Goal: Information Seeking & Learning: Learn about a topic

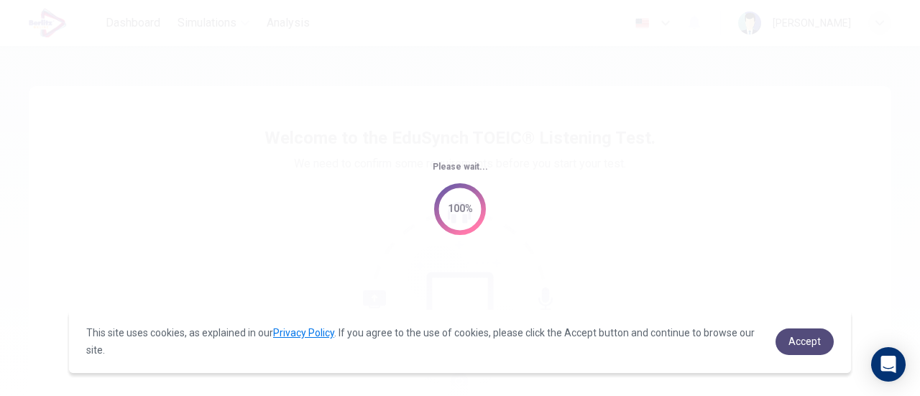
click at [801, 346] on span "Accept" at bounding box center [805, 342] width 32 height 12
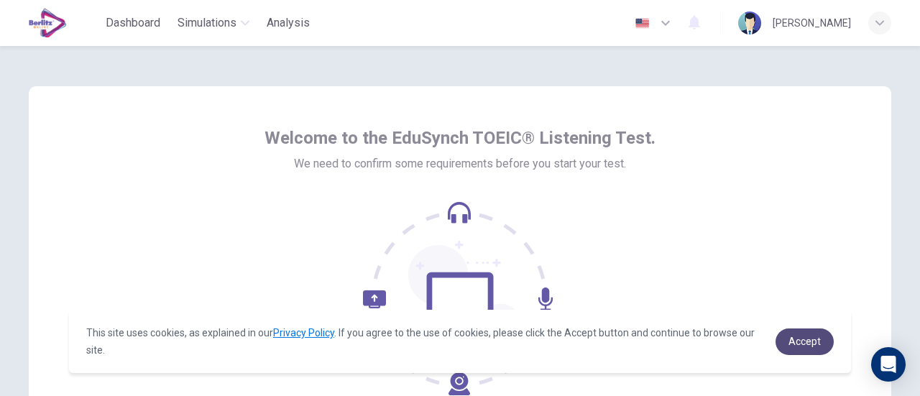
click at [801, 337] on span "Accept" at bounding box center [805, 342] width 32 height 12
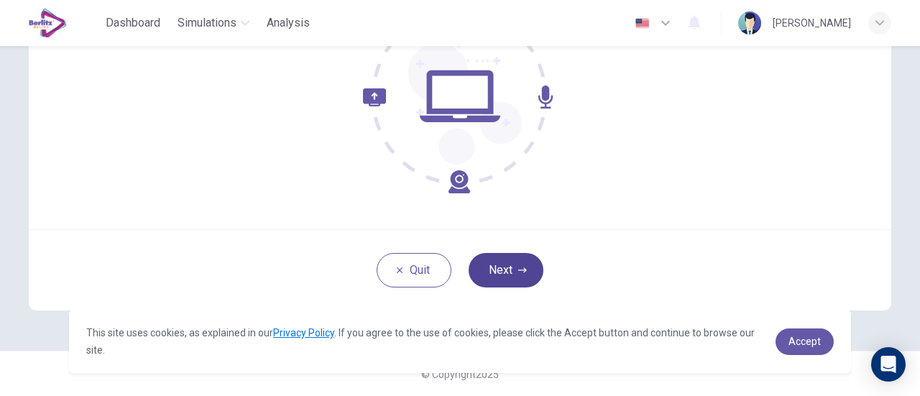
click at [510, 285] on button "Next" at bounding box center [506, 270] width 75 height 35
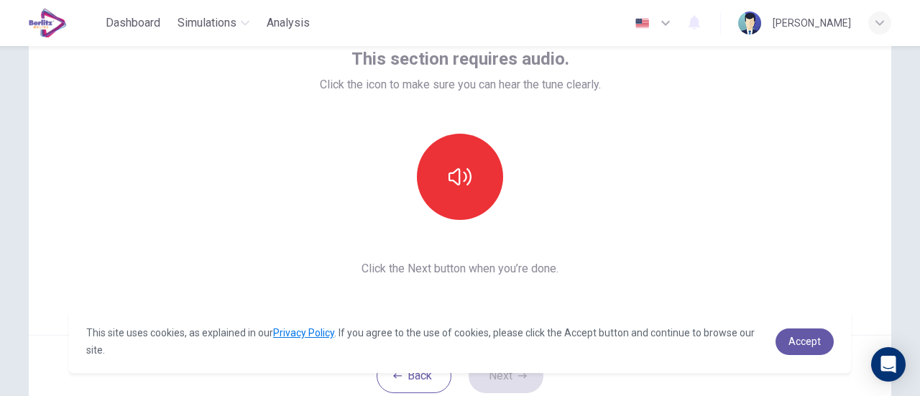
scroll to position [92, 0]
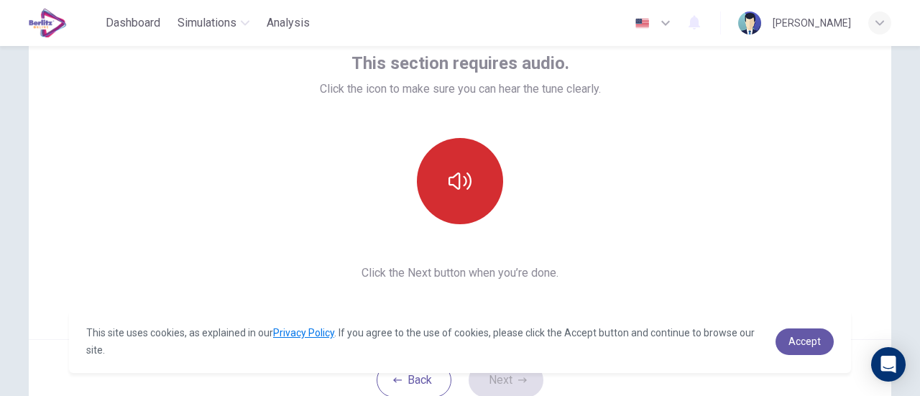
click at [459, 183] on icon "button" at bounding box center [460, 181] width 23 height 23
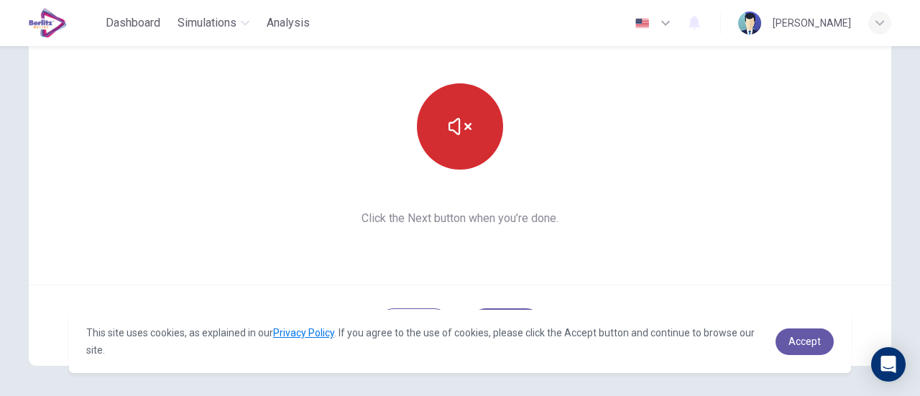
scroll to position [202, 0]
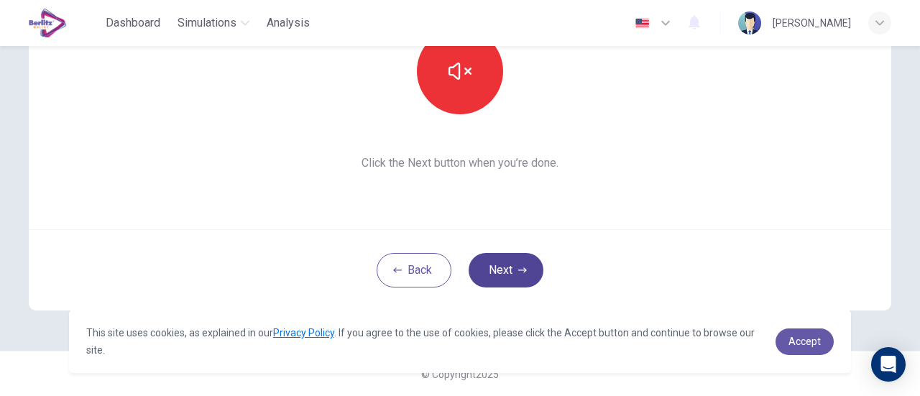
click at [518, 270] on icon "button" at bounding box center [522, 269] width 9 height 5
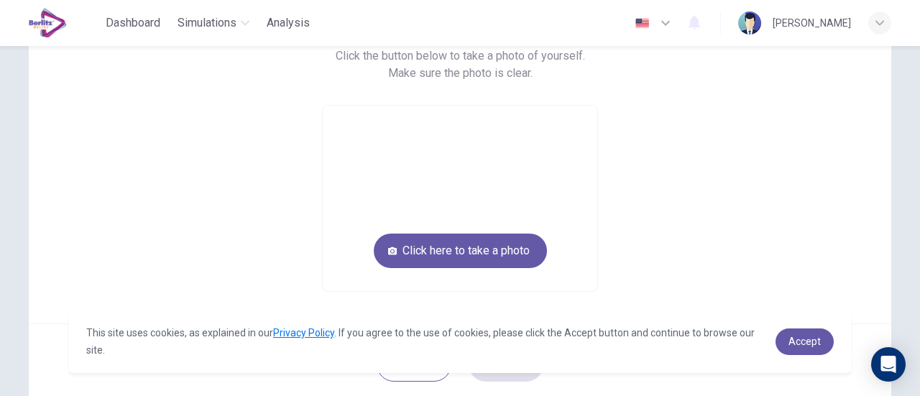
scroll to position [130, 0]
click at [459, 260] on button "Click here to take a photo" at bounding box center [460, 251] width 173 height 35
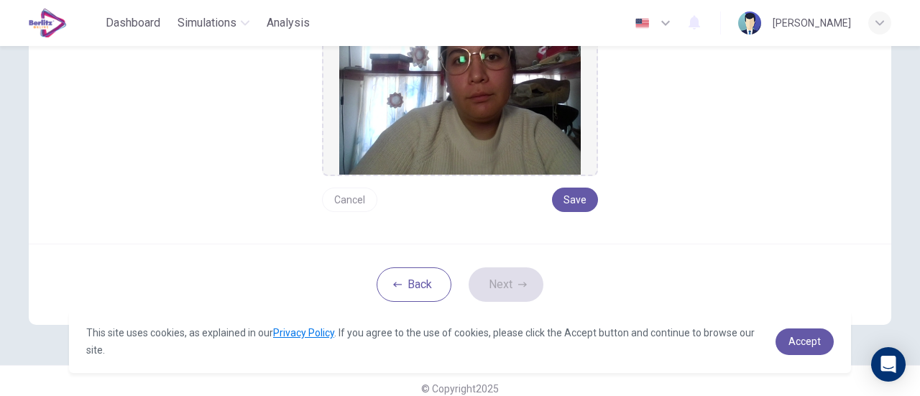
scroll to position [256, 0]
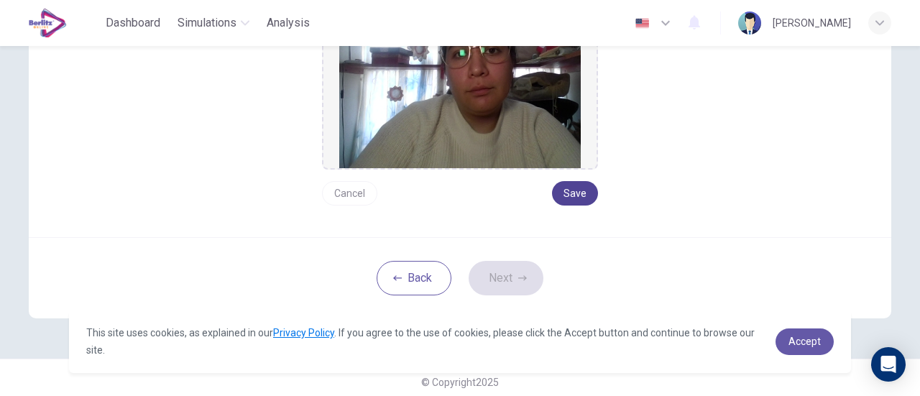
click at [578, 196] on button "Save" at bounding box center [575, 193] width 46 height 24
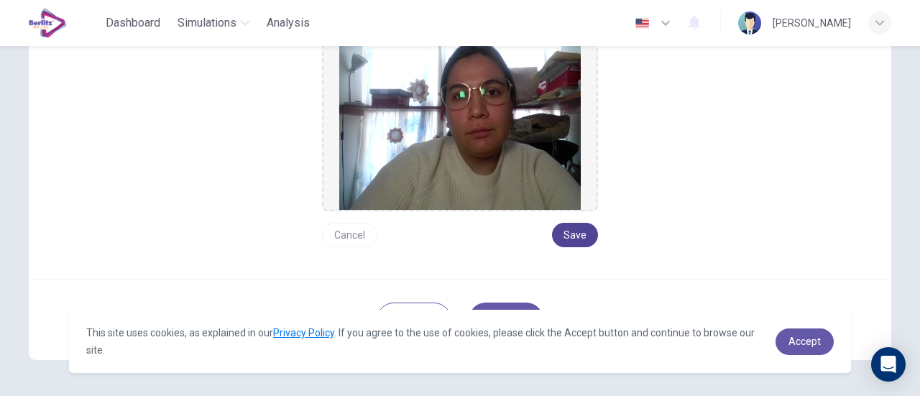
scroll to position [263, 0]
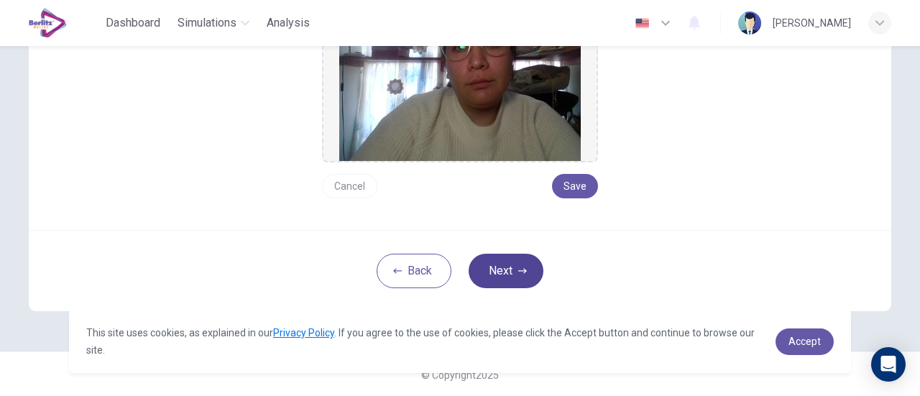
click at [519, 272] on icon "button" at bounding box center [522, 271] width 9 height 9
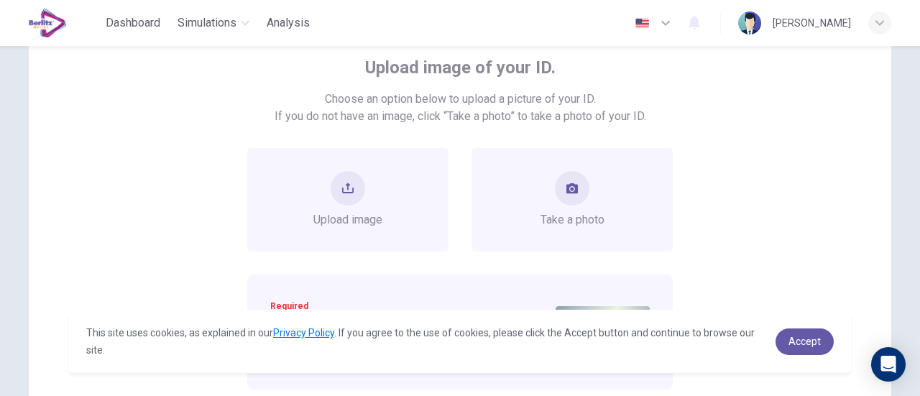
scroll to position [88, 0]
click at [567, 188] on icon "take photo" at bounding box center [572, 188] width 12 height 10
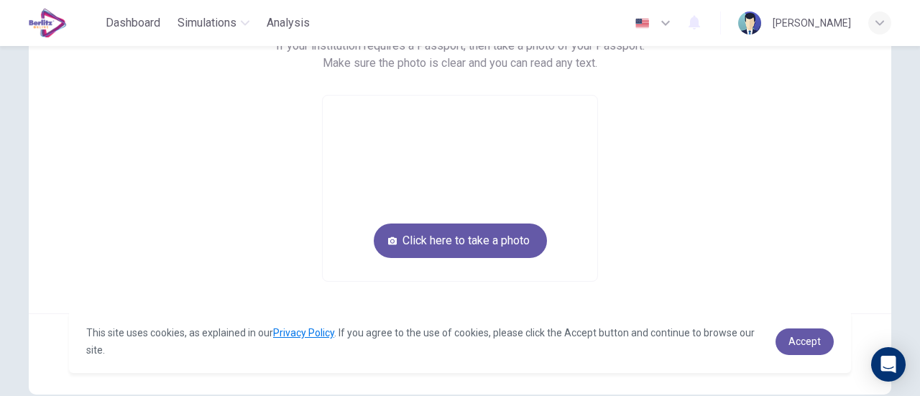
scroll to position [158, 0]
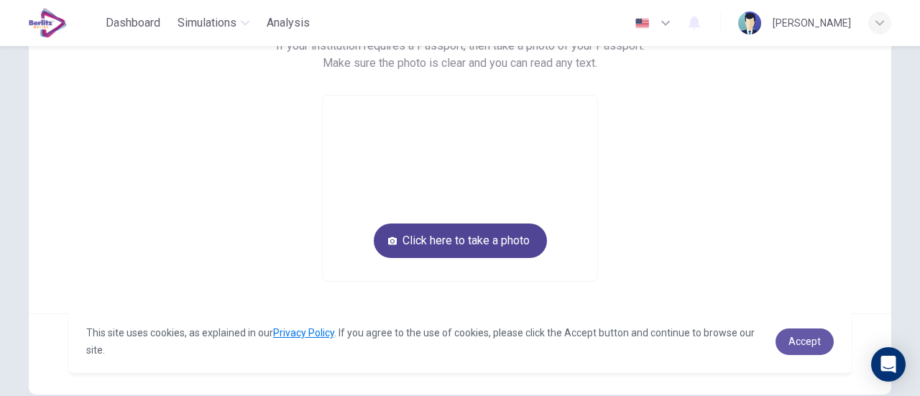
click at [479, 242] on button "Click here to take a photo" at bounding box center [460, 241] width 173 height 35
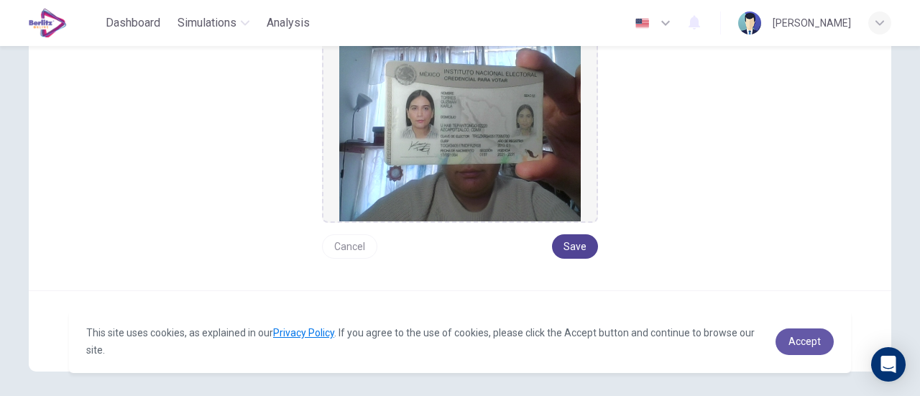
scroll to position [222, 0]
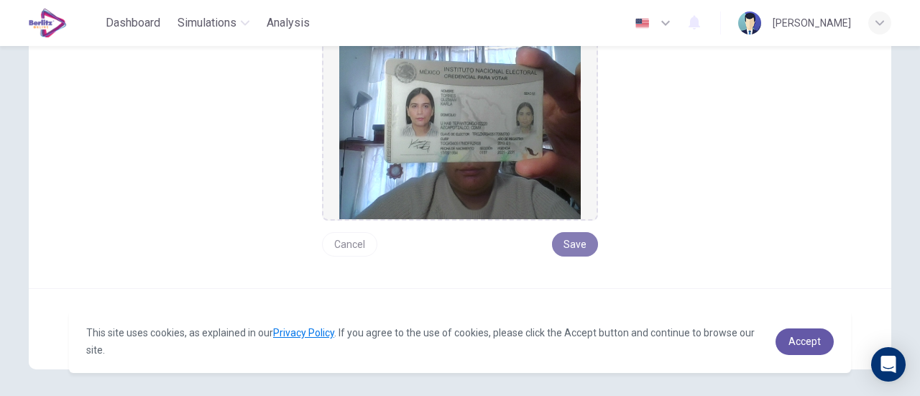
click at [569, 240] on button "Save" at bounding box center [575, 244] width 46 height 24
click at [578, 242] on button "Save" at bounding box center [575, 244] width 46 height 24
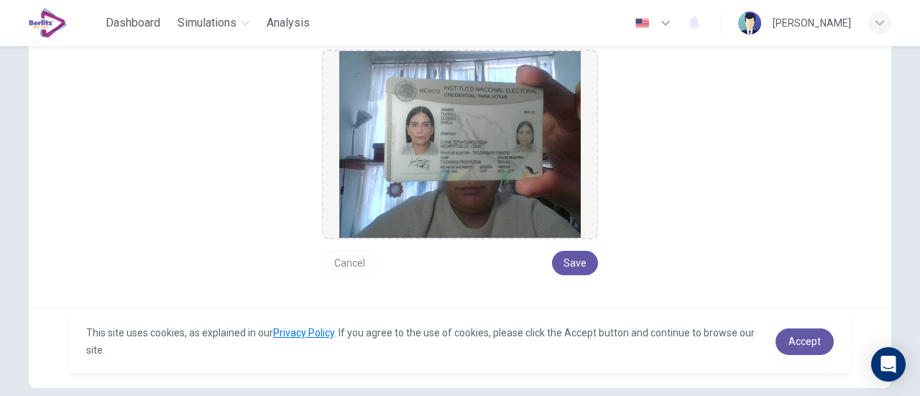
scroll to position [280, 0]
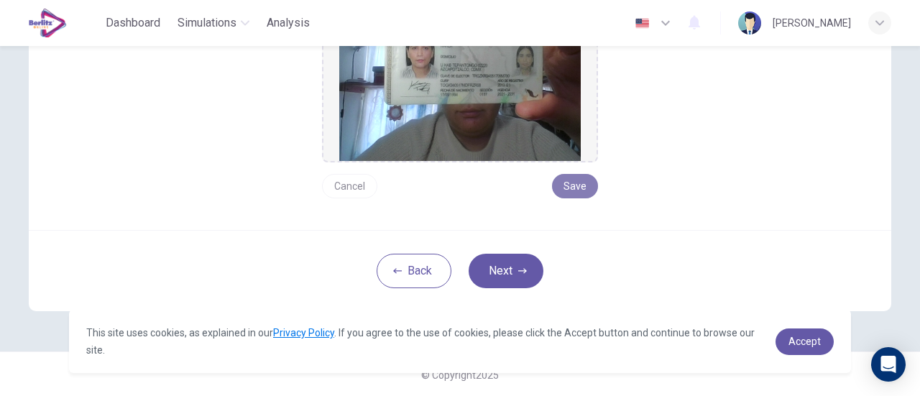
click at [588, 180] on button "Save" at bounding box center [575, 186] width 46 height 24
click at [518, 272] on icon "button" at bounding box center [522, 271] width 9 height 9
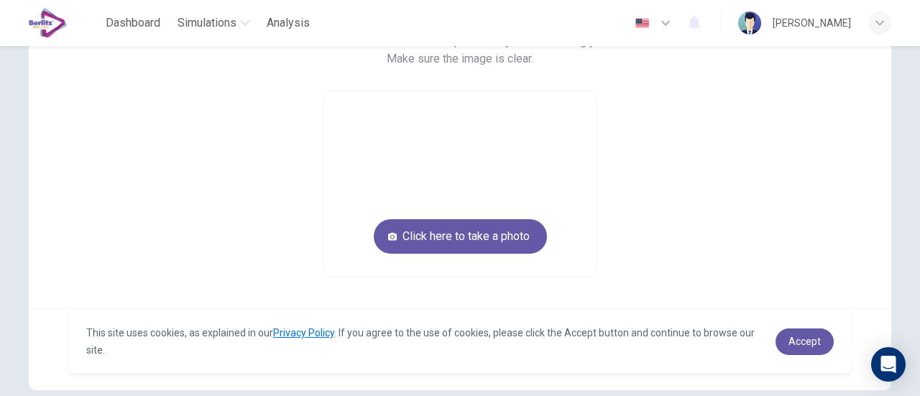
scroll to position [146, 0]
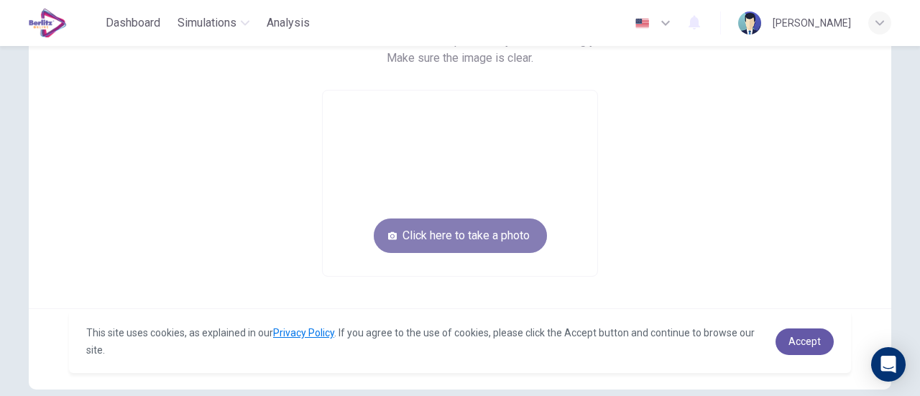
click at [478, 232] on button "Click here to take a photo" at bounding box center [460, 236] width 173 height 35
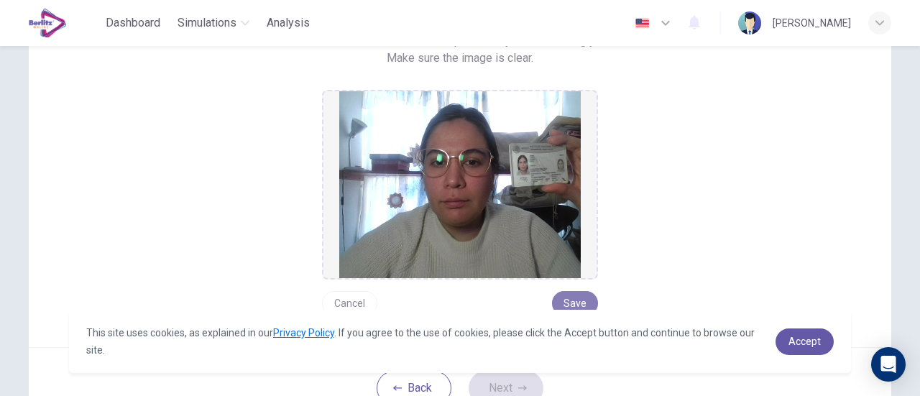
click at [568, 298] on button "Save" at bounding box center [575, 303] width 46 height 24
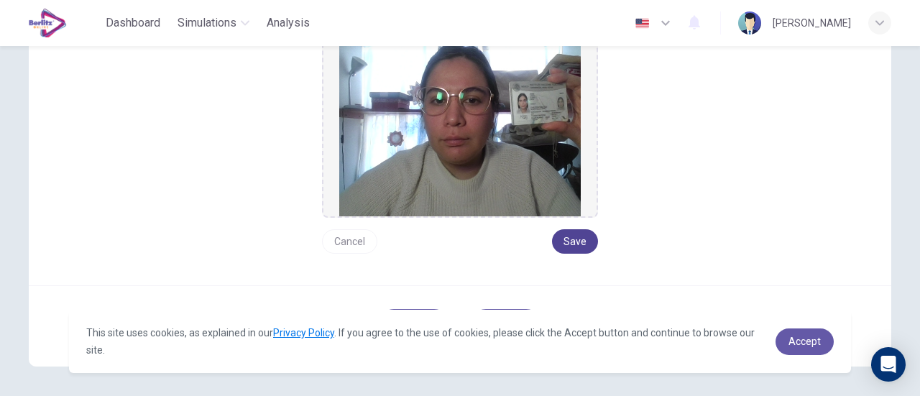
scroll to position [263, 0]
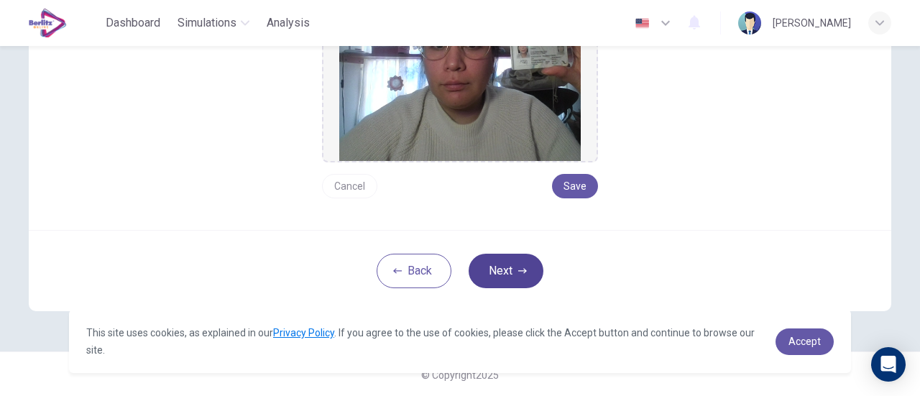
click at [500, 262] on button "Next" at bounding box center [506, 271] width 75 height 35
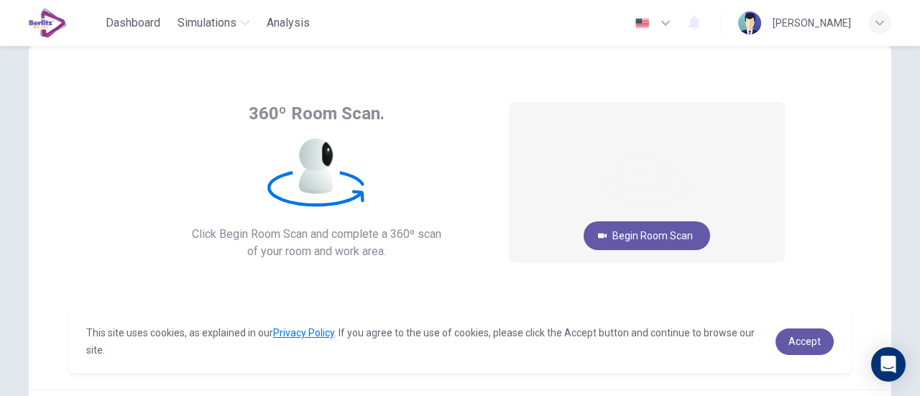
scroll to position [42, 0]
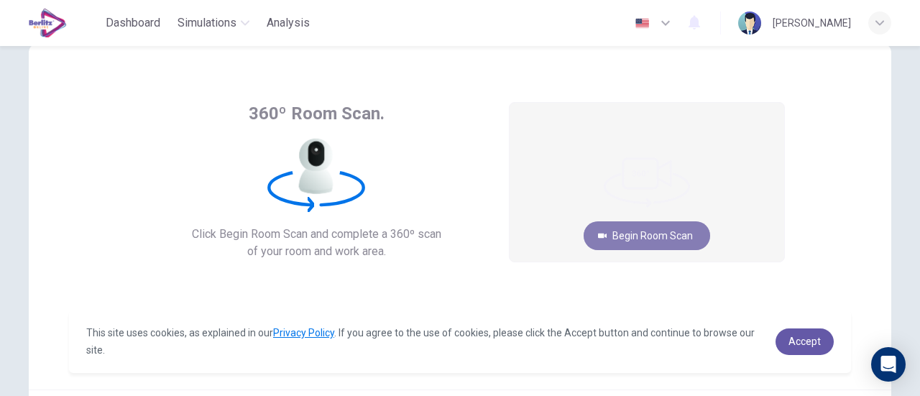
click at [664, 237] on button "Begin Room Scan" at bounding box center [647, 235] width 127 height 29
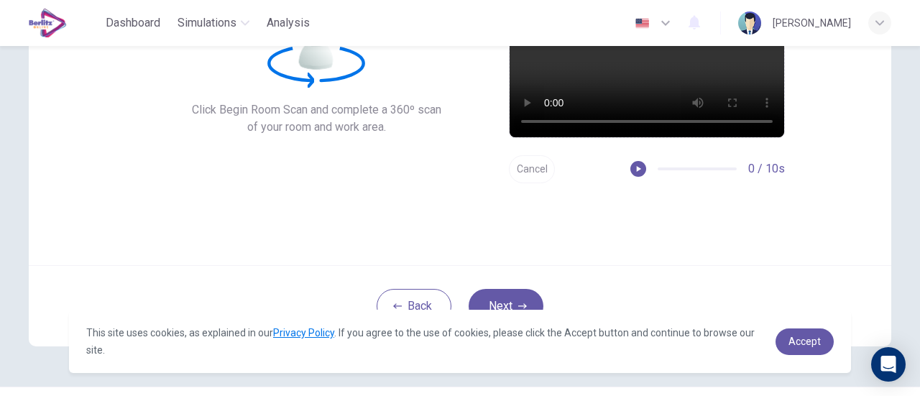
scroll to position [202, 0]
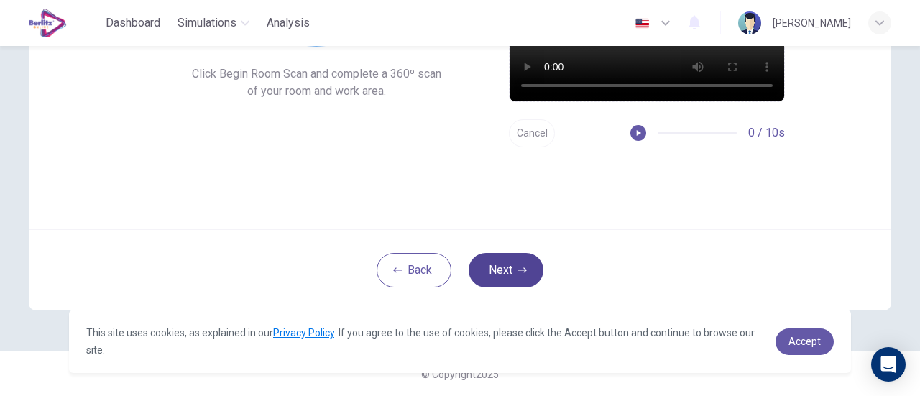
click at [500, 267] on button "Next" at bounding box center [506, 270] width 75 height 35
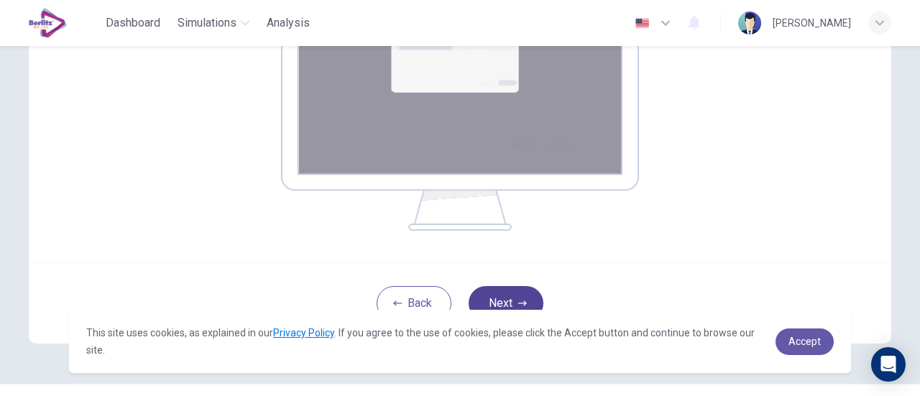
scroll to position [350, 0]
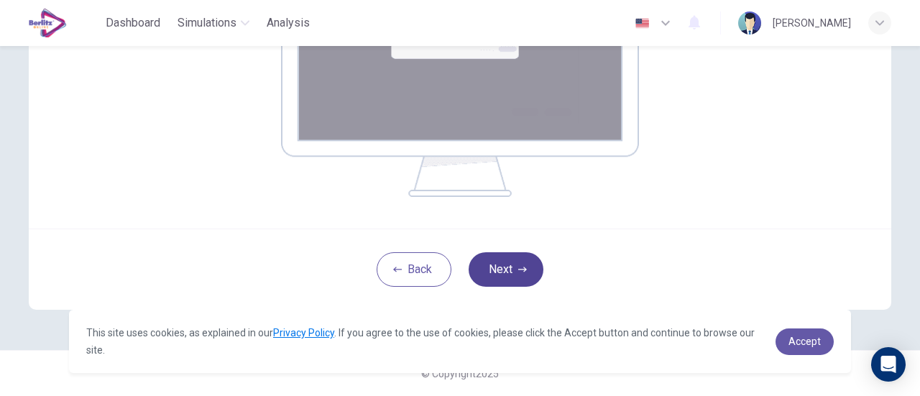
click at [518, 269] on icon "button" at bounding box center [522, 269] width 9 height 5
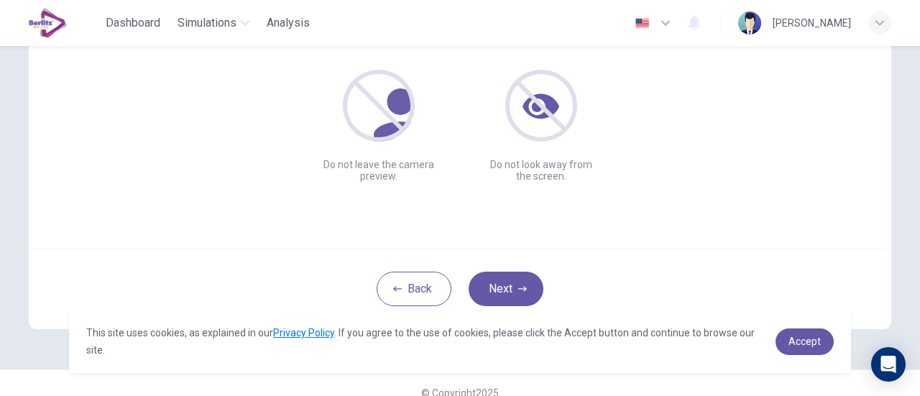
scroll to position [202, 0]
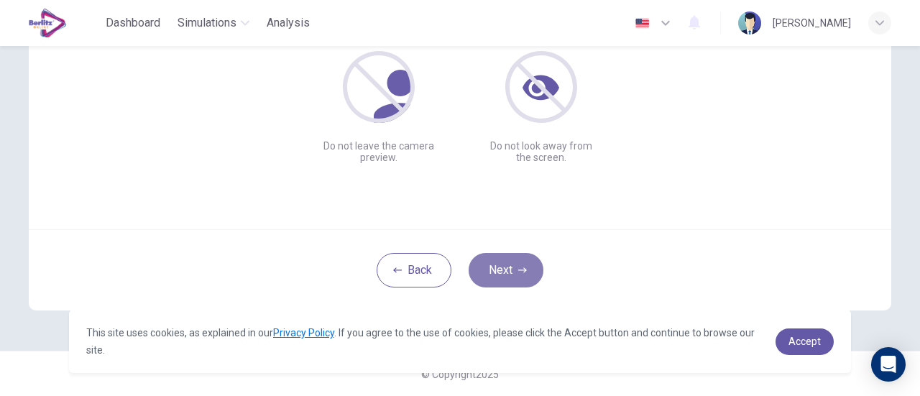
click at [519, 273] on icon "button" at bounding box center [522, 270] width 9 height 9
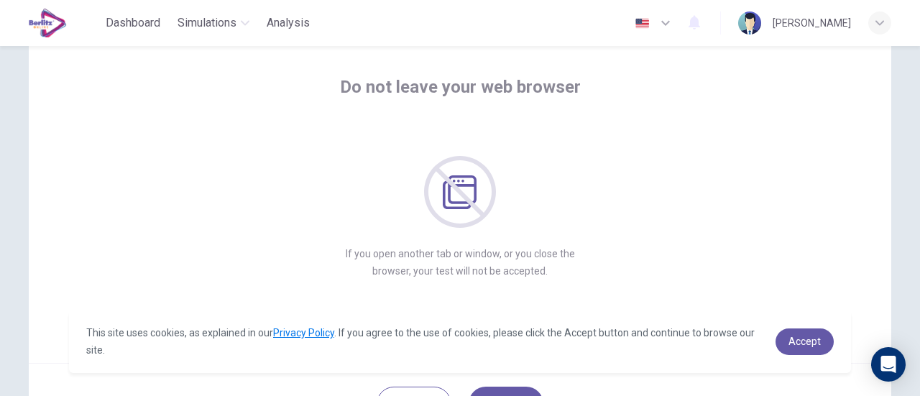
scroll to position [0, 0]
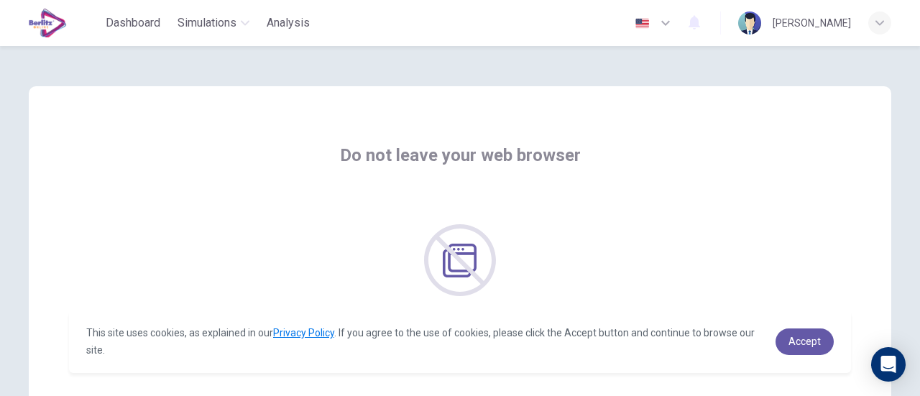
click at [912, 298] on div "Do not leave your web browser If you open another tab or window, or you close t…" at bounding box center [460, 221] width 920 height 350
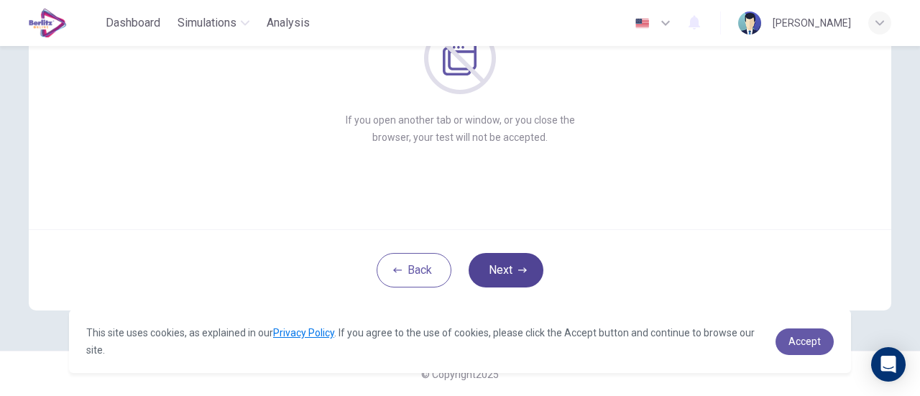
click at [495, 272] on button "Next" at bounding box center [506, 270] width 75 height 35
click at [520, 270] on icon "button" at bounding box center [522, 269] width 9 height 5
click at [504, 272] on button "Next" at bounding box center [506, 270] width 75 height 35
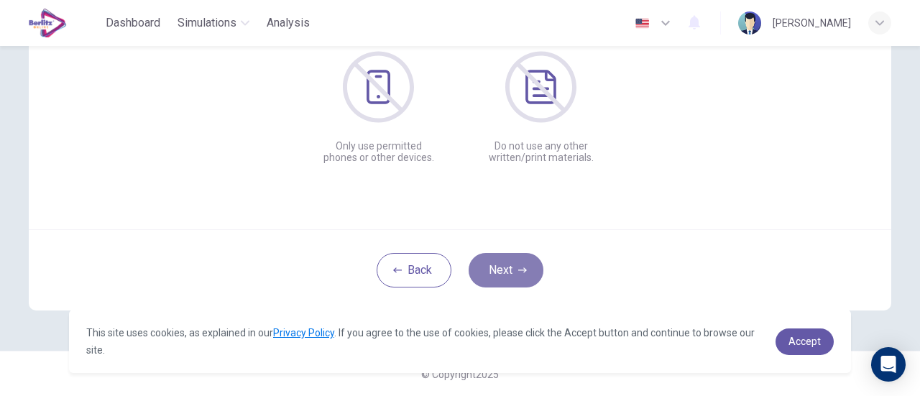
click at [506, 277] on button "Next" at bounding box center [506, 270] width 75 height 35
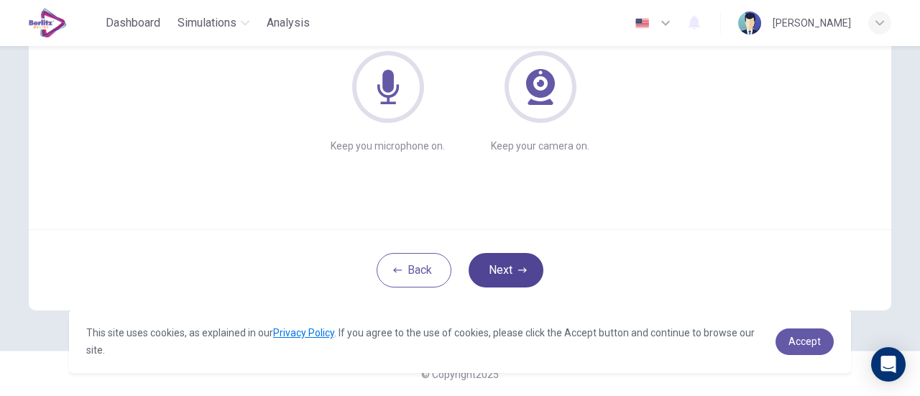
click at [487, 270] on button "Next" at bounding box center [506, 270] width 75 height 35
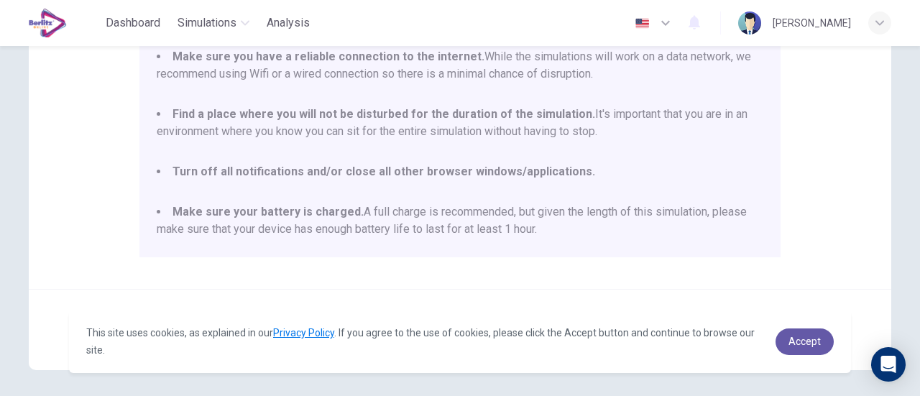
scroll to position [403, 0]
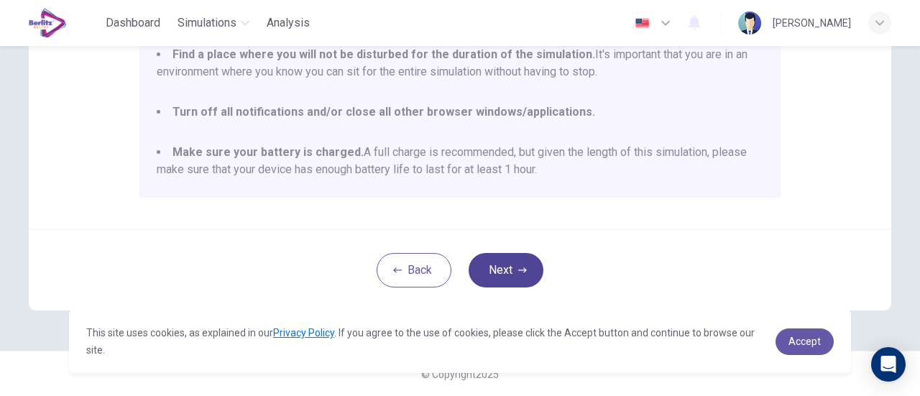
click at [522, 272] on icon "button" at bounding box center [522, 270] width 9 height 9
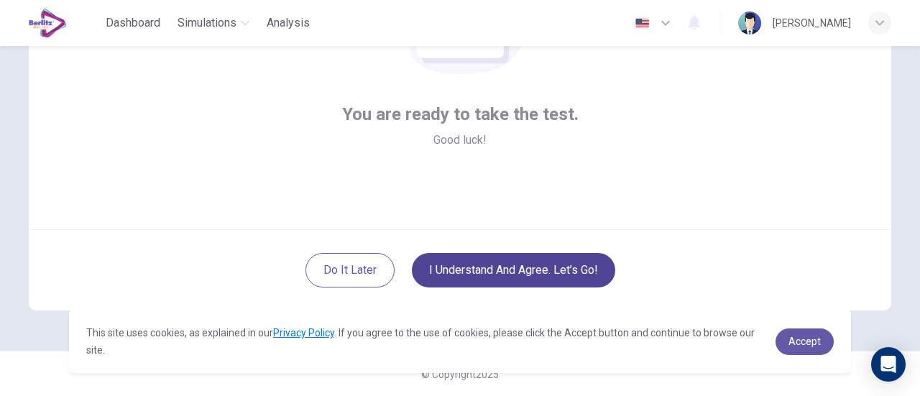
click at [524, 269] on button "I understand and agree. Let’s go!" at bounding box center [513, 270] width 203 height 35
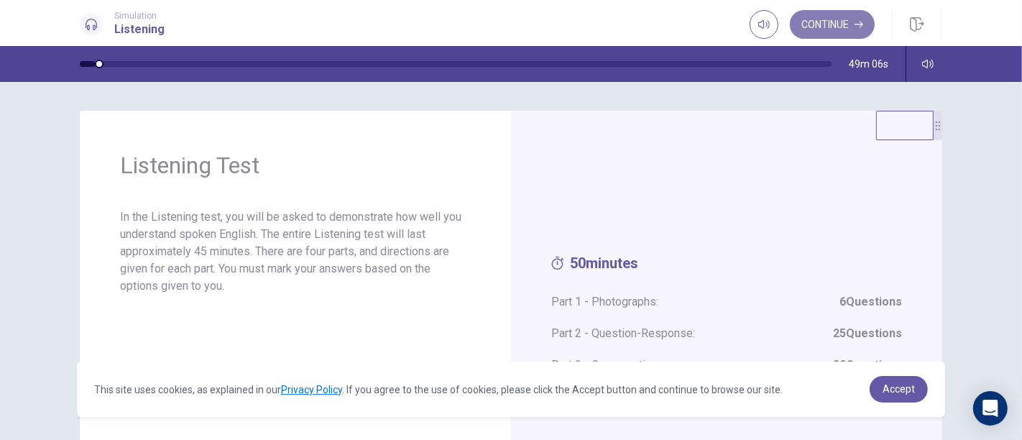
click at [856, 24] on icon "button" at bounding box center [859, 25] width 9 height 6
click at [856, 24] on div "Continue" at bounding box center [812, 24] width 125 height 29
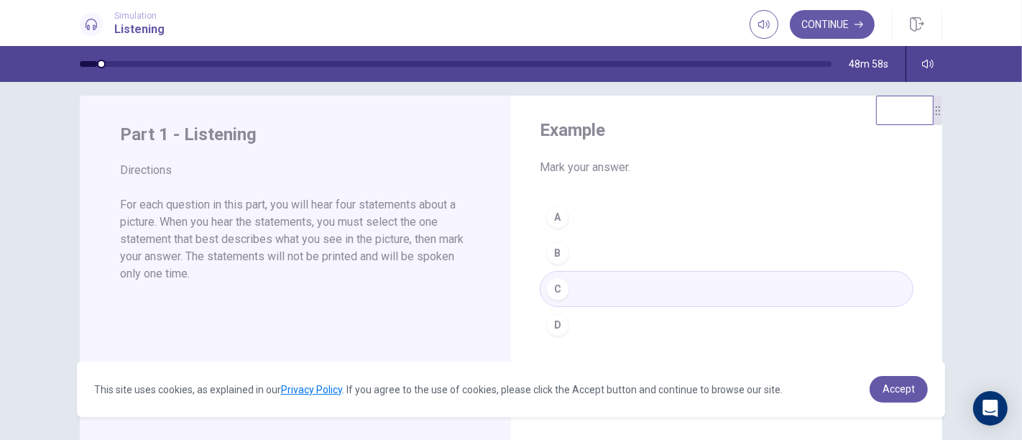
scroll to position [7, 0]
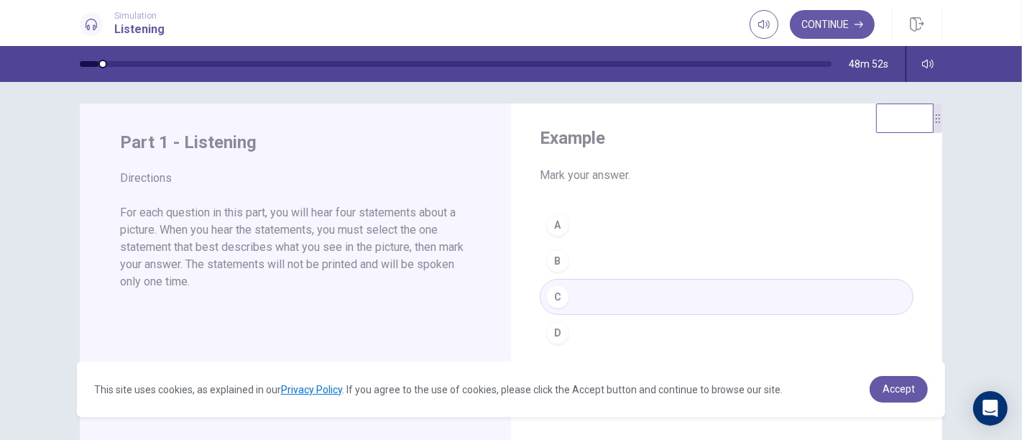
click at [561, 293] on div "A B C D" at bounding box center [727, 279] width 374 height 144
click at [831, 27] on button "Continue" at bounding box center [832, 24] width 85 height 29
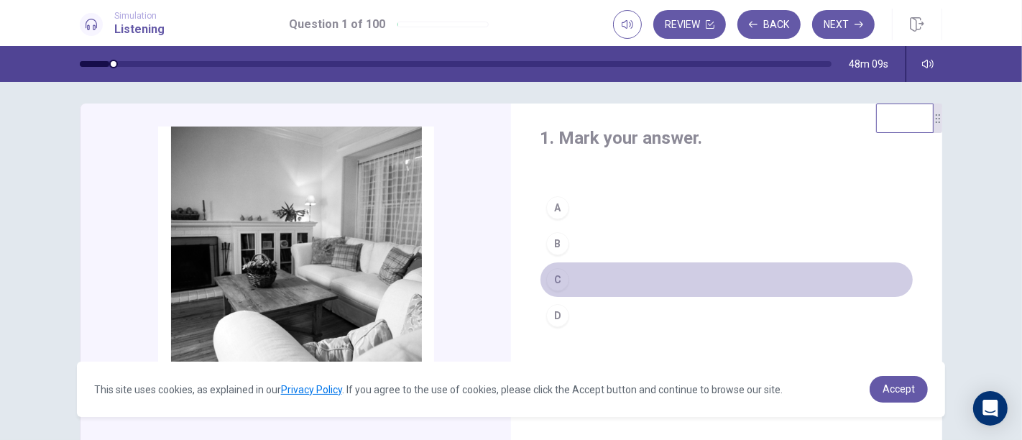
click at [554, 280] on div "C" at bounding box center [557, 279] width 23 height 23
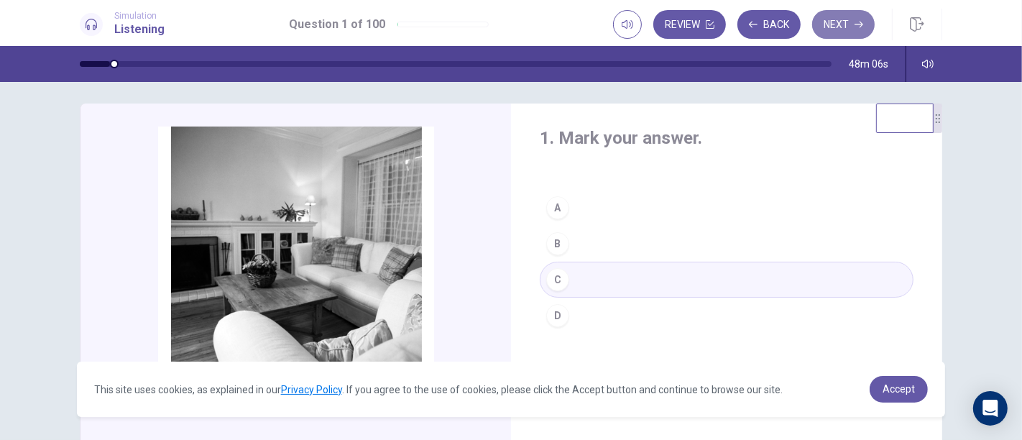
click at [845, 28] on button "Next" at bounding box center [843, 24] width 63 height 29
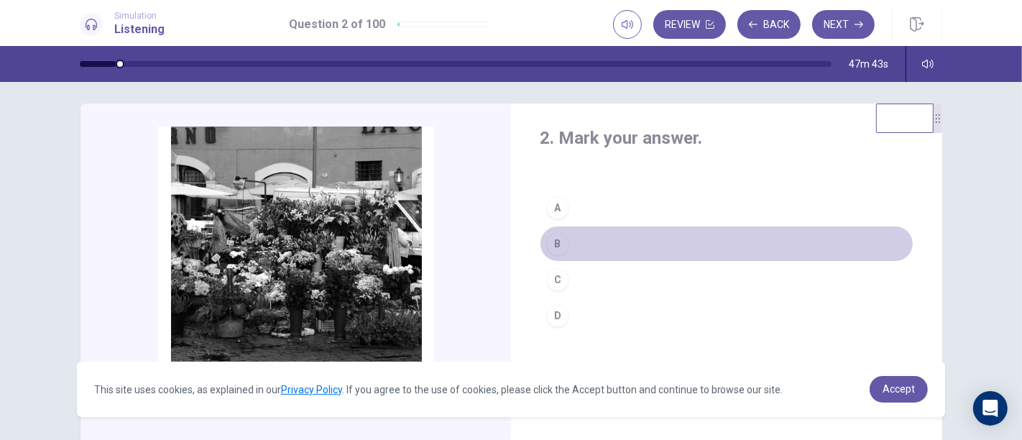
click at [558, 238] on div "B" at bounding box center [557, 243] width 23 height 23
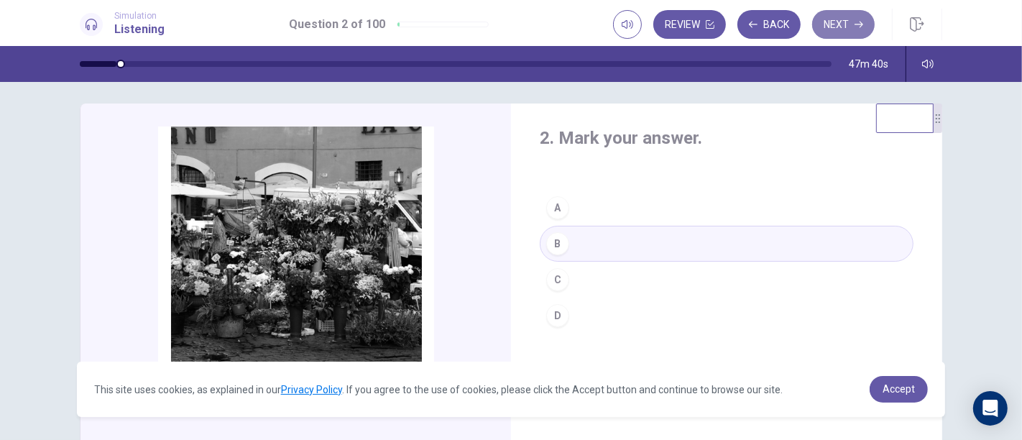
click at [839, 26] on button "Next" at bounding box center [843, 24] width 63 height 29
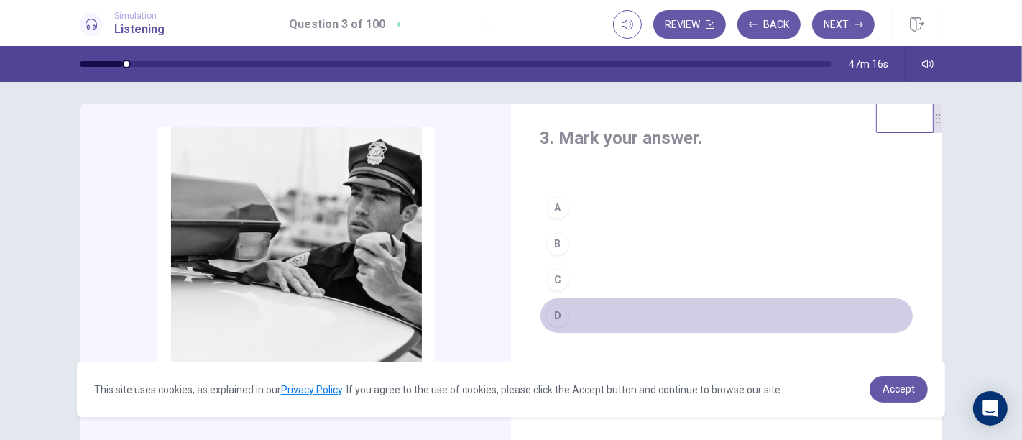
click at [554, 316] on div "D" at bounding box center [557, 315] width 23 height 23
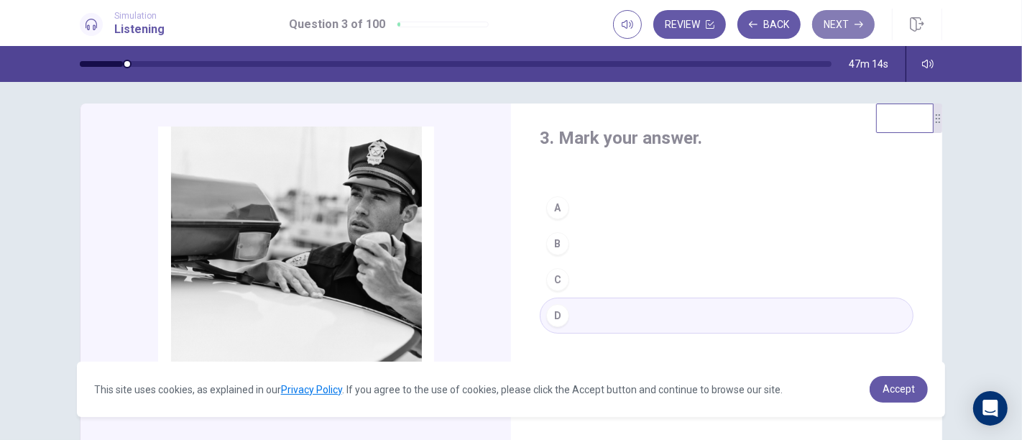
click at [831, 22] on button "Next" at bounding box center [843, 24] width 63 height 29
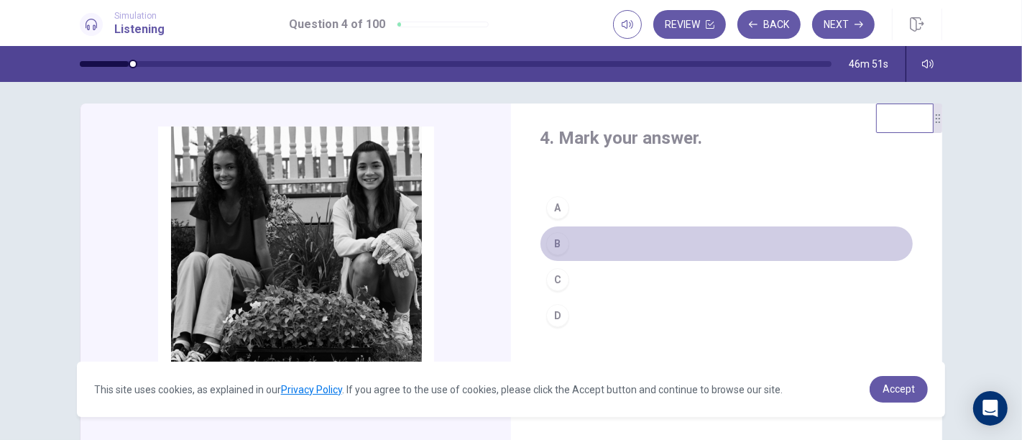
click at [567, 239] on button "B" at bounding box center [727, 244] width 374 height 36
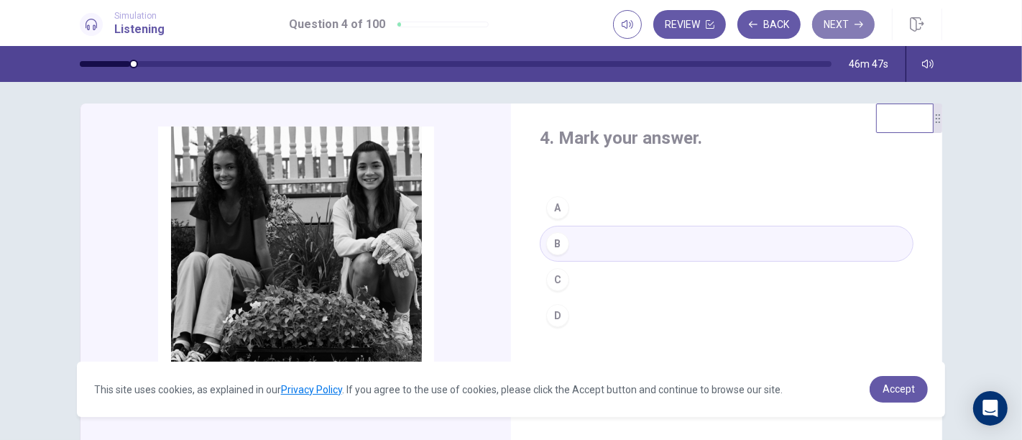
click at [840, 22] on button "Next" at bounding box center [843, 24] width 63 height 29
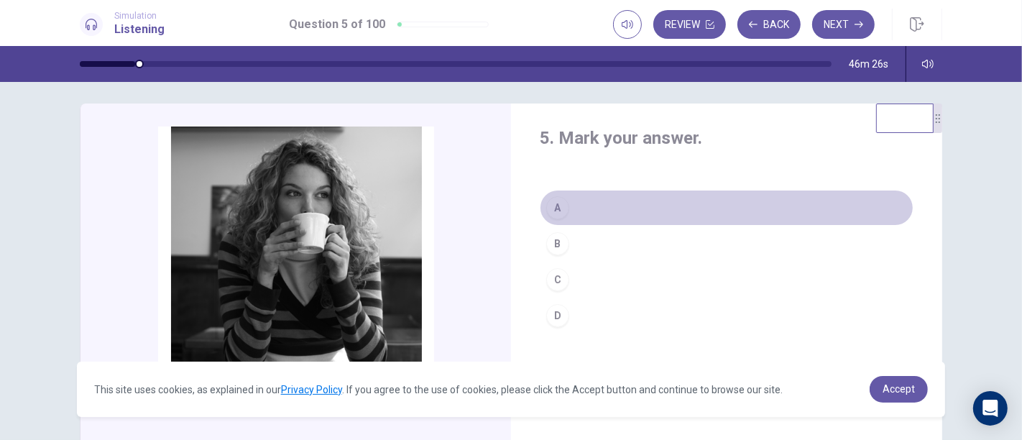
click at [556, 201] on div "A" at bounding box center [557, 207] width 23 height 23
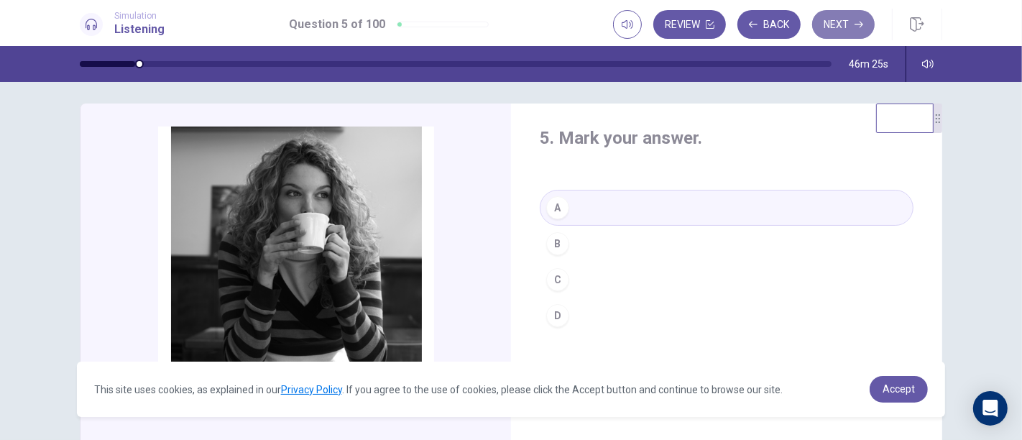
click at [845, 27] on button "Next" at bounding box center [843, 24] width 63 height 29
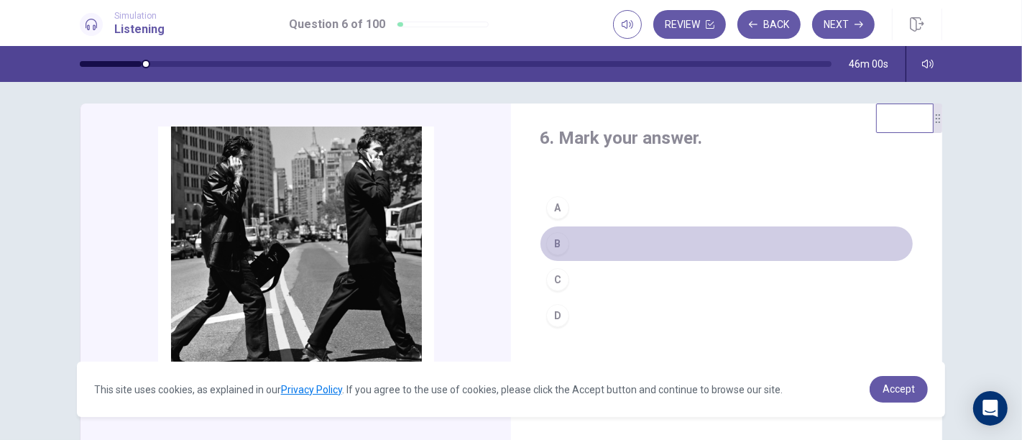
click at [614, 232] on button "B" at bounding box center [727, 244] width 374 height 36
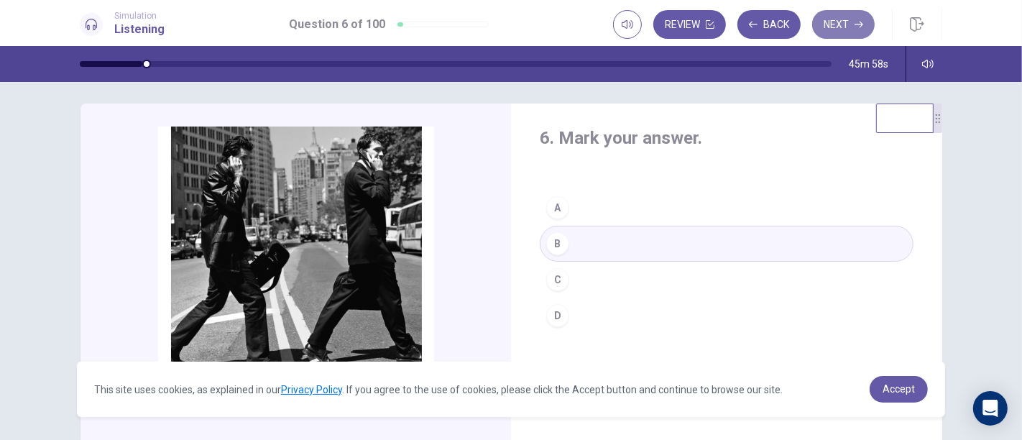
click at [858, 20] on icon "button" at bounding box center [859, 24] width 9 height 9
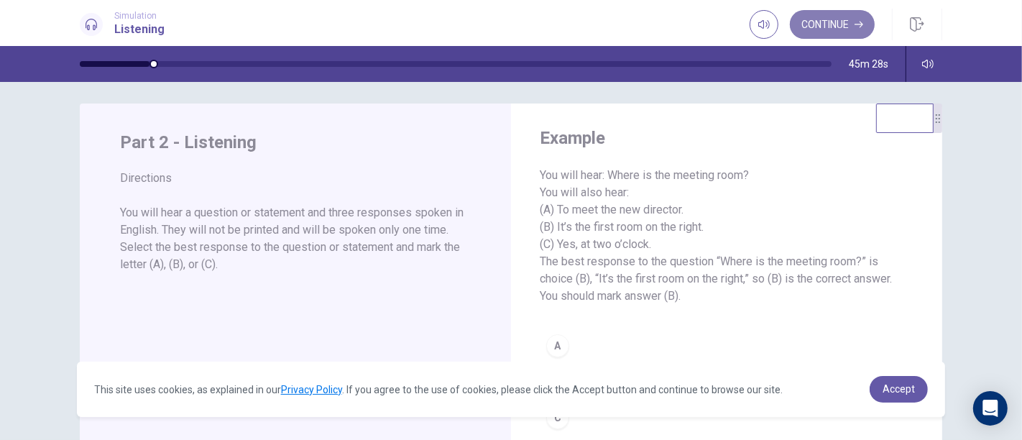
click at [832, 34] on button "Continue" at bounding box center [832, 24] width 85 height 29
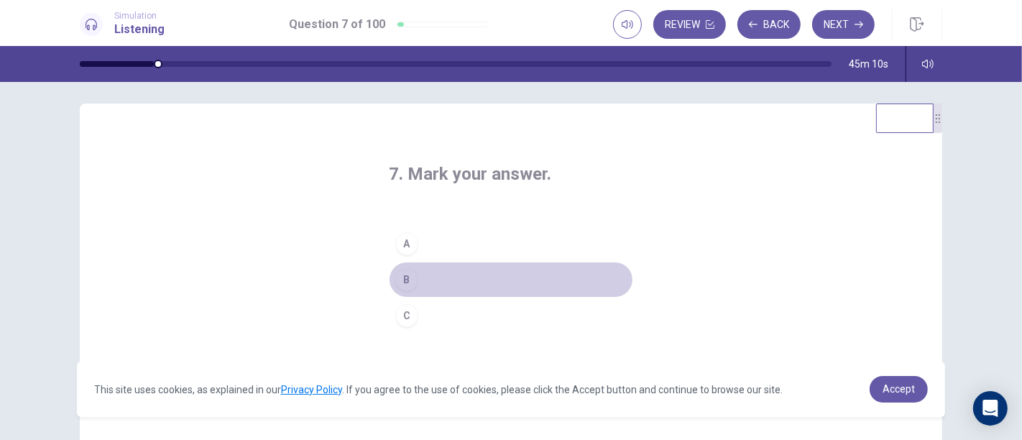
click at [413, 277] on div "B" at bounding box center [406, 279] width 23 height 23
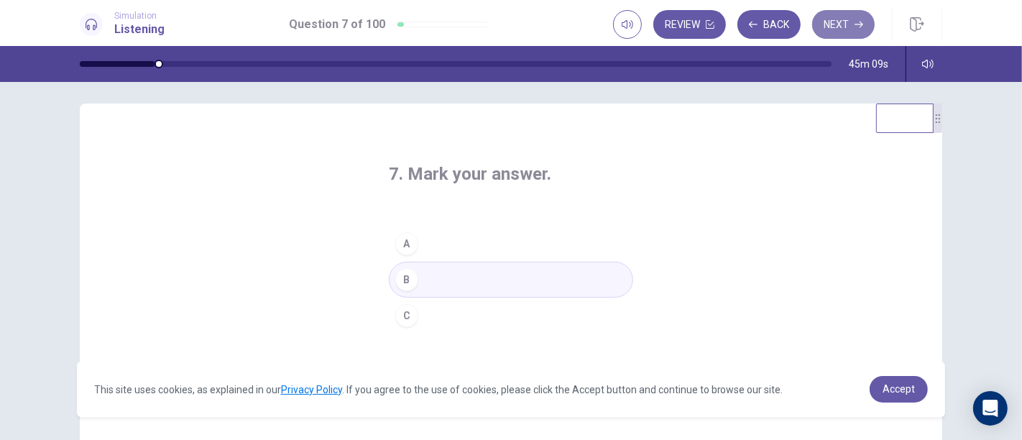
click at [848, 18] on button "Next" at bounding box center [843, 24] width 63 height 29
click at [846, 29] on button "Next" at bounding box center [843, 24] width 63 height 29
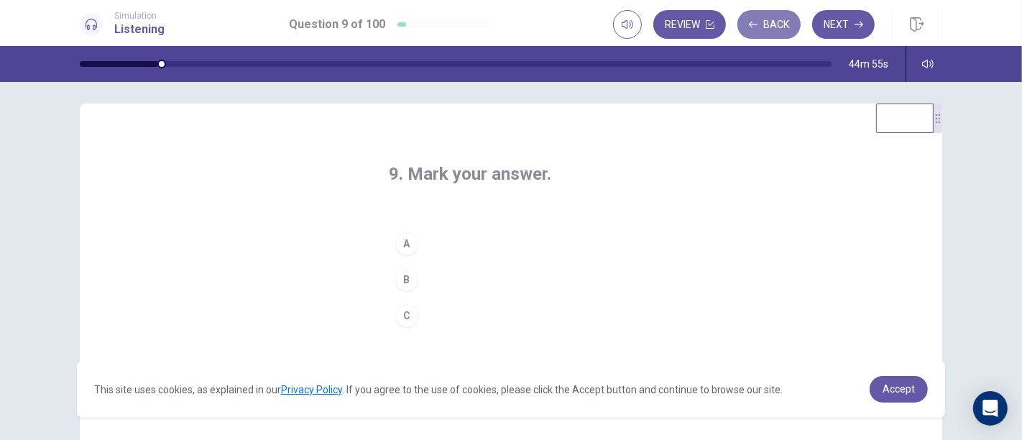
click at [763, 25] on button "Back" at bounding box center [769, 24] width 63 height 29
click at [829, 25] on button "Next" at bounding box center [843, 24] width 63 height 29
click at [771, 30] on button "Back" at bounding box center [769, 24] width 63 height 29
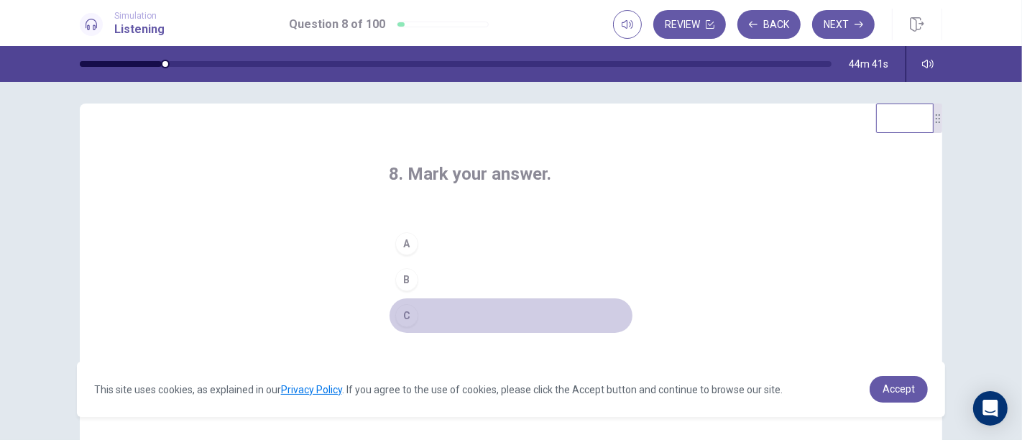
click at [410, 309] on div "C" at bounding box center [406, 315] width 23 height 23
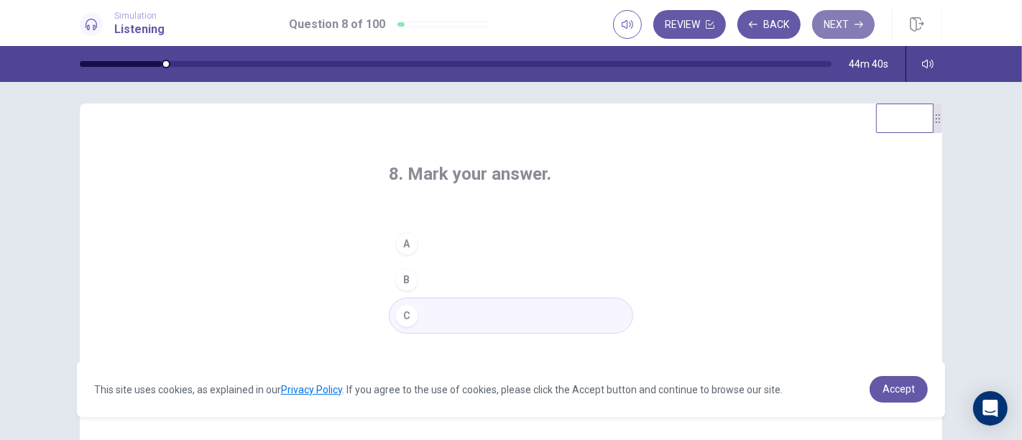
click at [838, 24] on button "Next" at bounding box center [843, 24] width 63 height 29
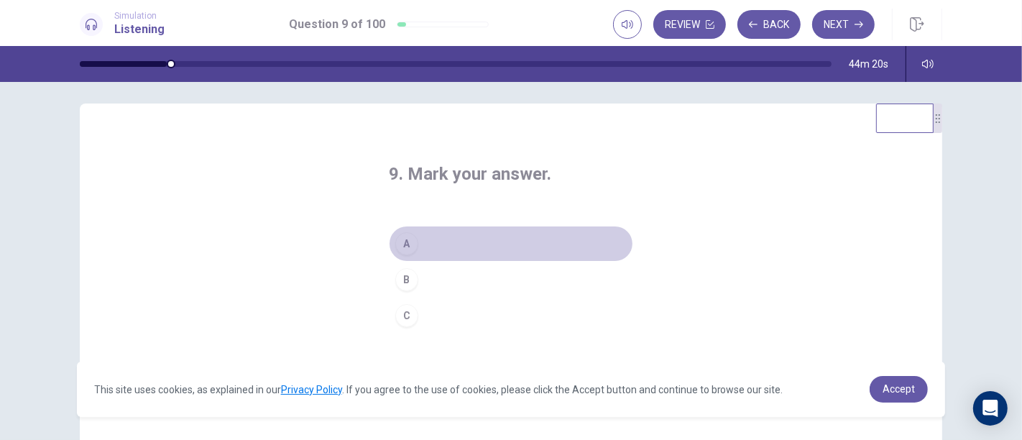
click at [448, 235] on button "A" at bounding box center [511, 244] width 244 height 36
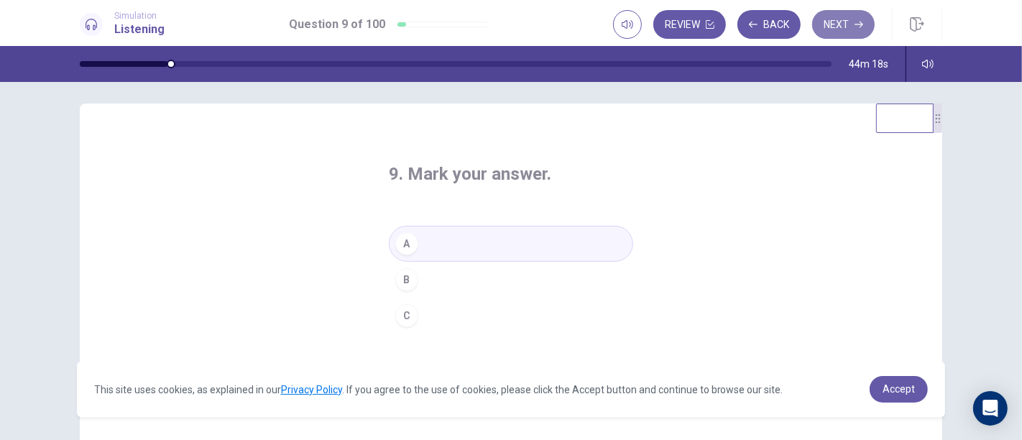
click at [834, 24] on button "Next" at bounding box center [843, 24] width 63 height 29
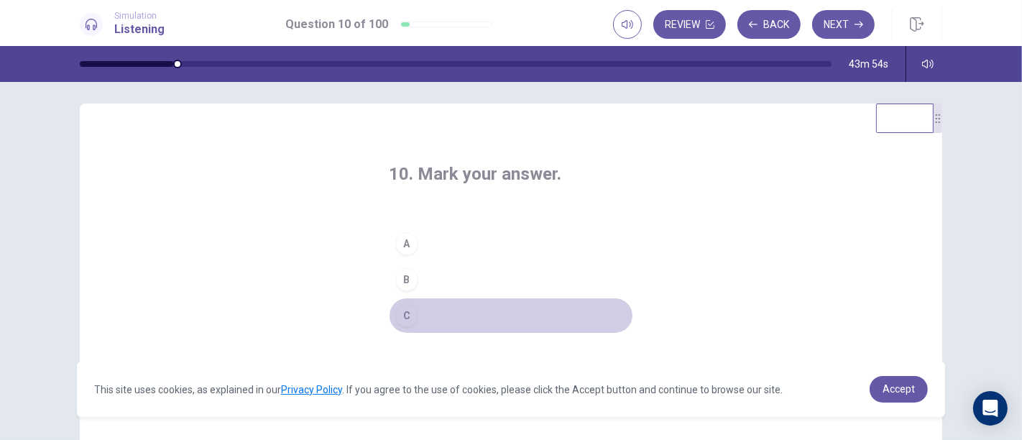
click at [412, 316] on div "C" at bounding box center [406, 315] width 23 height 23
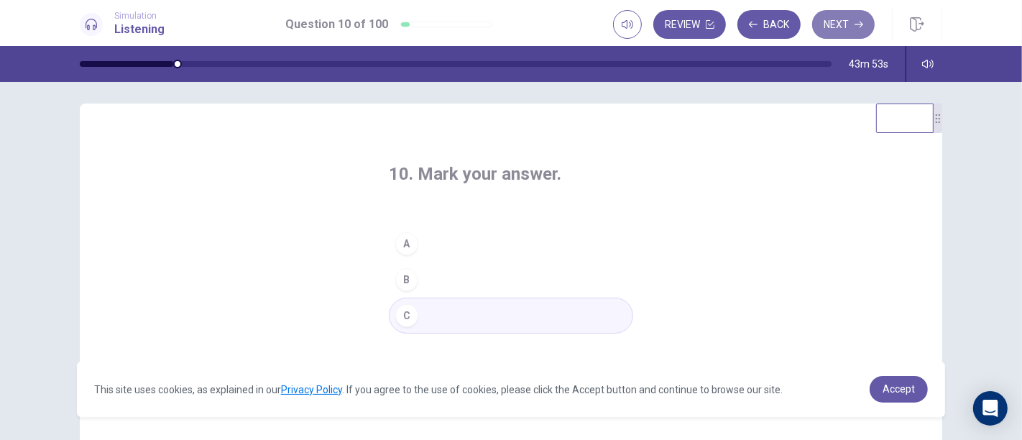
click at [838, 19] on button "Next" at bounding box center [843, 24] width 63 height 29
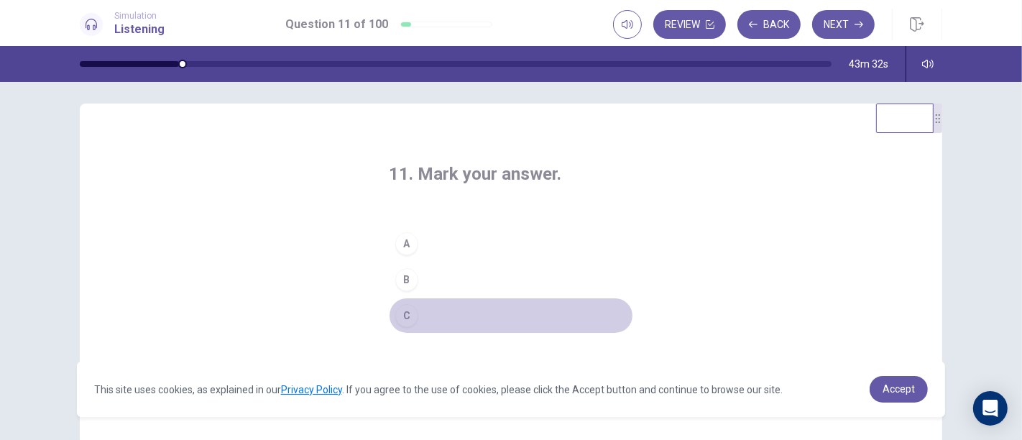
click at [415, 311] on button "C" at bounding box center [511, 316] width 244 height 36
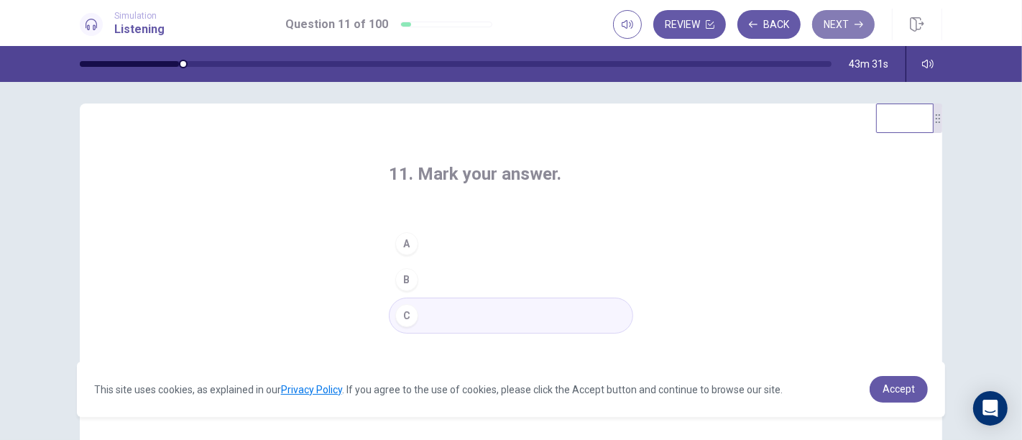
click at [827, 31] on button "Next" at bounding box center [843, 24] width 63 height 29
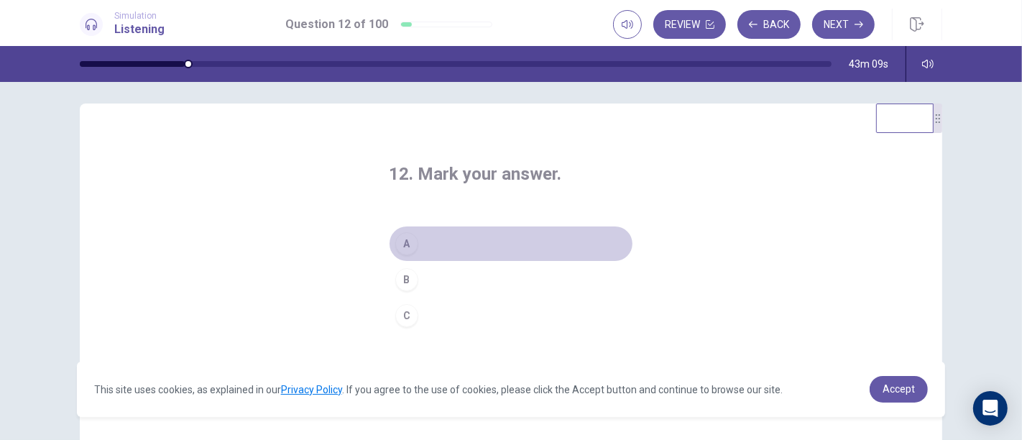
click at [427, 235] on button "A" at bounding box center [511, 244] width 244 height 36
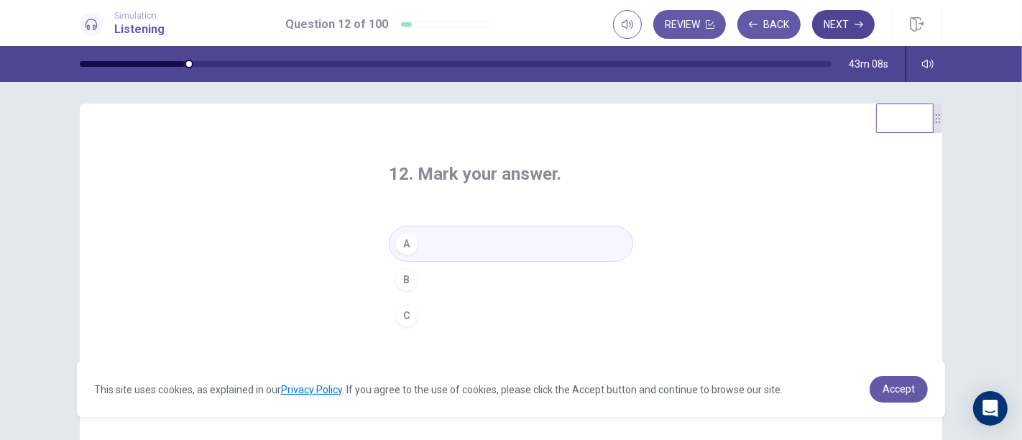
click at [845, 27] on button "Next" at bounding box center [843, 24] width 63 height 29
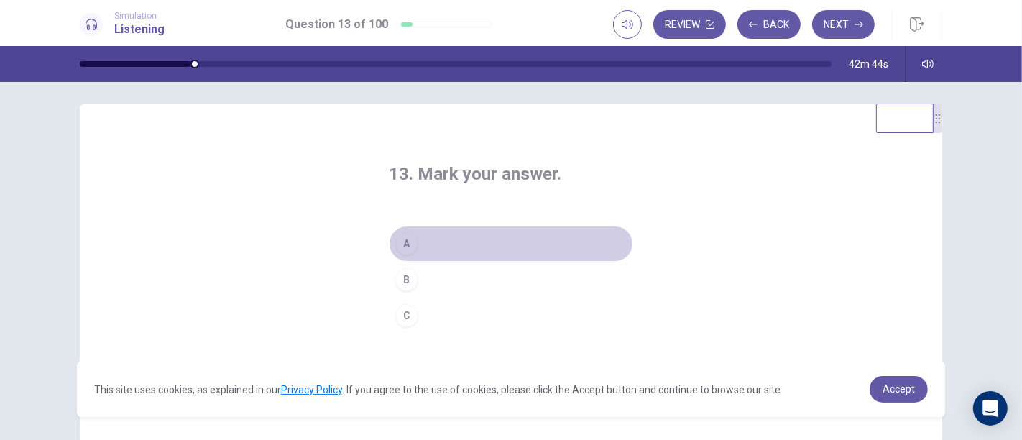
click at [405, 249] on div "A" at bounding box center [406, 243] width 23 height 23
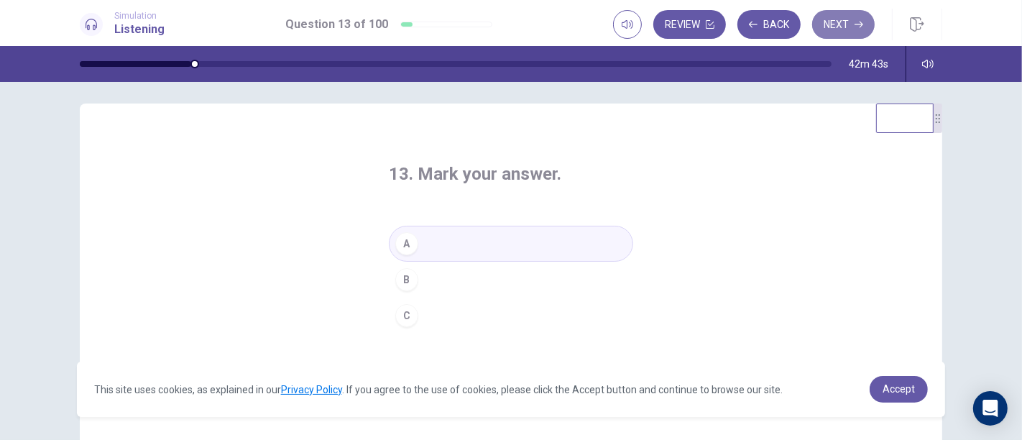
click at [839, 27] on button "Next" at bounding box center [843, 24] width 63 height 29
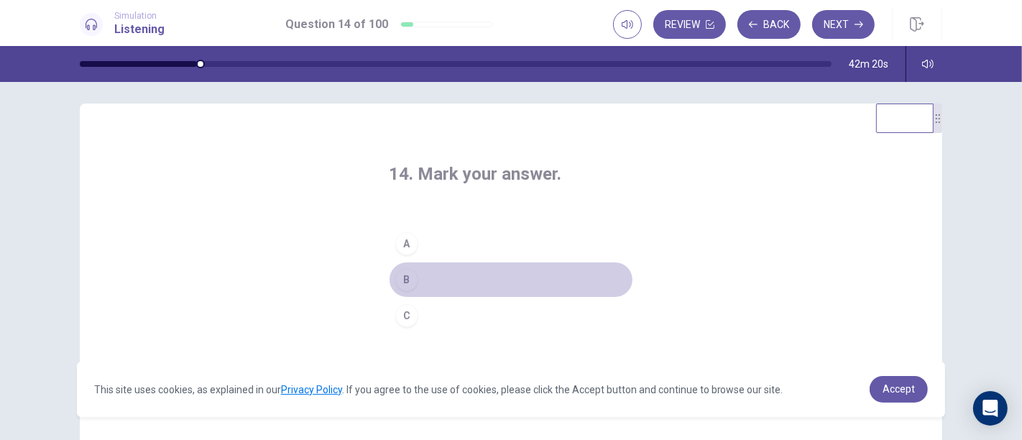
click at [498, 262] on button "B" at bounding box center [511, 280] width 244 height 36
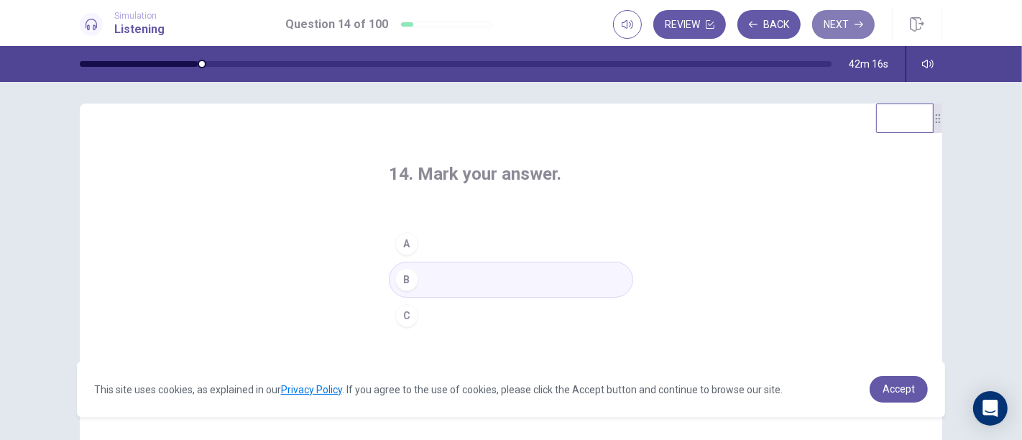
click at [840, 19] on button "Next" at bounding box center [843, 24] width 63 height 29
click at [462, 240] on button "A" at bounding box center [511, 244] width 244 height 36
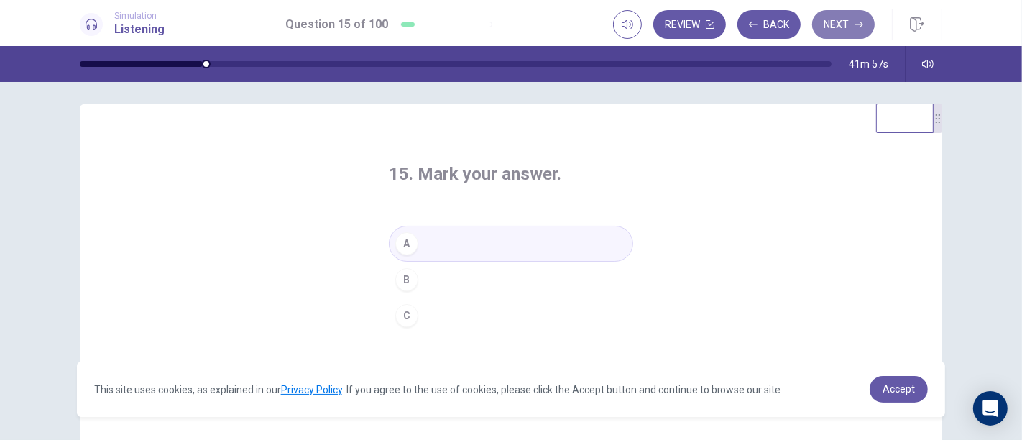
click at [827, 20] on button "Next" at bounding box center [843, 24] width 63 height 29
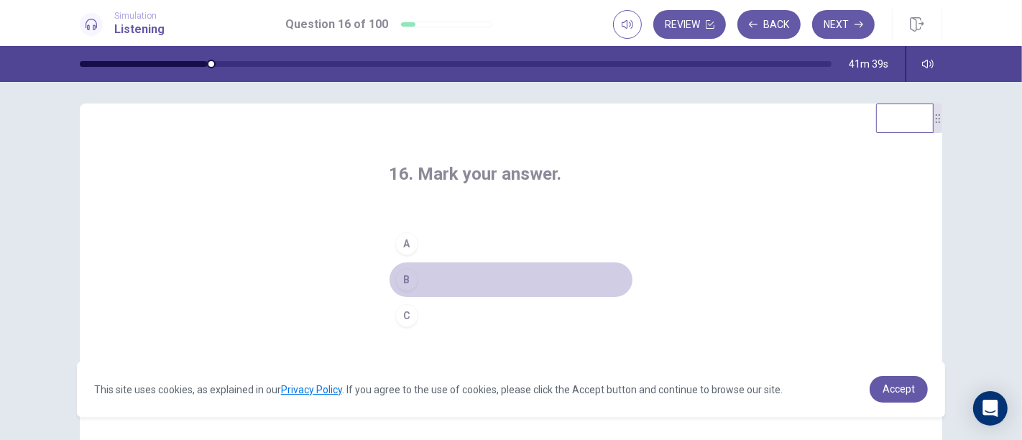
click at [496, 276] on button "B" at bounding box center [511, 280] width 244 height 36
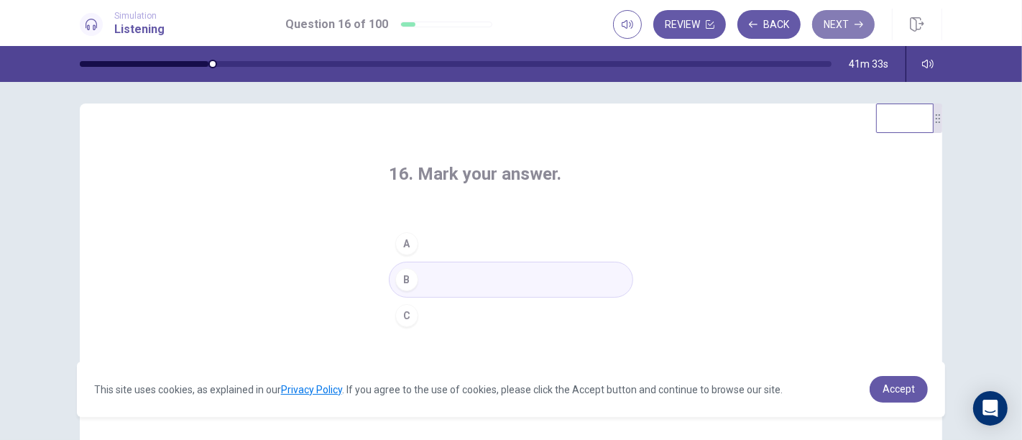
click at [854, 13] on button "Next" at bounding box center [843, 24] width 63 height 29
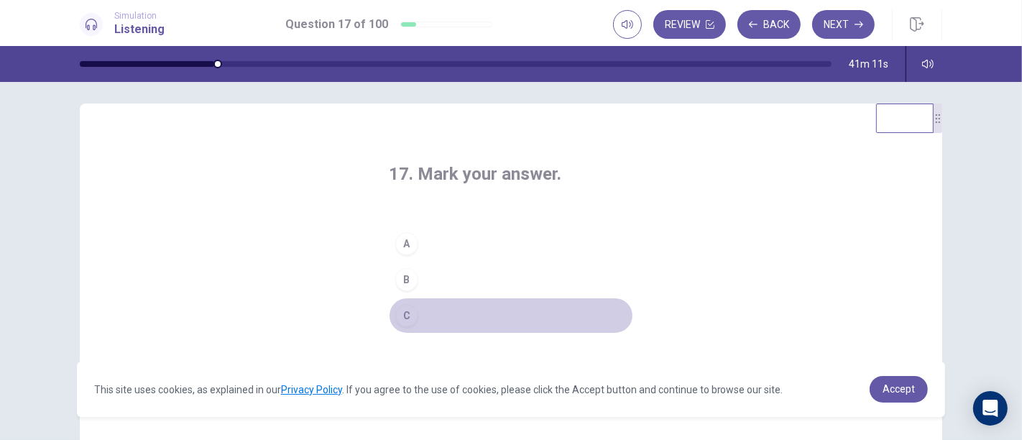
click at [406, 314] on div "C" at bounding box center [406, 315] width 23 height 23
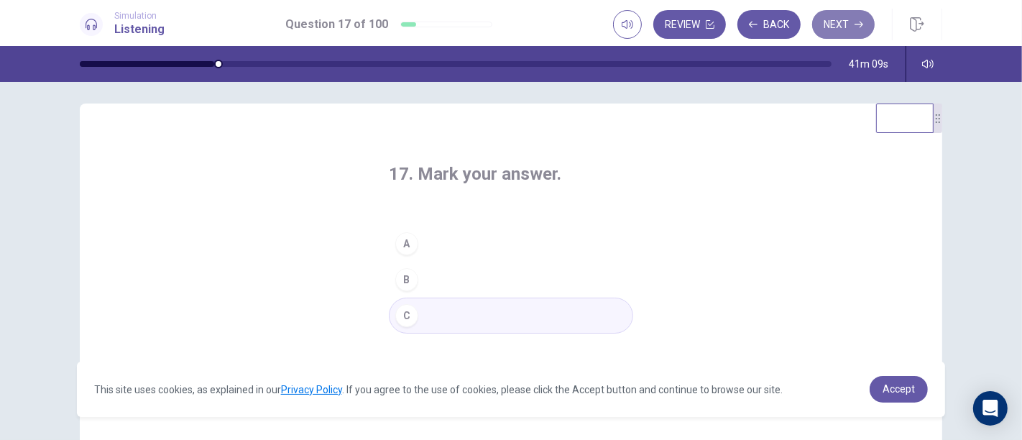
click at [860, 22] on icon "button" at bounding box center [859, 24] width 9 height 9
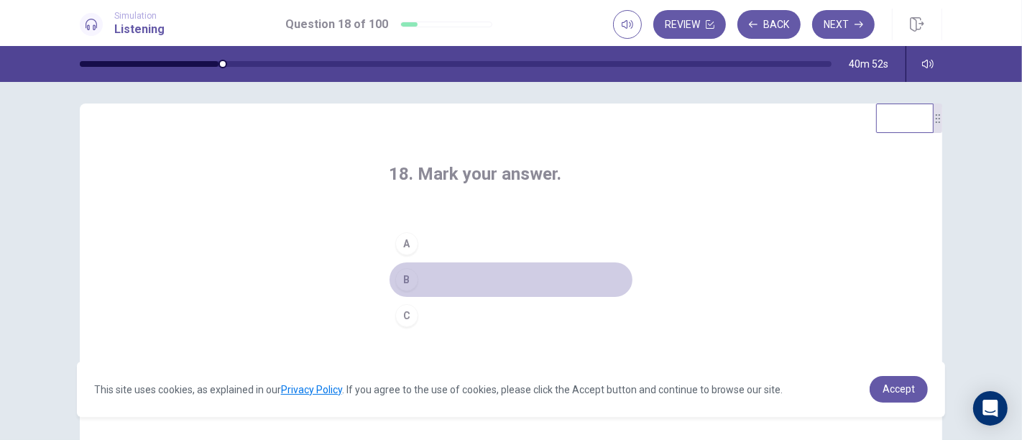
click at [521, 287] on button "B" at bounding box center [511, 280] width 244 height 36
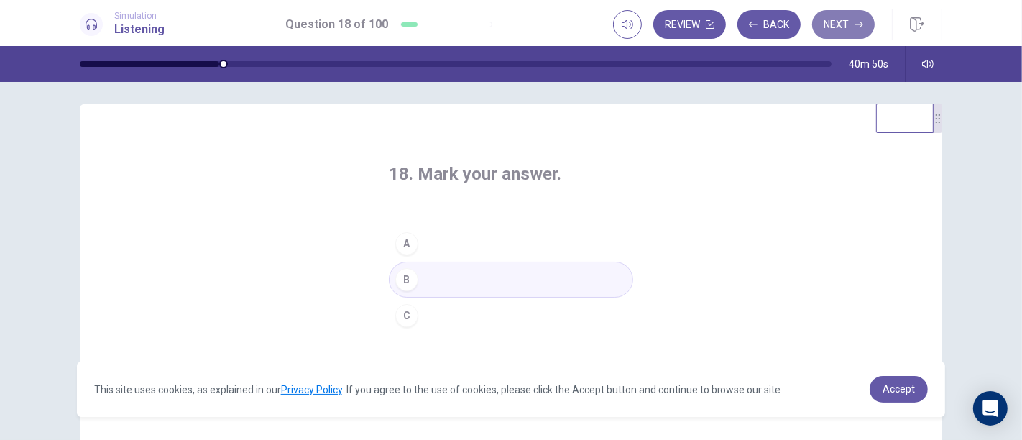
click at [829, 29] on button "Next" at bounding box center [843, 24] width 63 height 29
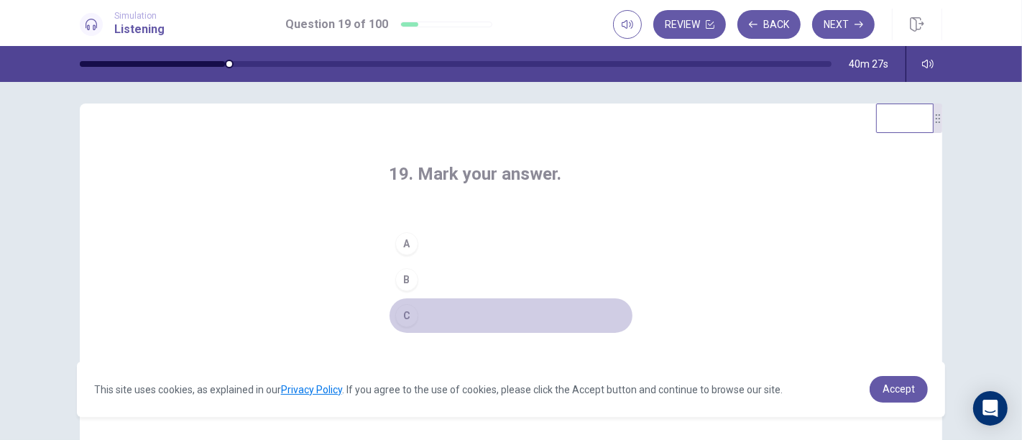
click at [398, 309] on div "C" at bounding box center [406, 315] width 23 height 23
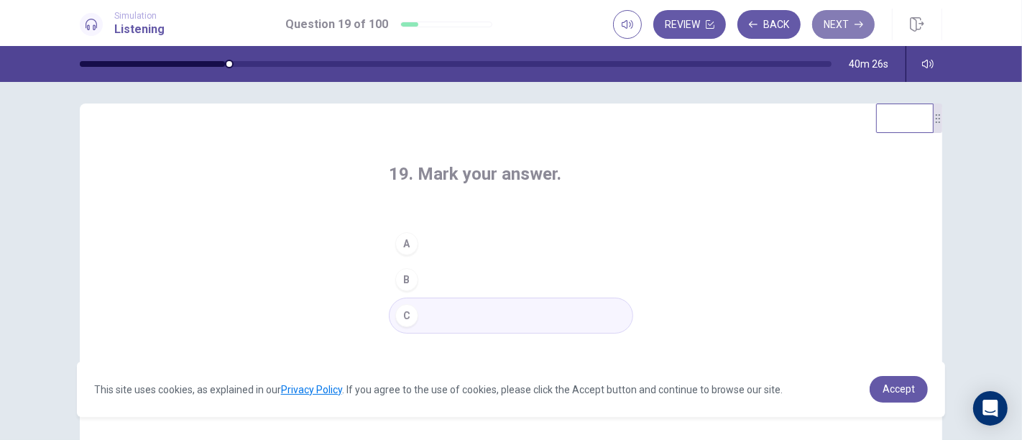
click at [837, 24] on button "Next" at bounding box center [843, 24] width 63 height 29
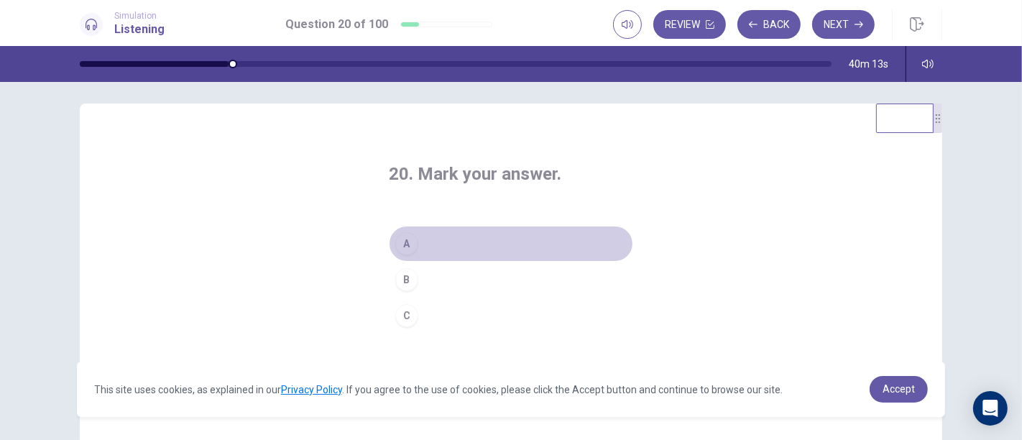
click at [482, 238] on button "A" at bounding box center [511, 244] width 244 height 36
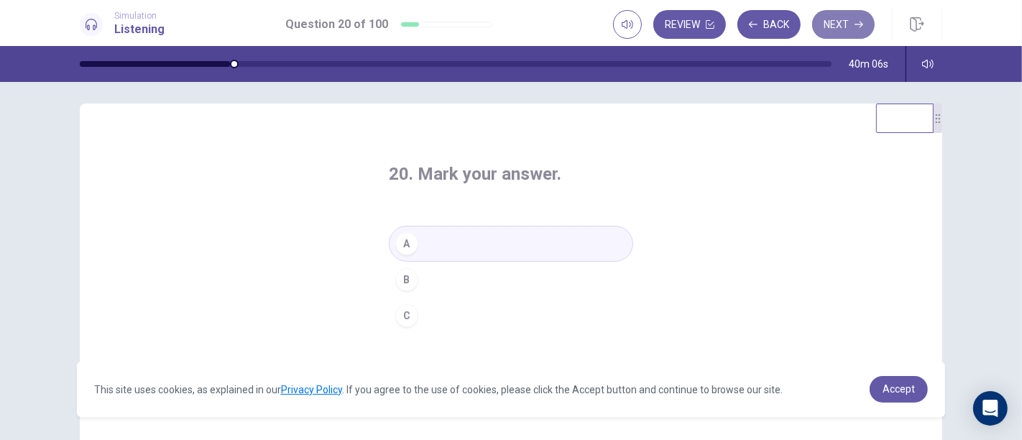
click at [835, 25] on button "Next" at bounding box center [843, 24] width 63 height 29
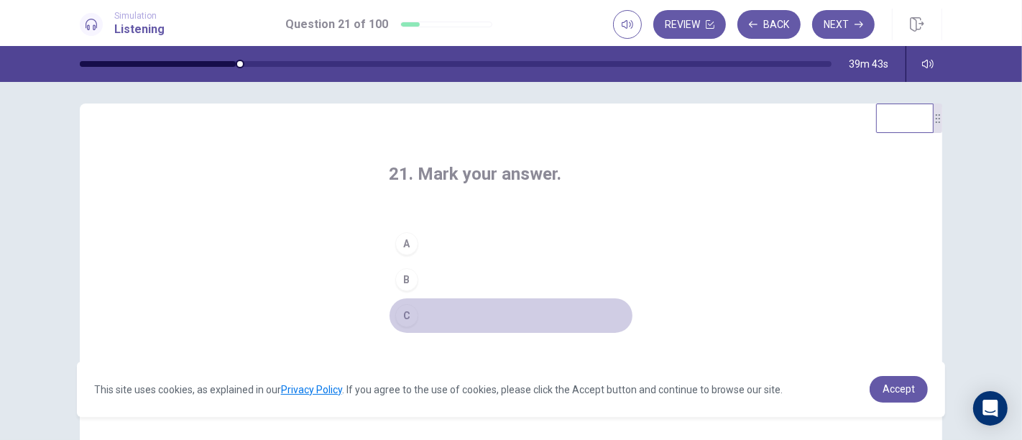
click at [450, 327] on button "C" at bounding box center [511, 316] width 244 height 36
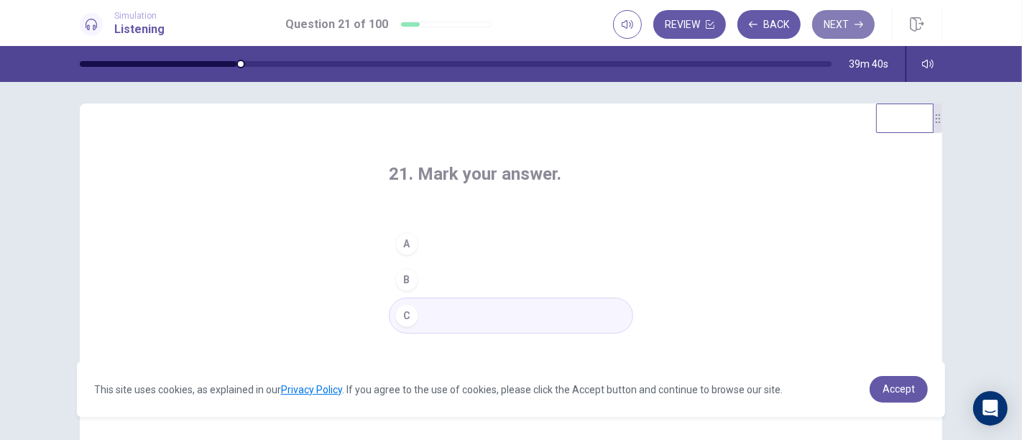
click at [852, 19] on button "Next" at bounding box center [843, 24] width 63 height 29
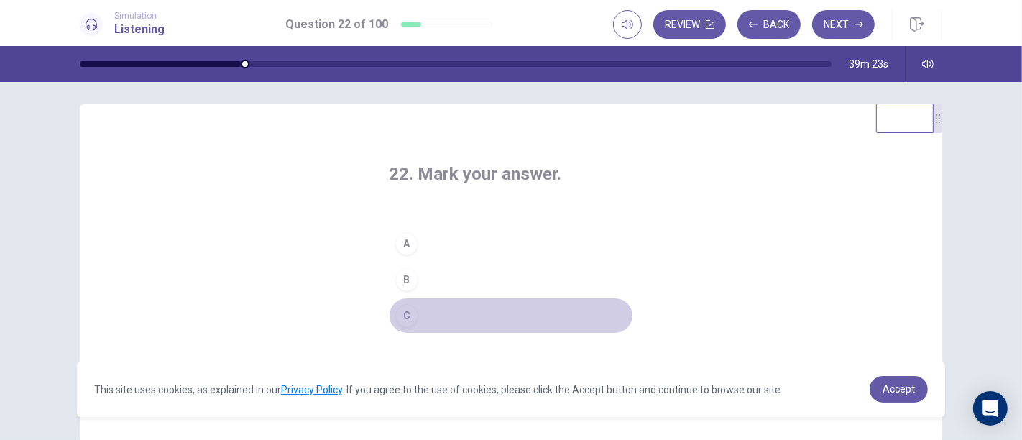
click at [489, 313] on button "C" at bounding box center [511, 316] width 244 height 36
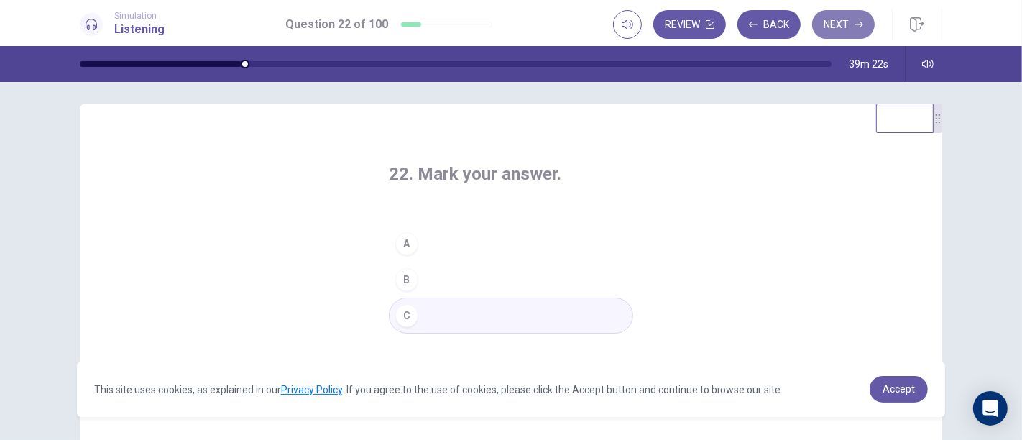
click at [837, 36] on button "Next" at bounding box center [843, 24] width 63 height 29
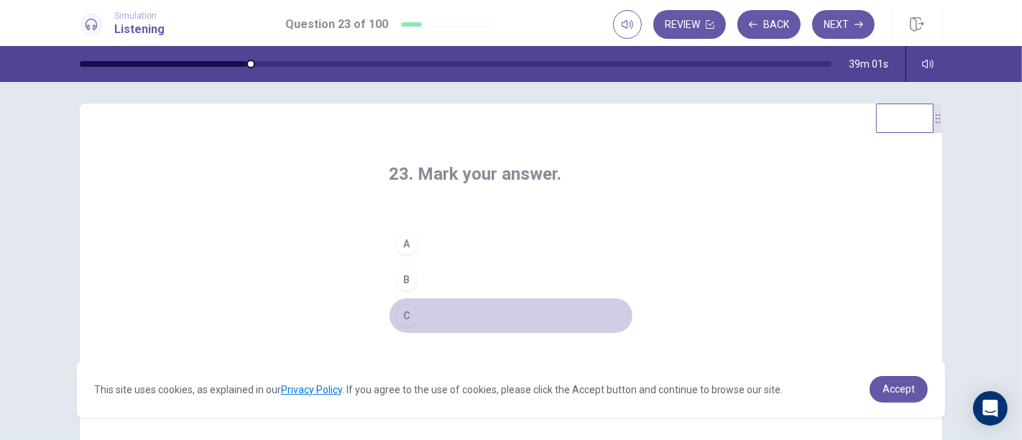
click at [403, 319] on div "C" at bounding box center [406, 315] width 23 height 23
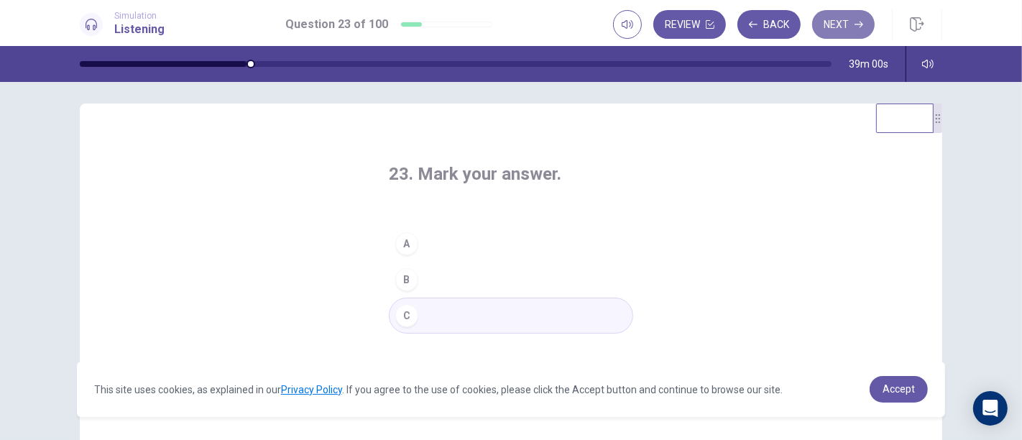
click at [848, 32] on button "Next" at bounding box center [843, 24] width 63 height 29
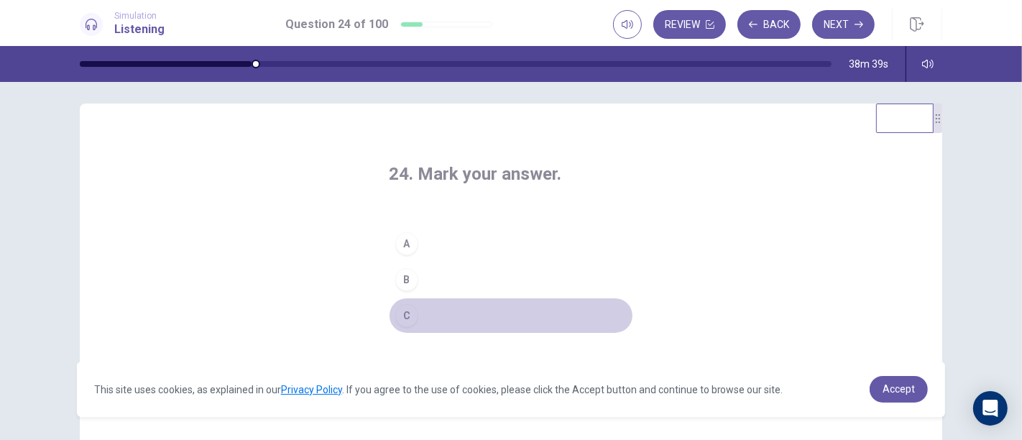
click at [404, 319] on div "C" at bounding box center [406, 315] width 23 height 23
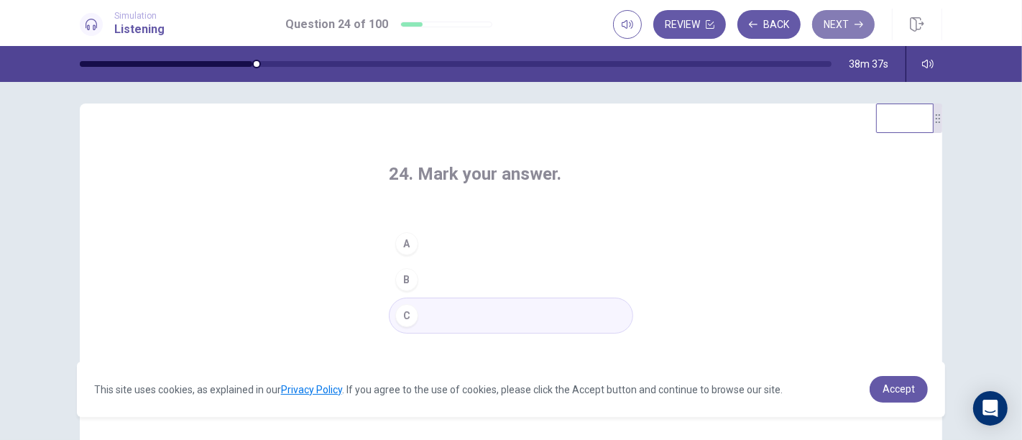
click at [840, 11] on button "Next" at bounding box center [843, 24] width 63 height 29
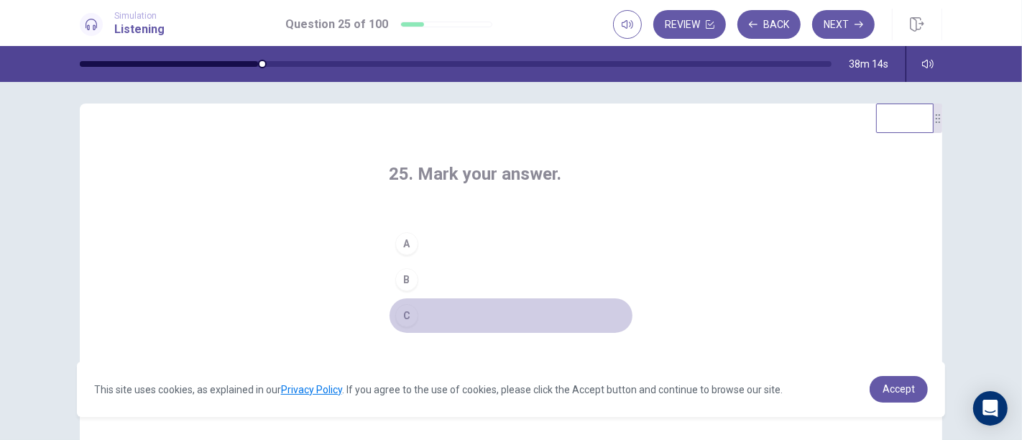
click at [408, 319] on div "C" at bounding box center [406, 315] width 23 height 23
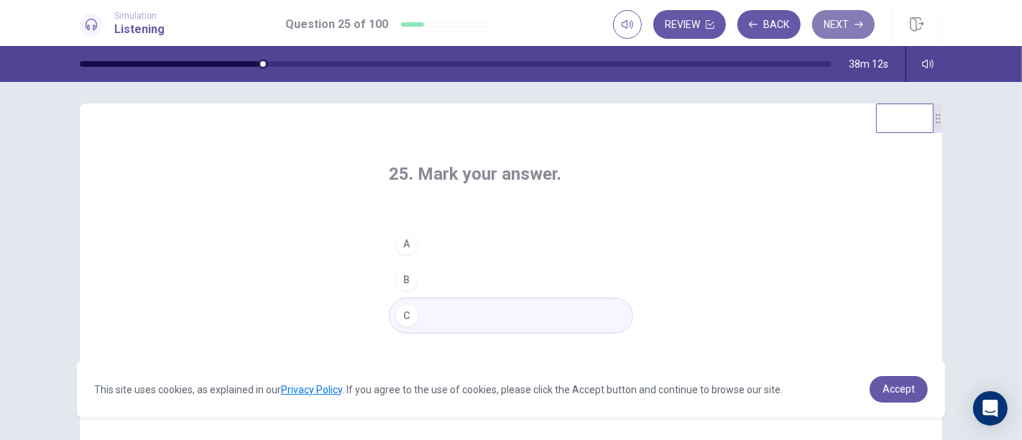
click at [842, 29] on button "Next" at bounding box center [843, 24] width 63 height 29
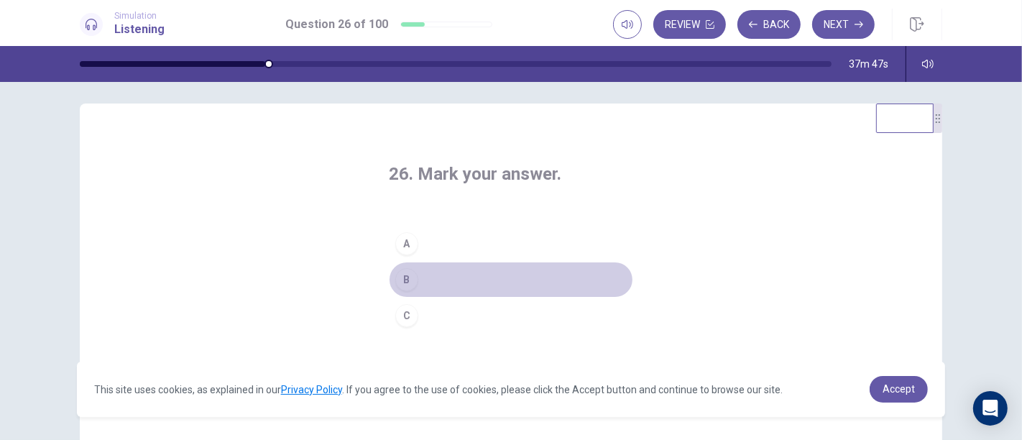
click at [411, 266] on button "B" at bounding box center [511, 280] width 244 height 36
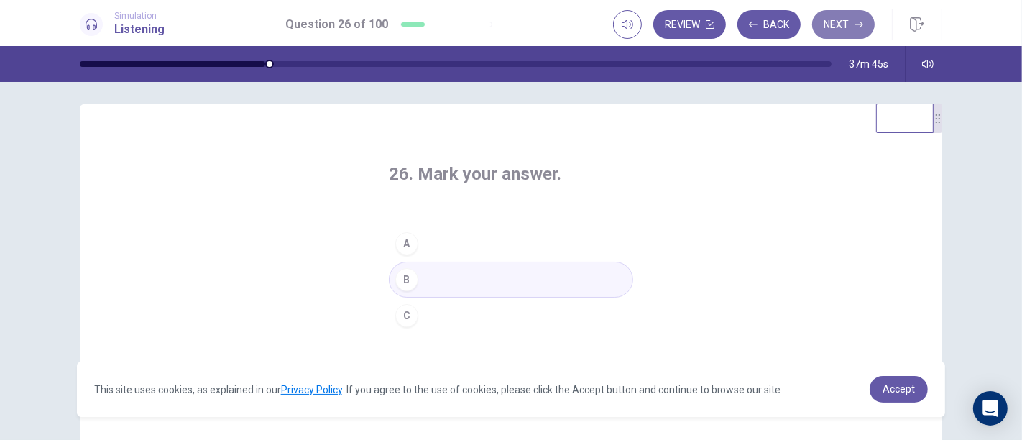
click at [843, 32] on button "Next" at bounding box center [843, 24] width 63 height 29
click at [406, 319] on div "C" at bounding box center [406, 315] width 23 height 23
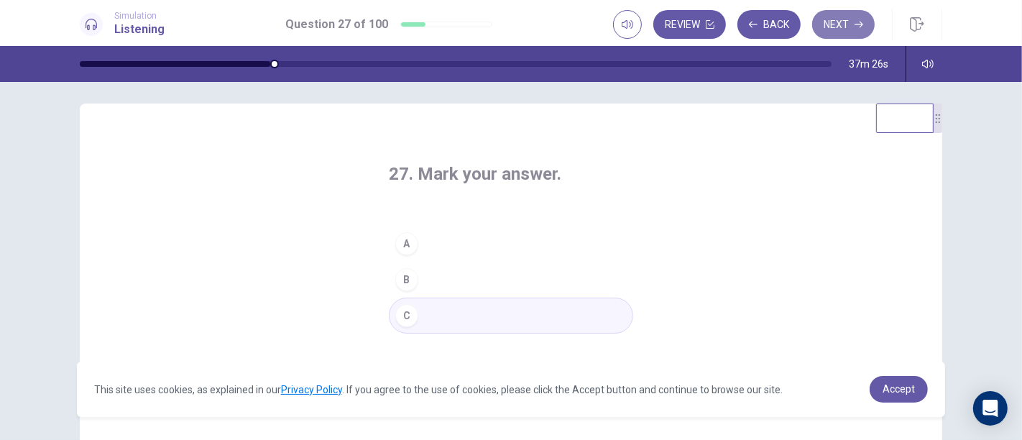
click at [825, 22] on button "Next" at bounding box center [843, 24] width 63 height 29
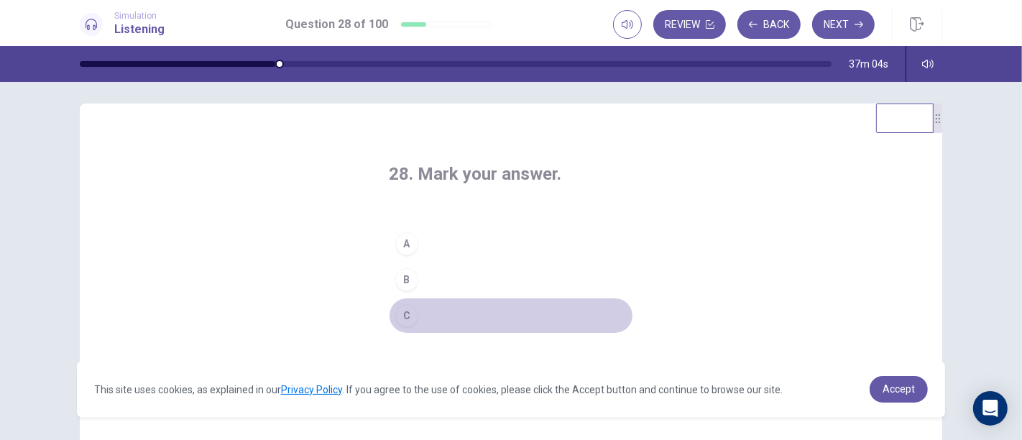
click at [424, 307] on button "C" at bounding box center [511, 316] width 244 height 36
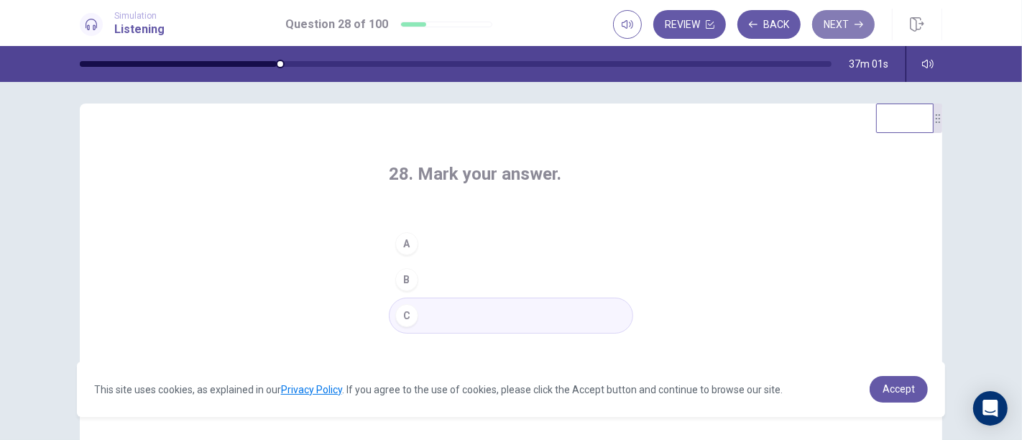
click at [841, 32] on button "Next" at bounding box center [843, 24] width 63 height 29
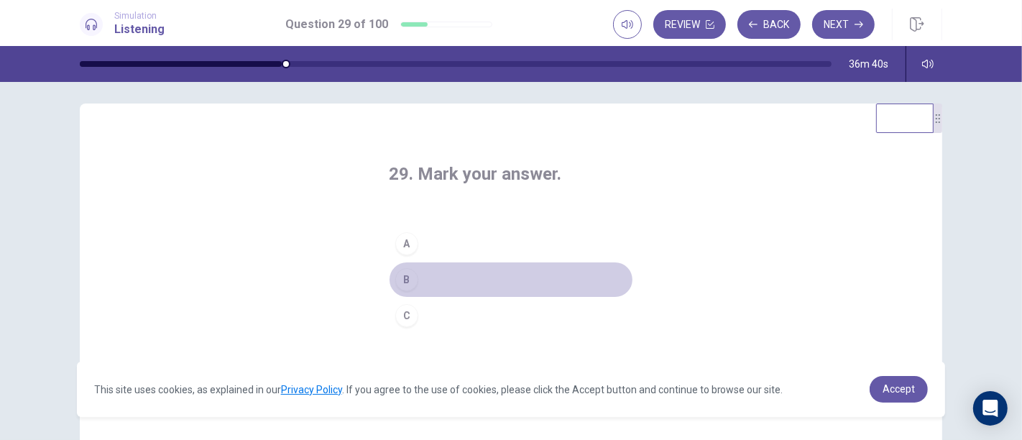
click at [412, 277] on div "B" at bounding box center [406, 279] width 23 height 23
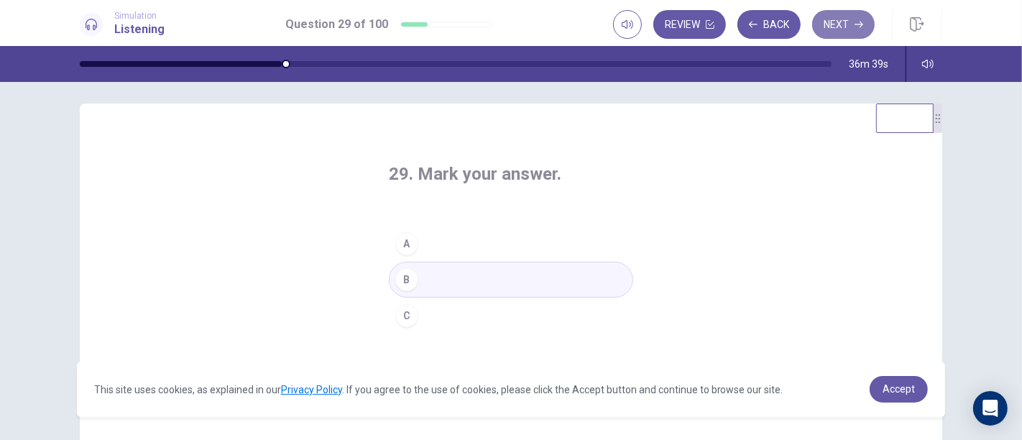
click at [843, 23] on button "Next" at bounding box center [843, 24] width 63 height 29
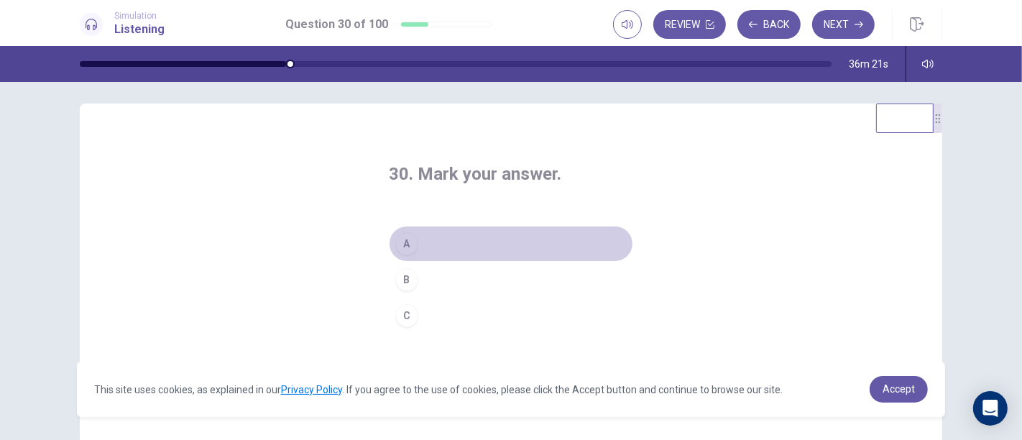
click at [541, 239] on button "A" at bounding box center [511, 244] width 244 height 36
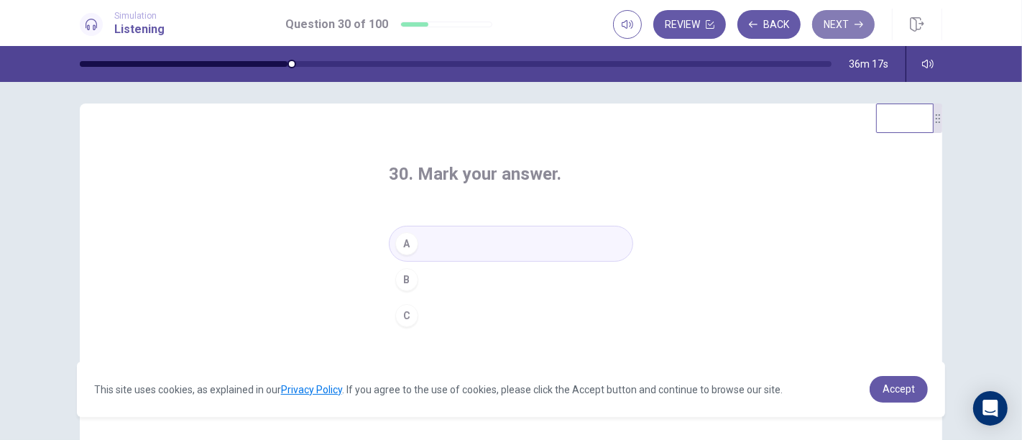
click at [835, 19] on button "Next" at bounding box center [843, 24] width 63 height 29
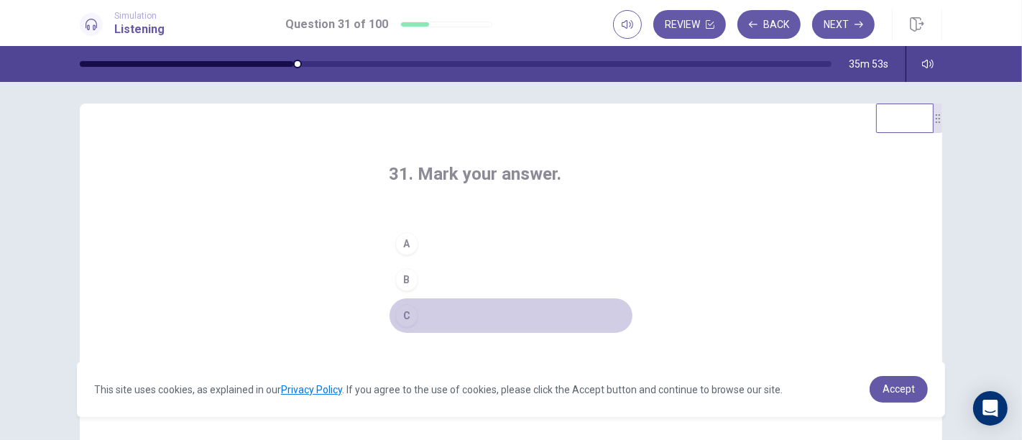
click at [501, 313] on button "C" at bounding box center [511, 316] width 244 height 36
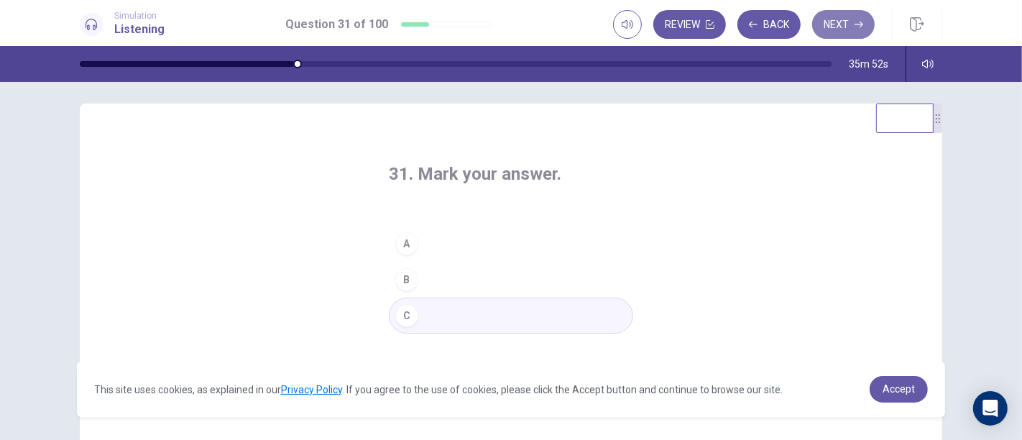
click at [838, 19] on button "Next" at bounding box center [843, 24] width 63 height 29
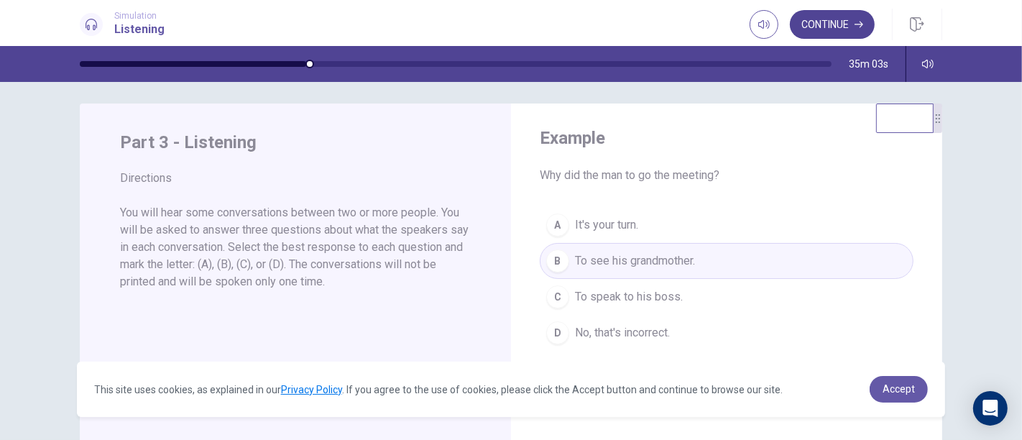
click at [830, 24] on button "Continue" at bounding box center [832, 24] width 85 height 29
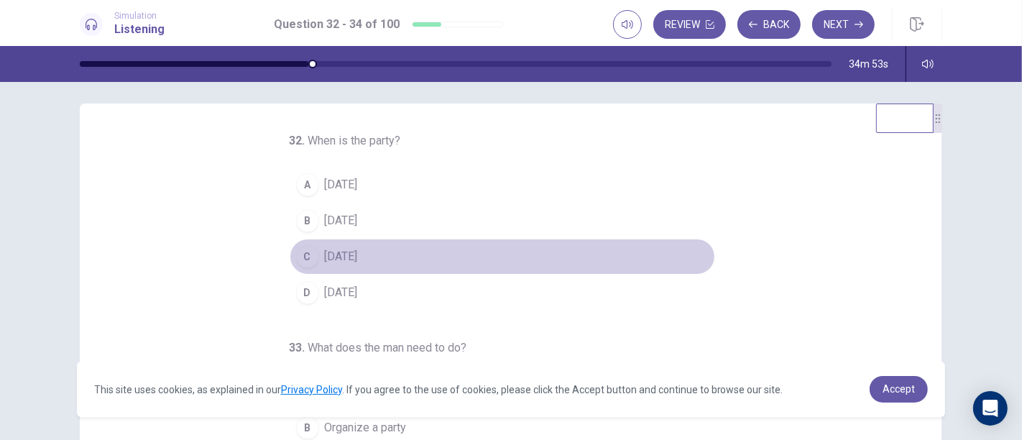
click at [346, 255] on span "[DATE]" at bounding box center [341, 256] width 33 height 17
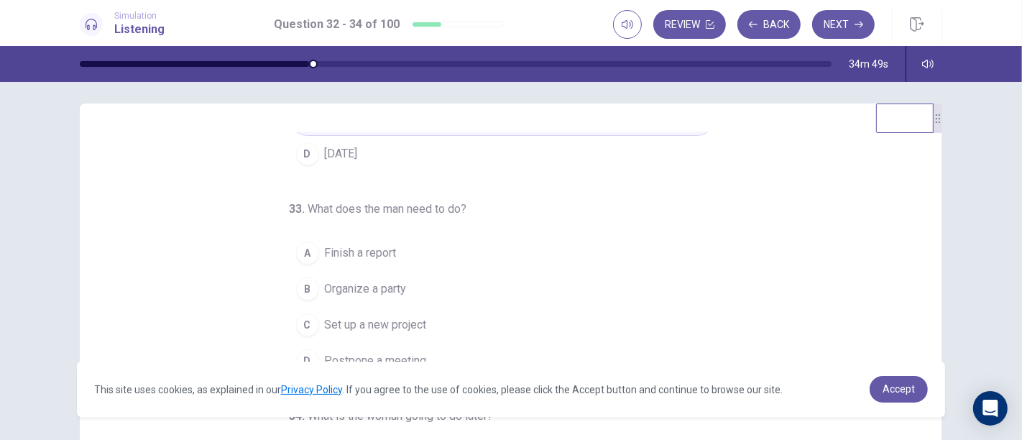
scroll to position [145, 0]
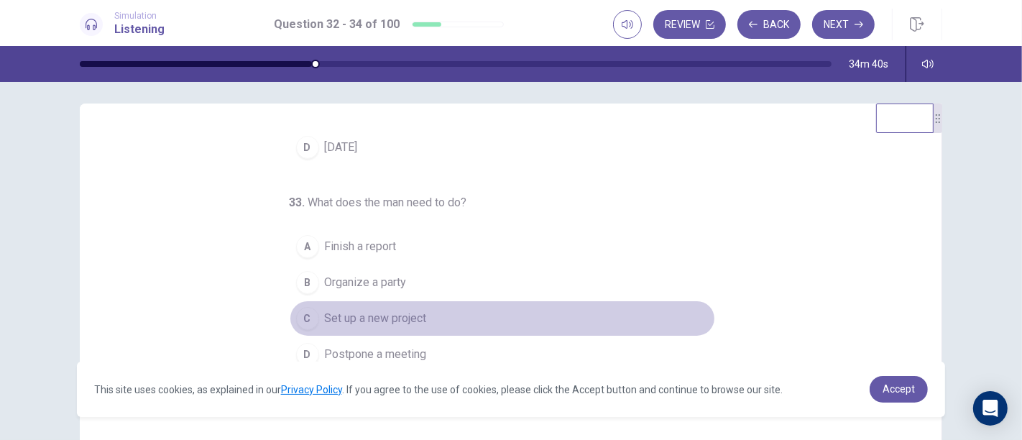
click at [395, 314] on span "Set up a new project" at bounding box center [376, 318] width 102 height 17
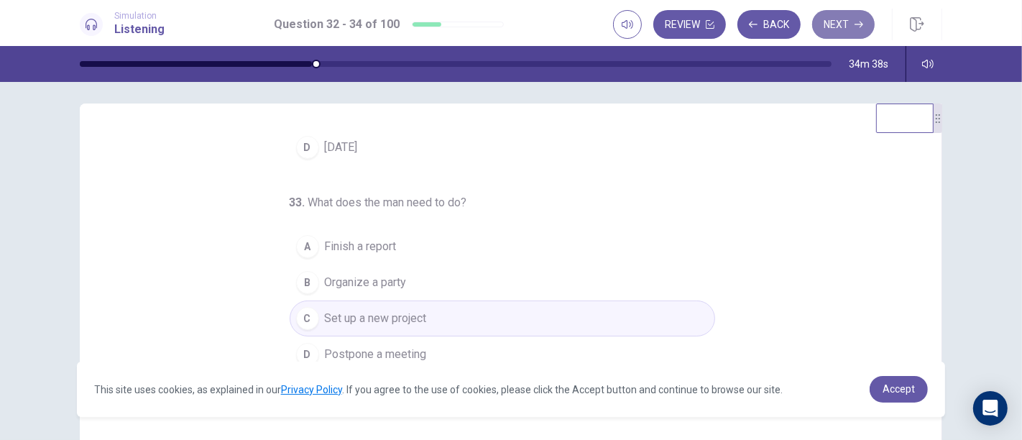
click at [849, 17] on button "Next" at bounding box center [843, 24] width 63 height 29
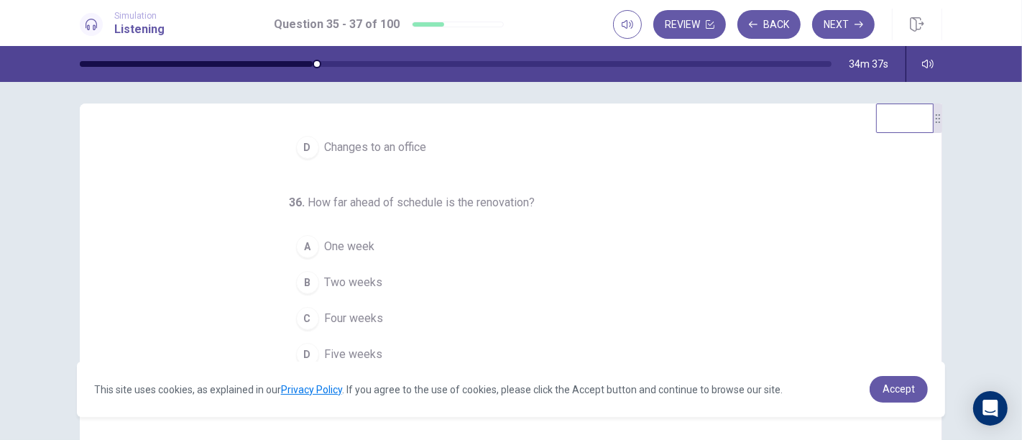
scroll to position [0, 0]
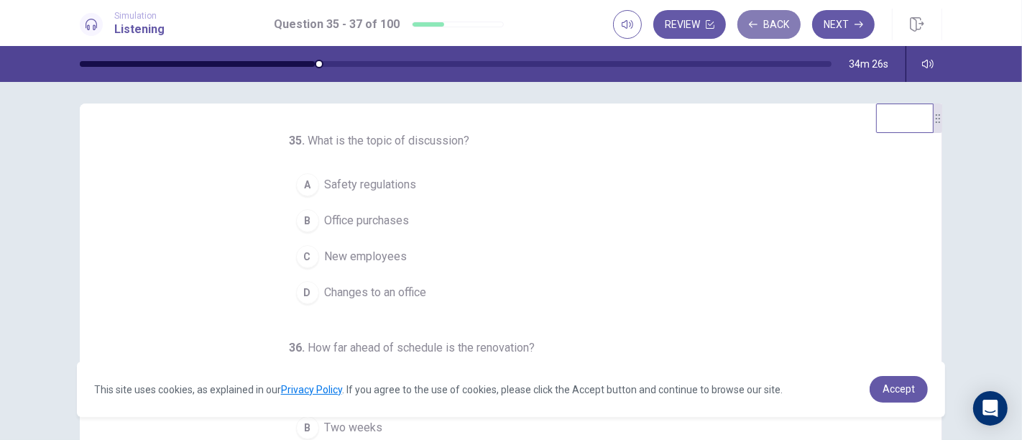
click at [783, 34] on button "Back" at bounding box center [769, 24] width 63 height 29
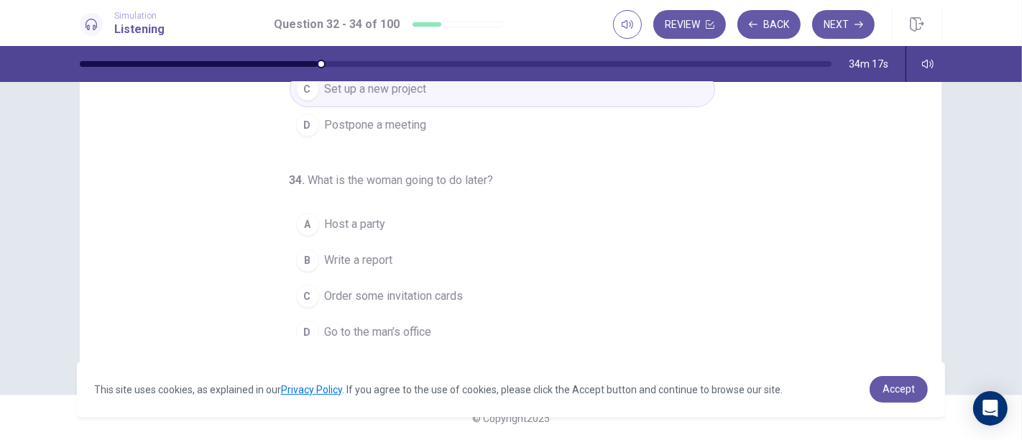
scroll to position [145, 0]
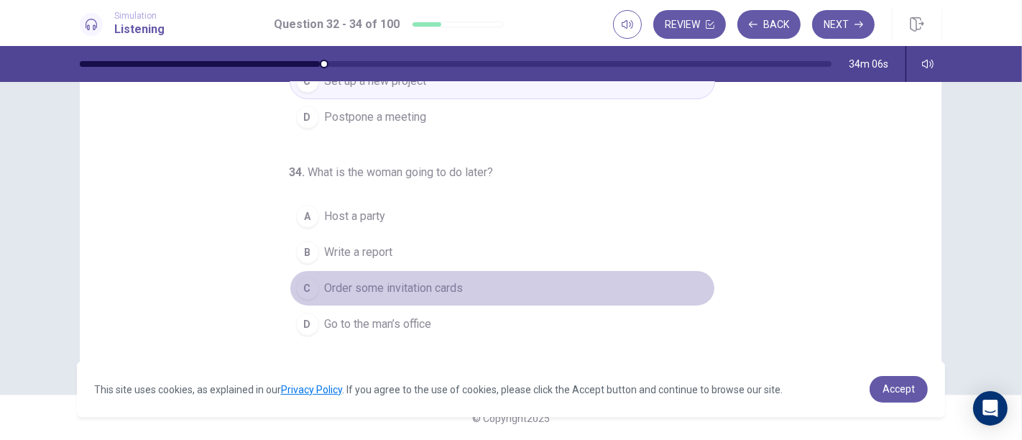
click at [473, 270] on button "C Order some invitation cards" at bounding box center [503, 288] width 426 height 36
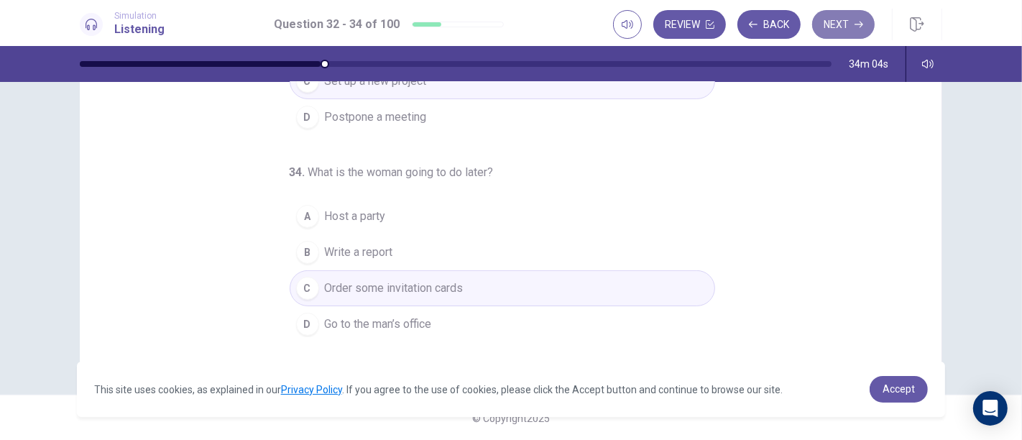
click at [840, 21] on button "Next" at bounding box center [843, 24] width 63 height 29
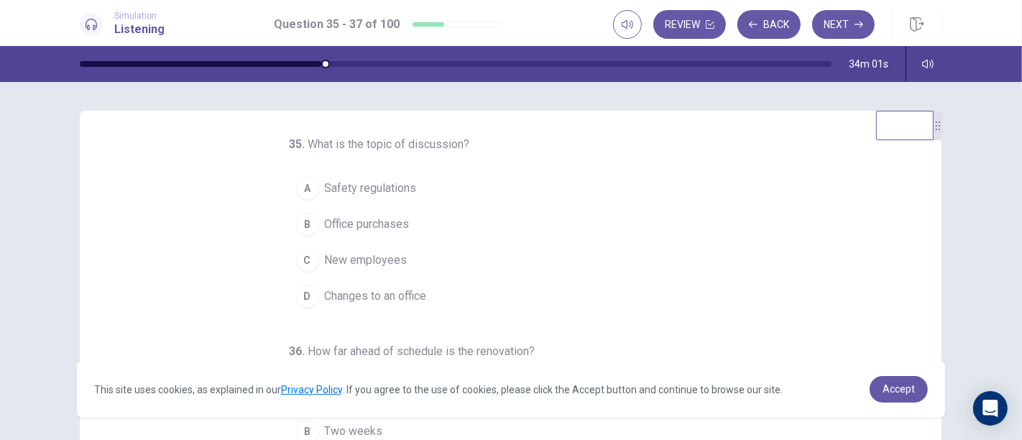
scroll to position [0, 0]
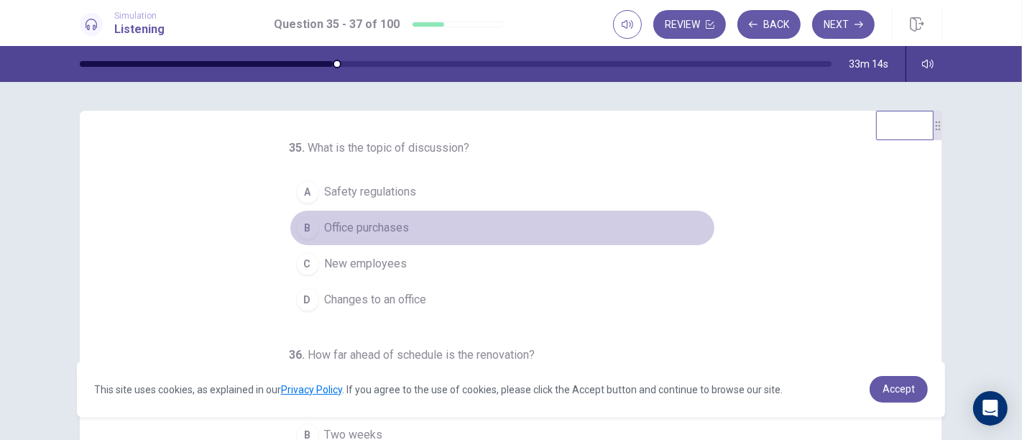
click at [332, 229] on span "Office purchases" at bounding box center [367, 227] width 85 height 17
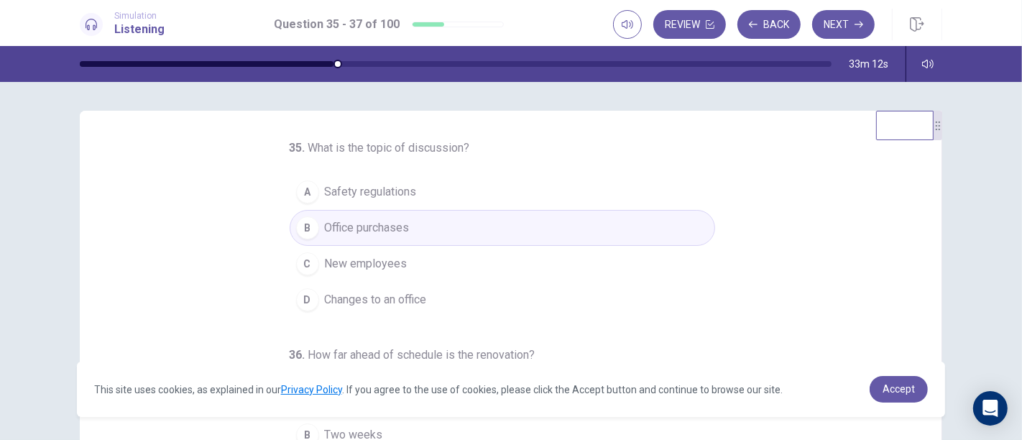
scroll to position [244, 0]
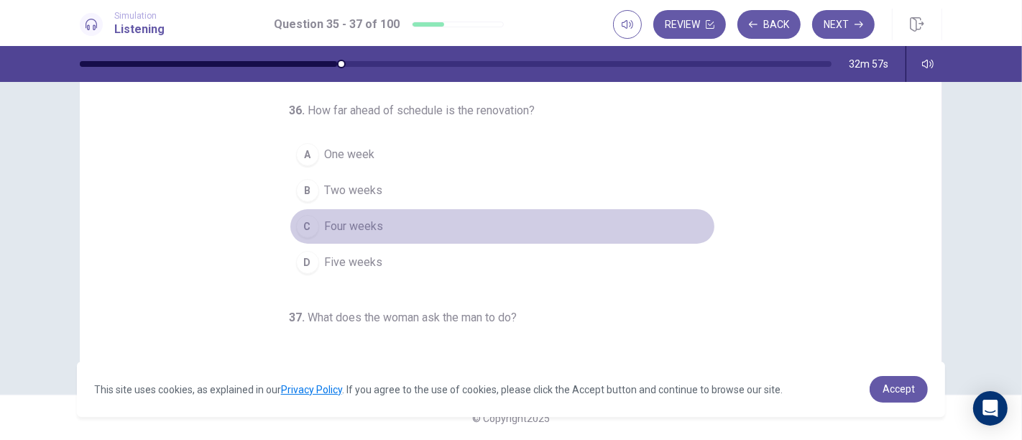
click at [500, 221] on button "C Four weeks" at bounding box center [503, 226] width 426 height 36
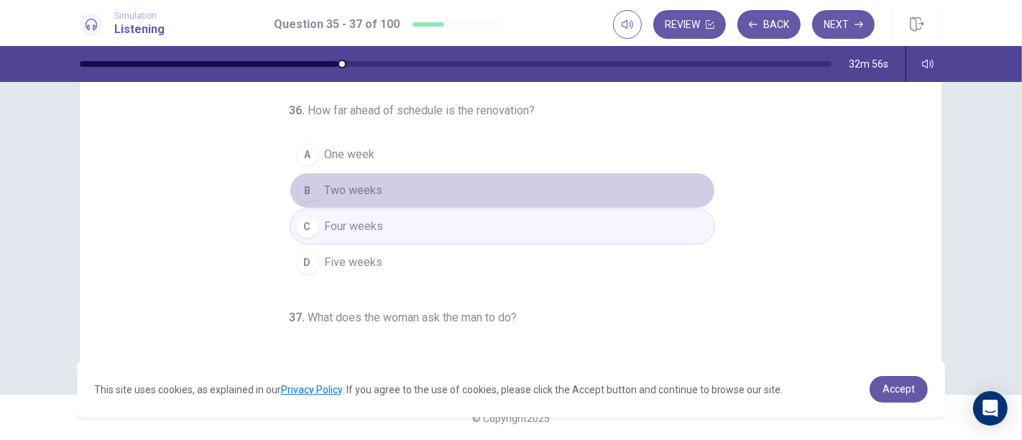
click at [496, 194] on button "B Two weeks" at bounding box center [503, 191] width 426 height 36
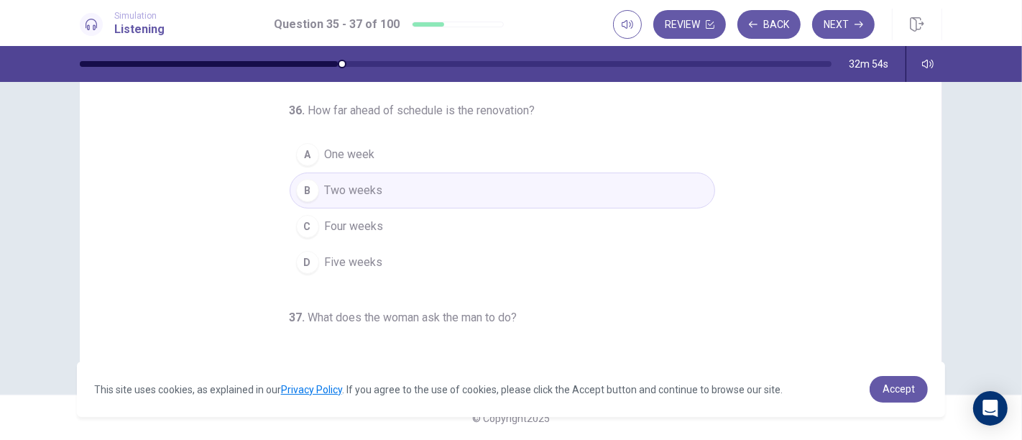
click at [919, 337] on div "35 . What is the topic of discussion? A Safety regulations B Office purchases C…" at bounding box center [511, 116] width 863 height 500
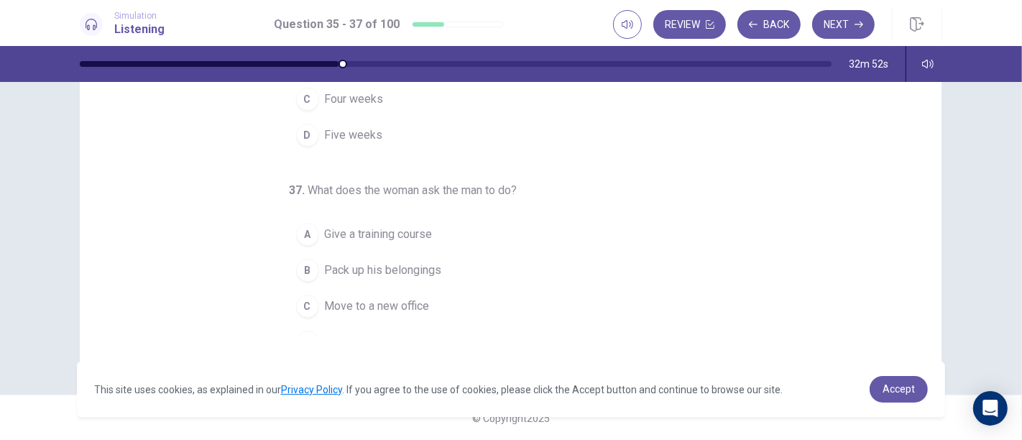
scroll to position [145, 0]
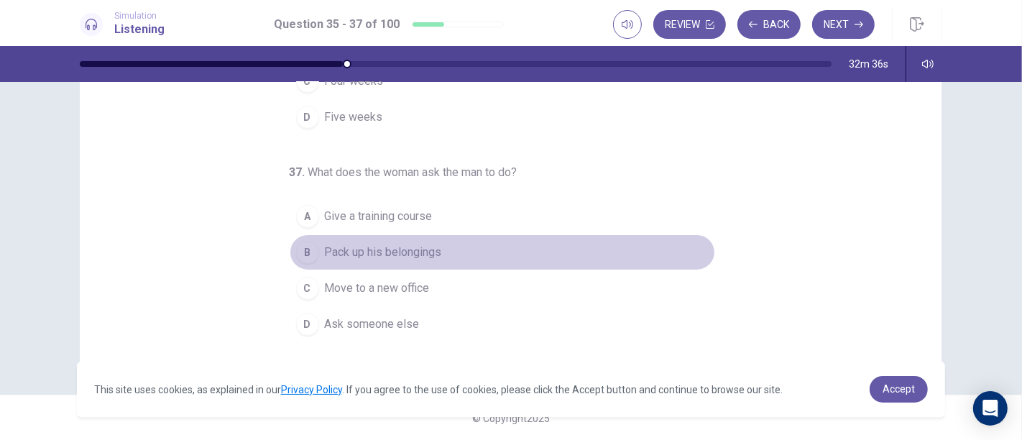
click at [418, 247] on span "Pack up his belongings" at bounding box center [383, 252] width 117 height 17
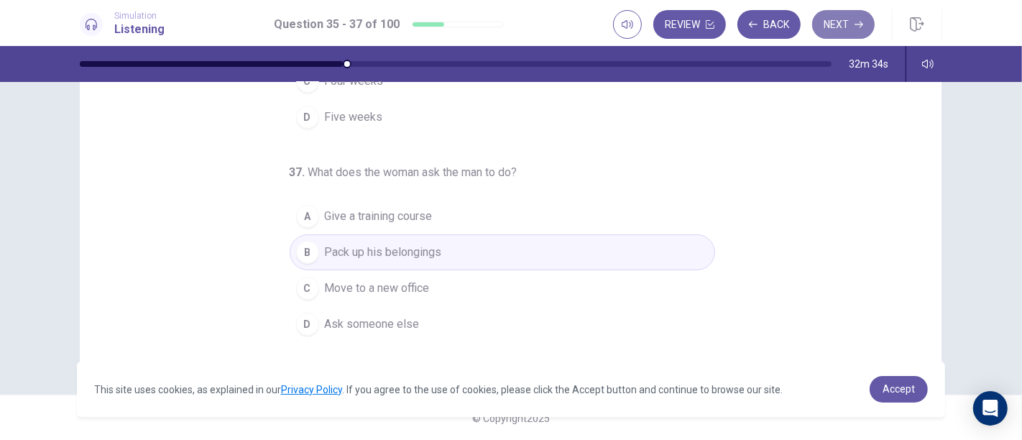
click at [844, 25] on button "Next" at bounding box center [843, 24] width 63 height 29
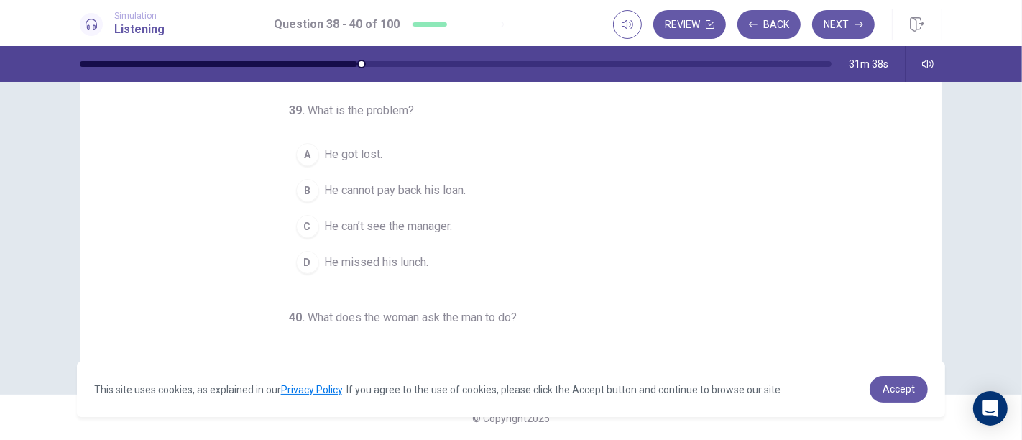
scroll to position [0, 0]
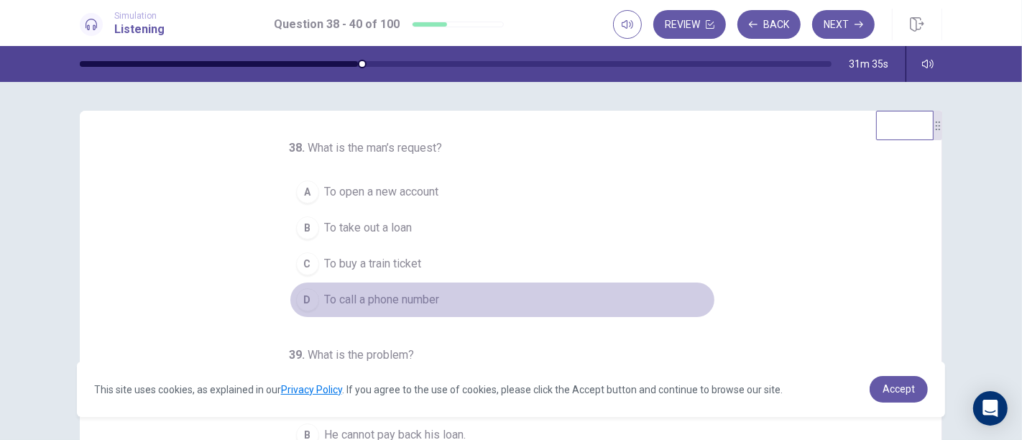
click at [370, 295] on span "To call a phone number" at bounding box center [382, 299] width 115 height 17
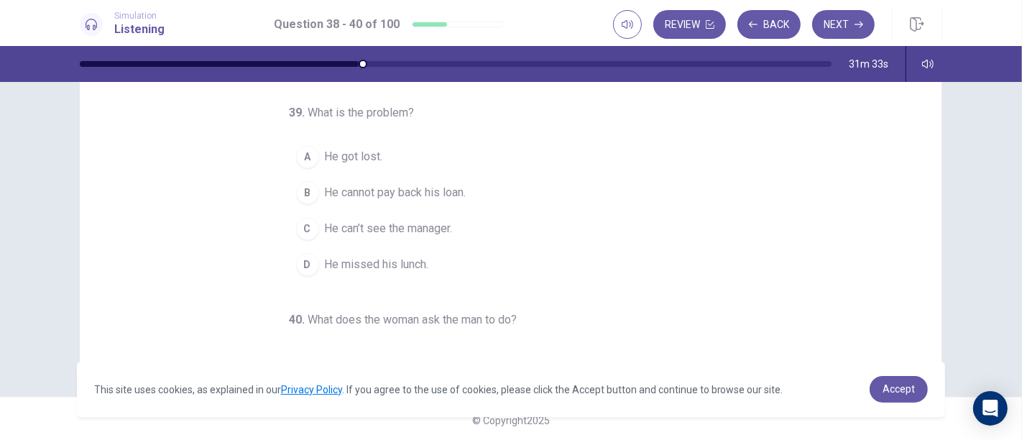
scroll to position [244, 0]
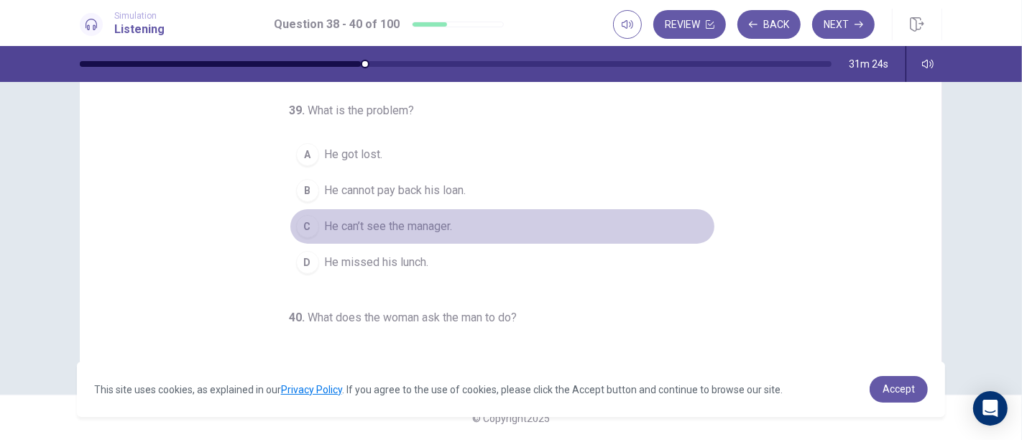
click at [479, 223] on button "C He can’t see the manager." at bounding box center [503, 226] width 426 height 36
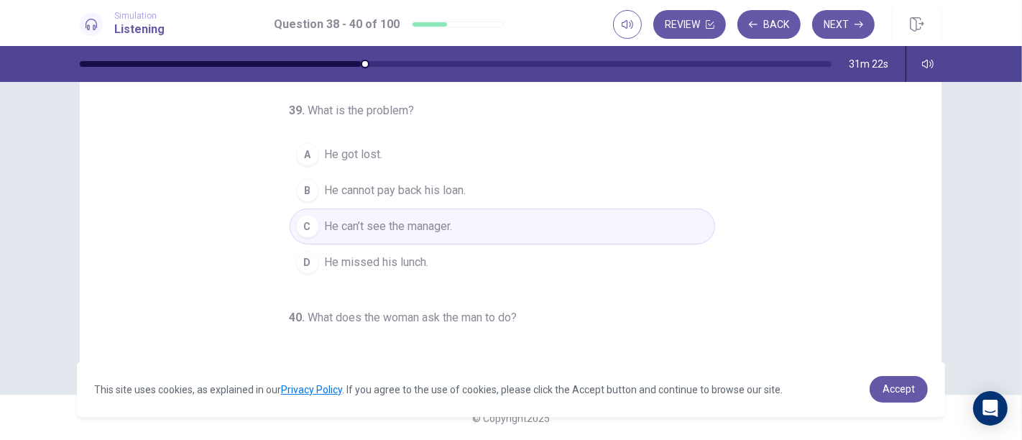
click at [919, 331] on div "38 . What is the man’s request? A To open a new account B To take out a loan C …" at bounding box center [511, 116] width 863 height 500
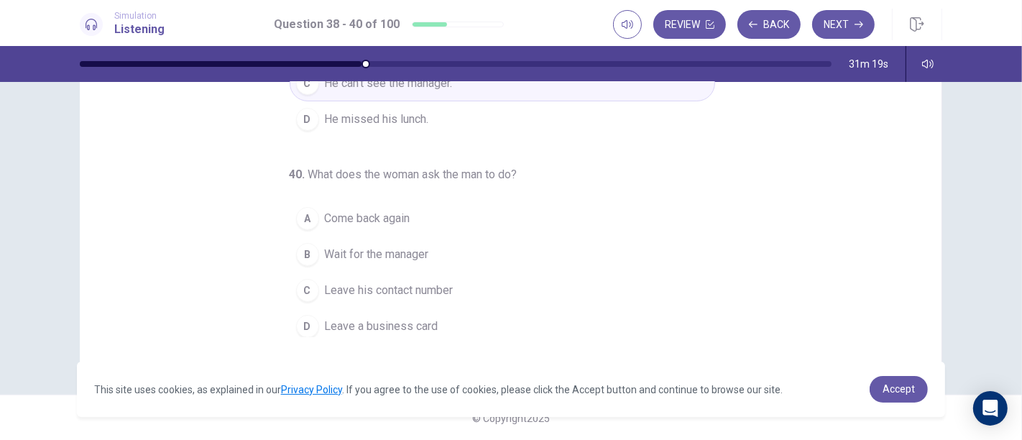
scroll to position [145, 0]
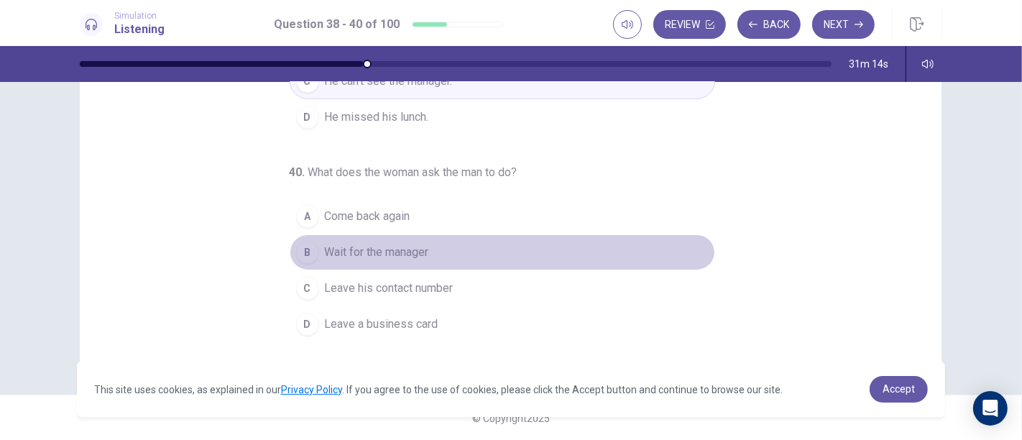
click at [456, 262] on button "B Wait for the manager" at bounding box center [503, 252] width 426 height 36
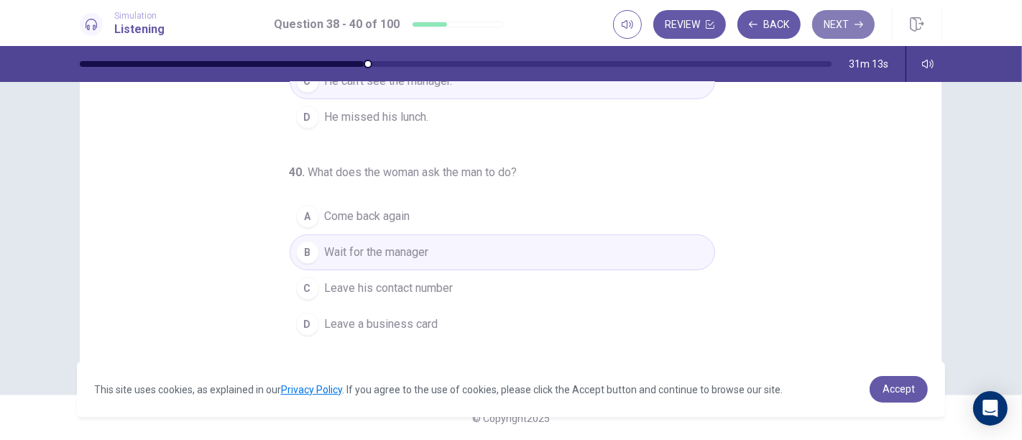
click at [832, 20] on button "Next" at bounding box center [843, 24] width 63 height 29
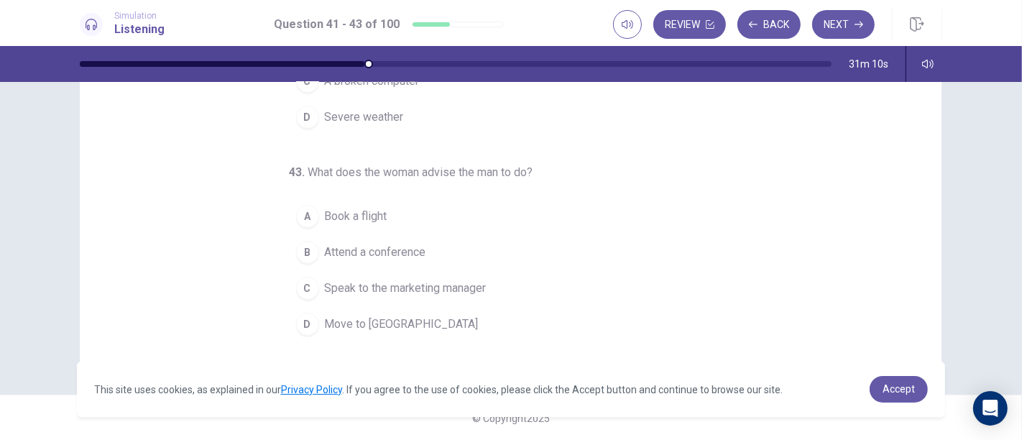
click at [919, 153] on div "41 . What is the main topic of the conversation? A A honeymoon B The weather C …" at bounding box center [511, 261] width 1022 height 358
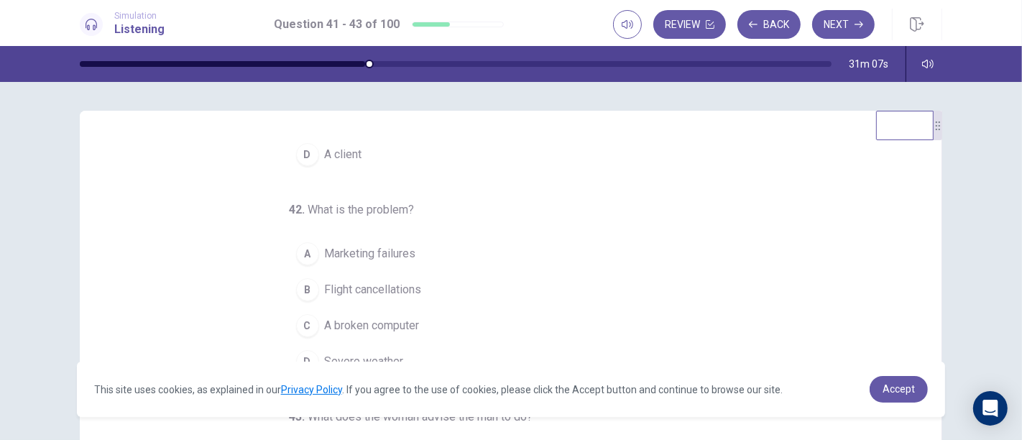
click at [919, 195] on div "41 . What is the main topic of the conversation? A A honeymoon B The weather C …" at bounding box center [511, 361] width 863 height 500
drag, startPoint x: 930, startPoint y: 195, endPoint x: 920, endPoint y: 195, distance: 10.1
click at [919, 195] on div "41 . What is the main topic of the conversation? A A honeymoon B The weather C …" at bounding box center [511, 361] width 863 height 500
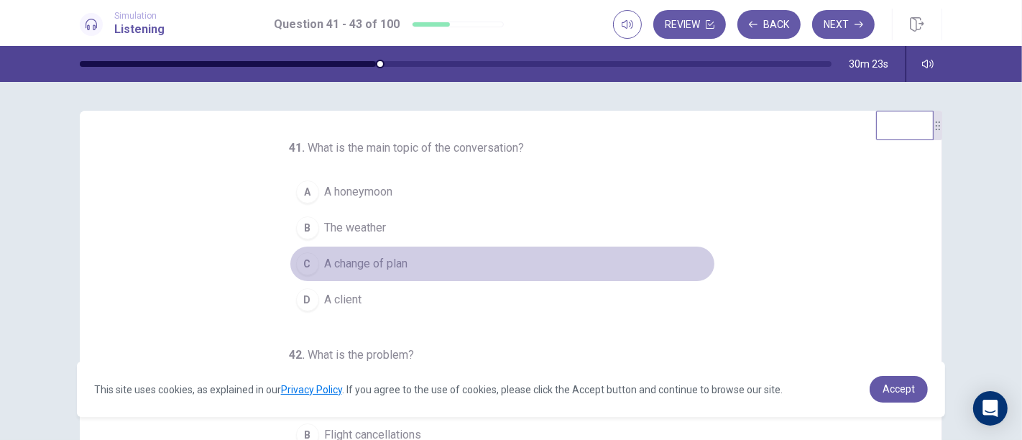
click at [378, 276] on button "C A change of plan" at bounding box center [503, 264] width 426 height 36
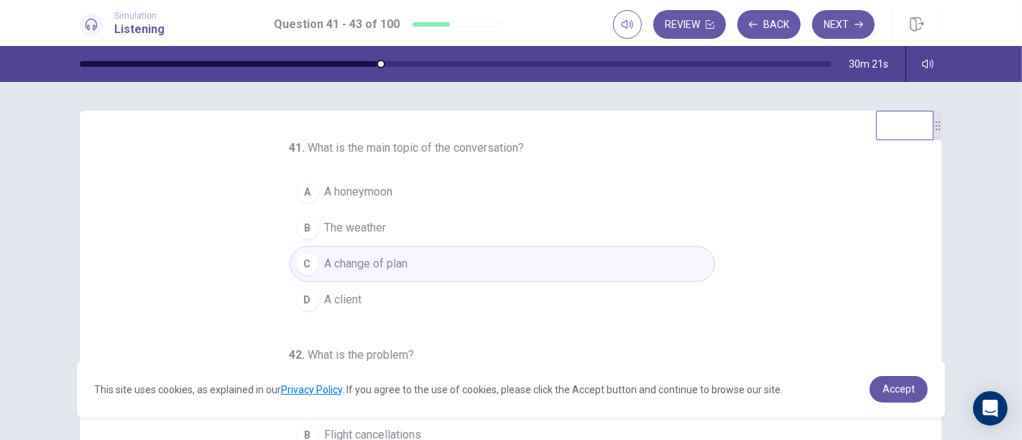
scroll to position [244, 0]
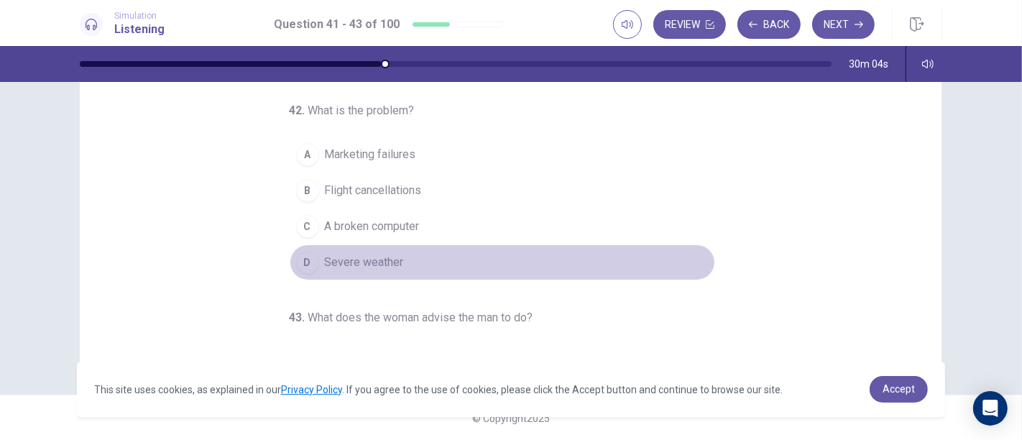
click at [440, 265] on button "D Severe weather" at bounding box center [503, 262] width 426 height 36
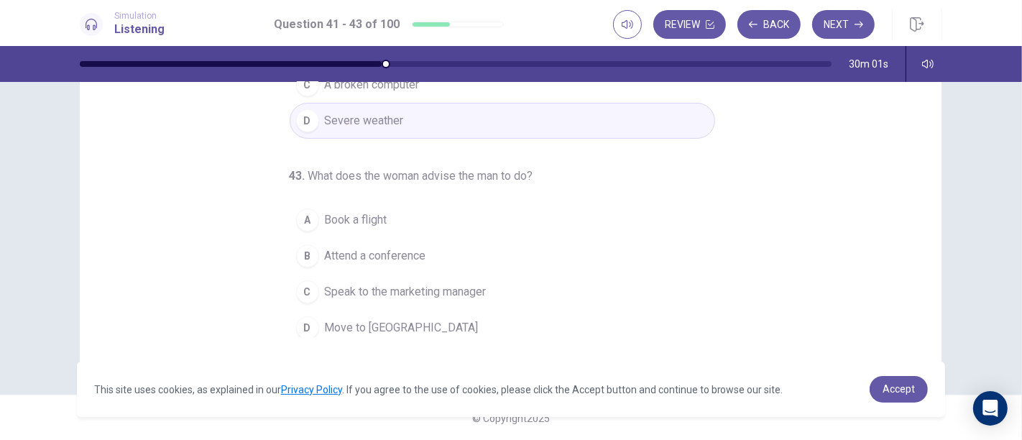
scroll to position [145, 0]
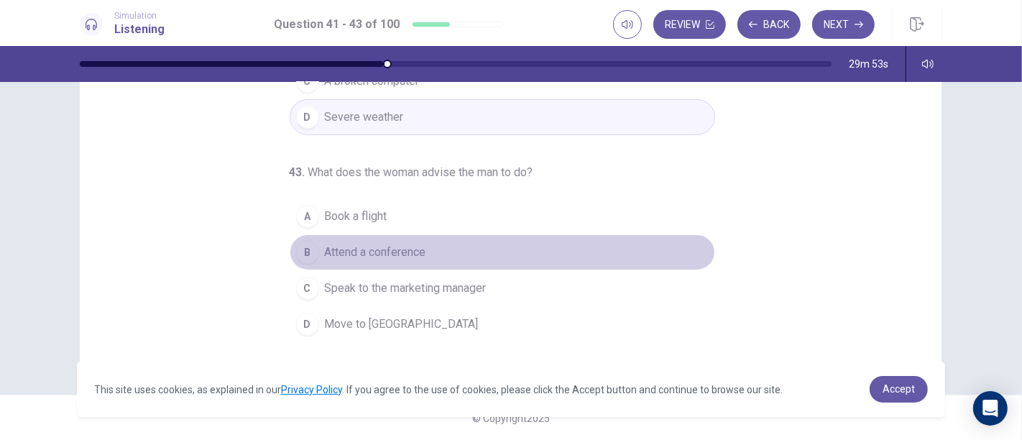
click at [426, 248] on button "B Attend a conference" at bounding box center [503, 252] width 426 height 36
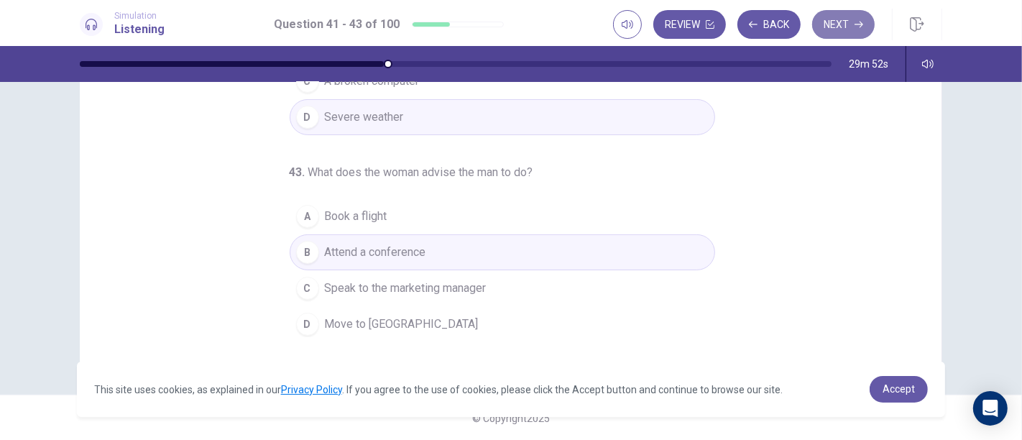
click at [844, 29] on button "Next" at bounding box center [843, 24] width 63 height 29
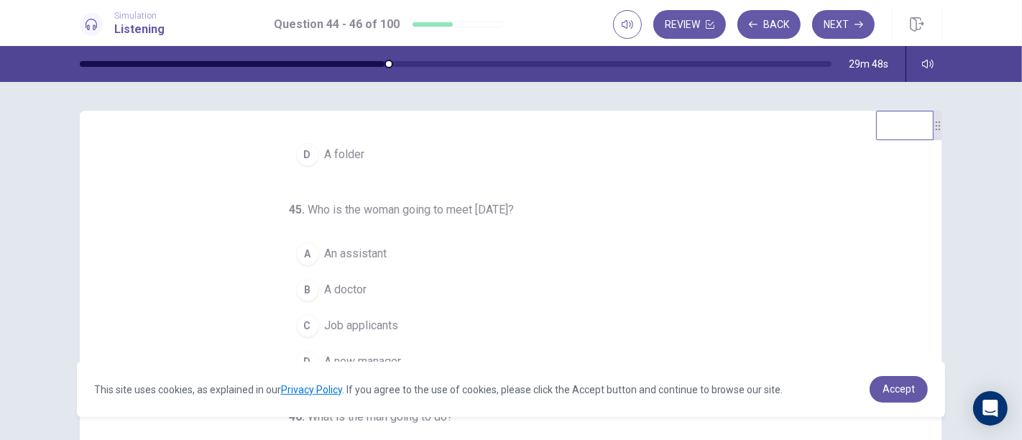
scroll to position [0, 0]
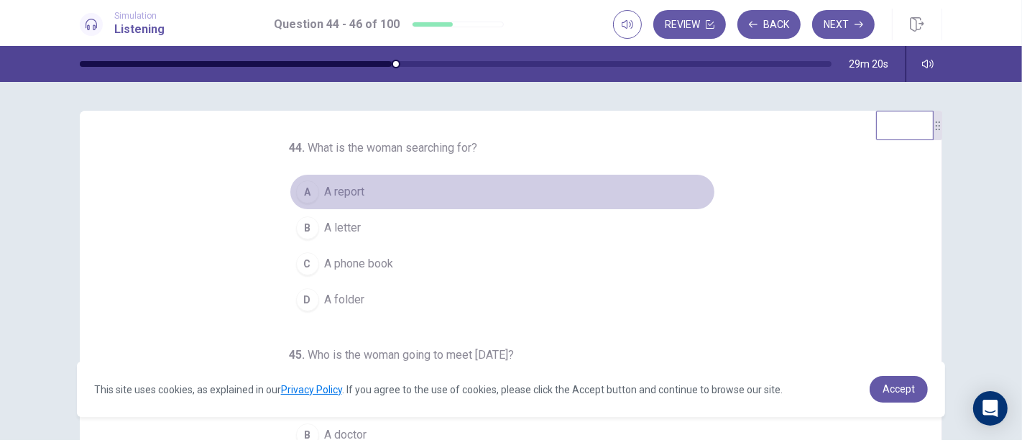
click at [311, 201] on button "A A report" at bounding box center [503, 192] width 426 height 36
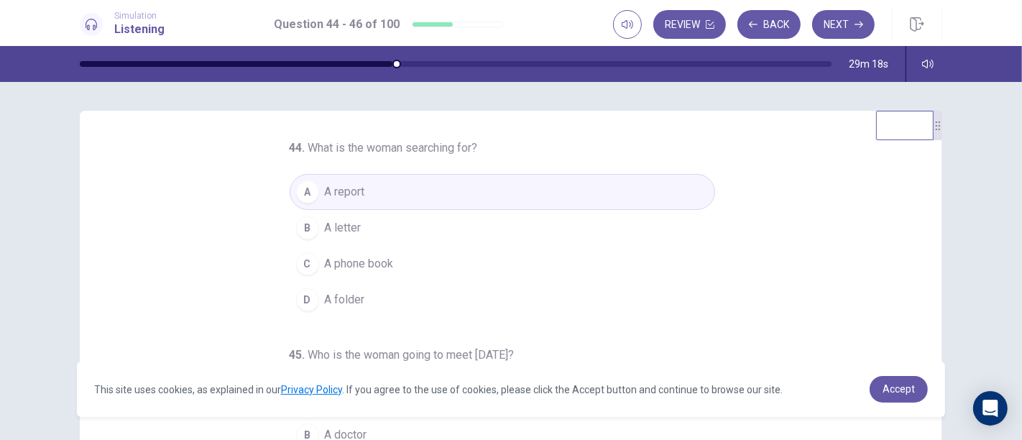
click at [490, 216] on button "B A letter" at bounding box center [503, 228] width 426 height 36
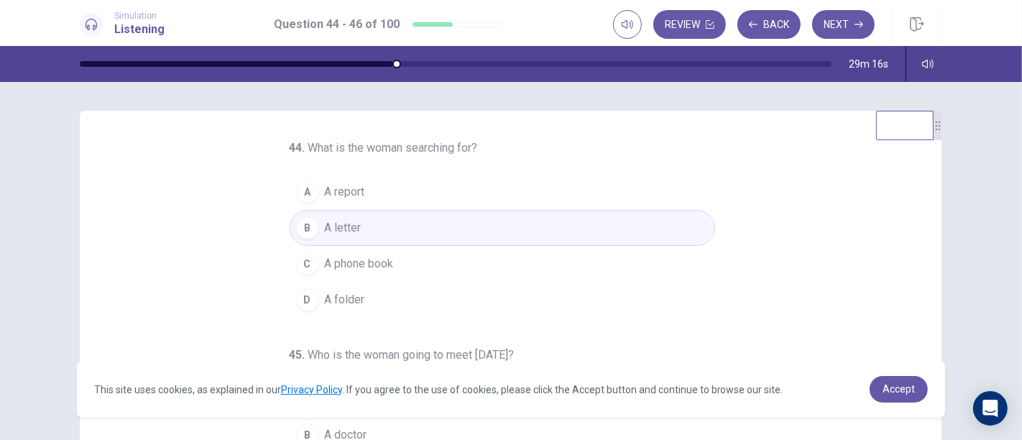
scroll to position [244, 0]
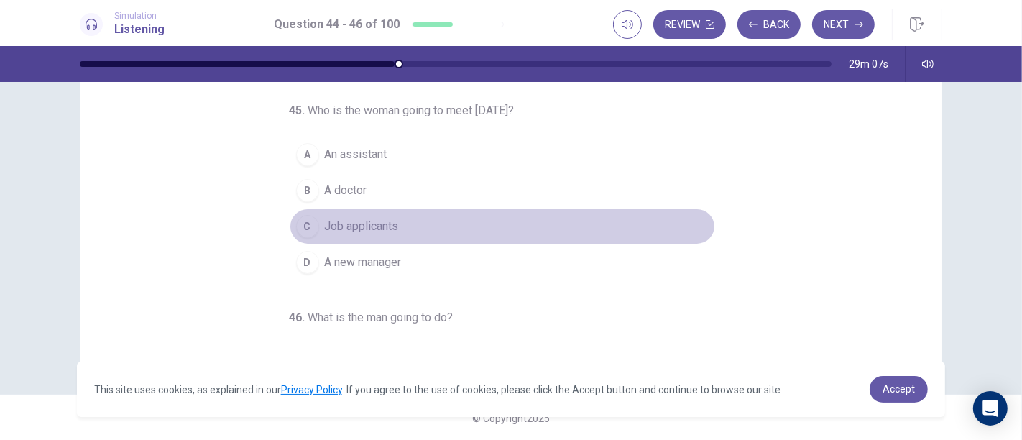
click at [415, 224] on button "C Job applicants" at bounding box center [503, 226] width 426 height 36
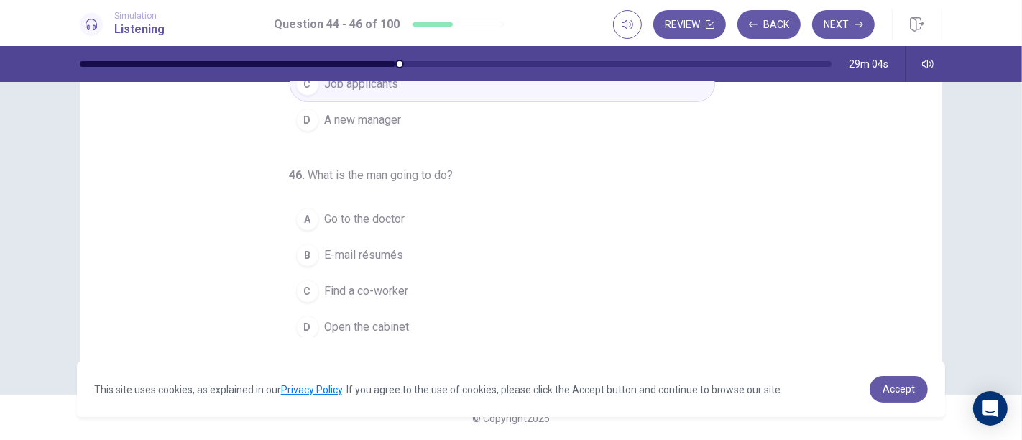
scroll to position [145, 0]
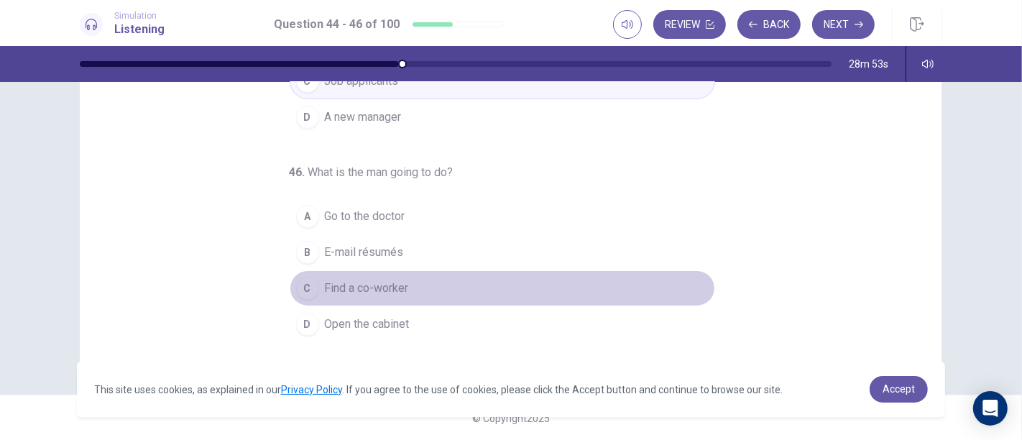
click at [474, 275] on button "C Find a co-worker" at bounding box center [503, 288] width 426 height 36
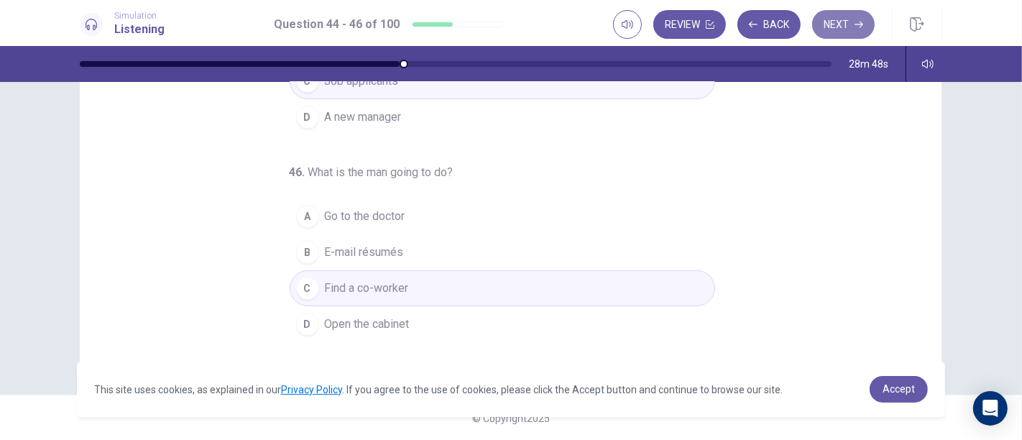
click at [843, 29] on button "Next" at bounding box center [843, 24] width 63 height 29
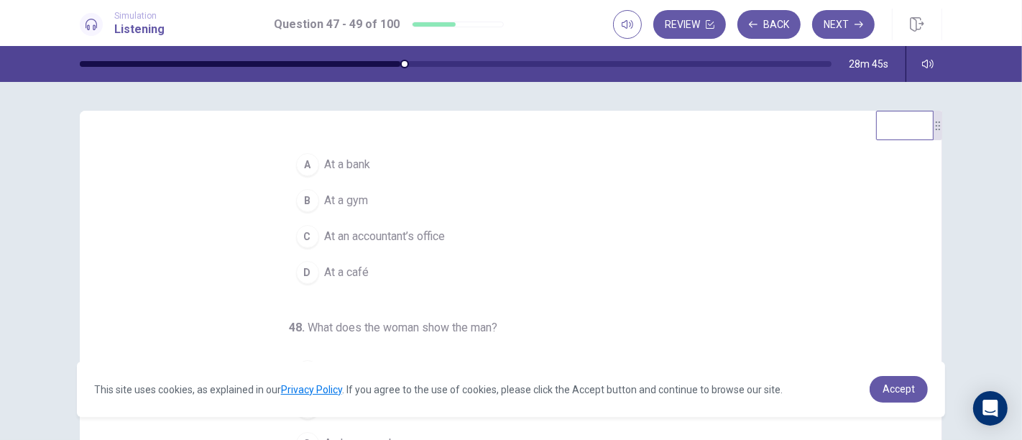
scroll to position [0, 0]
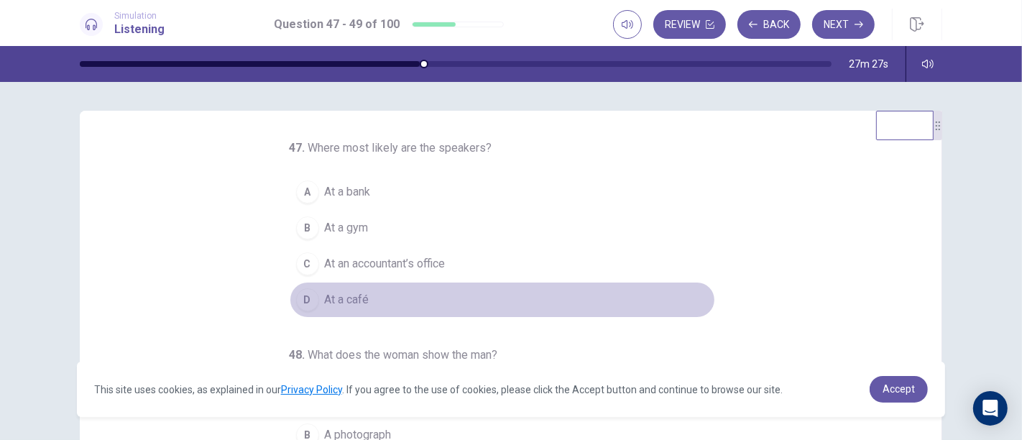
click at [367, 292] on button "D At a café" at bounding box center [503, 300] width 426 height 36
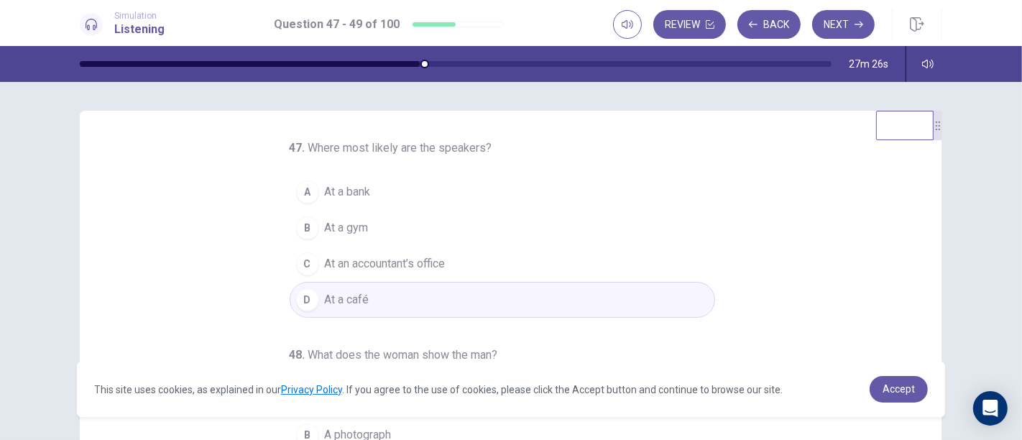
scroll to position [244, 0]
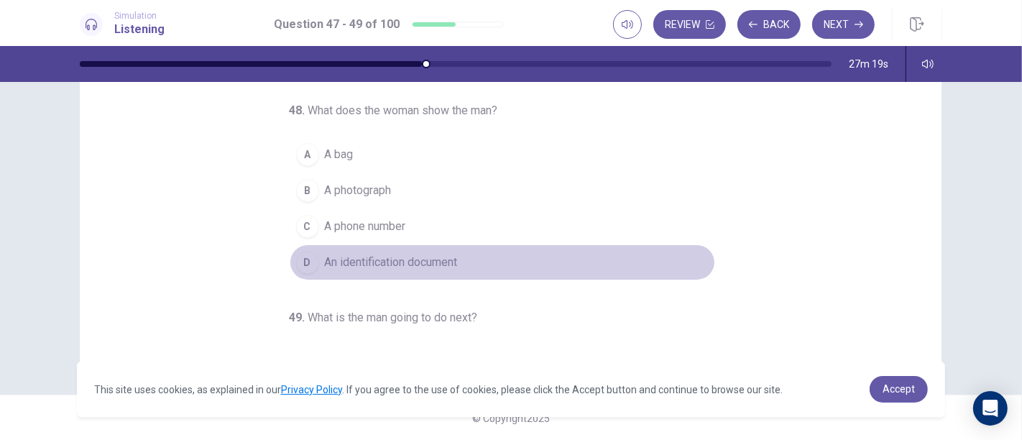
click at [389, 264] on span "An identification document" at bounding box center [391, 262] width 133 height 17
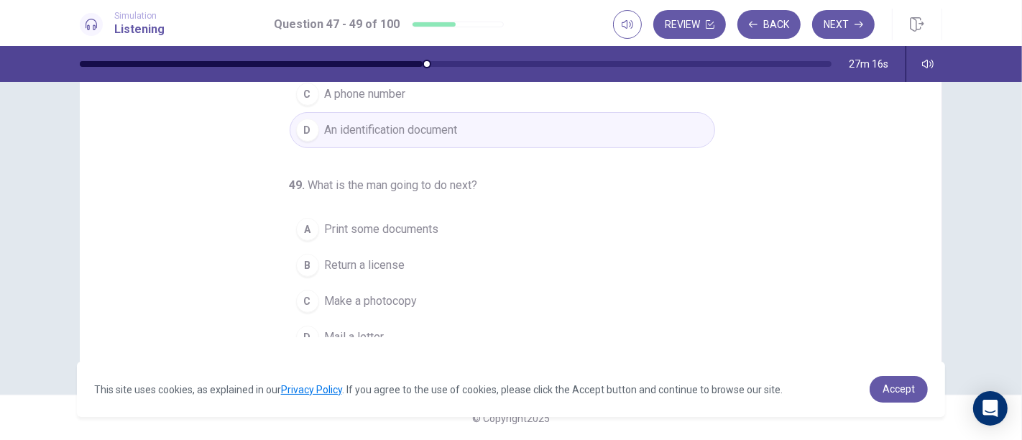
scroll to position [145, 0]
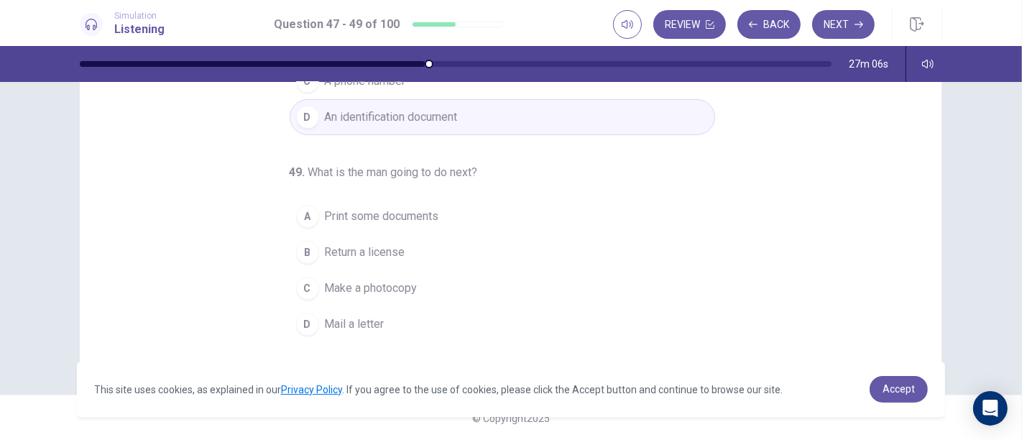
click at [561, 279] on button "C Make a photocopy" at bounding box center [503, 288] width 426 height 36
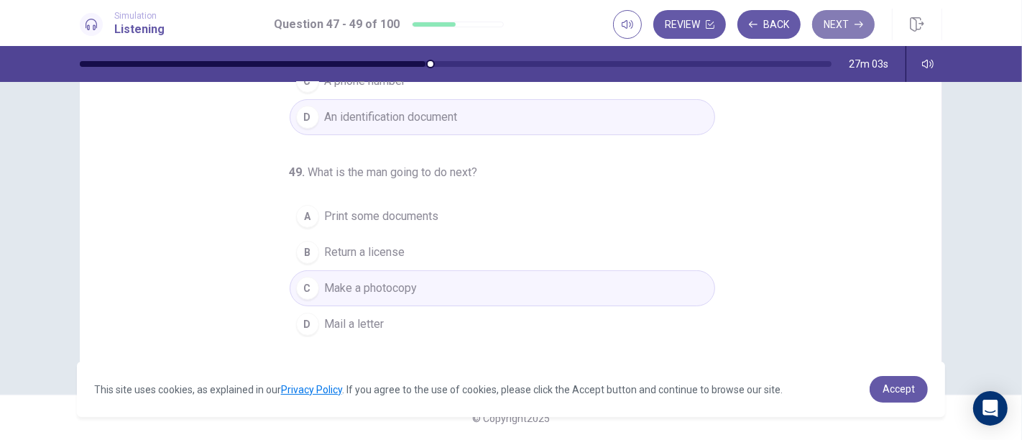
click at [834, 25] on button "Next" at bounding box center [843, 24] width 63 height 29
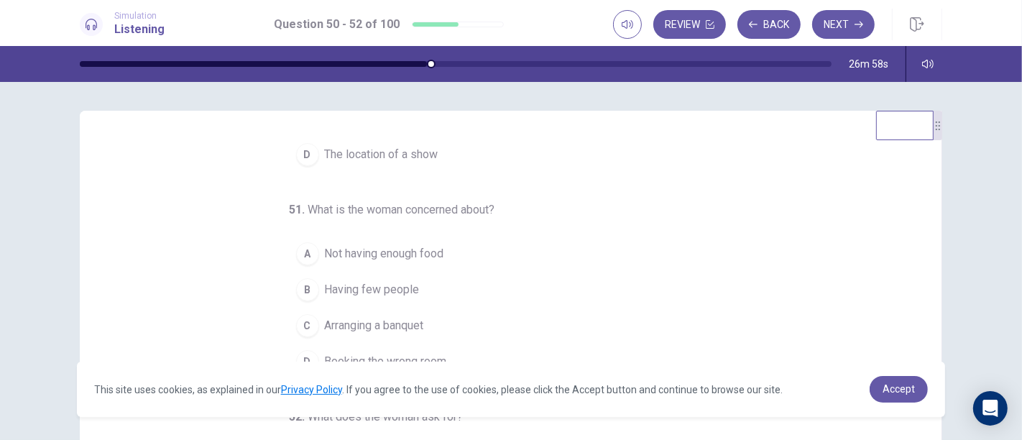
scroll to position [0, 0]
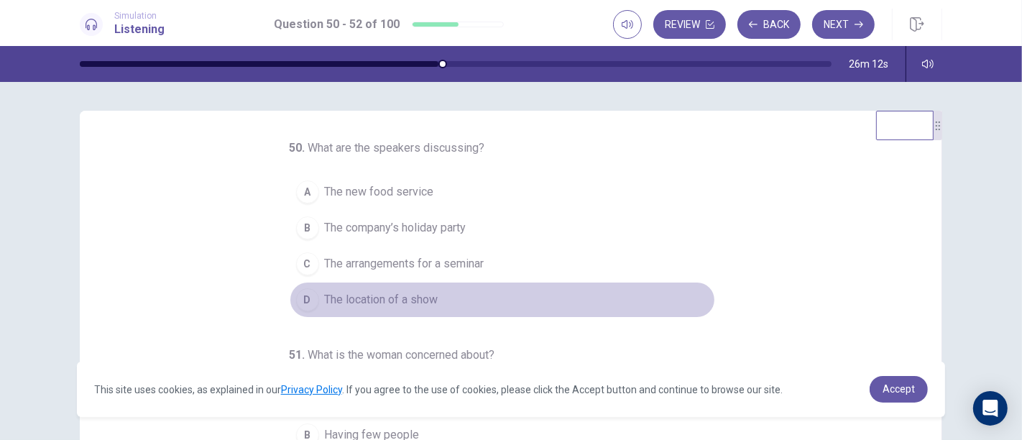
click at [492, 302] on button "D The location of a show" at bounding box center [503, 300] width 426 height 36
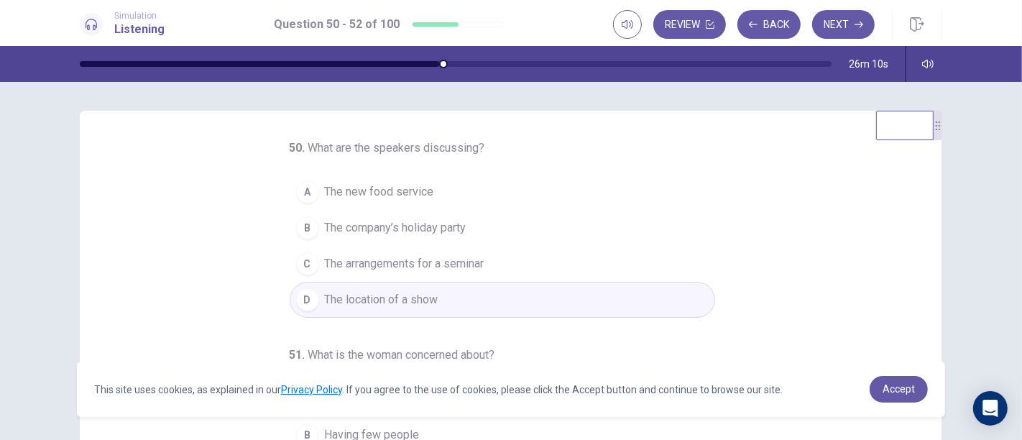
scroll to position [244, 0]
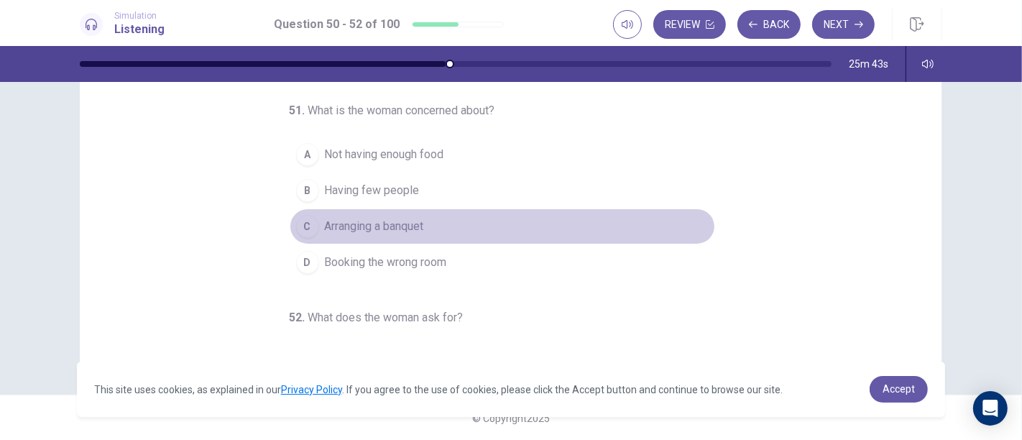
click at [433, 227] on button "C Arranging a banquet" at bounding box center [503, 226] width 426 height 36
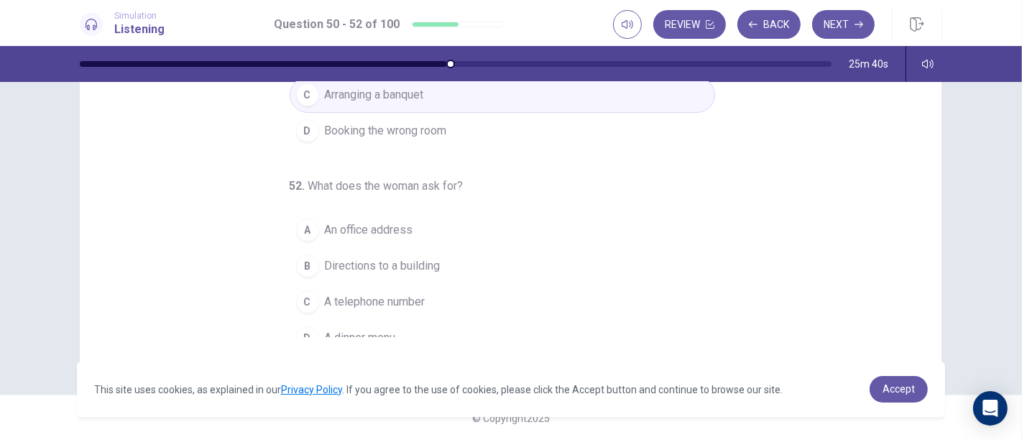
scroll to position [145, 0]
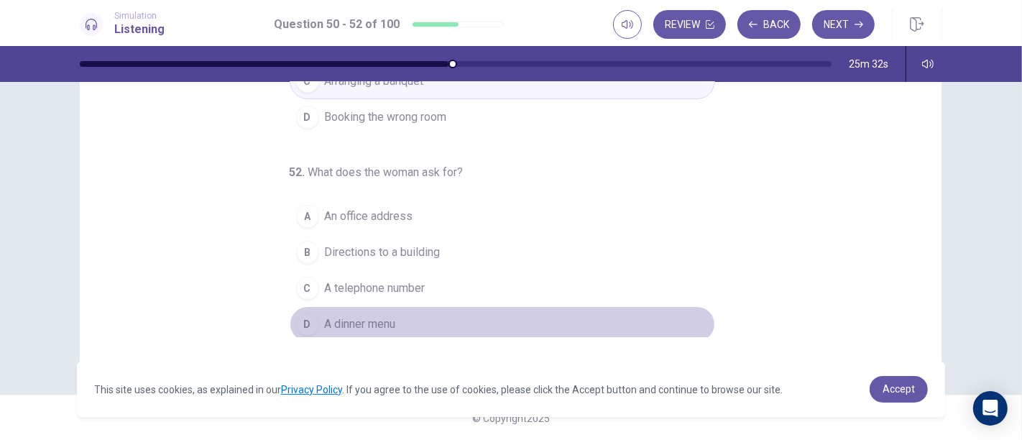
click at [394, 313] on button "D A dinner menu" at bounding box center [503, 324] width 426 height 36
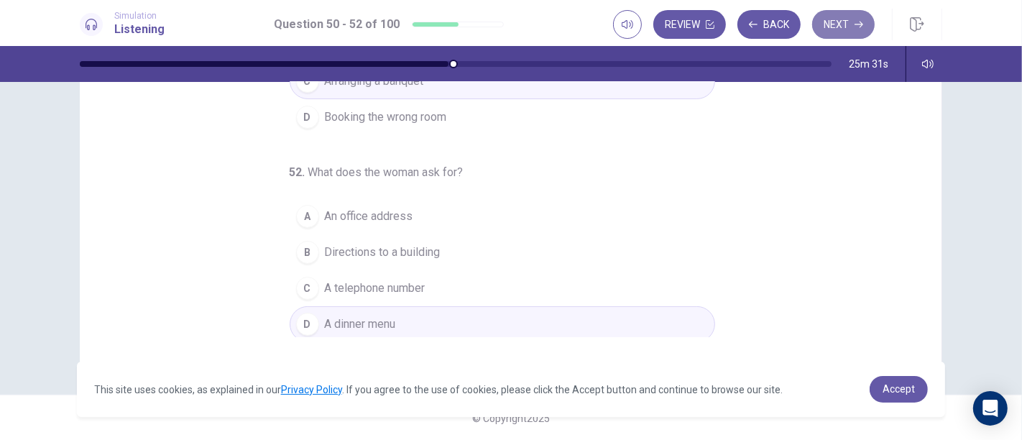
click at [840, 17] on button "Next" at bounding box center [843, 24] width 63 height 29
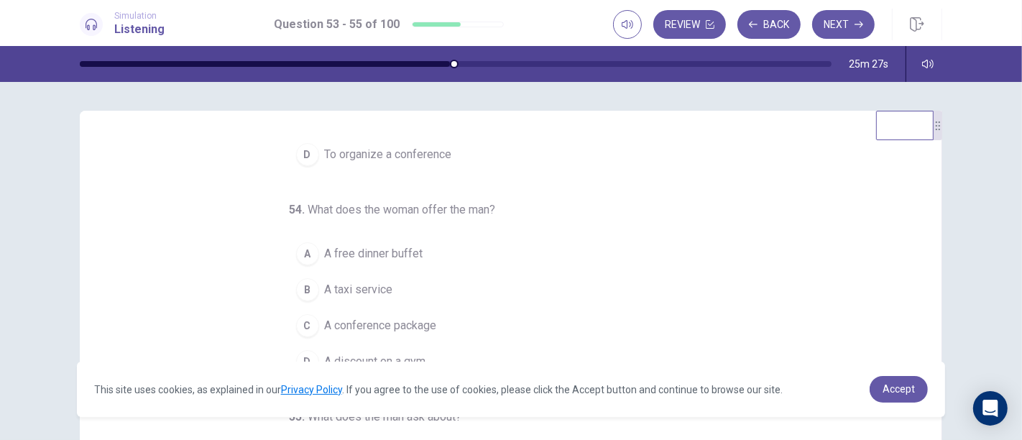
scroll to position [0, 0]
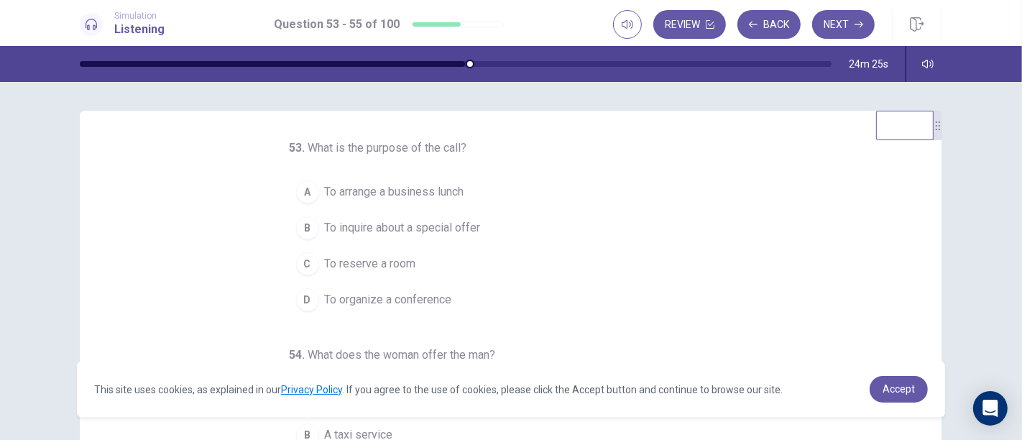
click at [299, 191] on div "A" at bounding box center [307, 191] width 23 height 23
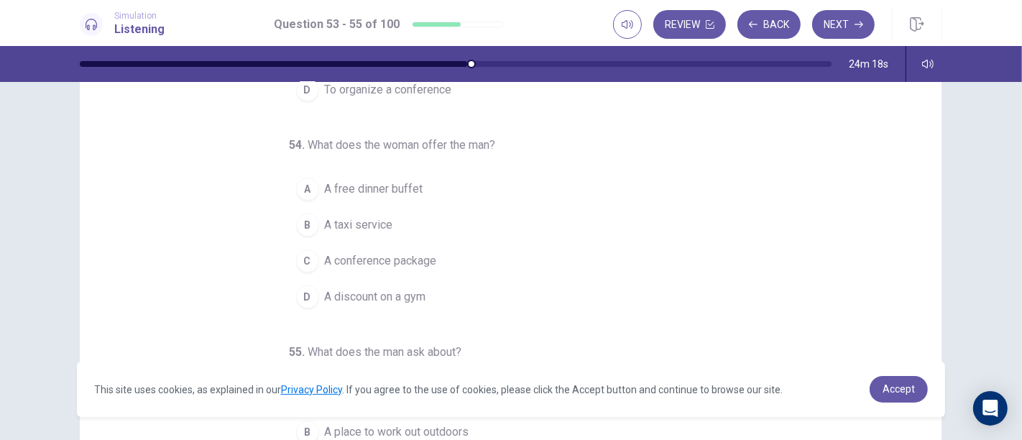
scroll to position [65, 0]
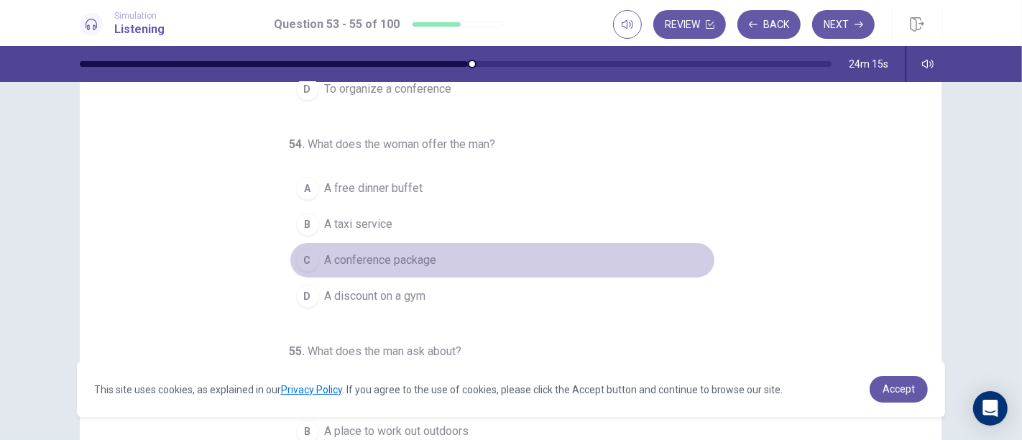
click at [403, 270] on button "C A conference package" at bounding box center [503, 260] width 426 height 36
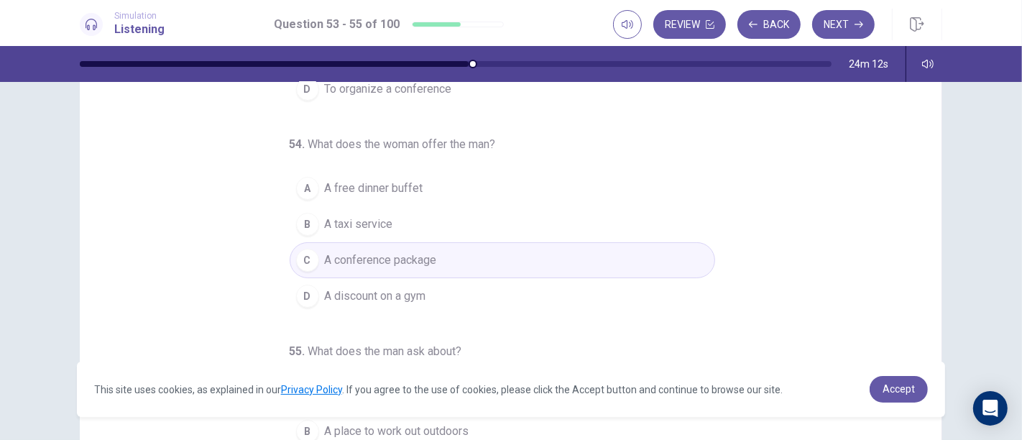
scroll to position [244, 0]
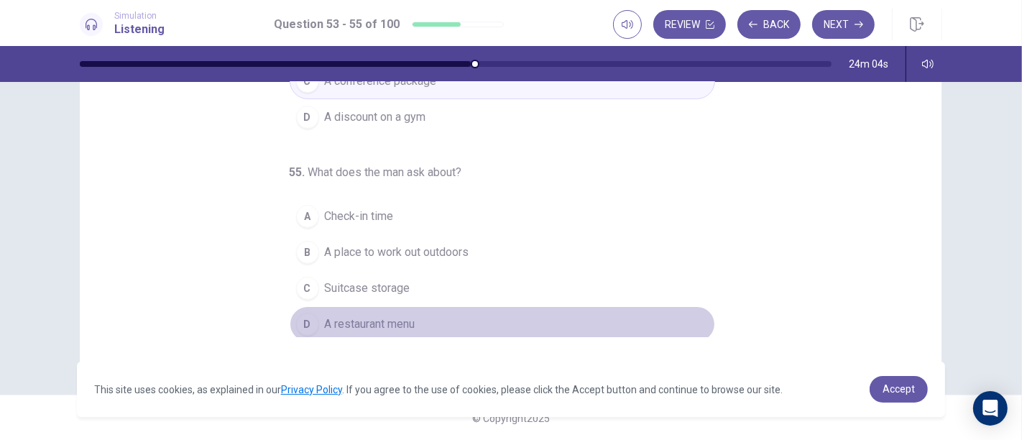
click at [358, 316] on span "A restaurant menu" at bounding box center [370, 324] width 91 height 17
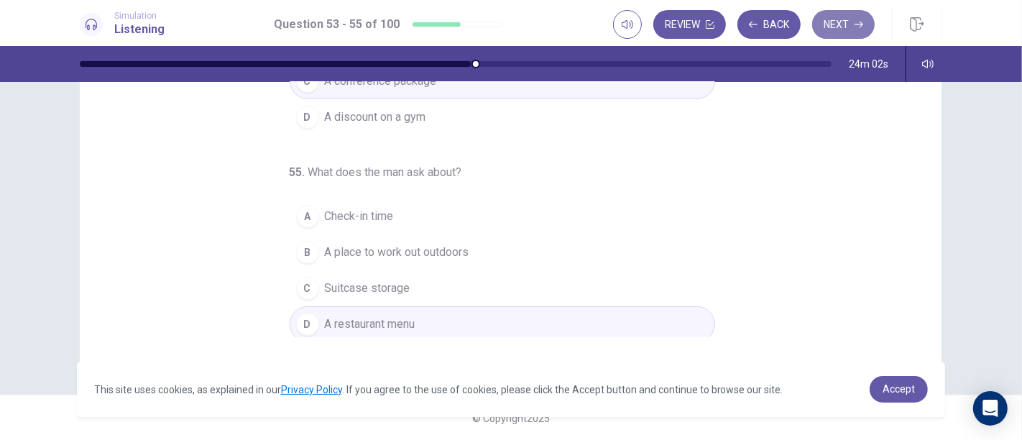
click at [844, 25] on button "Next" at bounding box center [843, 24] width 63 height 29
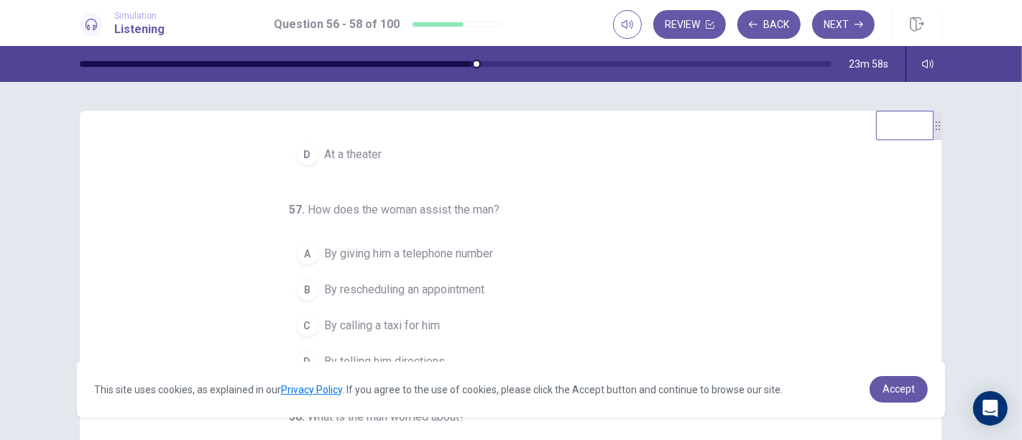
scroll to position [0, 0]
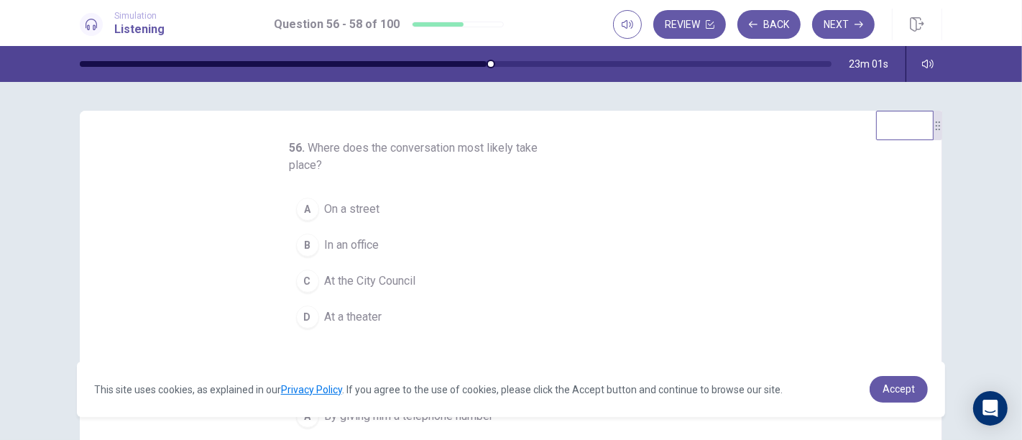
click at [363, 239] on span "In an office" at bounding box center [352, 245] width 55 height 17
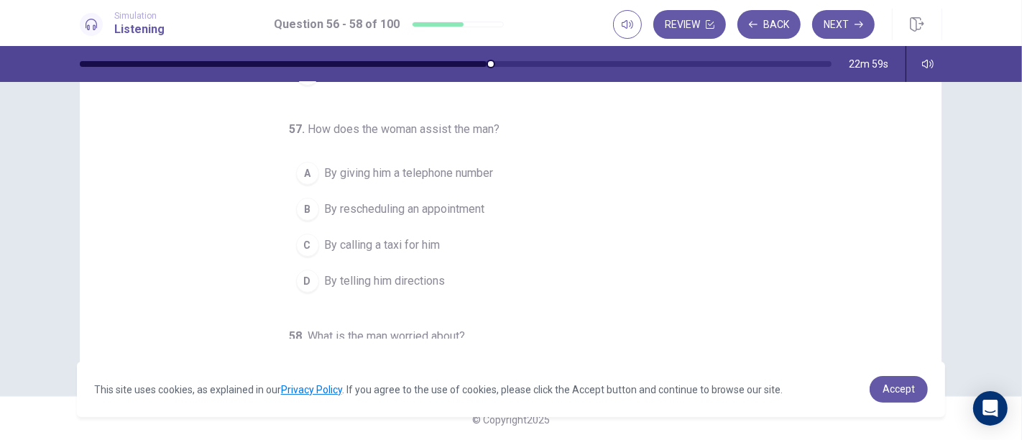
scroll to position [244, 0]
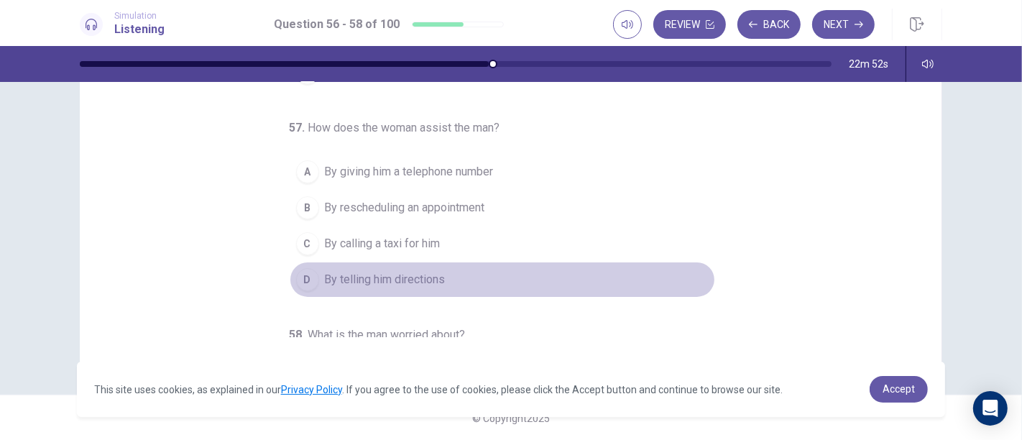
click at [352, 276] on span "By telling him directions" at bounding box center [385, 279] width 121 height 17
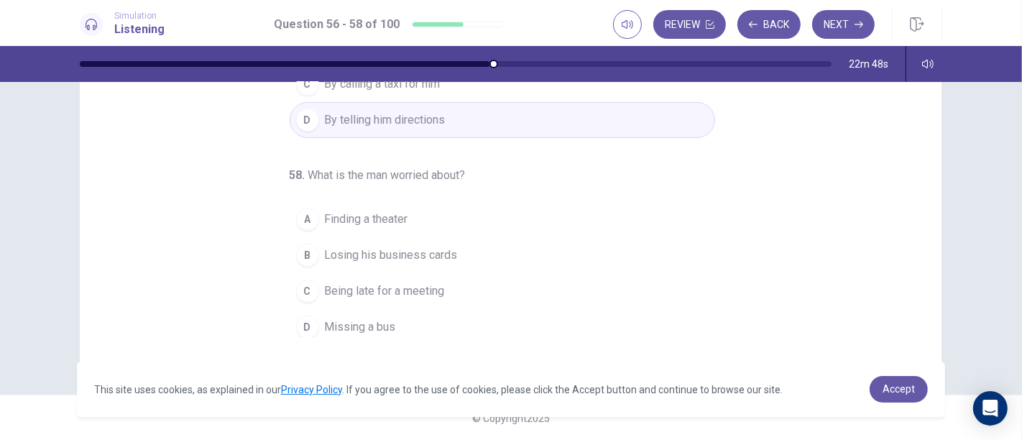
scroll to position [162, 0]
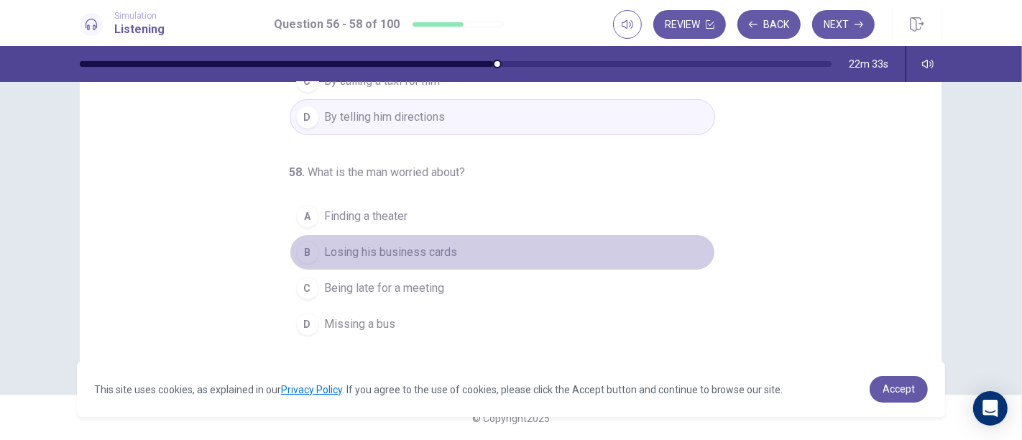
click at [456, 255] on button "B Losing his business cards" at bounding box center [503, 252] width 426 height 36
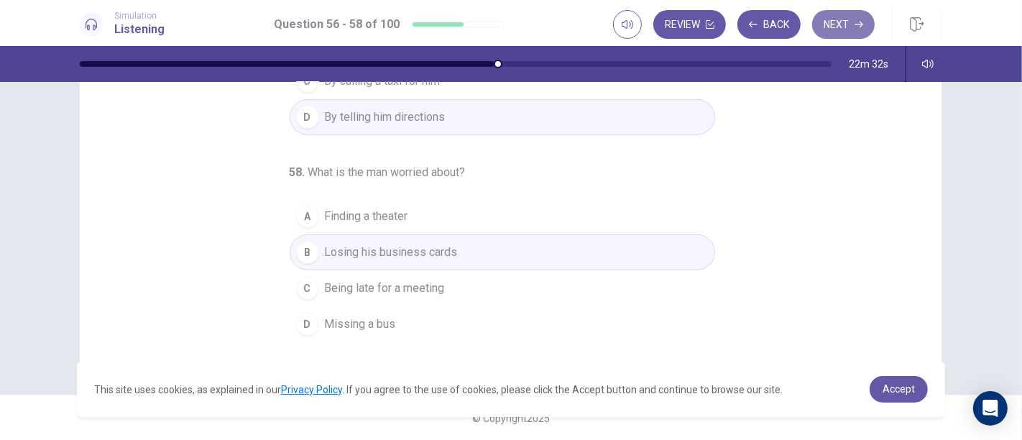
click at [840, 33] on button "Next" at bounding box center [843, 24] width 63 height 29
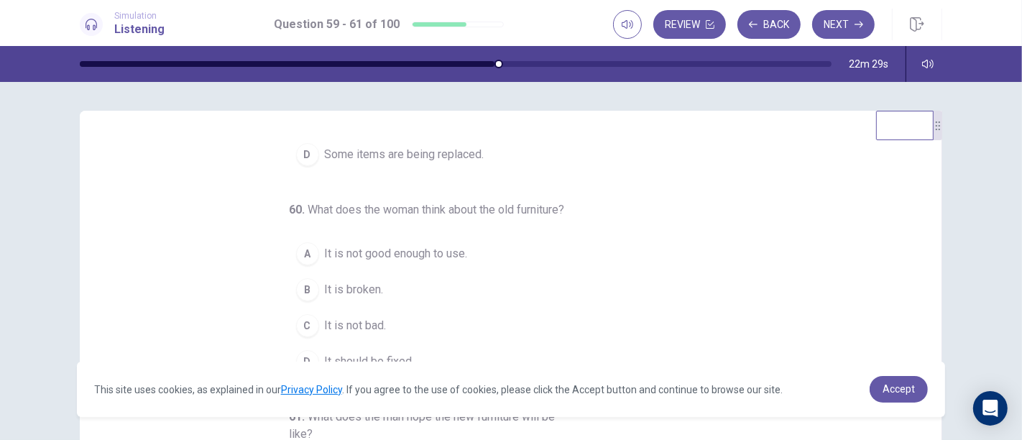
scroll to position [0, 0]
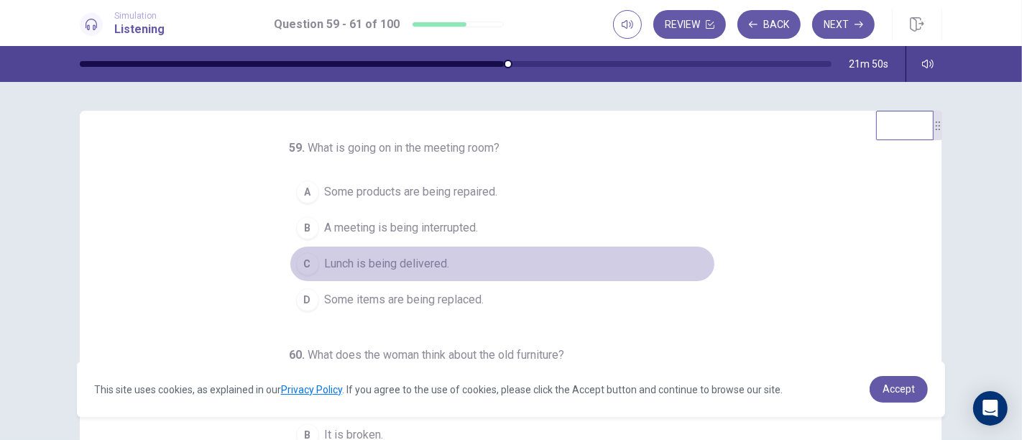
click at [634, 276] on button "C Lunch is being delivered." at bounding box center [503, 264] width 426 height 36
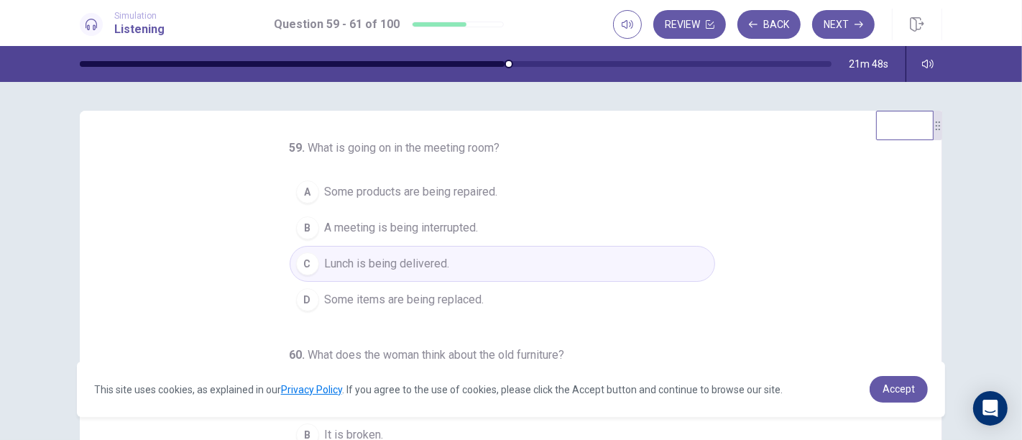
scroll to position [244, 0]
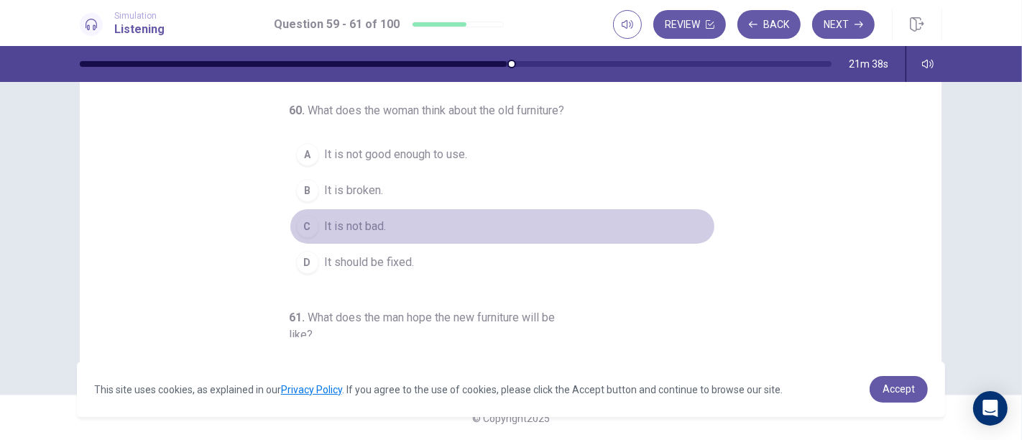
click at [353, 235] on span "It is not bad." at bounding box center [356, 226] width 62 height 17
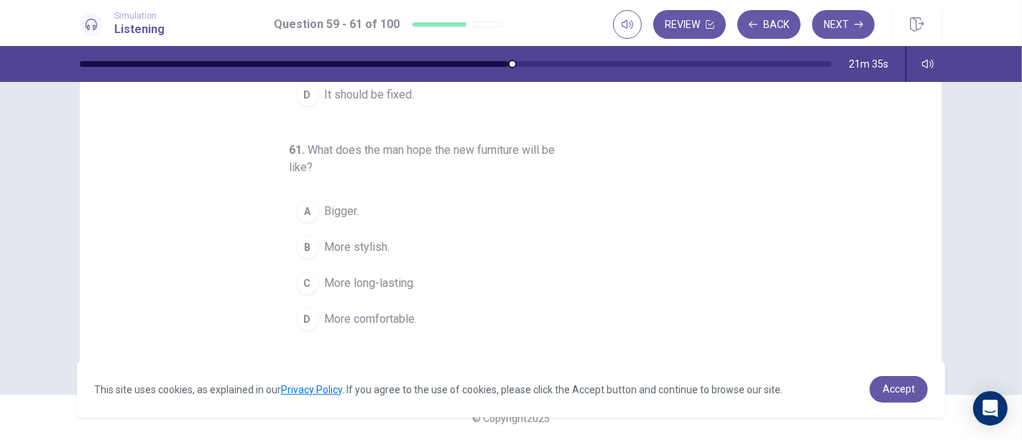
scroll to position [180, 0]
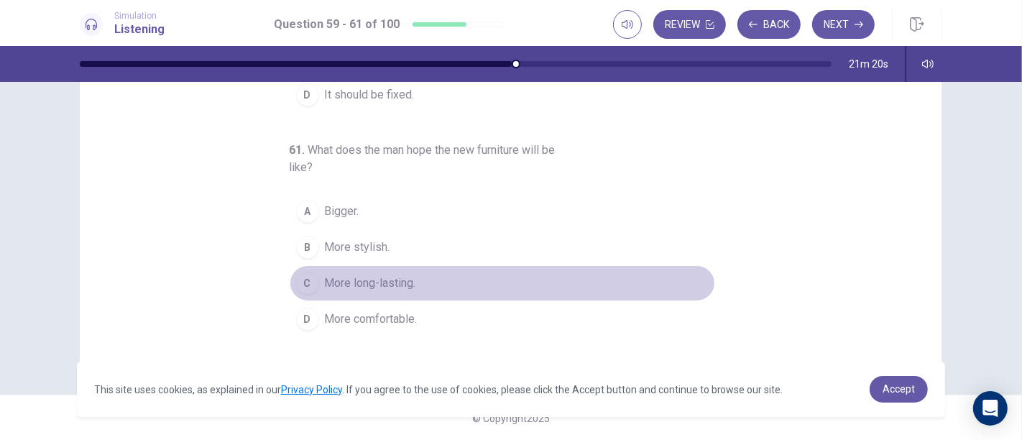
click at [480, 277] on button "C More long-lasting." at bounding box center [503, 283] width 426 height 36
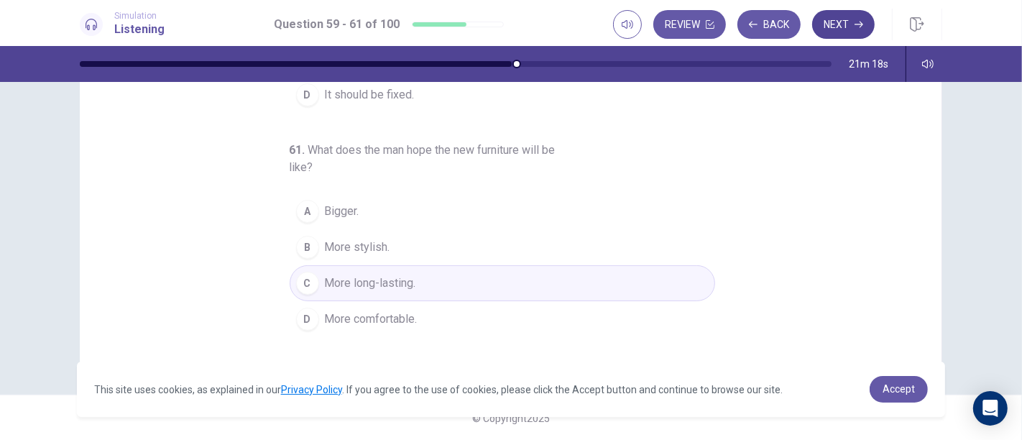
click at [828, 19] on button "Next" at bounding box center [843, 24] width 63 height 29
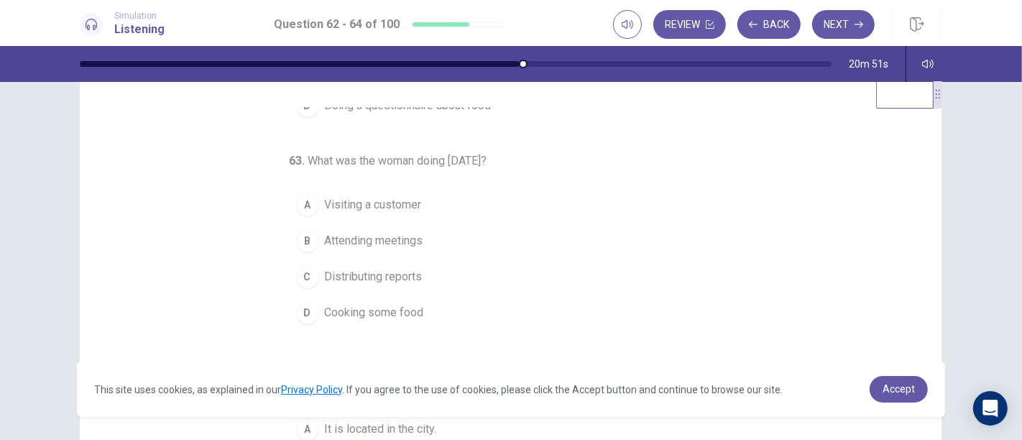
scroll to position [63, 0]
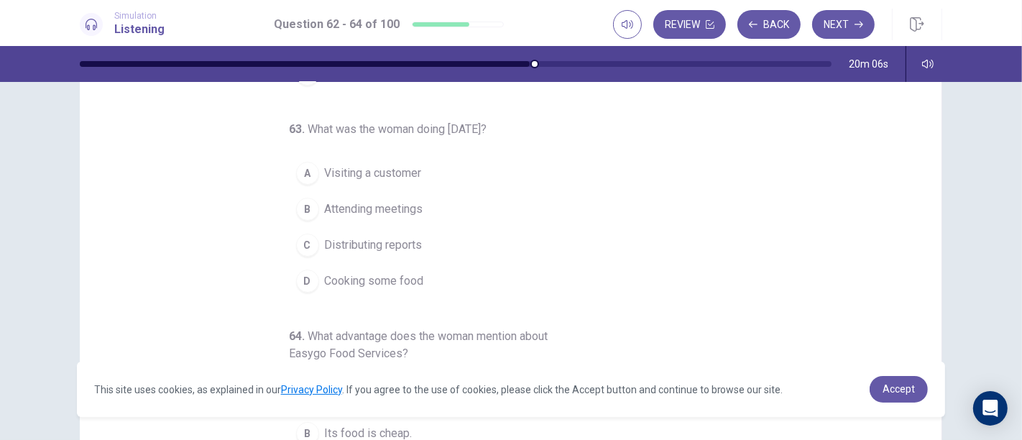
click at [431, 246] on button "C Distributing reports" at bounding box center [503, 245] width 426 height 36
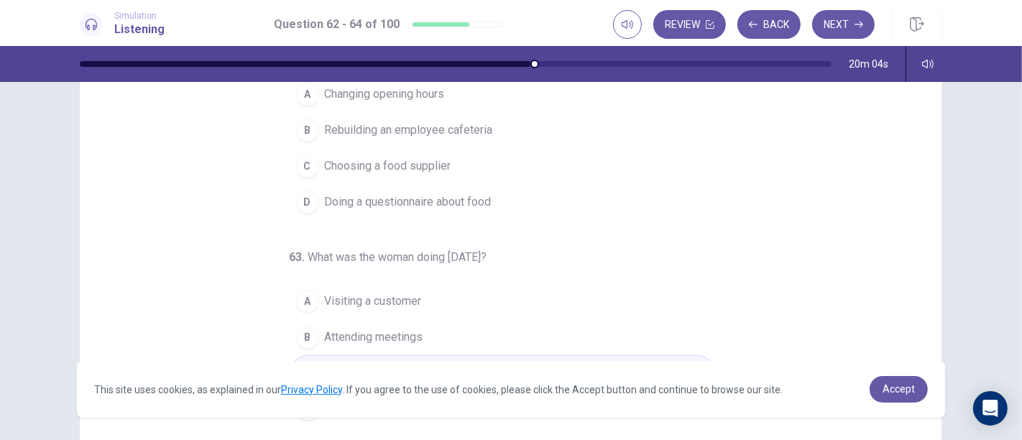
scroll to position [0, 0]
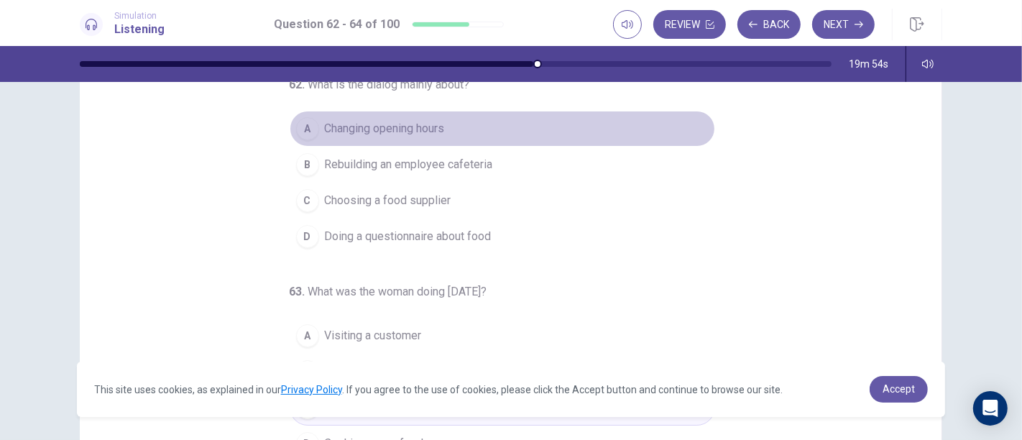
click at [412, 132] on span "Changing opening hours" at bounding box center [385, 128] width 120 height 17
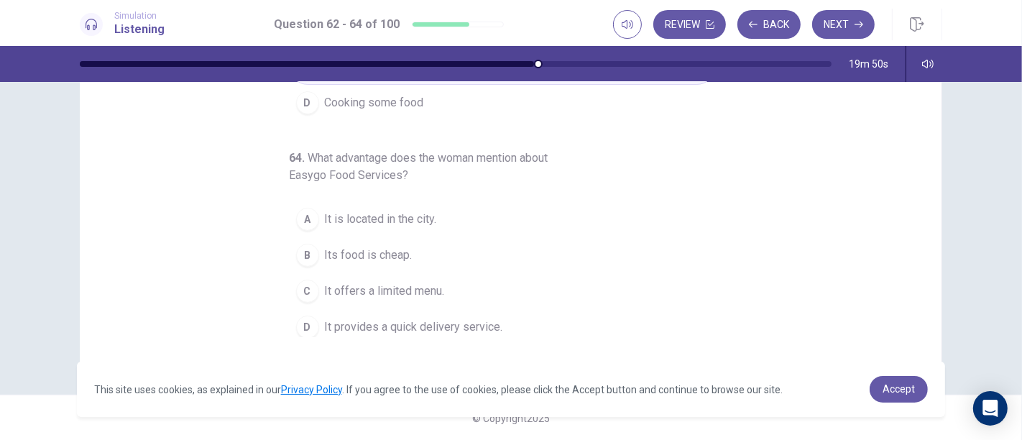
scroll to position [162, 0]
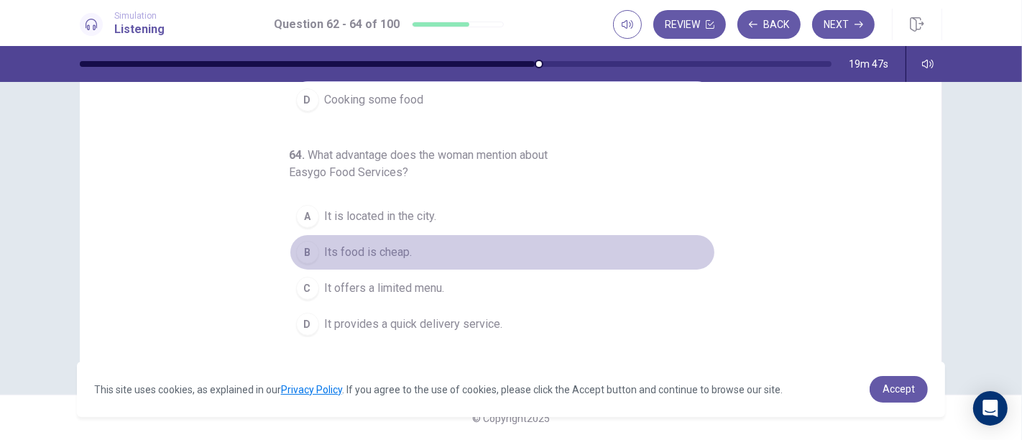
click at [505, 239] on button "B Its food is cheap." at bounding box center [503, 252] width 426 height 36
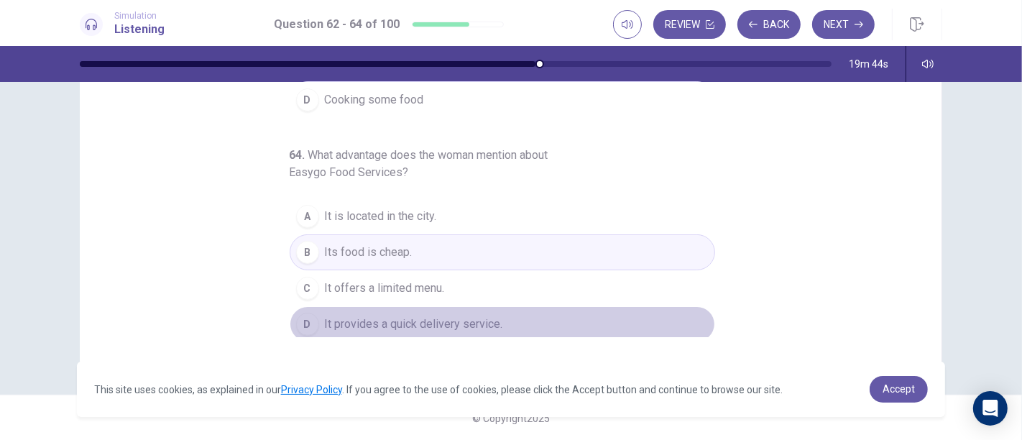
click at [474, 321] on span "It provides a quick delivery service." at bounding box center [414, 324] width 178 height 17
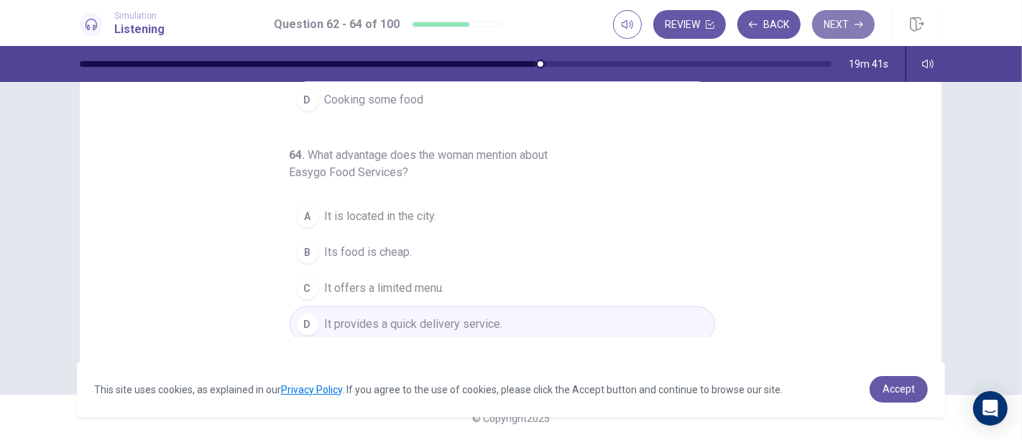
click at [845, 16] on button "Next" at bounding box center [843, 24] width 63 height 29
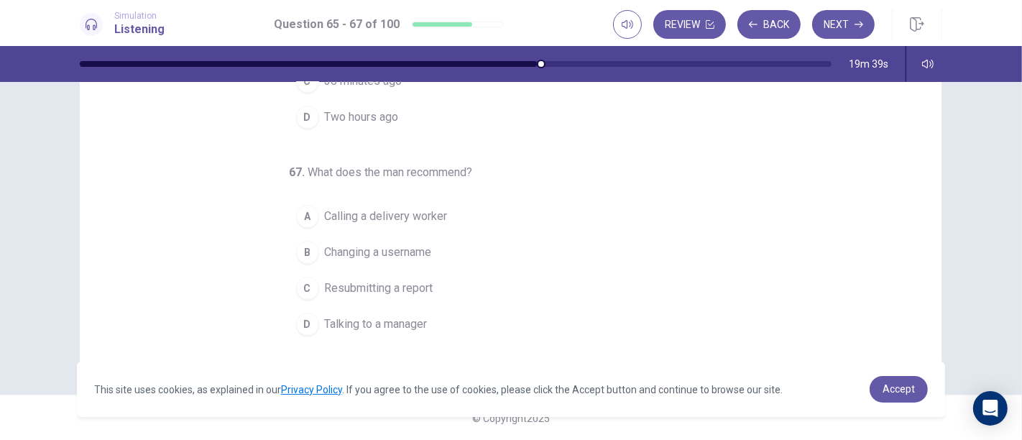
scroll to position [0, 0]
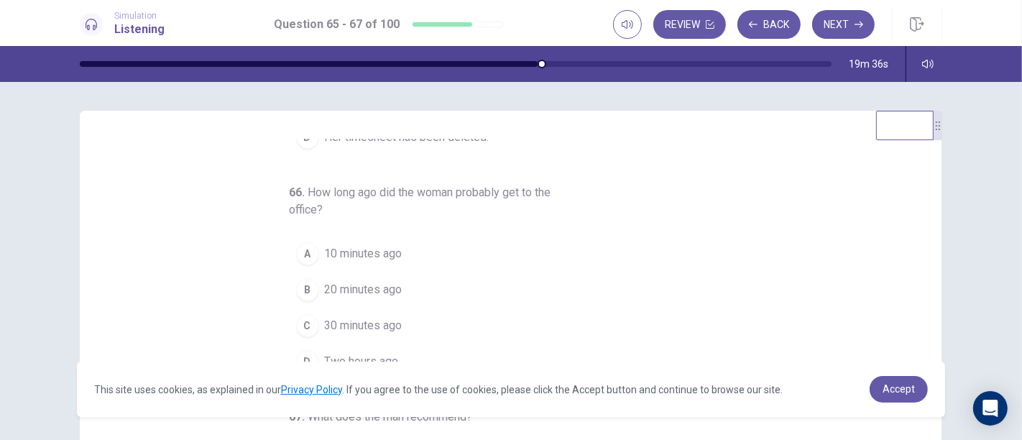
click at [918, 194] on div "65 . What is the woman’s problem? A Her working hours are too short. B Her comp…" at bounding box center [516, 360] width 827 height 442
drag, startPoint x: 918, startPoint y: 194, endPoint x: 928, endPoint y: 189, distance: 11.3
click at [919, 189] on div "65 . What is the woman’s problem? A Her working hours are too short. B Her comp…" at bounding box center [511, 361] width 863 height 500
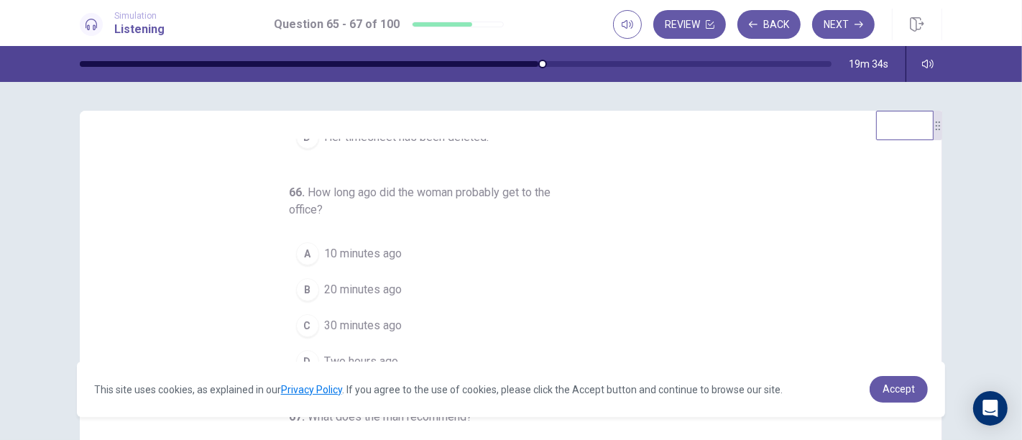
click at [919, 188] on div "65 . What is the woman’s problem? A Her working hours are too short. B Her comp…" at bounding box center [511, 361] width 863 height 500
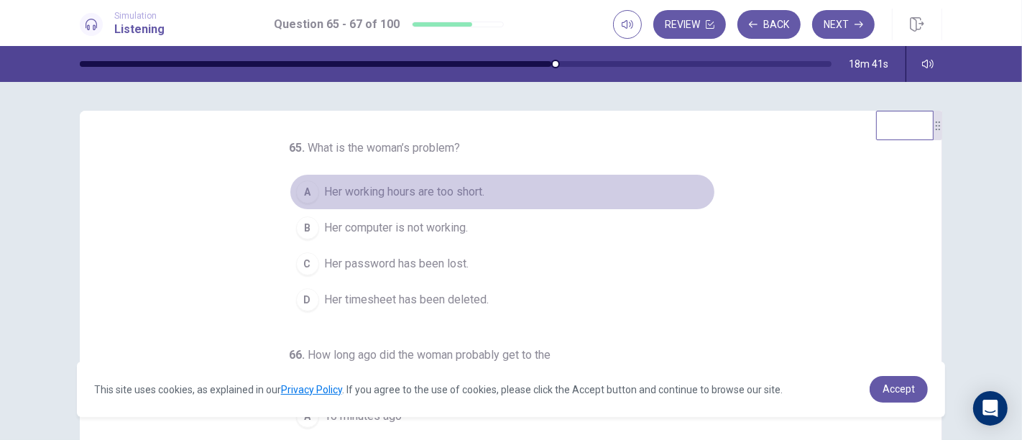
click at [501, 183] on button "A Her working hours are too short." at bounding box center [503, 192] width 426 height 36
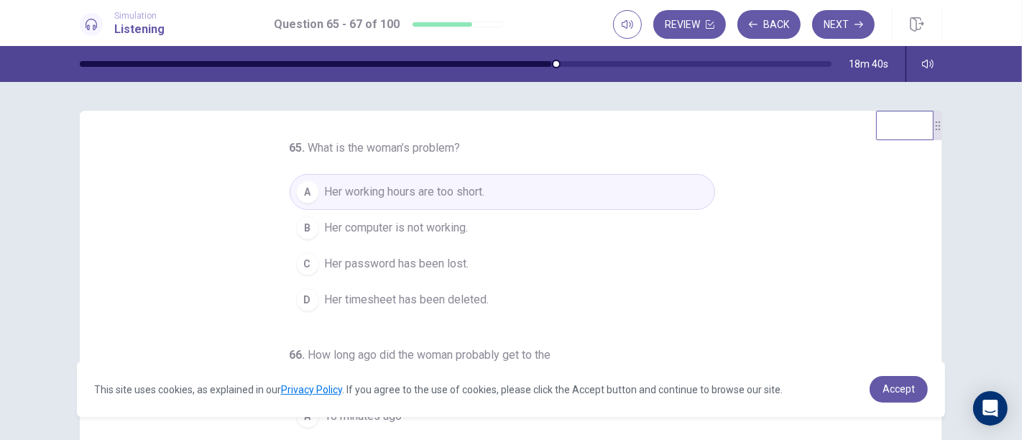
scroll to position [244, 0]
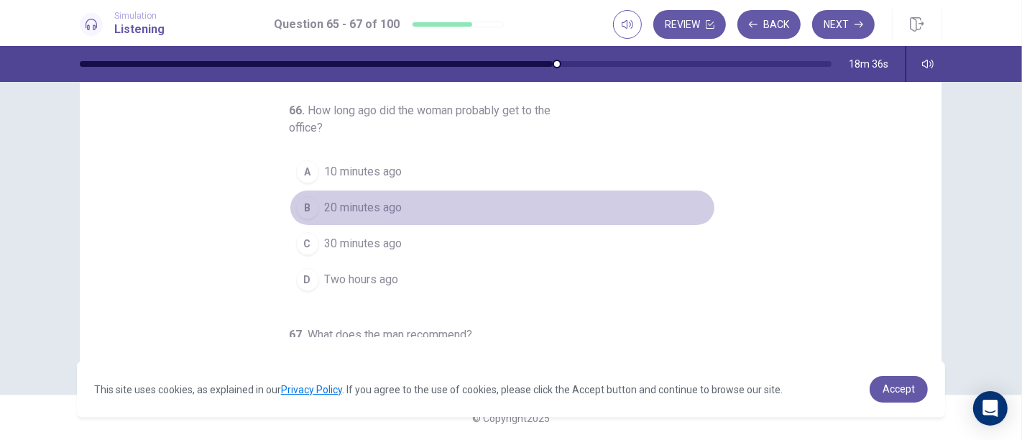
click at [468, 194] on button "B 20 minutes ago" at bounding box center [503, 208] width 426 height 36
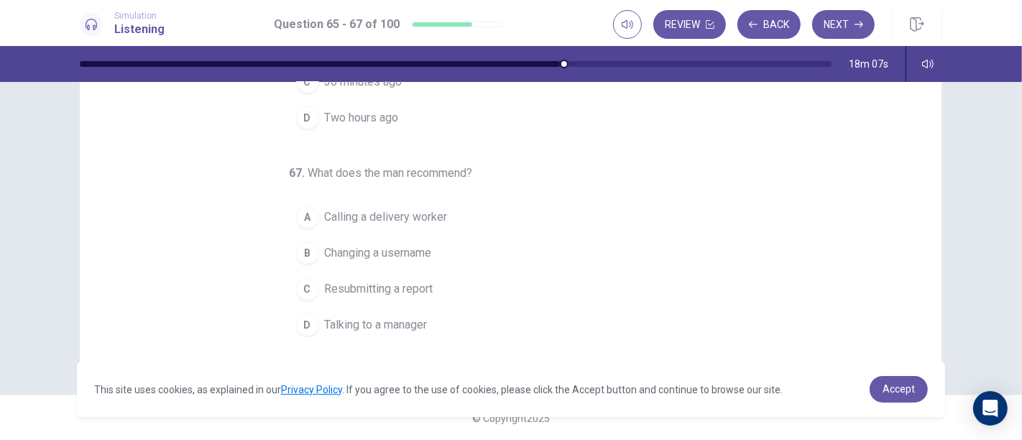
scroll to position [162, 0]
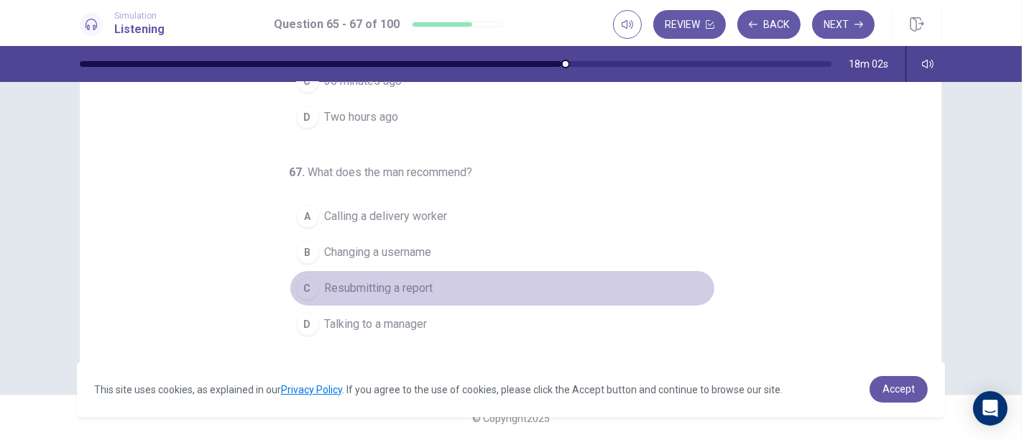
click at [474, 270] on button "C Resubmitting a report" at bounding box center [503, 288] width 426 height 36
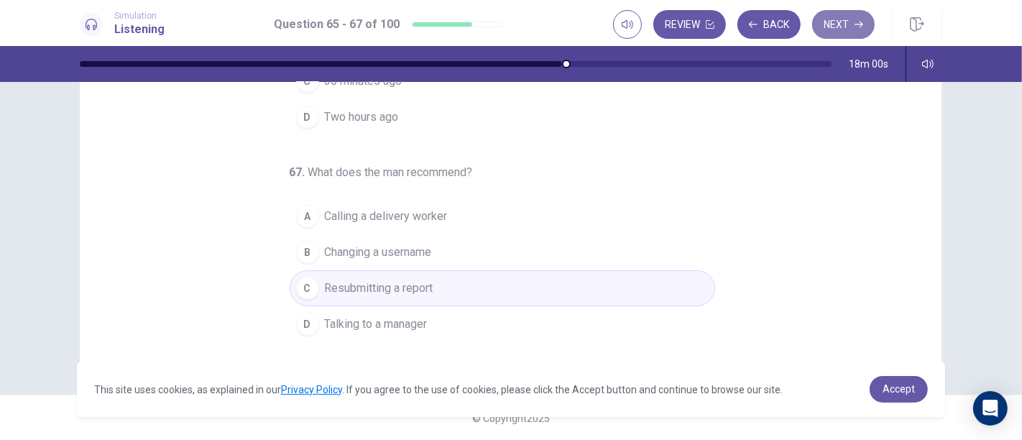
click at [843, 22] on button "Next" at bounding box center [843, 24] width 63 height 29
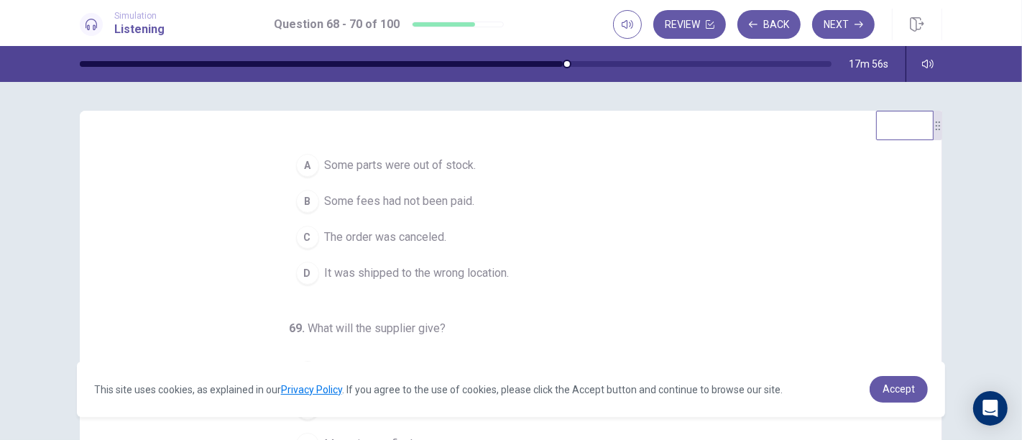
scroll to position [0, 0]
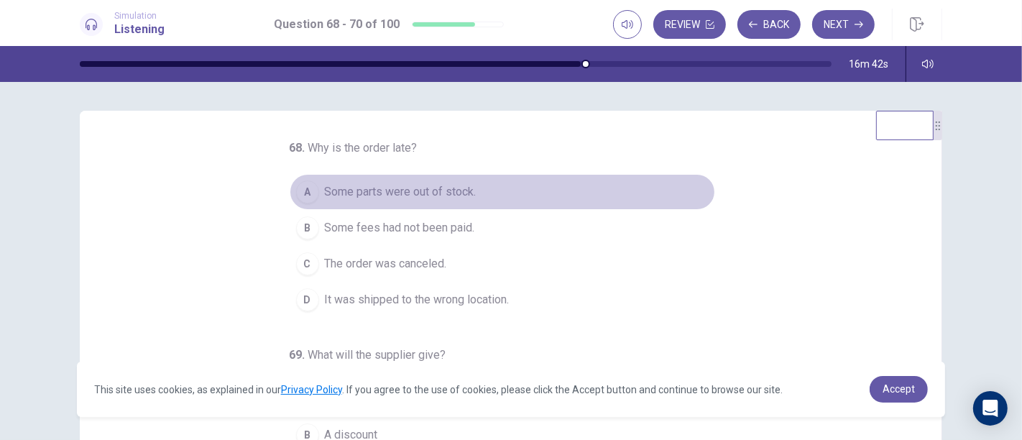
click at [597, 208] on button "A Some parts were out of stock." at bounding box center [503, 192] width 426 height 36
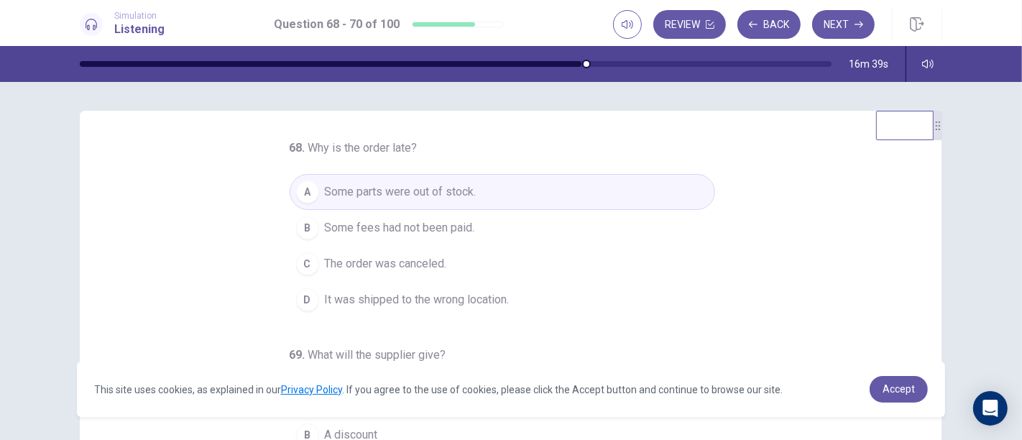
scroll to position [244, 0]
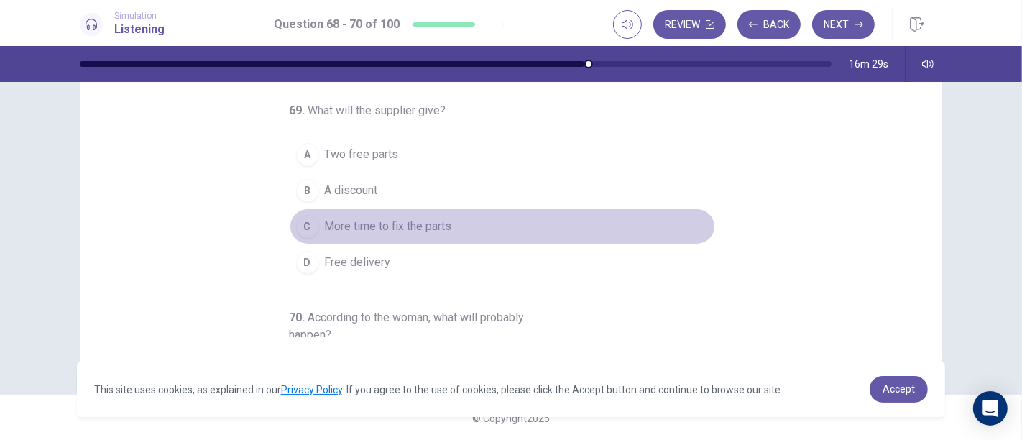
click at [428, 227] on span "More time to fix the parts" at bounding box center [388, 226] width 127 height 17
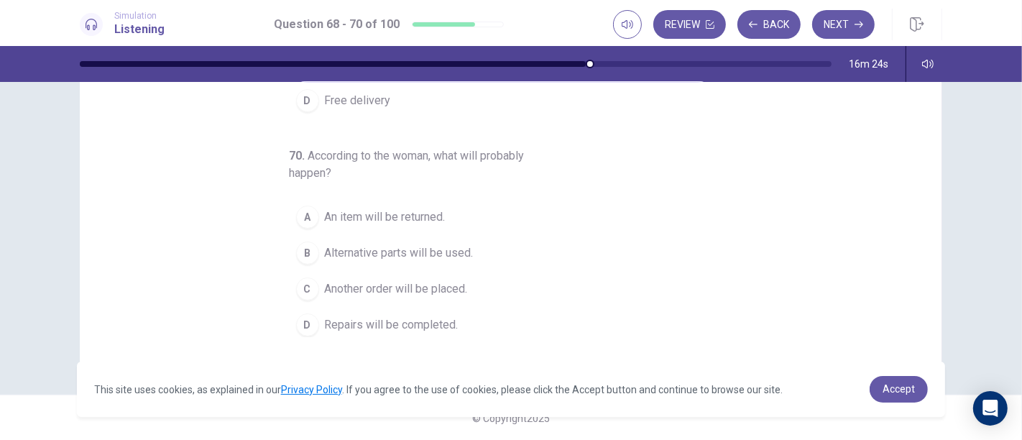
scroll to position [162, 0]
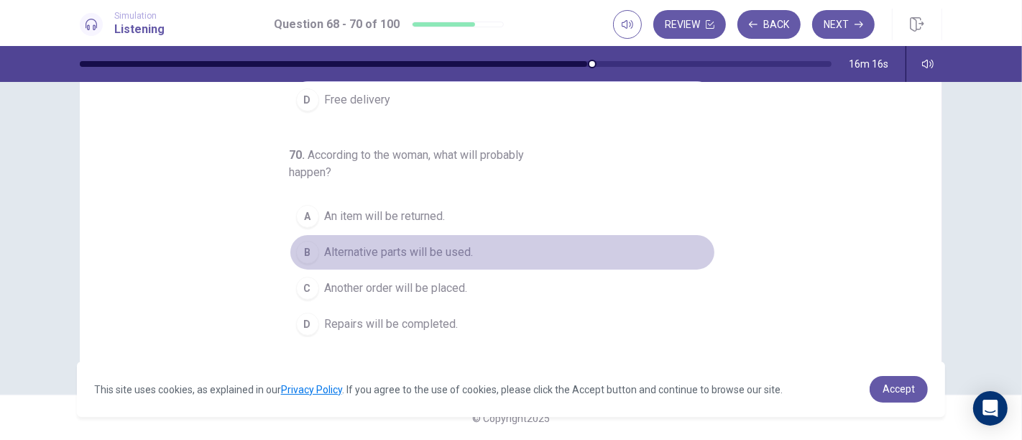
click at [430, 260] on button "B Alternative parts will be used." at bounding box center [503, 252] width 426 height 36
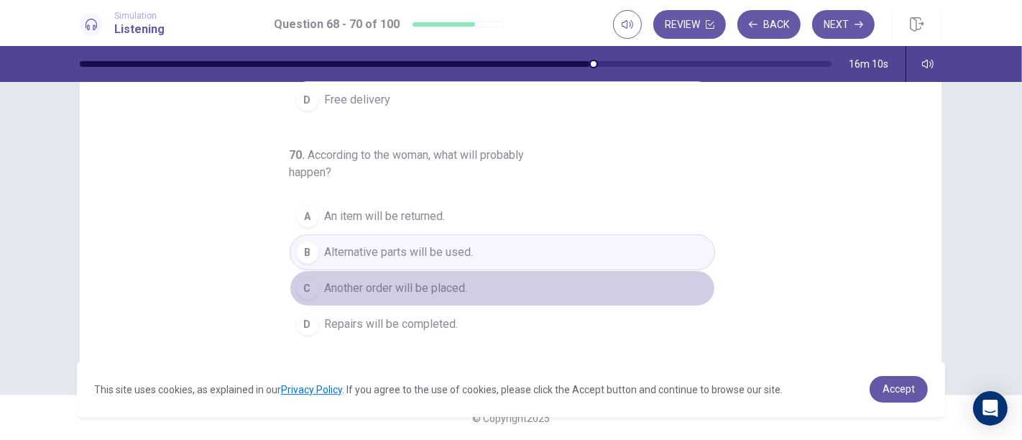
click at [451, 288] on span "Another order will be placed." at bounding box center [396, 288] width 143 height 17
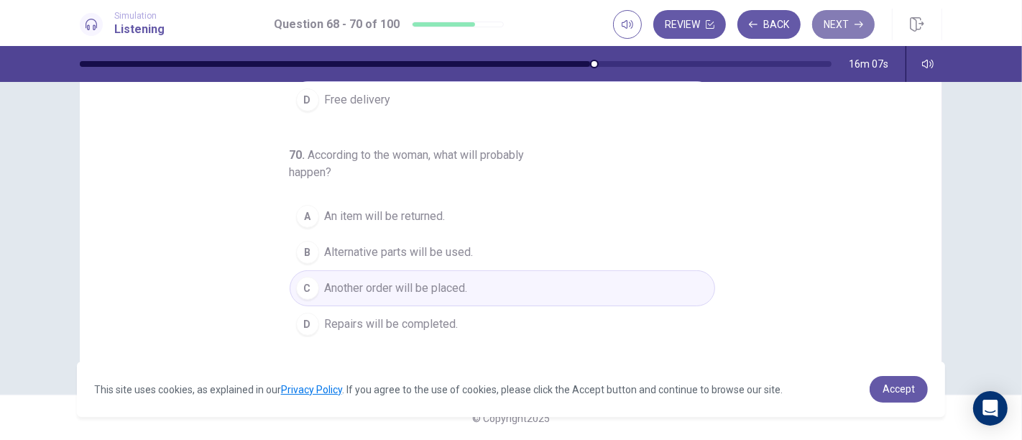
click at [841, 18] on button "Next" at bounding box center [843, 24] width 63 height 29
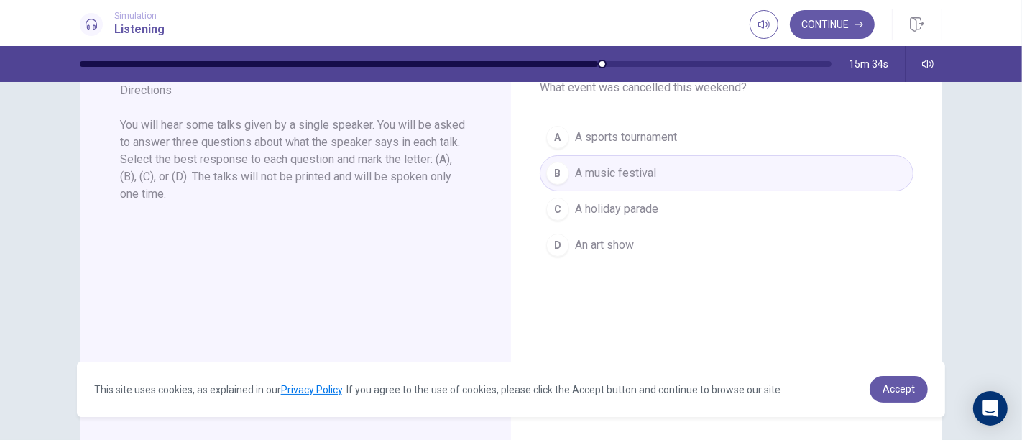
scroll to position [0, 0]
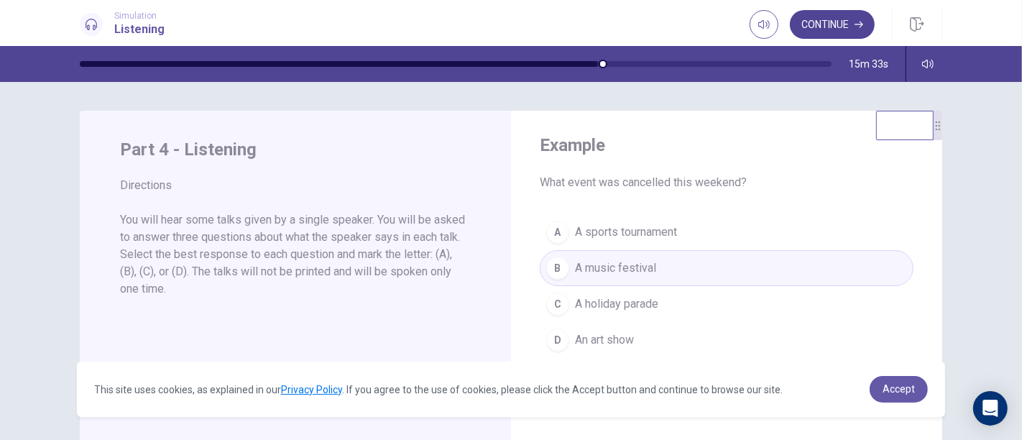
click at [842, 26] on button "Continue" at bounding box center [832, 24] width 85 height 29
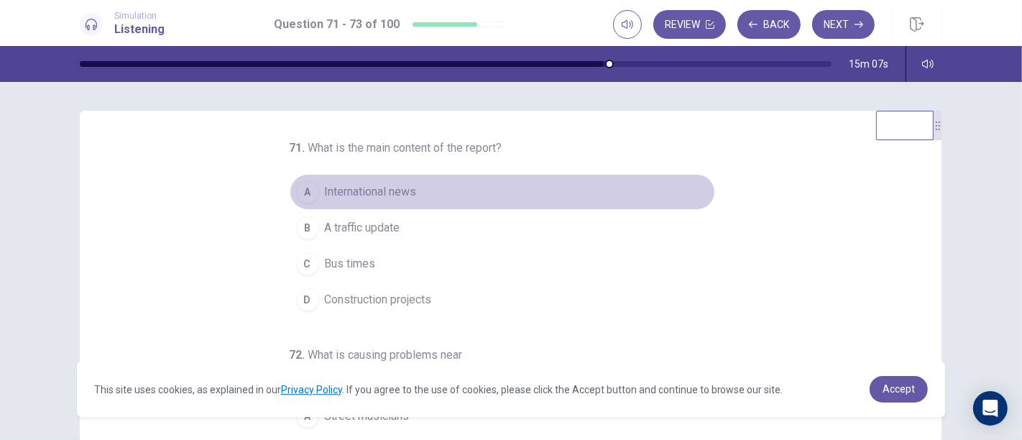
click at [411, 188] on button "A International news" at bounding box center [503, 192] width 426 height 36
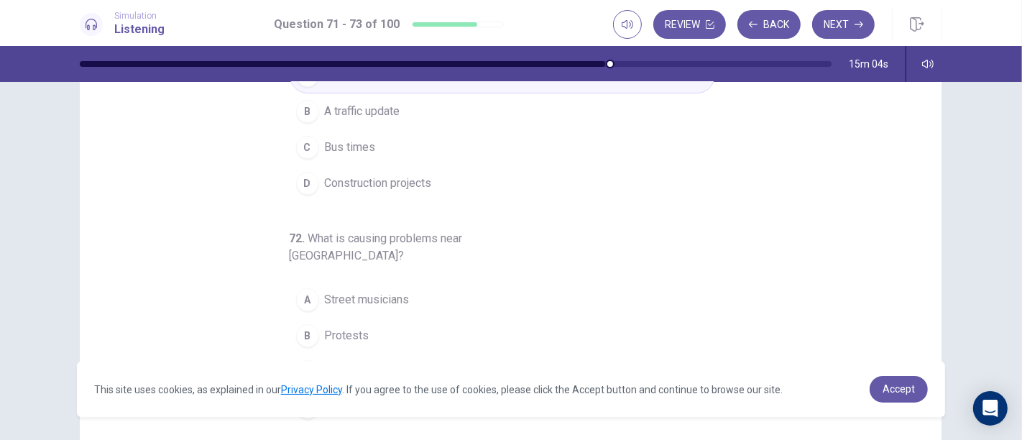
scroll to position [119, 0]
click at [299, 109] on div "B" at bounding box center [307, 109] width 23 height 23
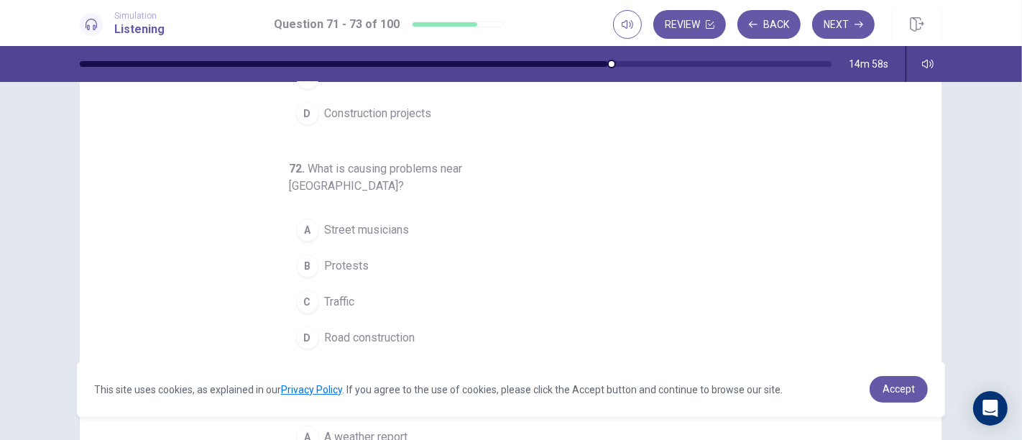
scroll to position [68, 0]
click at [299, 290] on div "C" at bounding box center [307, 301] width 23 height 23
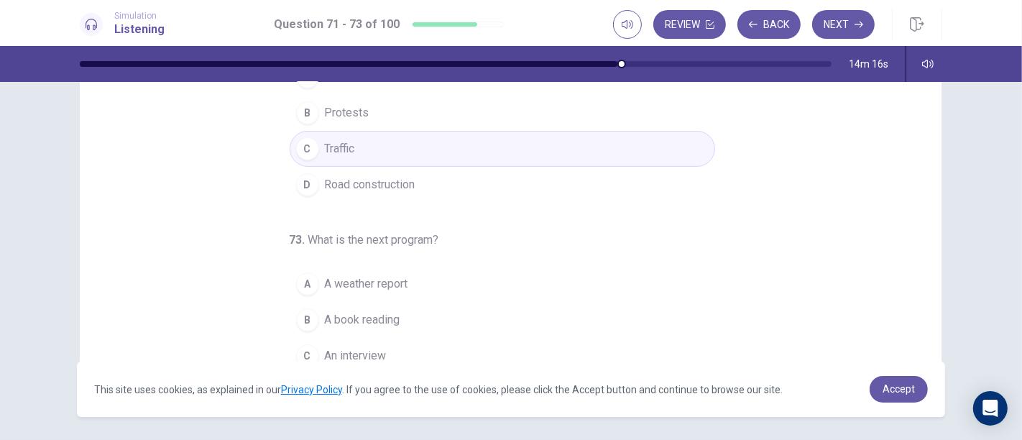
scroll to position [234, 0]
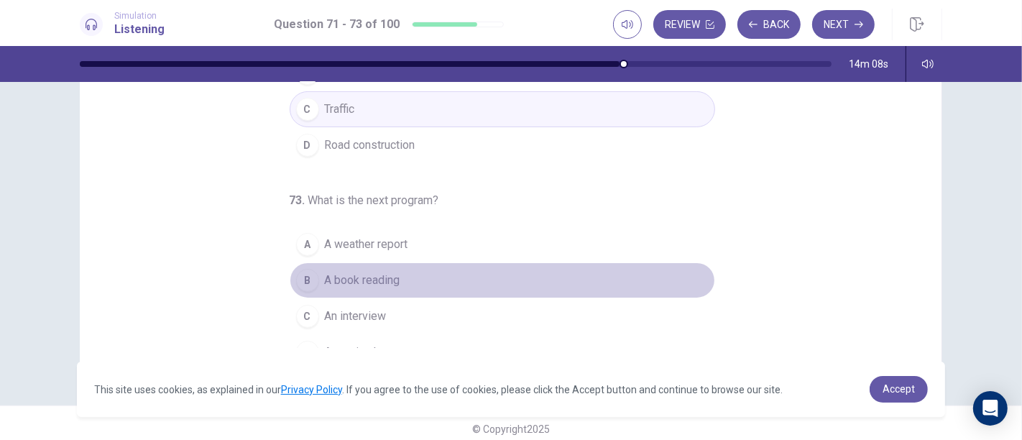
click at [577, 262] on button "B A book reading" at bounding box center [503, 280] width 426 height 36
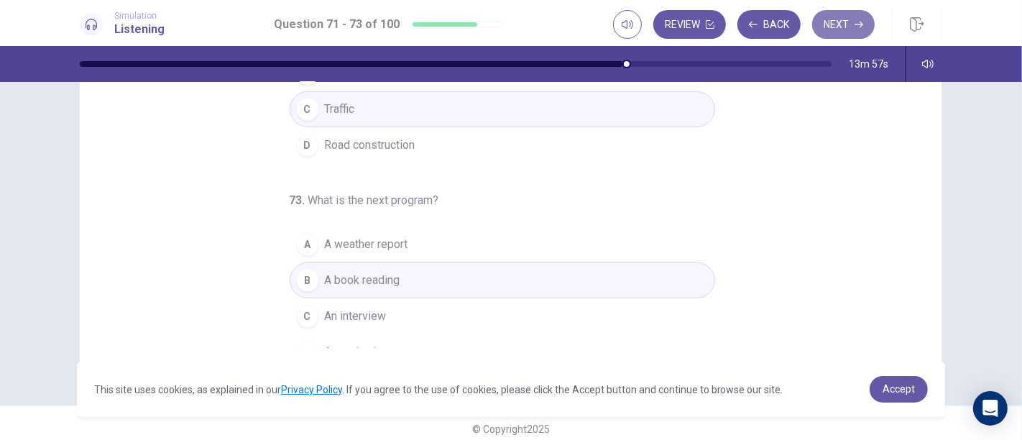
click at [850, 29] on button "Next" at bounding box center [843, 24] width 63 height 29
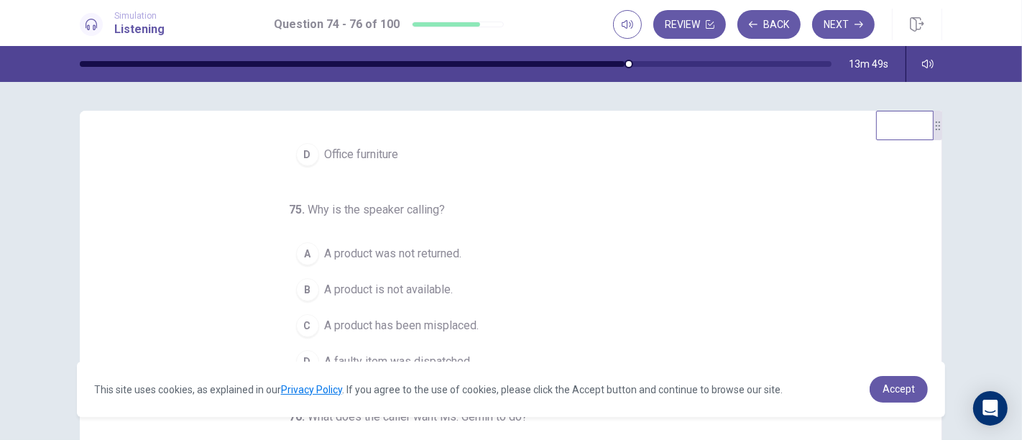
scroll to position [0, 0]
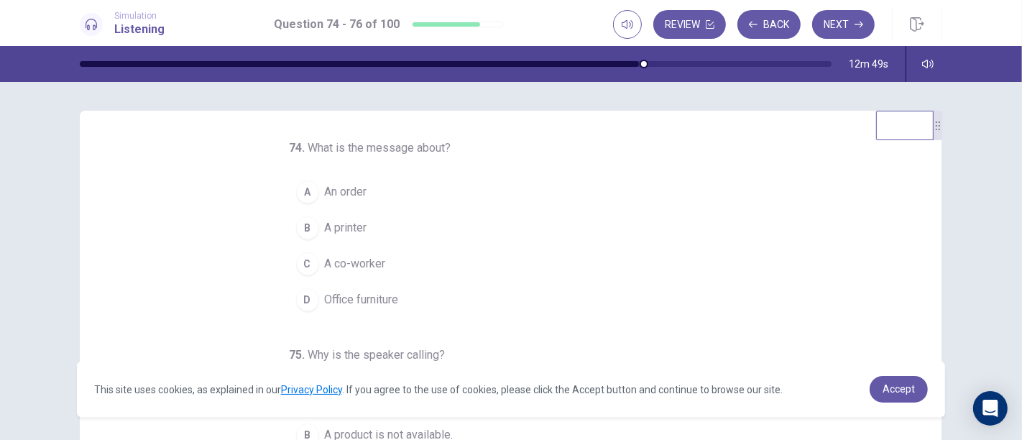
click at [299, 227] on div "B" at bounding box center [307, 227] width 23 height 23
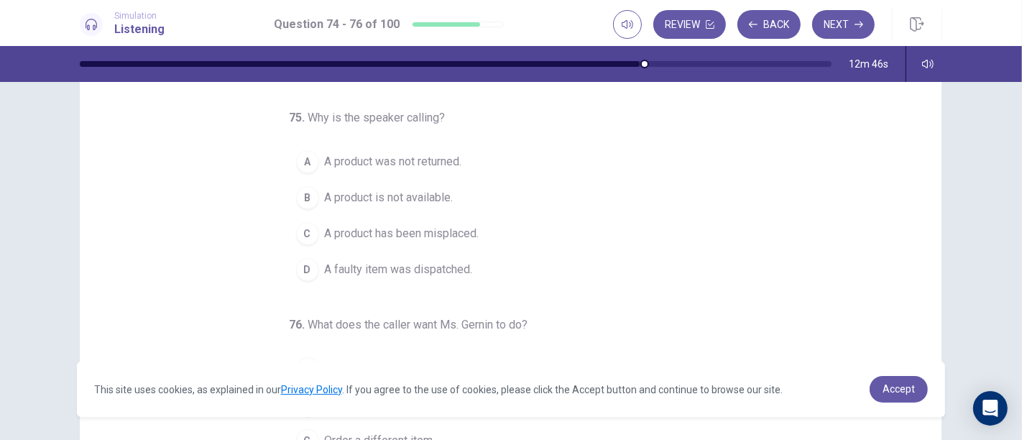
scroll to position [92, 0]
click at [299, 266] on div "D" at bounding box center [307, 269] width 23 height 23
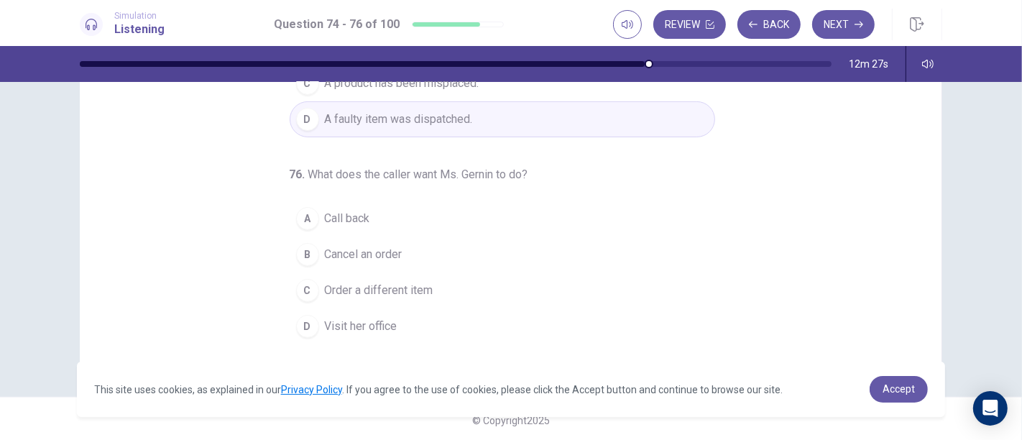
scroll to position [244, 0]
click at [296, 254] on div "B" at bounding box center [307, 252] width 23 height 23
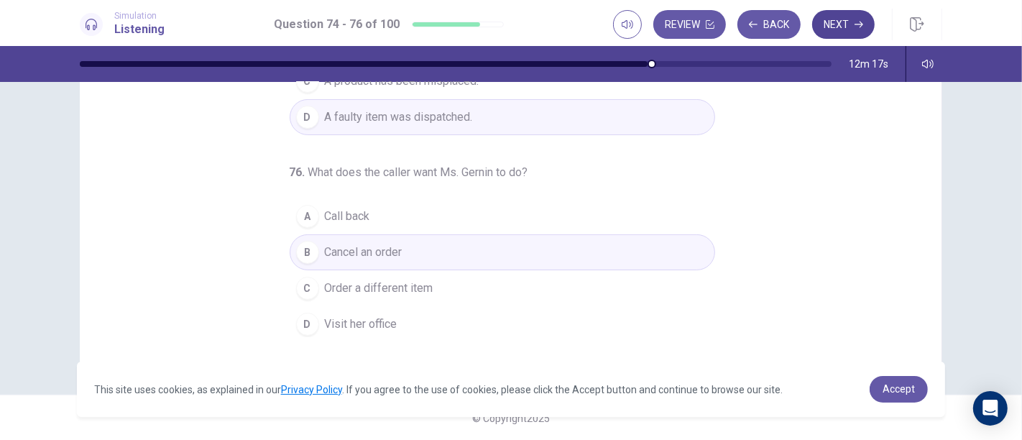
click at [856, 24] on icon "button" at bounding box center [859, 24] width 9 height 9
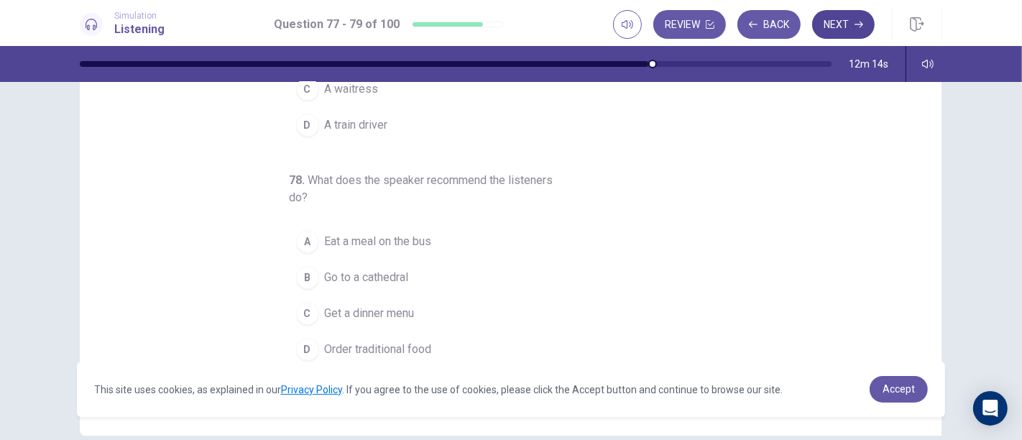
scroll to position [0, 0]
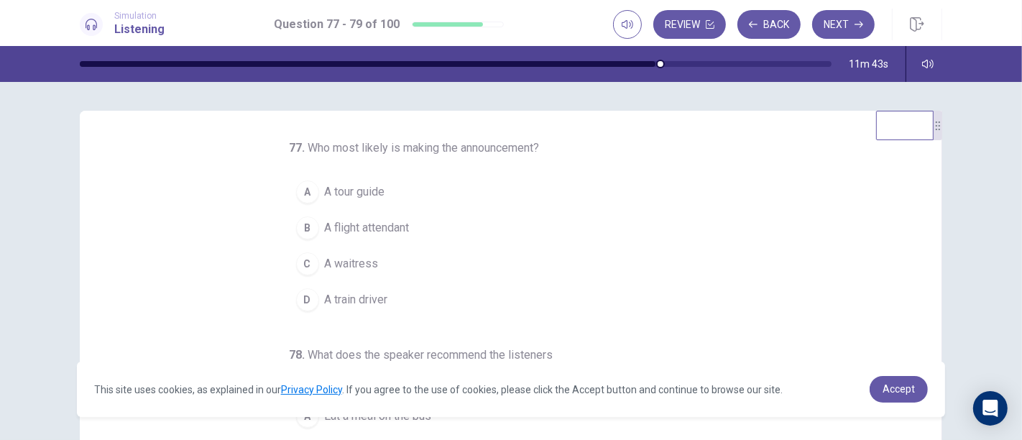
click at [299, 263] on div "C" at bounding box center [307, 263] width 23 height 23
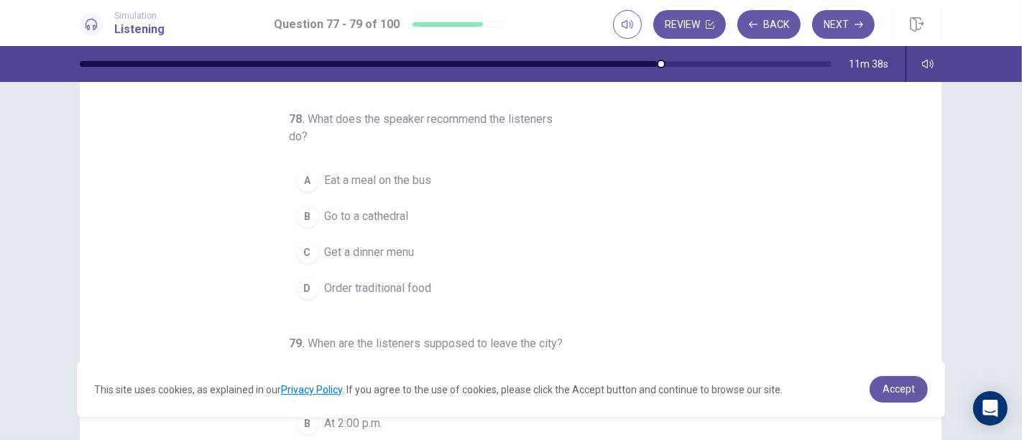
scroll to position [75, 0]
click at [299, 280] on div "D" at bounding box center [307, 286] width 23 height 23
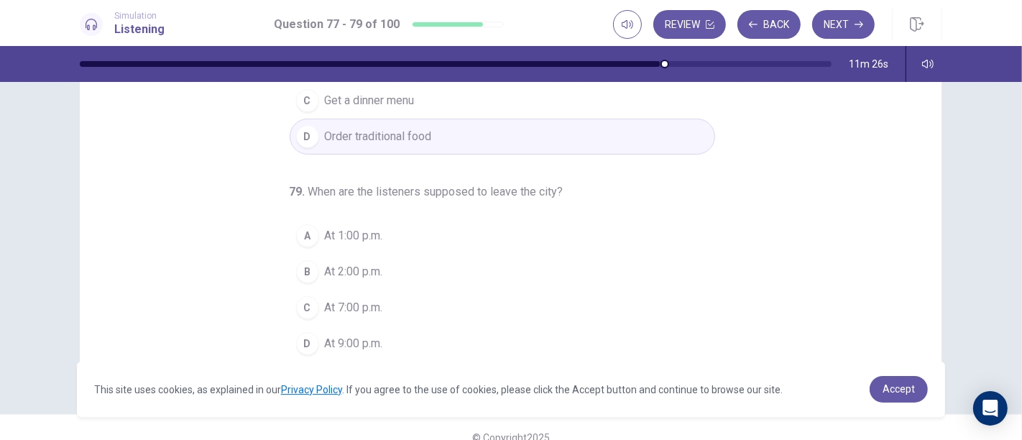
scroll to position [244, 0]
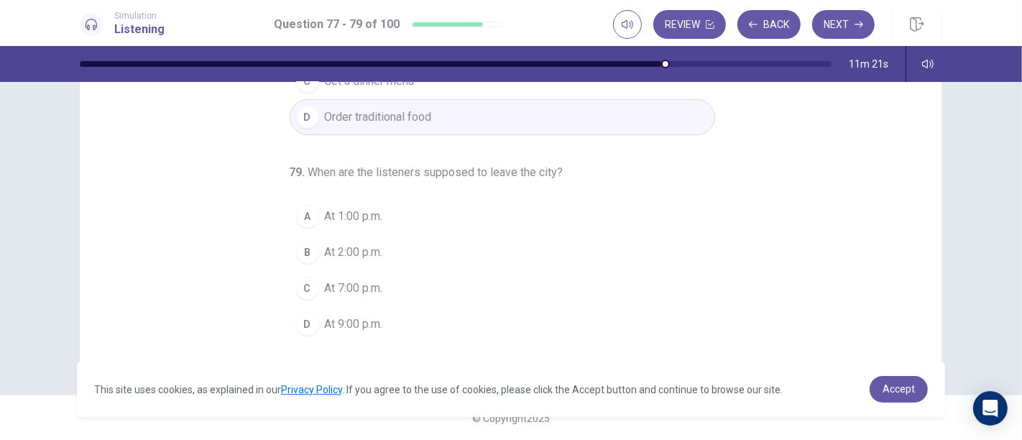
click at [299, 318] on div "D" at bounding box center [307, 324] width 23 height 23
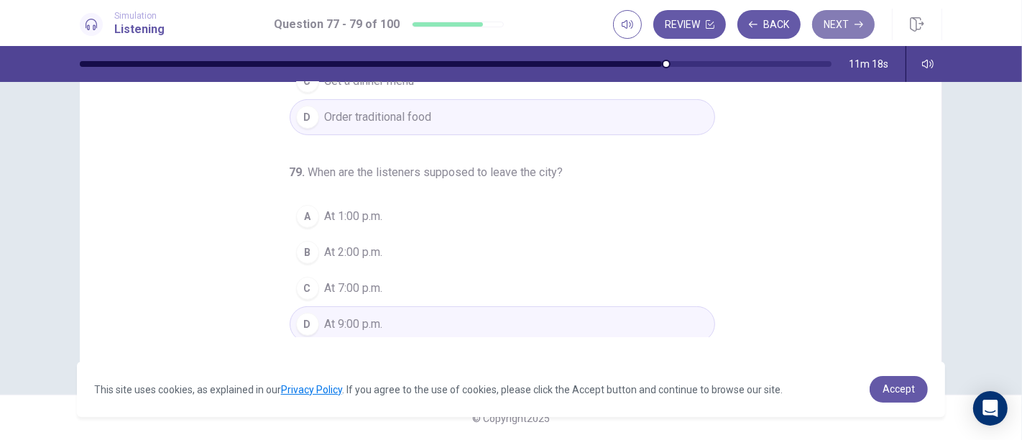
click at [833, 15] on button "Next" at bounding box center [843, 24] width 63 height 29
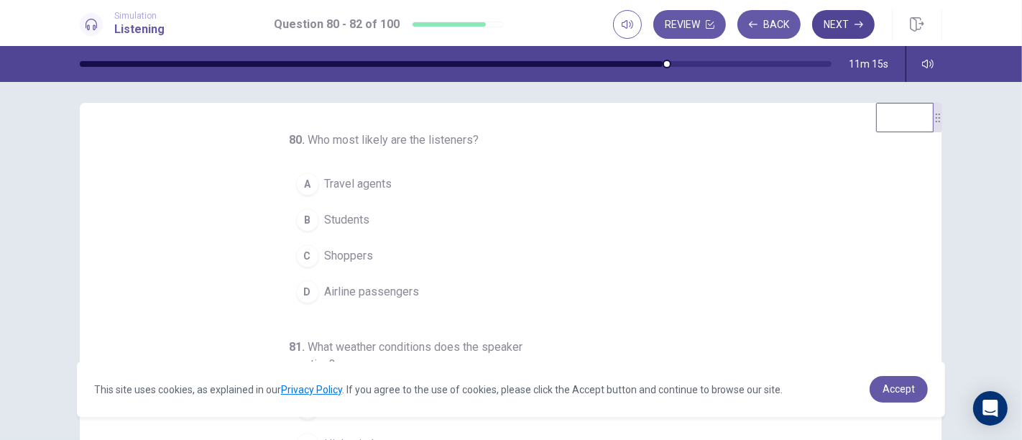
scroll to position [0, 0]
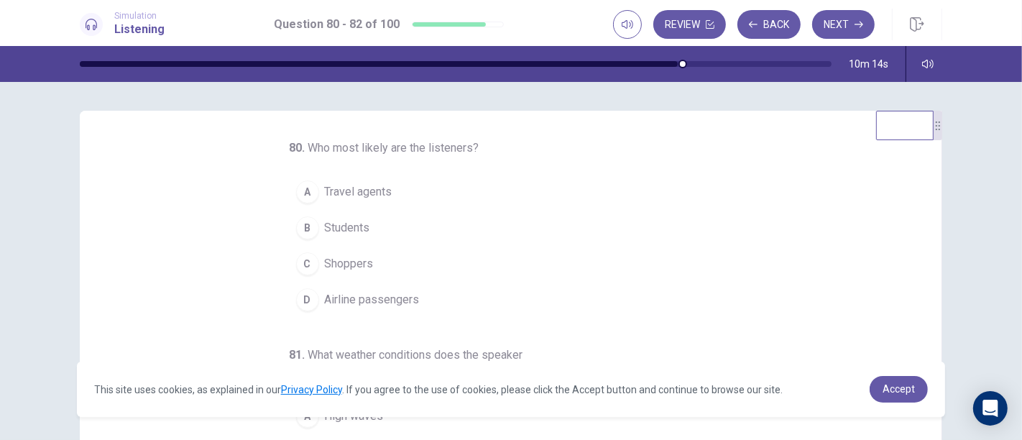
click at [299, 191] on div "A" at bounding box center [307, 191] width 23 height 23
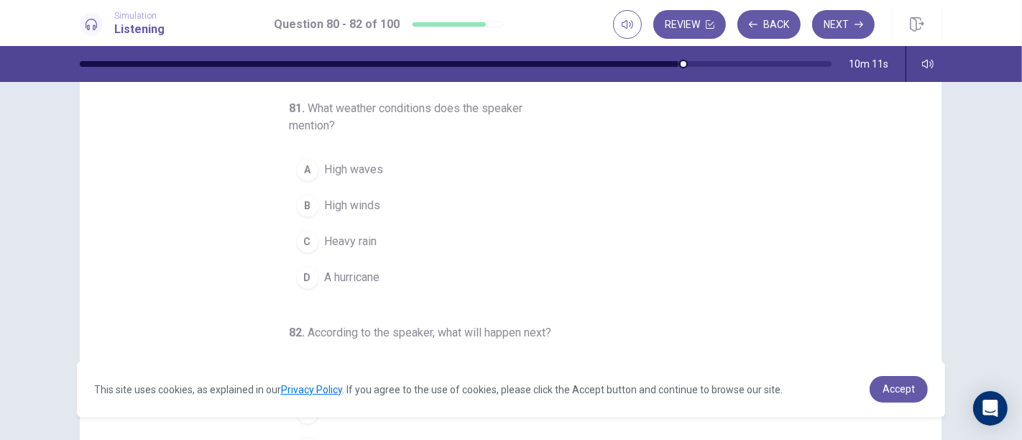
scroll to position [101, 0]
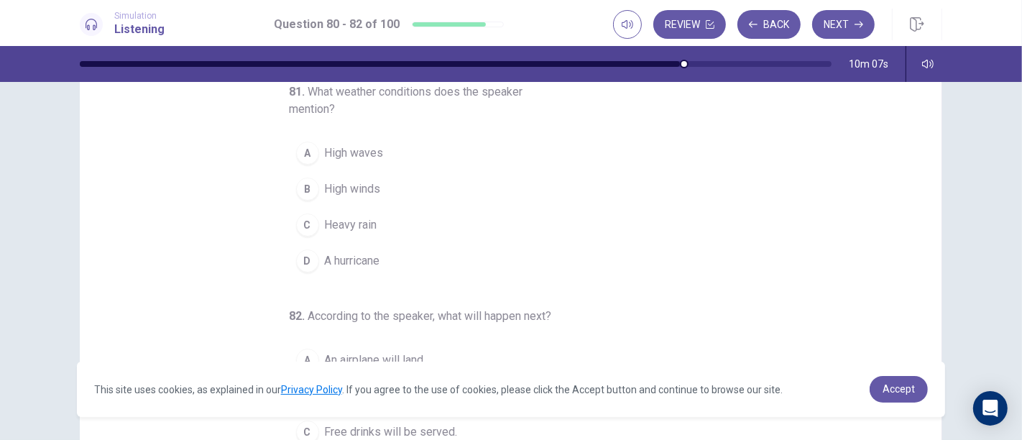
click at [290, 260] on button "D A hurricane" at bounding box center [503, 261] width 426 height 36
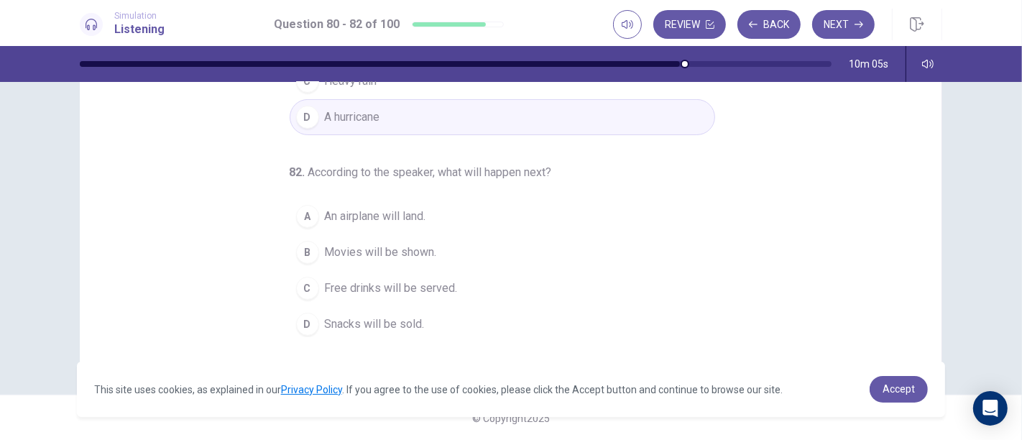
scroll to position [244, 0]
click at [296, 289] on div "C" at bounding box center [307, 288] width 23 height 23
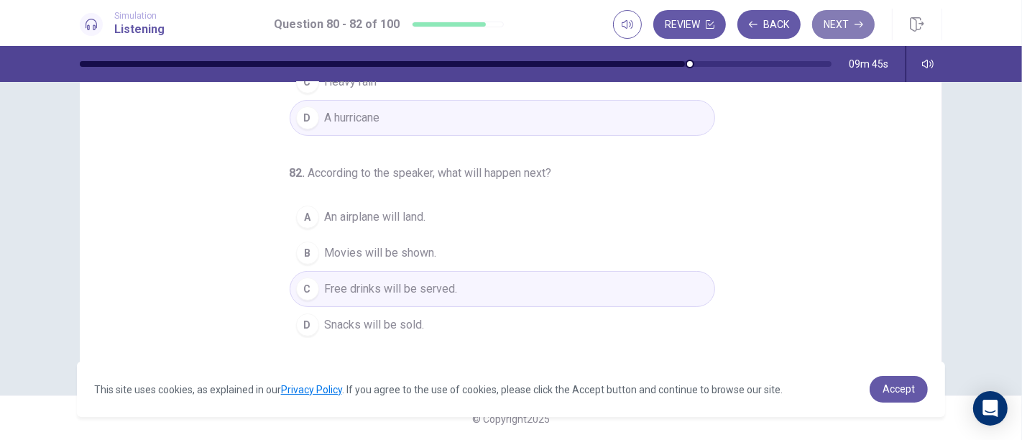
click at [835, 26] on button "Next" at bounding box center [843, 24] width 63 height 29
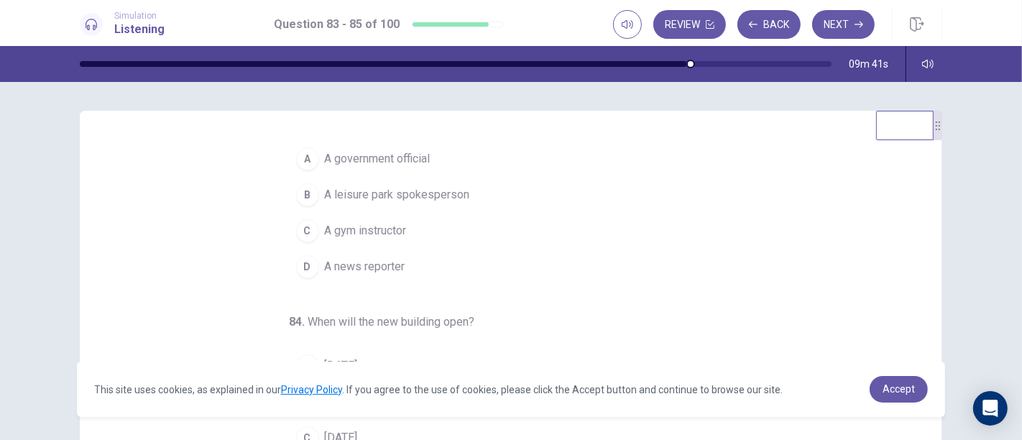
scroll to position [0, 0]
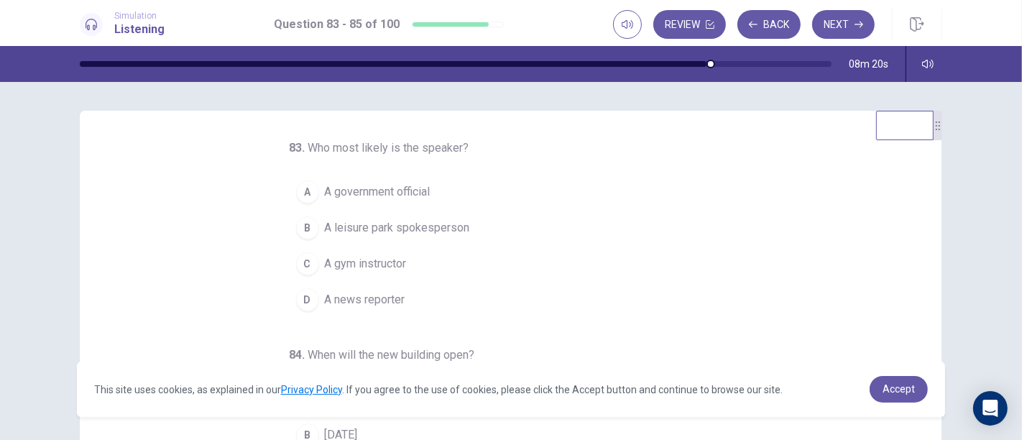
click at [303, 234] on div "B" at bounding box center [307, 227] width 23 height 23
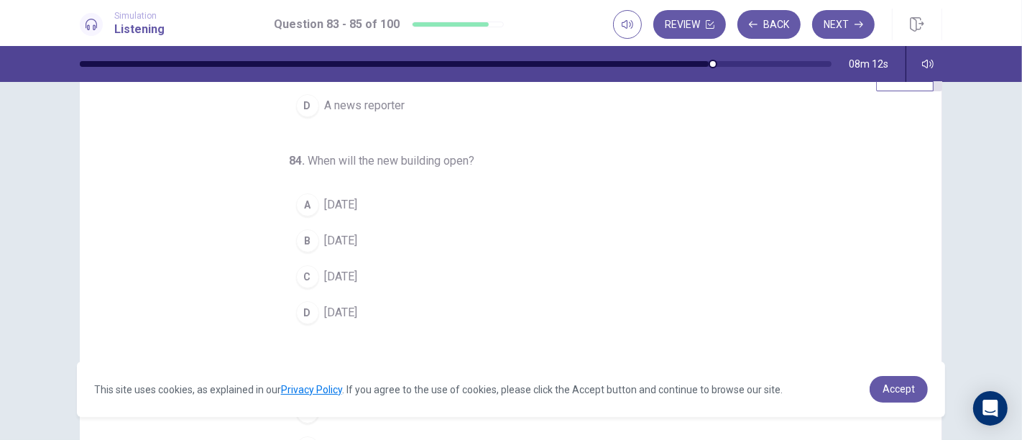
scroll to position [74, 0]
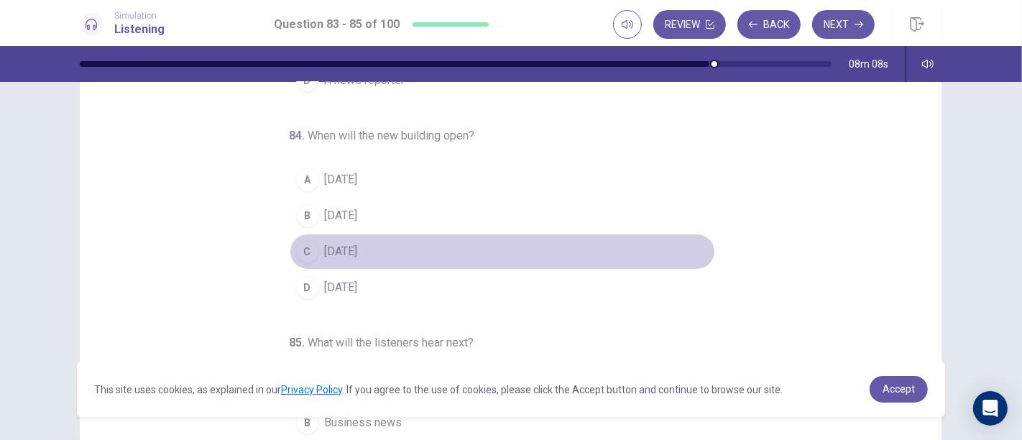
click at [343, 249] on span "[DATE]" at bounding box center [341, 251] width 33 height 17
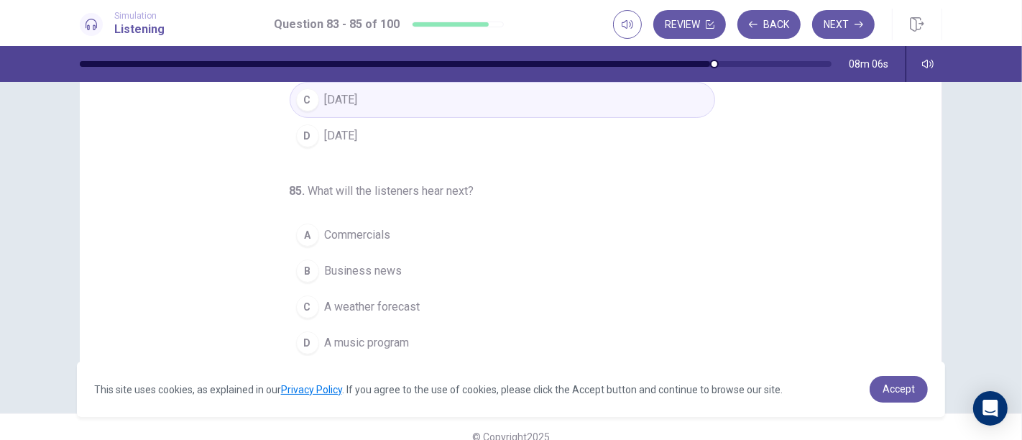
scroll to position [244, 0]
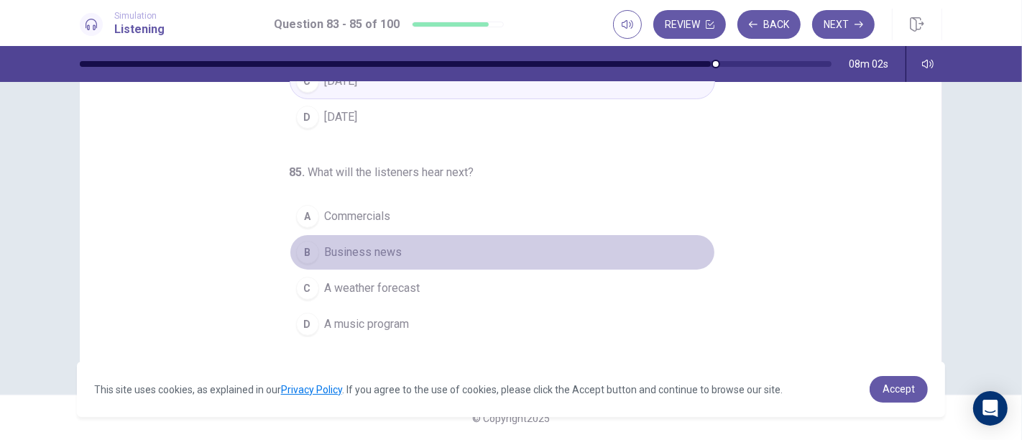
click at [325, 252] on span "Business news" at bounding box center [364, 252] width 78 height 17
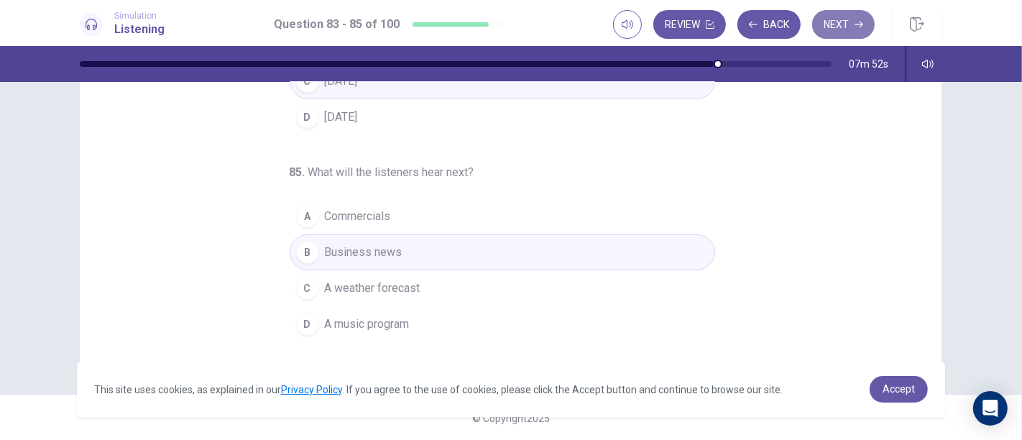
click at [833, 29] on button "Next" at bounding box center [843, 24] width 63 height 29
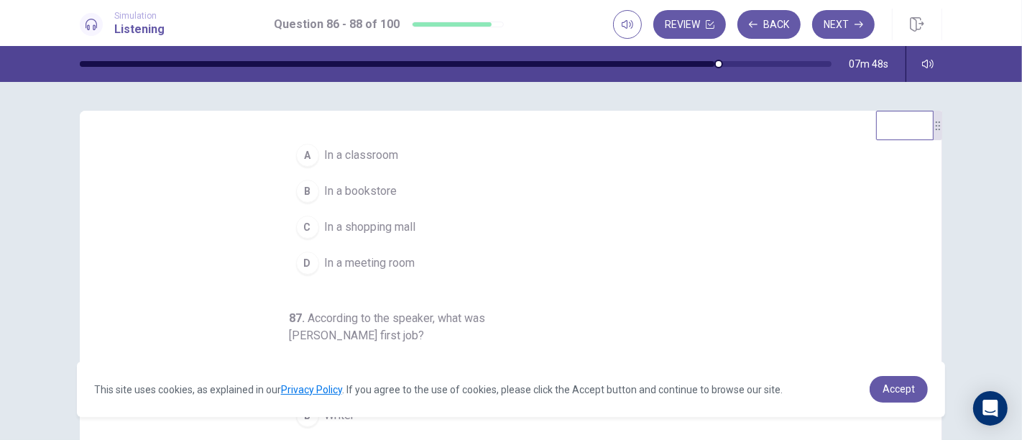
scroll to position [0, 0]
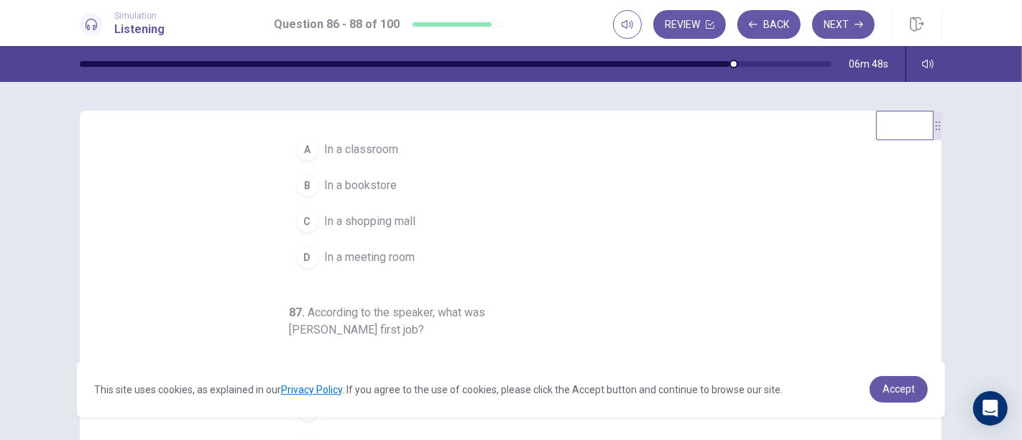
click at [628, 256] on button "D In a meeting room" at bounding box center [503, 257] width 426 height 36
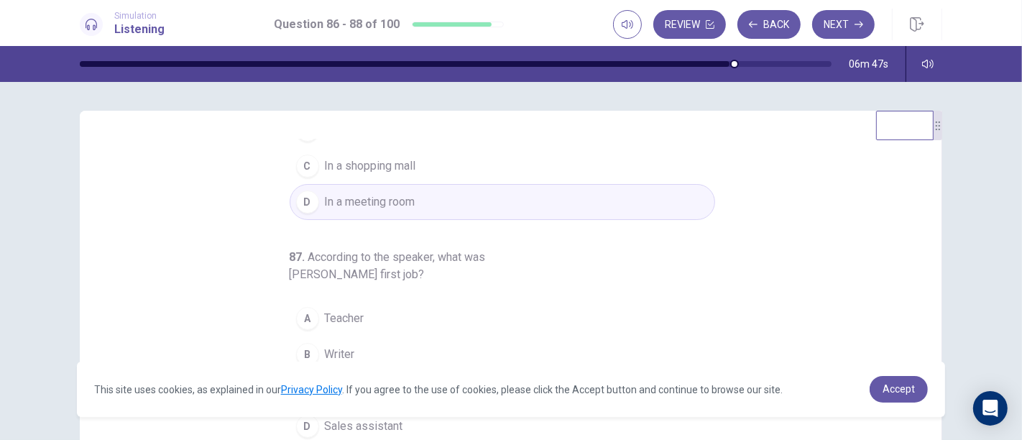
scroll to position [162, 0]
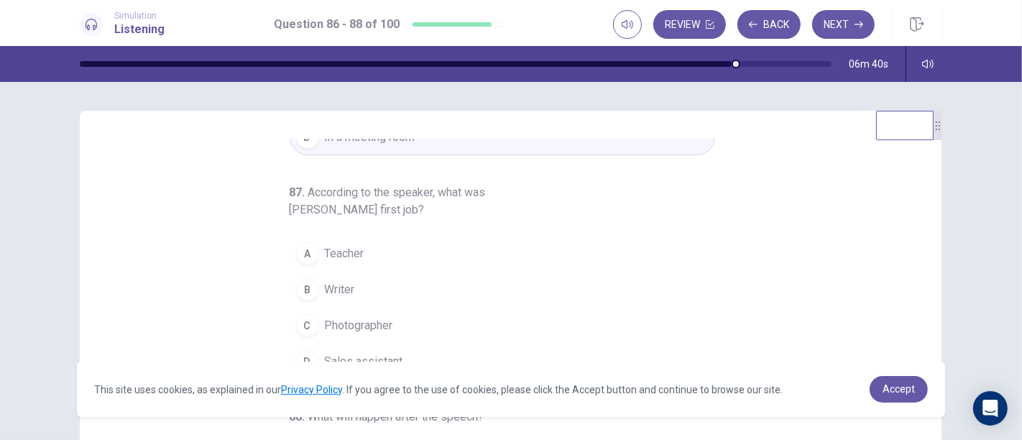
click at [626, 349] on button "D Sales assistant" at bounding box center [503, 362] width 426 height 36
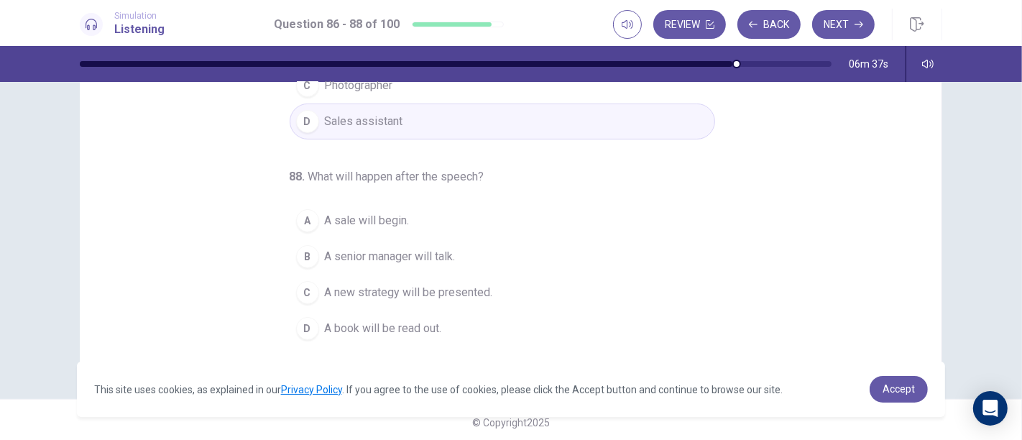
scroll to position [244, 0]
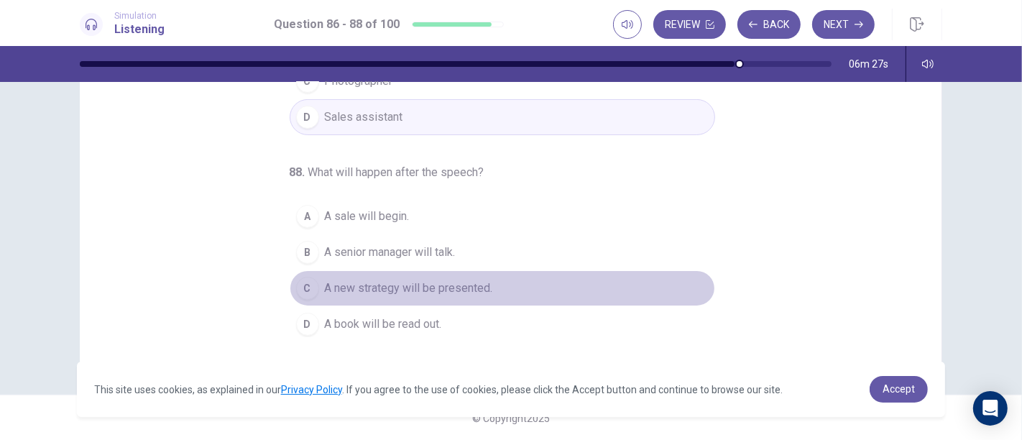
click at [666, 278] on button "C A new strategy will be presented." at bounding box center [503, 288] width 426 height 36
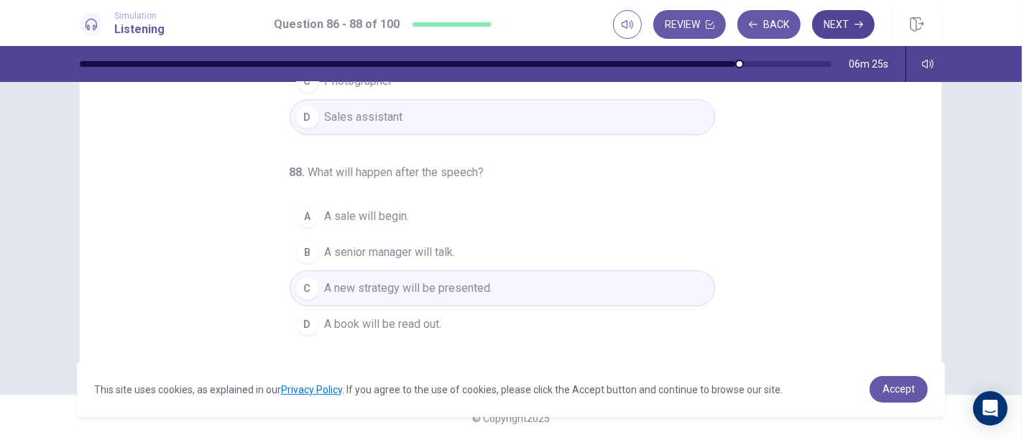
click at [828, 35] on button "Next" at bounding box center [843, 24] width 63 height 29
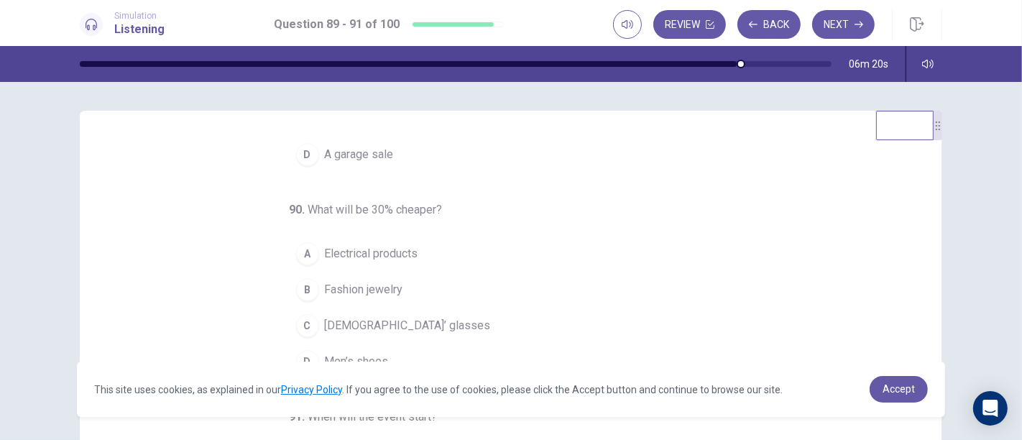
scroll to position [0, 0]
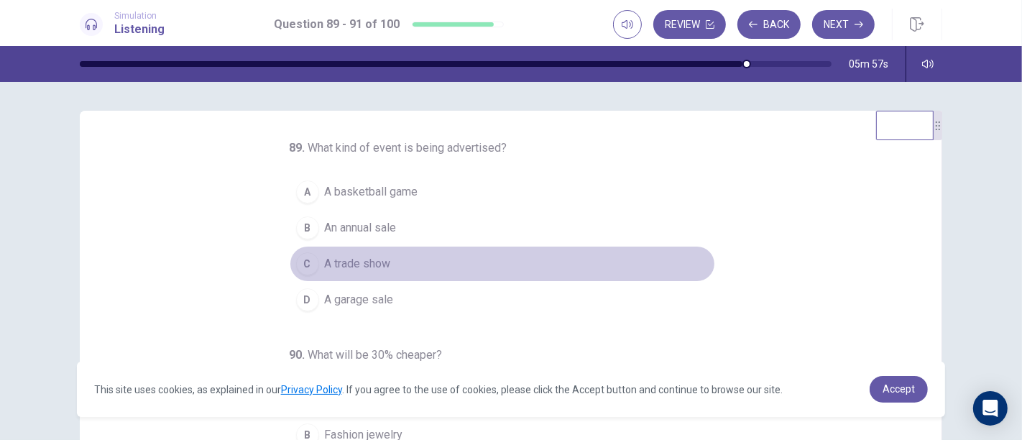
click at [583, 270] on button "C A trade show" at bounding box center [503, 264] width 426 height 36
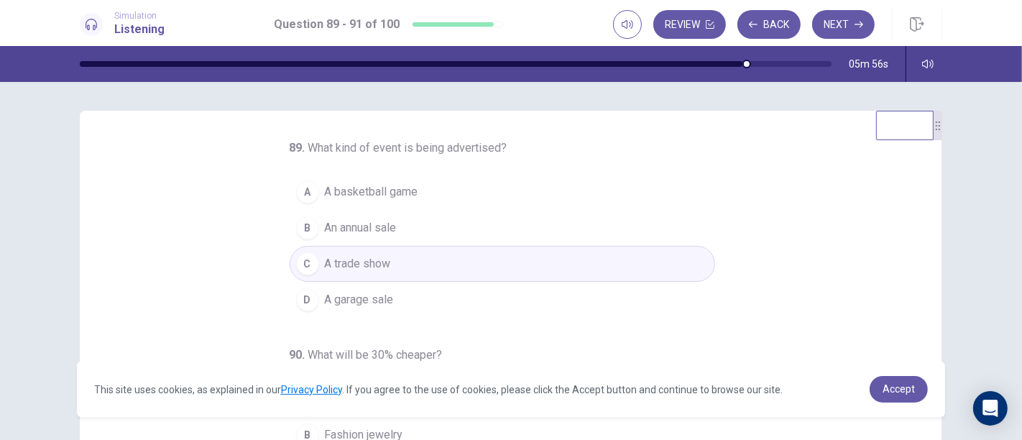
scroll to position [244, 0]
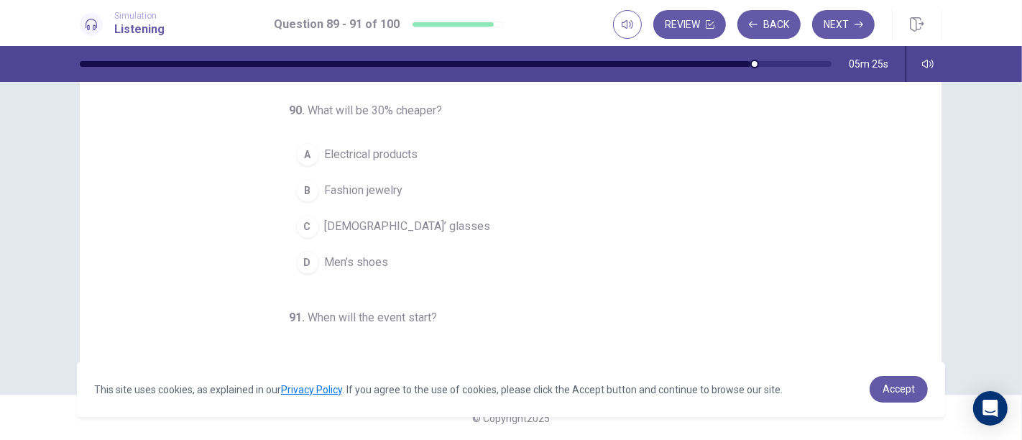
click at [752, 224] on div "89 . What kind of event is being advertised? A A basketball game B An annual sa…" at bounding box center [516, 116] width 827 height 442
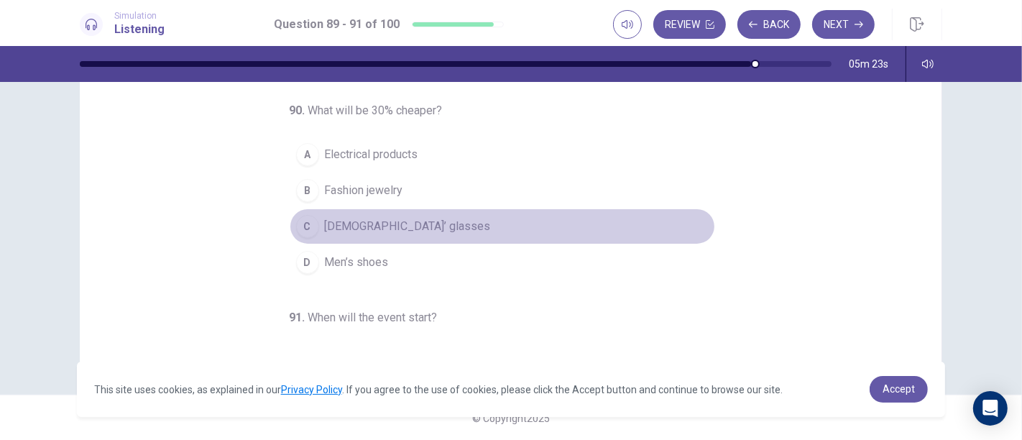
click at [421, 229] on button "C [DEMOGRAPHIC_DATA]’ glasses" at bounding box center [503, 226] width 426 height 36
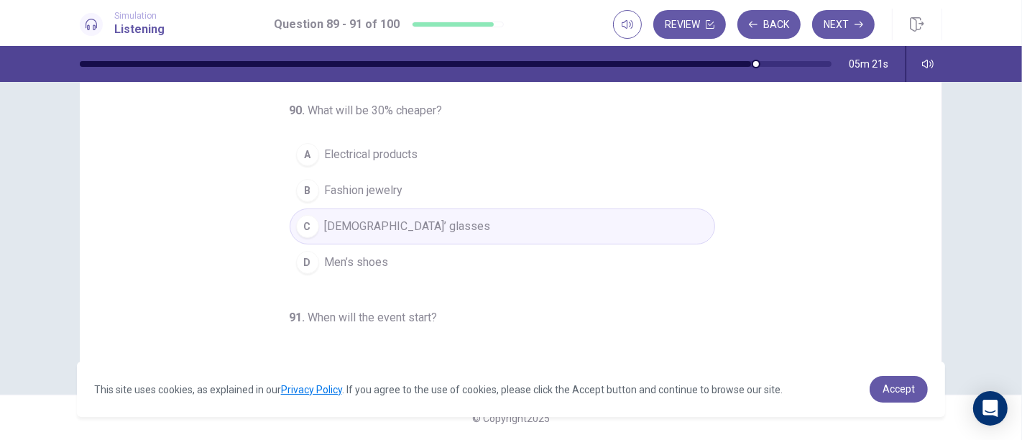
click at [918, 327] on div "89 . What kind of event is being advertised? A A basketball game B An annual sa…" at bounding box center [516, 116] width 827 height 442
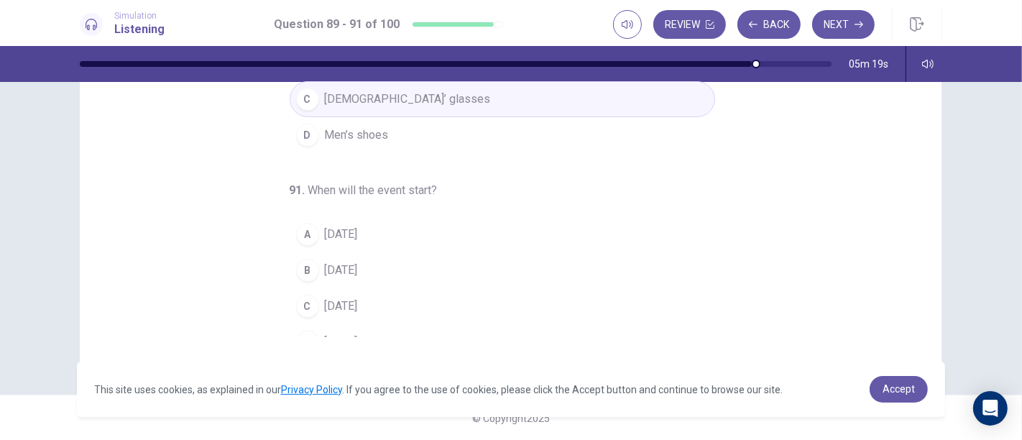
scroll to position [145, 0]
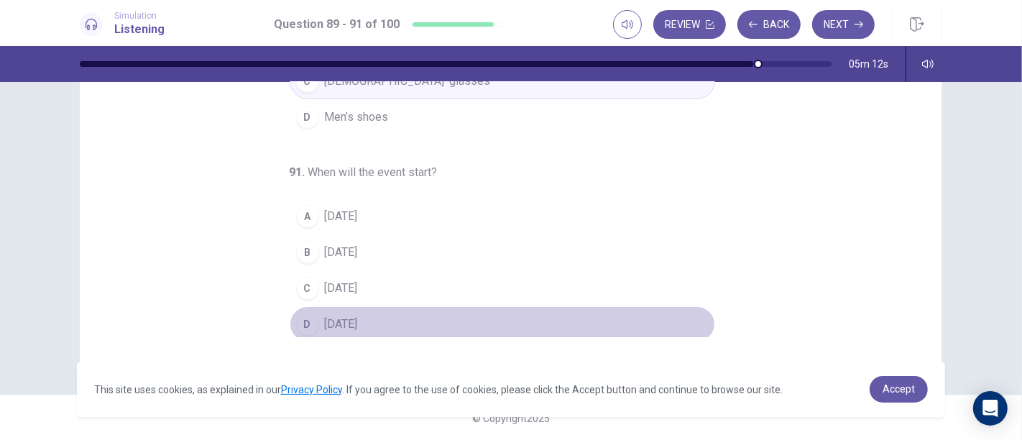
click at [667, 327] on button "D [DATE]" at bounding box center [503, 324] width 426 height 36
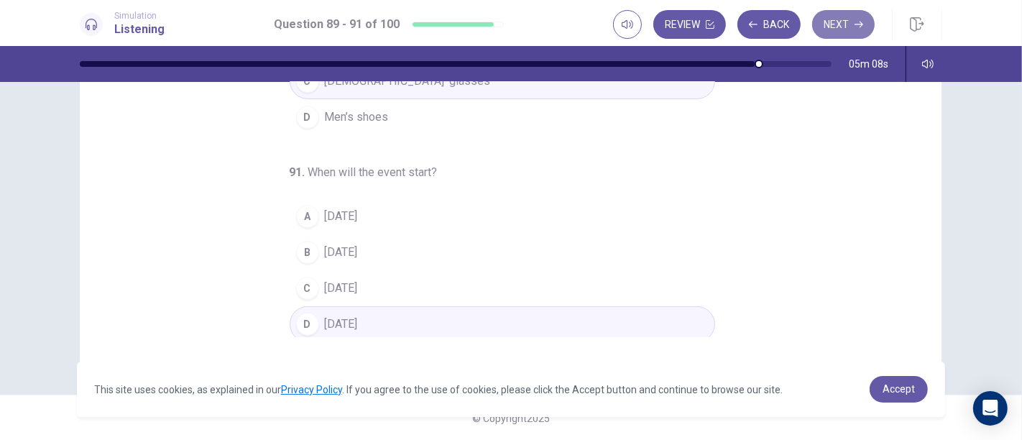
click at [838, 15] on button "Next" at bounding box center [843, 24] width 63 height 29
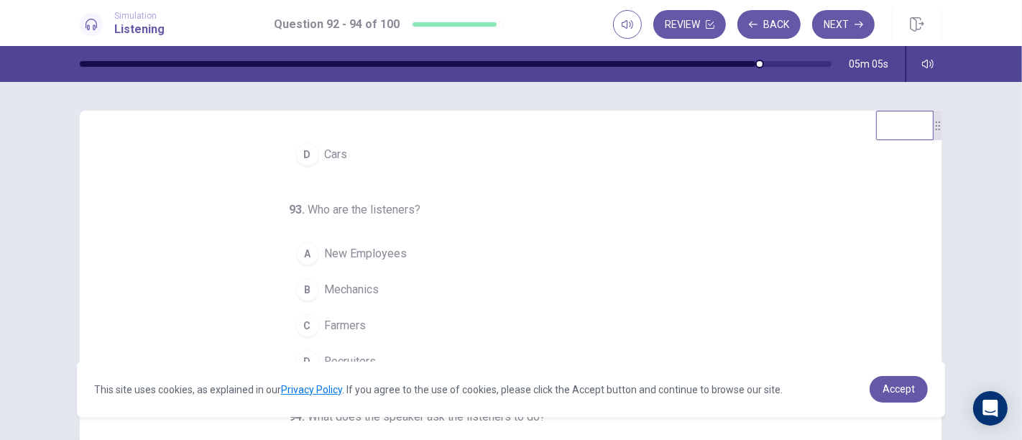
scroll to position [0, 0]
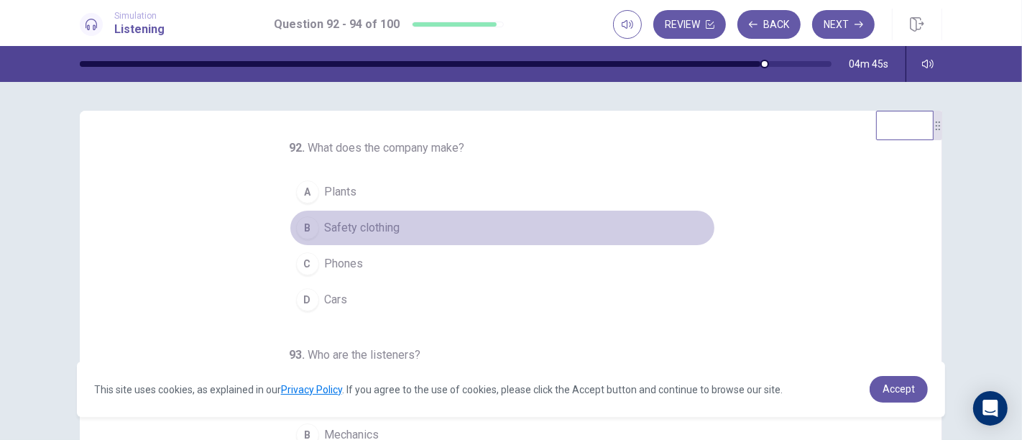
click at [605, 234] on button "B Safety clothing" at bounding box center [503, 228] width 426 height 36
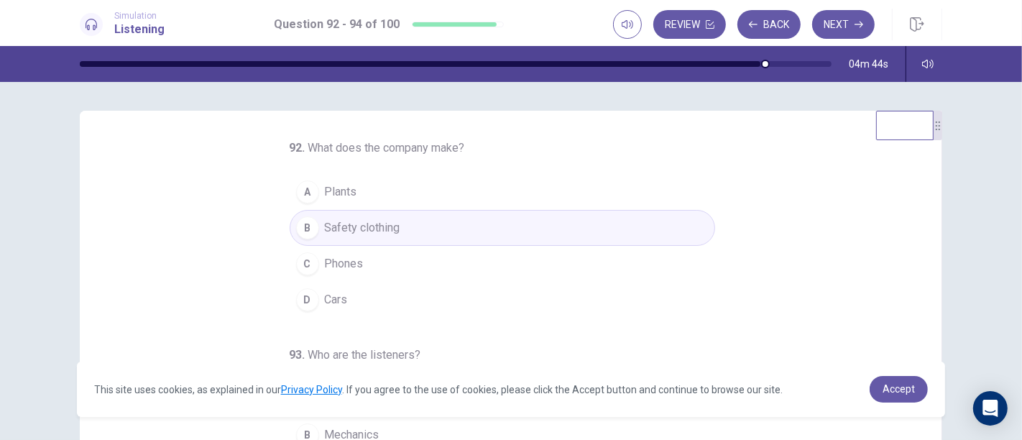
scroll to position [244, 0]
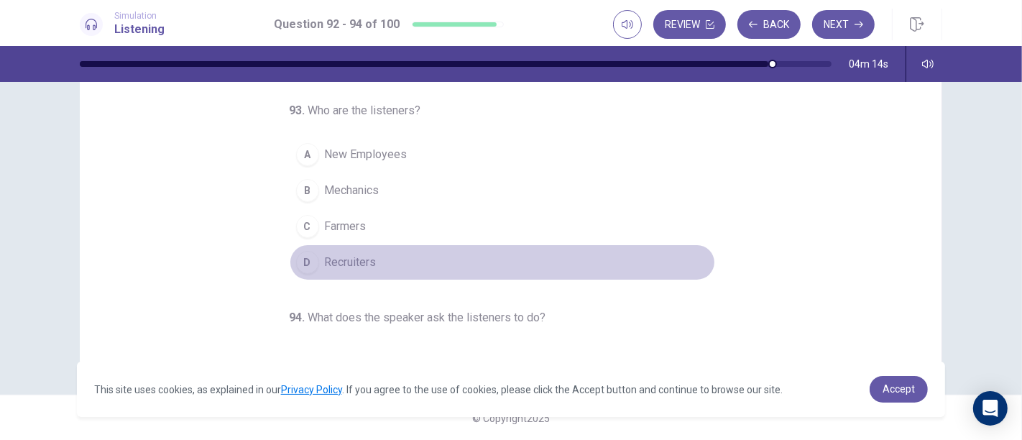
click at [507, 254] on button "D Recruiters" at bounding box center [503, 262] width 426 height 36
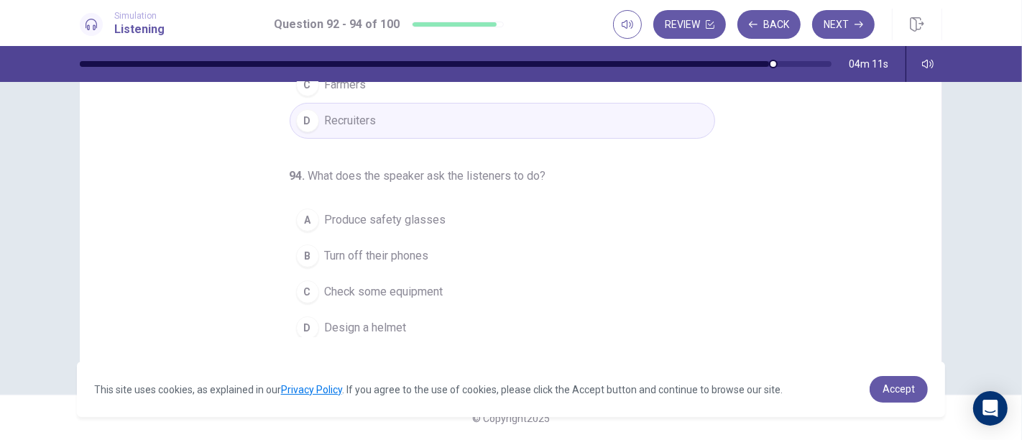
scroll to position [145, 0]
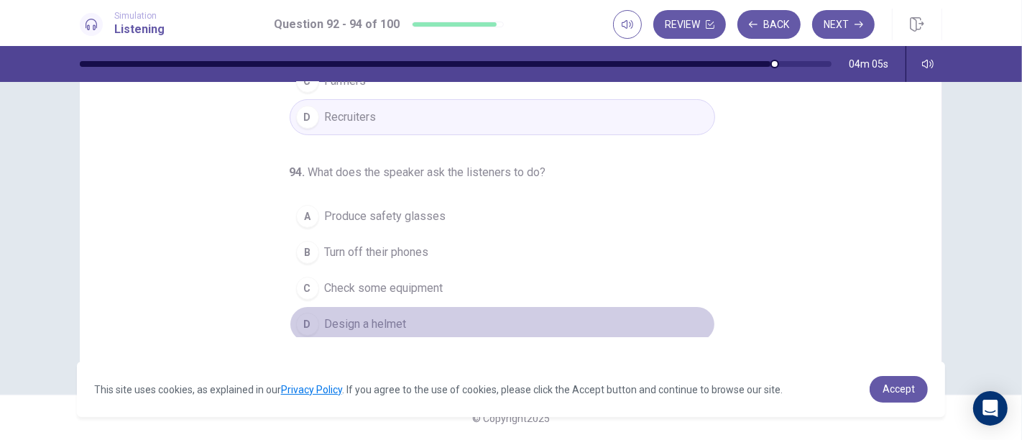
click at [481, 323] on button "D Design a helmet" at bounding box center [503, 324] width 426 height 36
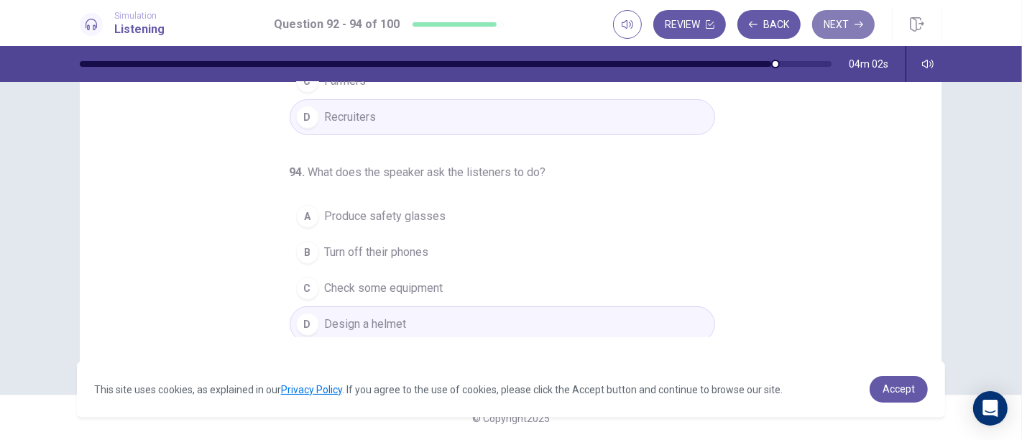
click at [846, 27] on button "Next" at bounding box center [843, 24] width 63 height 29
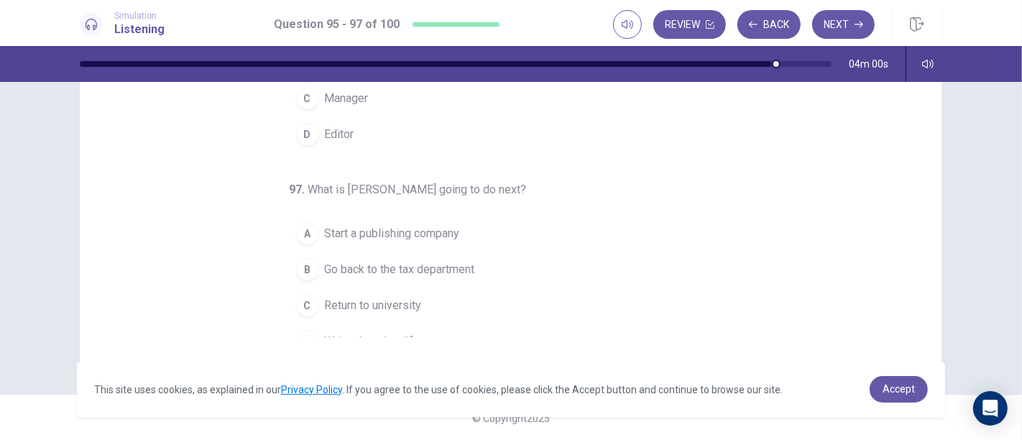
scroll to position [0, 0]
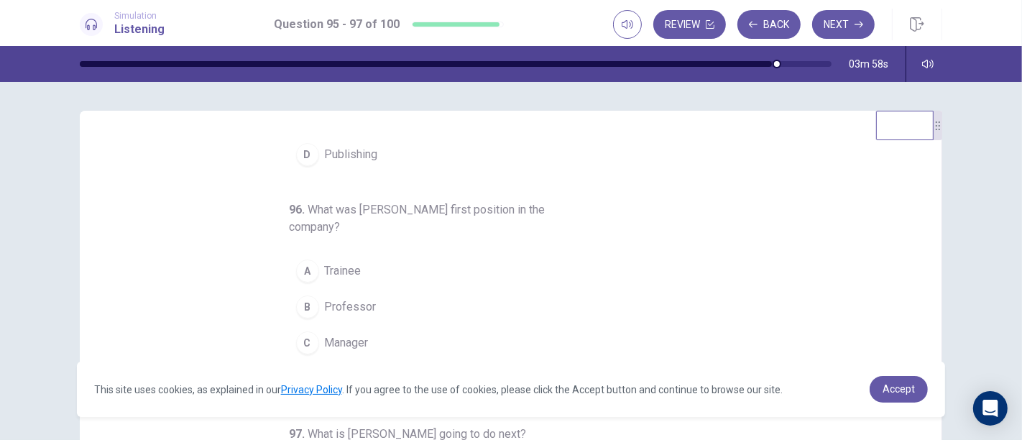
click at [919, 183] on div "95 . What industry does [PERSON_NAME] work in? A Education B Finance C Retail D…" at bounding box center [511, 361] width 863 height 500
click at [919, 184] on div "95 . What industry does [PERSON_NAME] work in? A Education B Finance C Retail D…" at bounding box center [511, 361] width 863 height 500
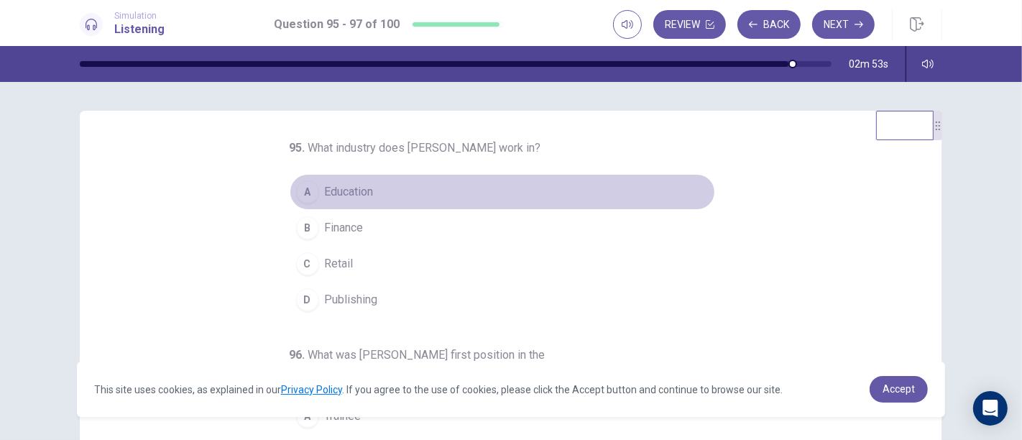
click at [362, 206] on button "A Education" at bounding box center [503, 192] width 426 height 36
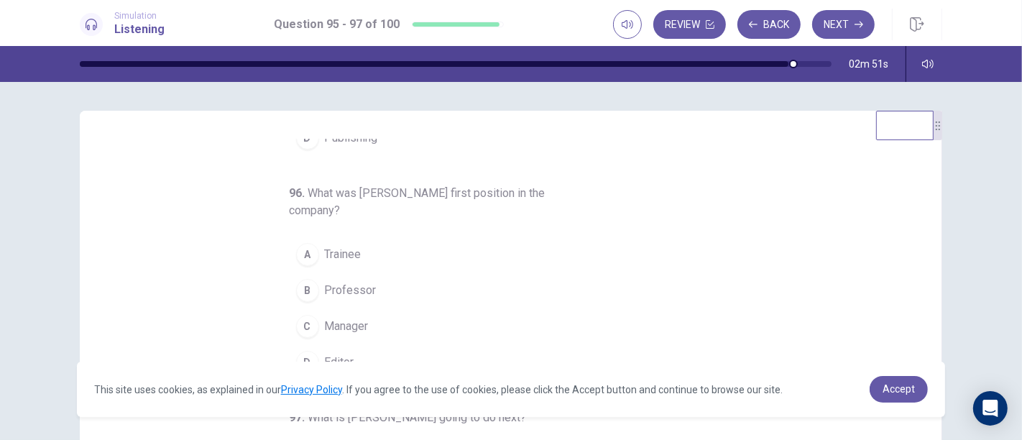
scroll to position [162, 0]
click at [300, 287] on div "B" at bounding box center [307, 289] width 23 height 23
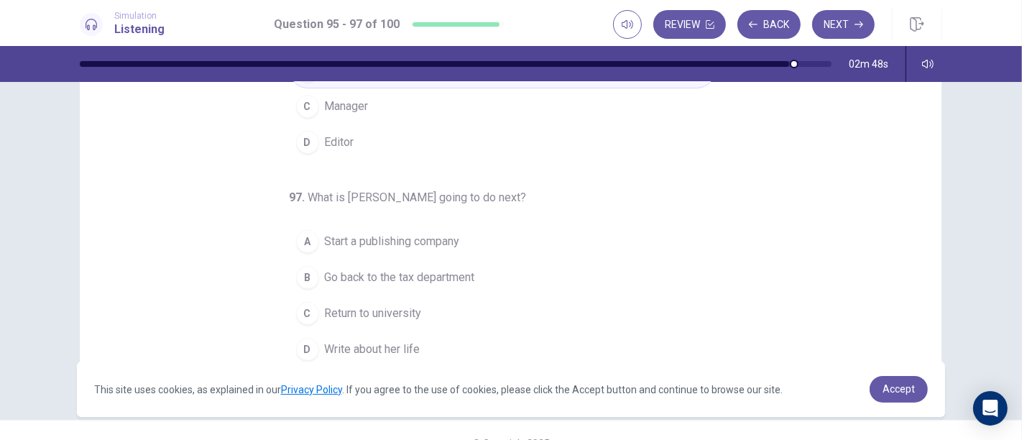
scroll to position [231, 0]
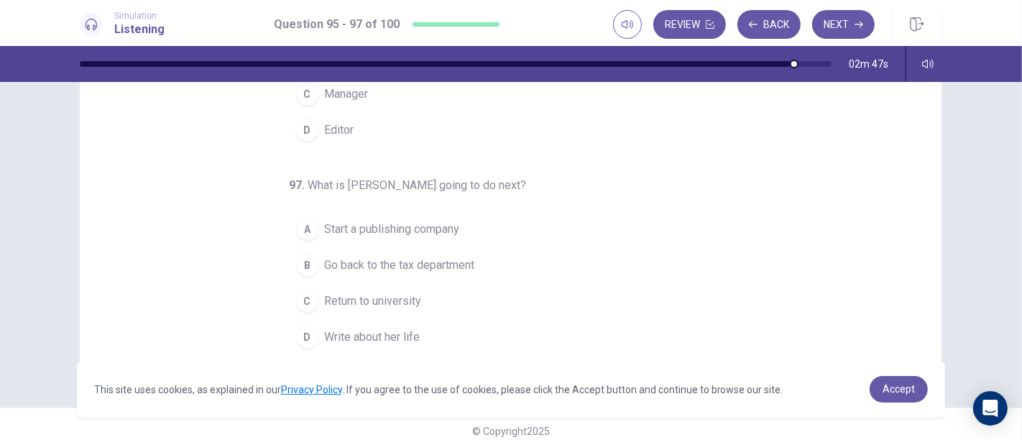
click at [299, 296] on div "C" at bounding box center [307, 301] width 23 height 23
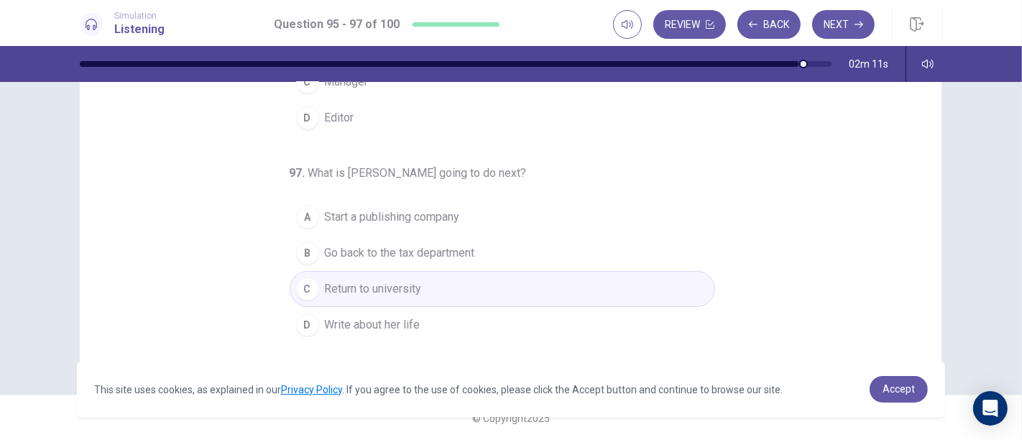
scroll to position [162, 0]
click at [851, 29] on button "Next" at bounding box center [843, 24] width 63 height 29
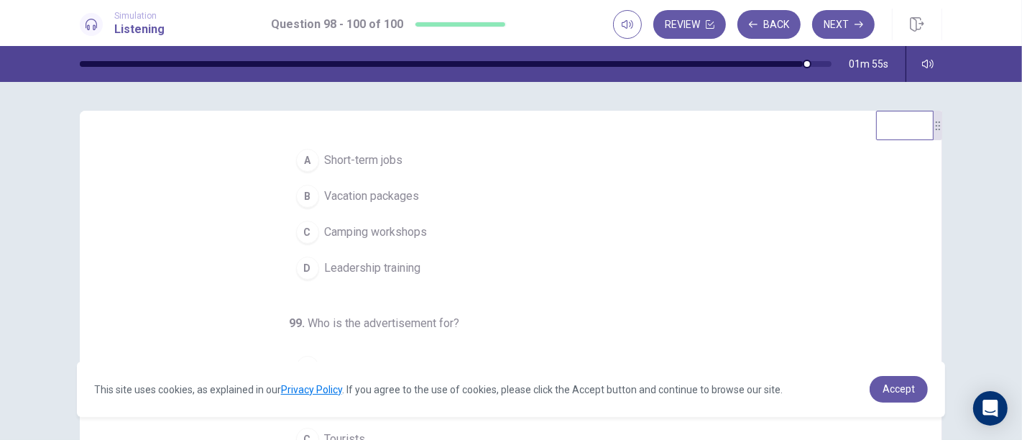
scroll to position [0, 0]
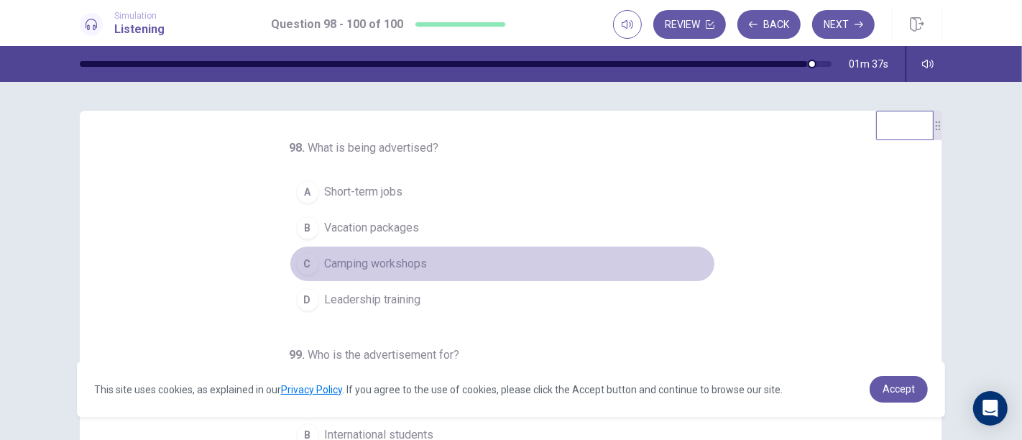
click at [592, 248] on button "C Camping workshops" at bounding box center [503, 264] width 426 height 36
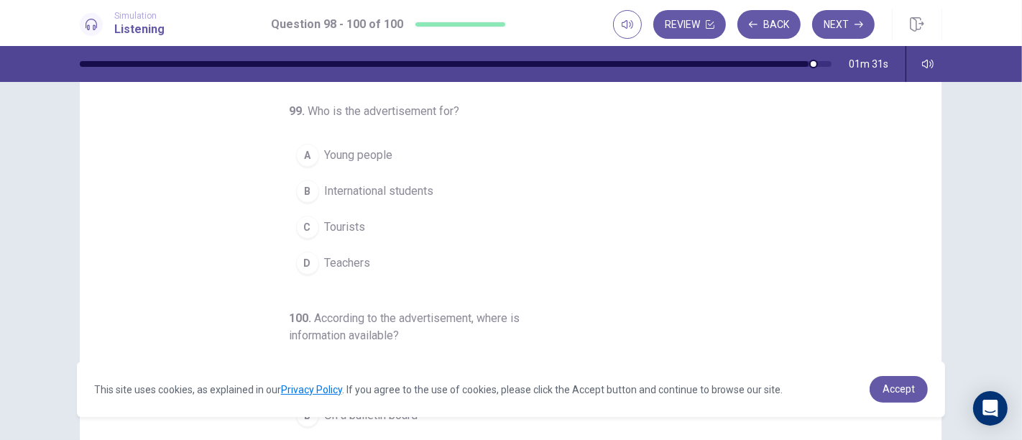
scroll to position [82, 0]
click at [302, 159] on div "A" at bounding box center [307, 154] width 23 height 23
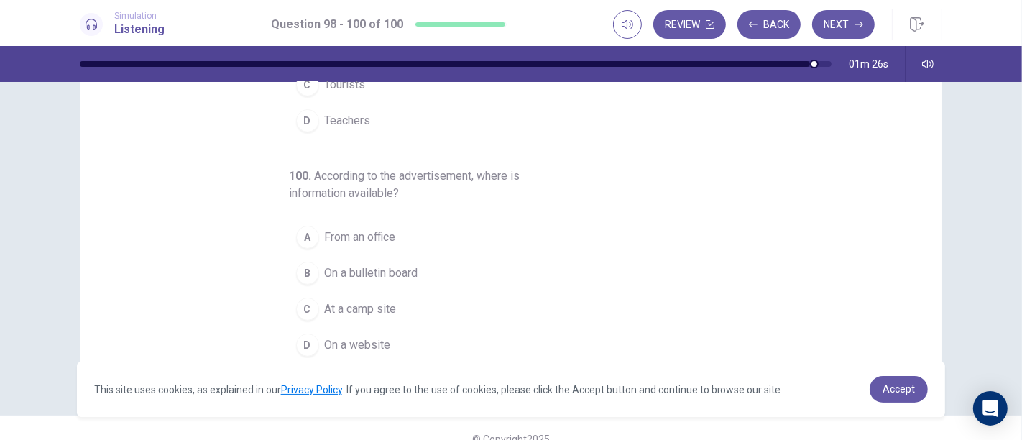
scroll to position [244, 0]
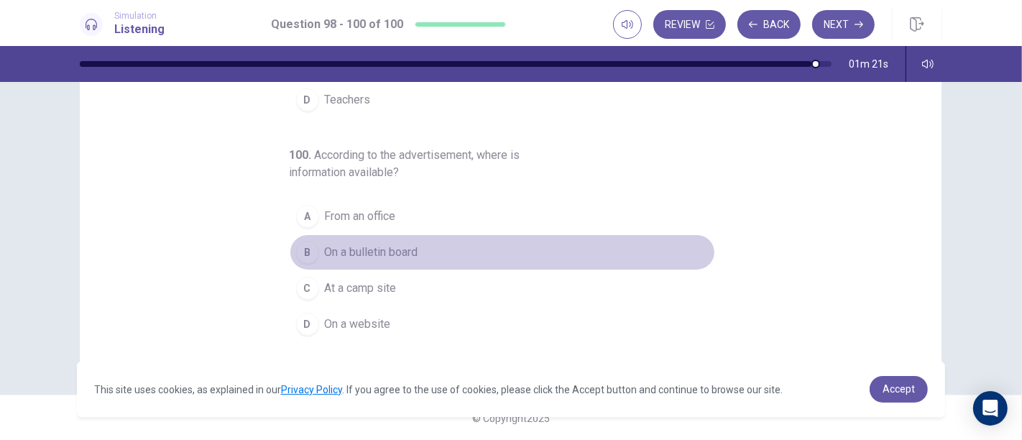
click at [461, 248] on button "B On a bulletin board" at bounding box center [503, 252] width 426 height 36
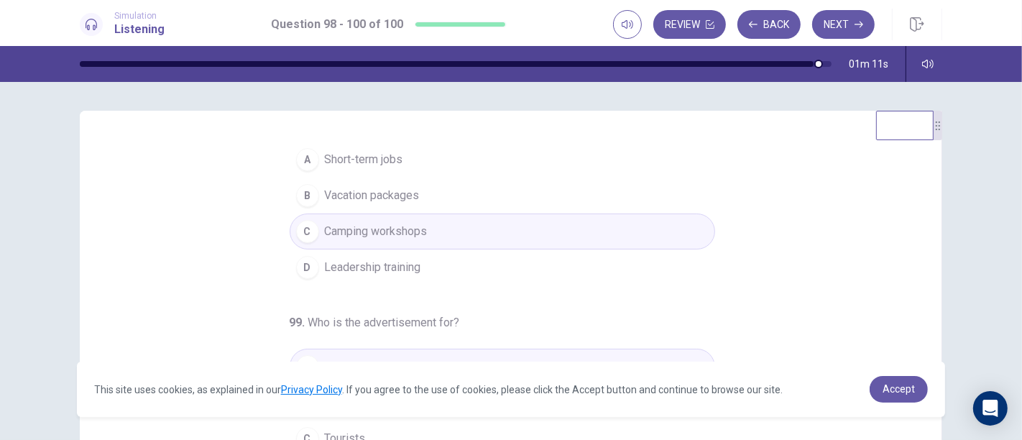
scroll to position [0, 0]
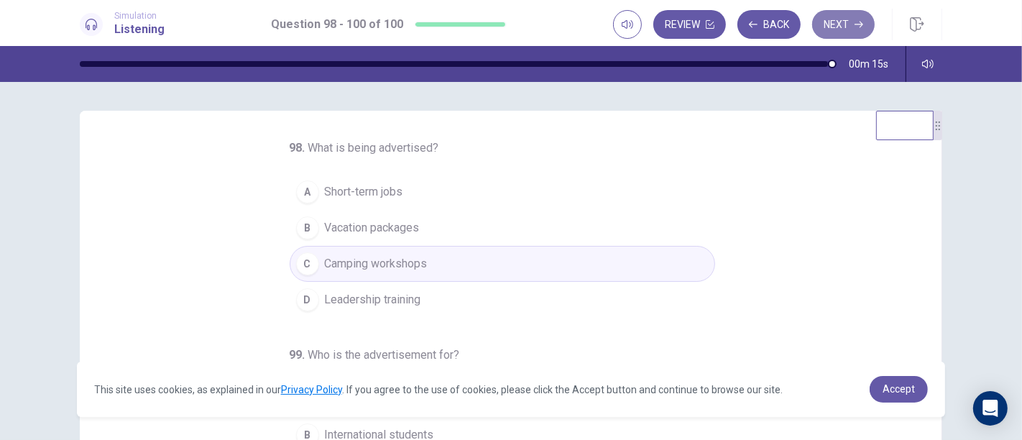
click at [845, 32] on button "Next" at bounding box center [843, 24] width 63 height 29
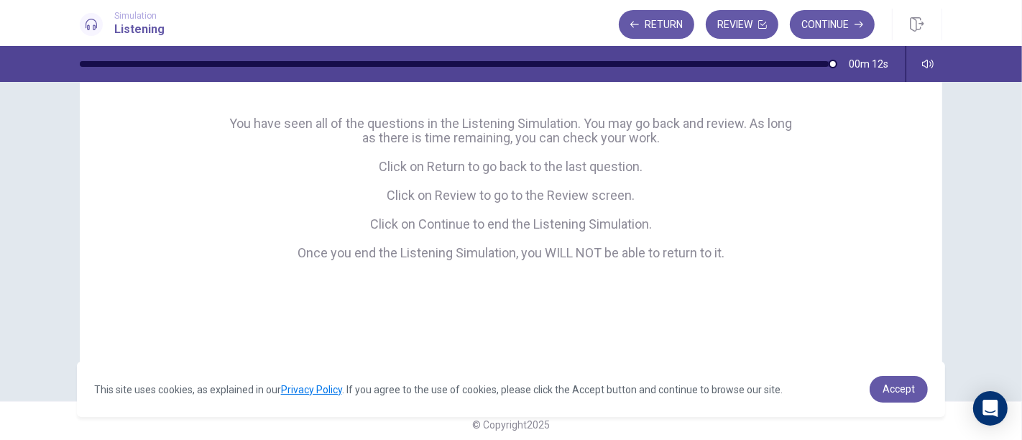
scroll to position [205, 0]
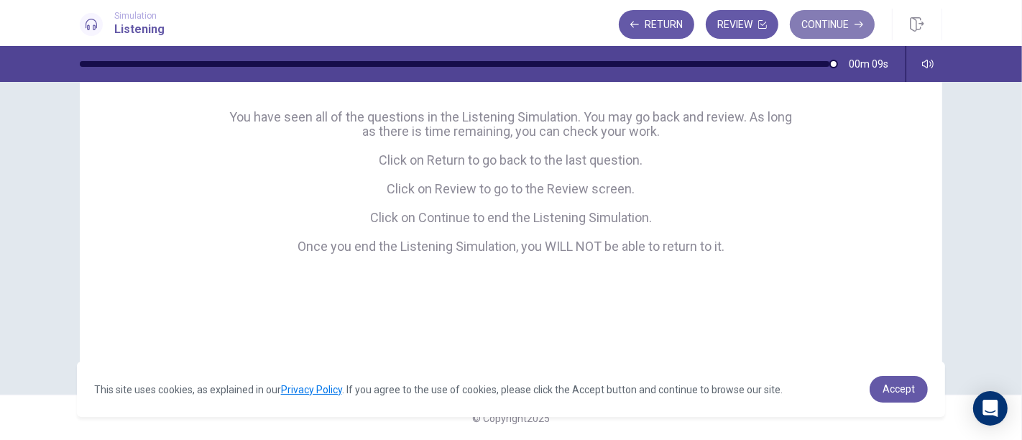
click at [838, 29] on button "Continue" at bounding box center [832, 24] width 85 height 29
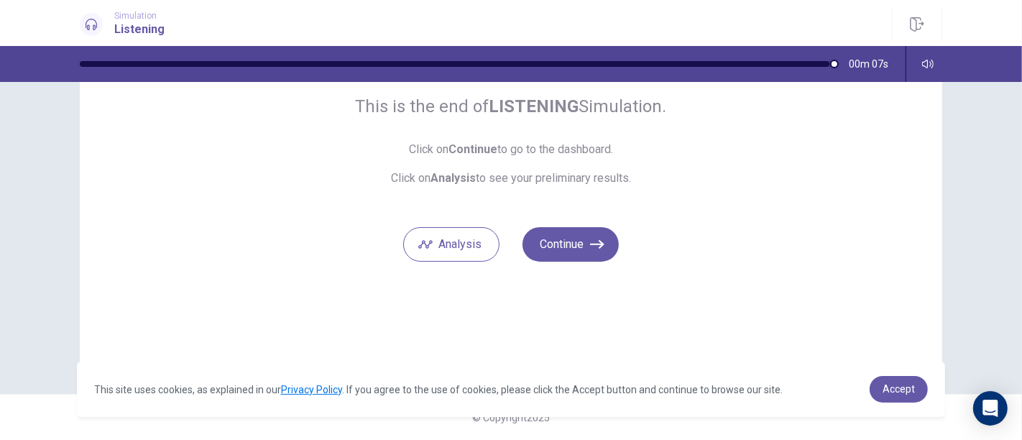
scroll to position [119, 0]
click at [584, 245] on button "Continue" at bounding box center [571, 245] width 96 height 35
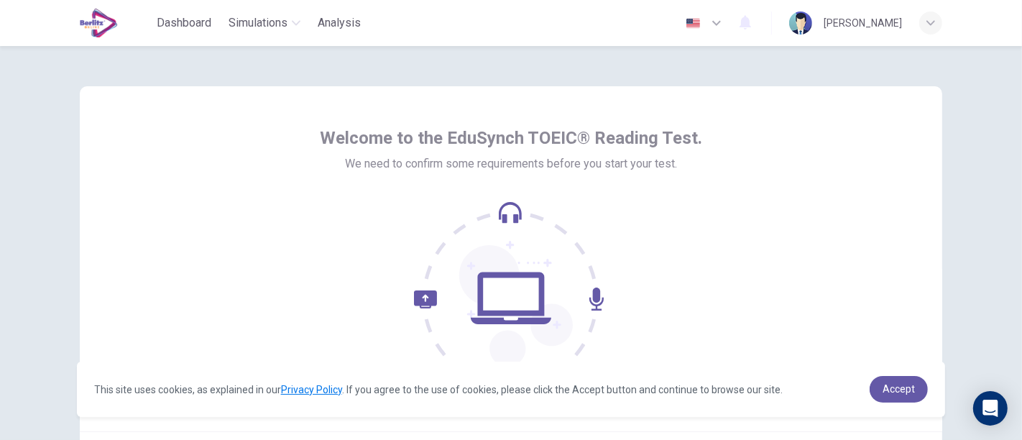
scroll to position [158, 0]
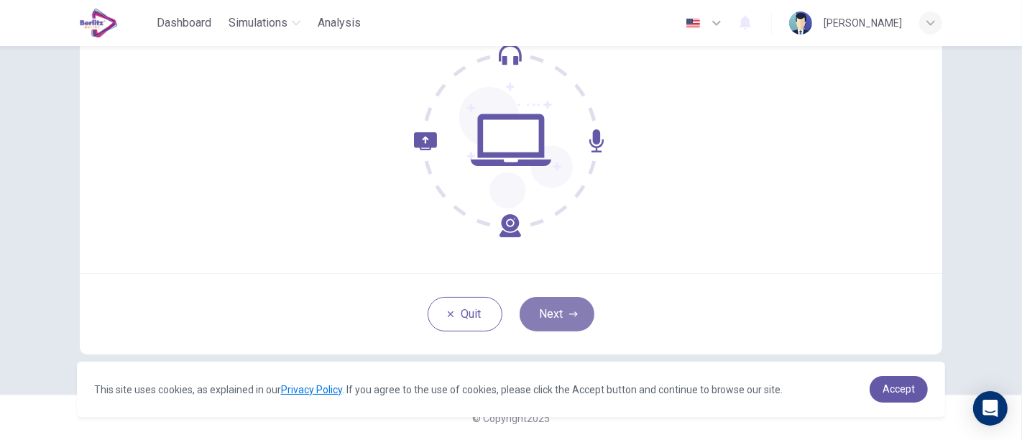
click at [572, 326] on button "Next" at bounding box center [557, 314] width 75 height 35
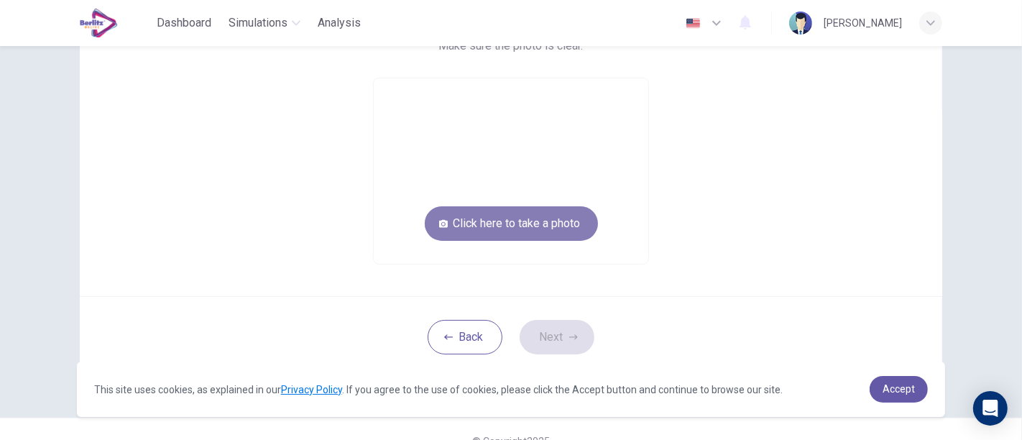
click at [529, 219] on button "Click here to take a photo" at bounding box center [511, 223] width 173 height 35
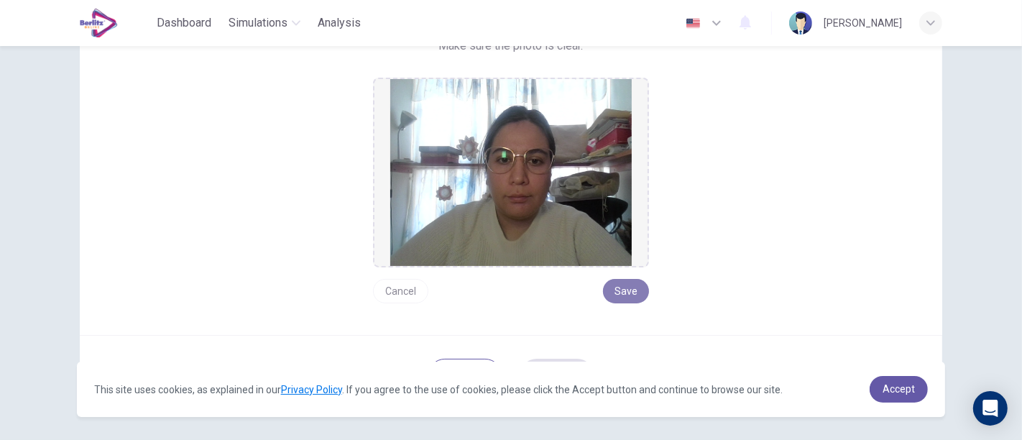
click at [630, 290] on button "Save" at bounding box center [626, 291] width 46 height 24
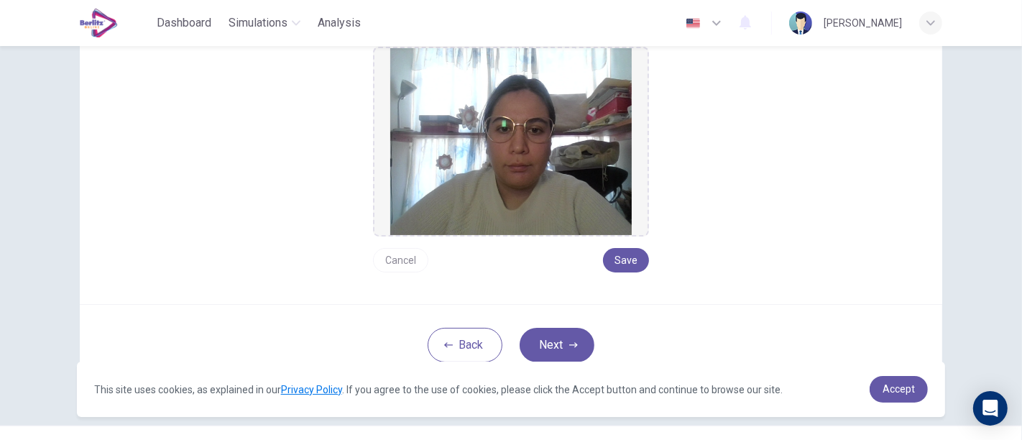
scroll to position [219, 0]
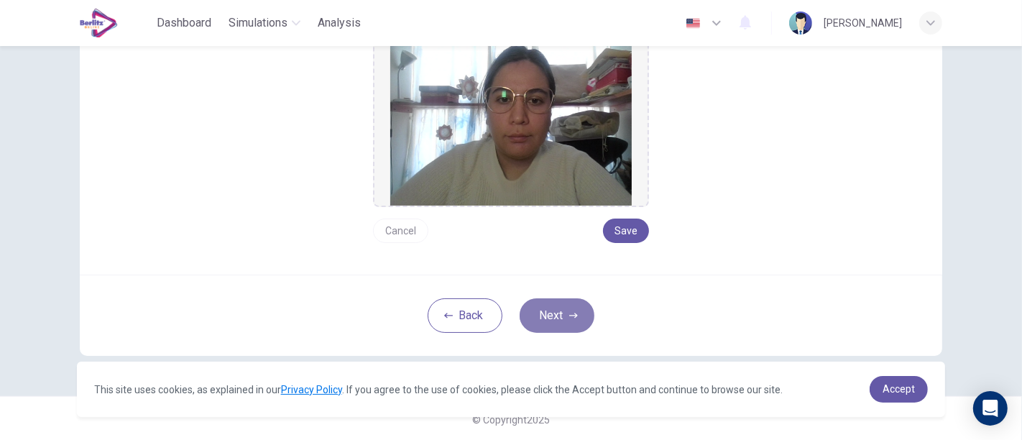
click at [550, 316] on button "Next" at bounding box center [557, 315] width 75 height 35
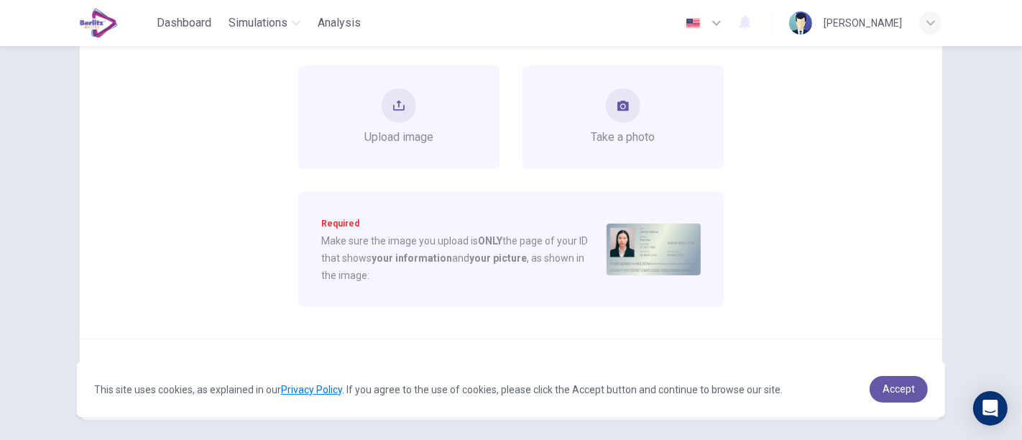
scroll to position [155, 0]
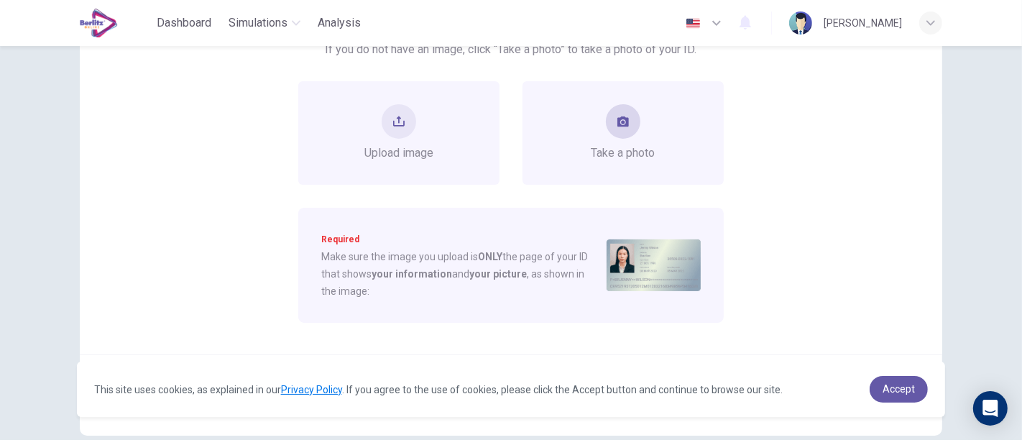
click at [630, 116] on button "take photo" at bounding box center [623, 121] width 35 height 35
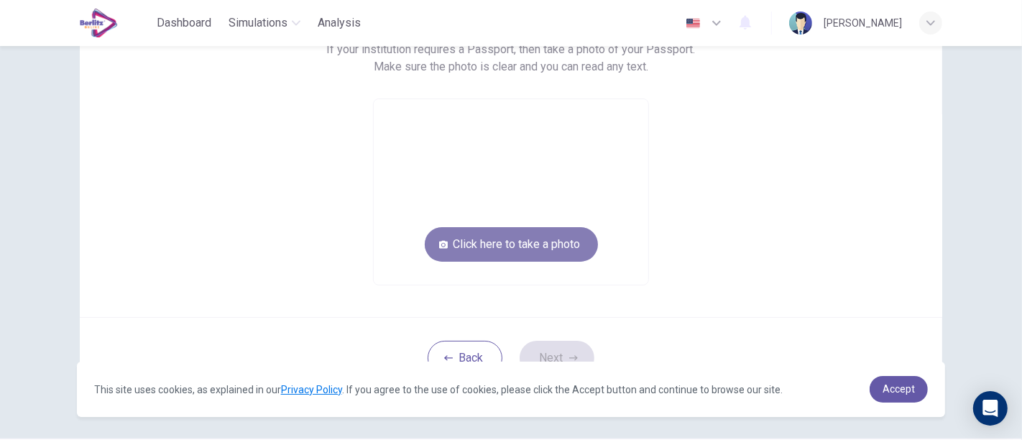
click at [544, 239] on button "Click here to take a photo" at bounding box center [511, 244] width 173 height 35
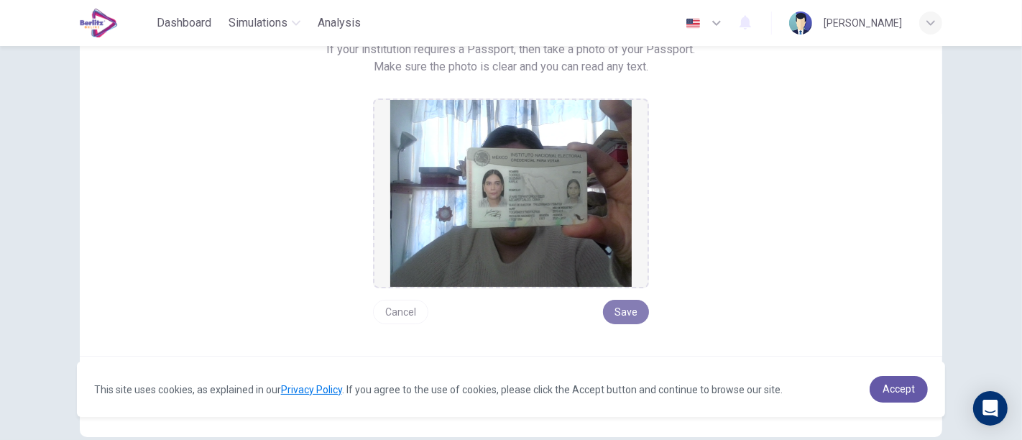
click at [628, 313] on button "Save" at bounding box center [626, 312] width 46 height 24
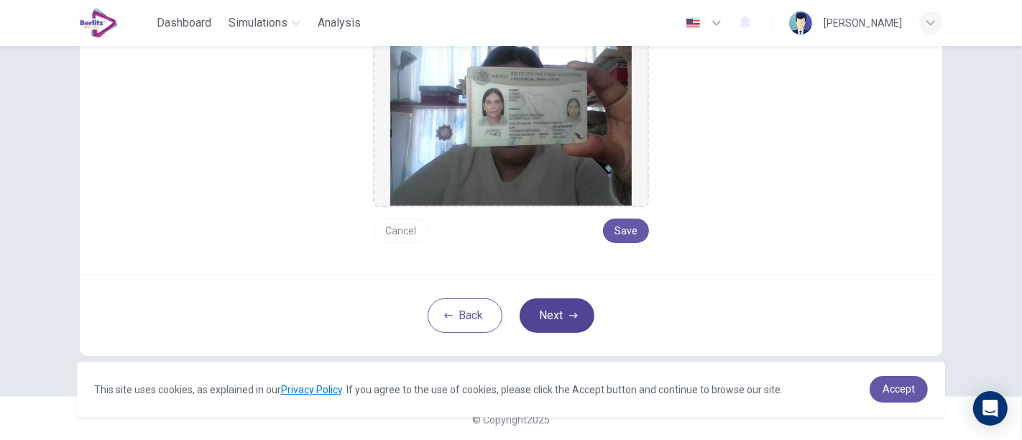
click at [540, 324] on button "Next" at bounding box center [557, 315] width 75 height 35
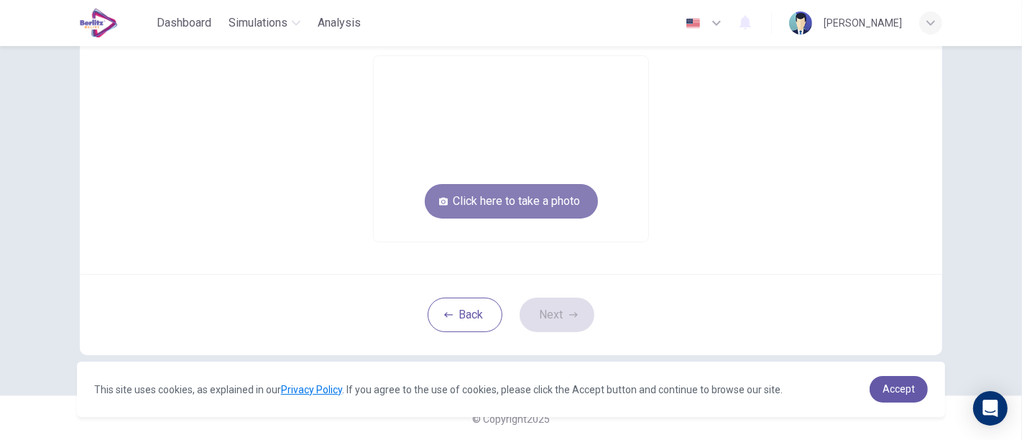
click at [561, 209] on button "Click here to take a photo" at bounding box center [511, 201] width 173 height 35
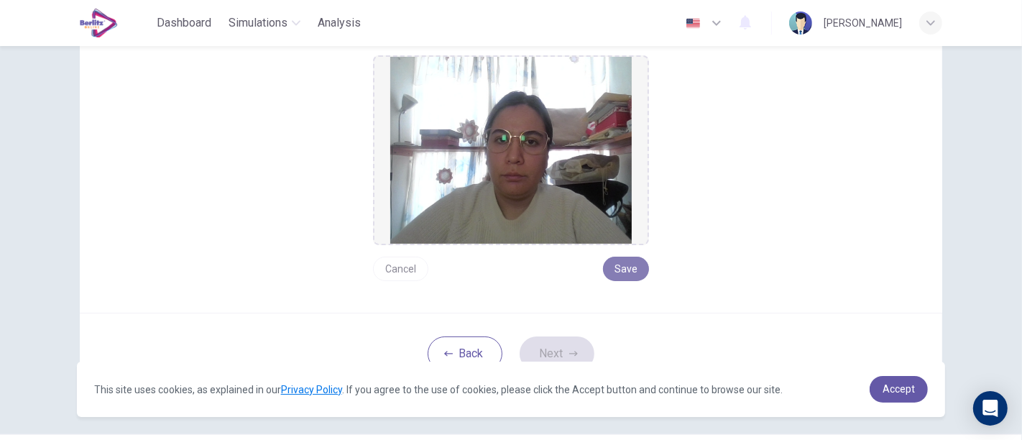
click at [626, 268] on button "Save" at bounding box center [626, 269] width 46 height 24
click at [569, 352] on icon "button" at bounding box center [573, 353] width 9 height 9
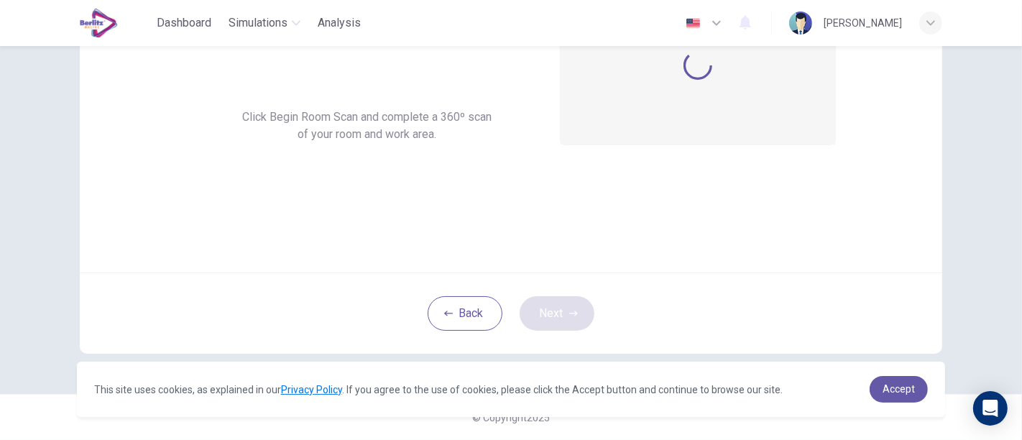
scroll to position [158, 0]
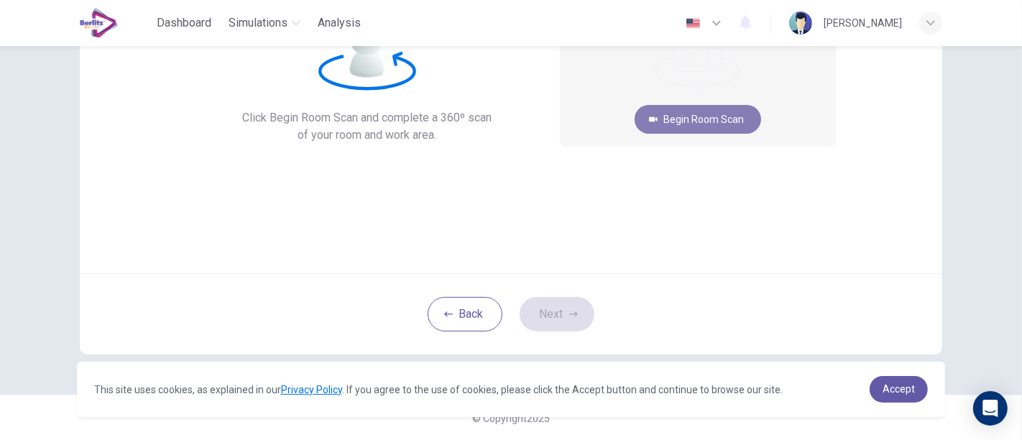
click at [722, 122] on button "Begin Room Scan" at bounding box center [698, 119] width 127 height 29
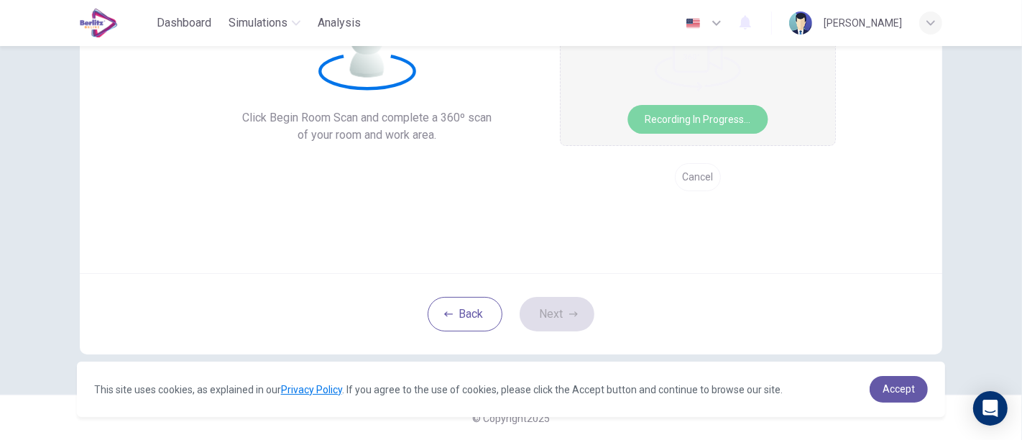
click at [680, 125] on button "Recording in progress..." at bounding box center [698, 119] width 140 height 29
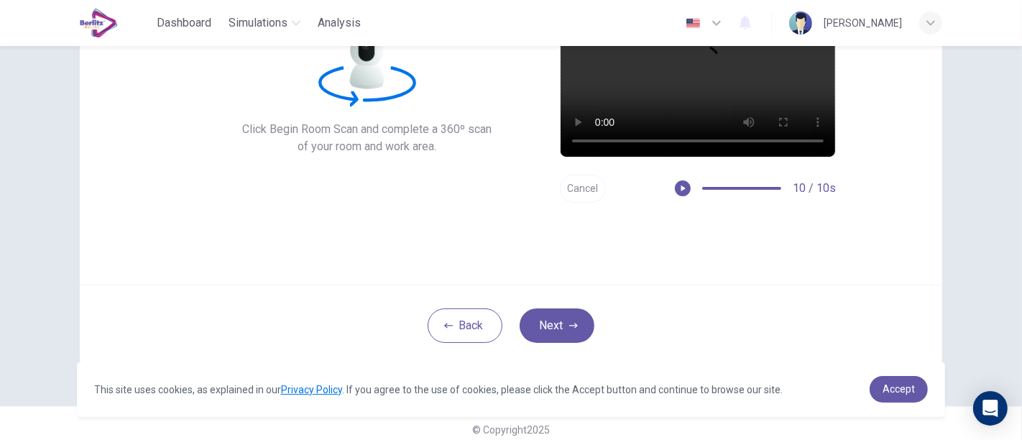
scroll to position [149, 0]
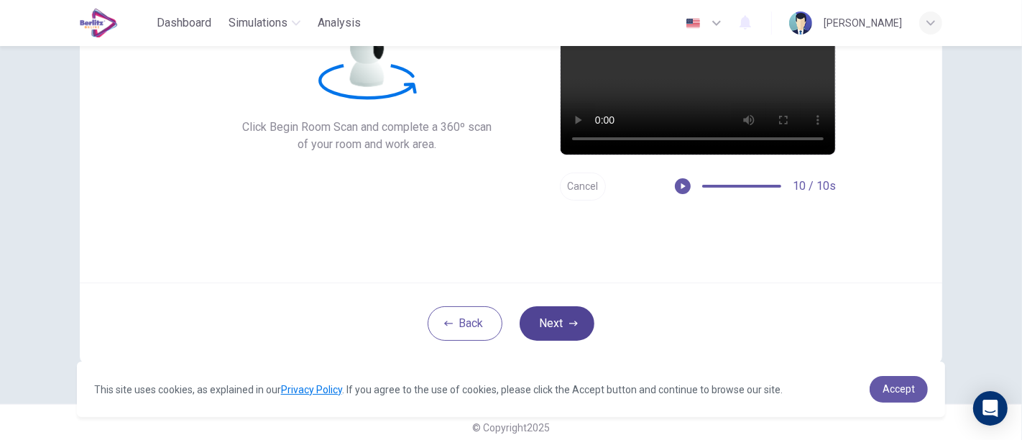
click at [569, 322] on icon "button" at bounding box center [573, 323] width 9 height 5
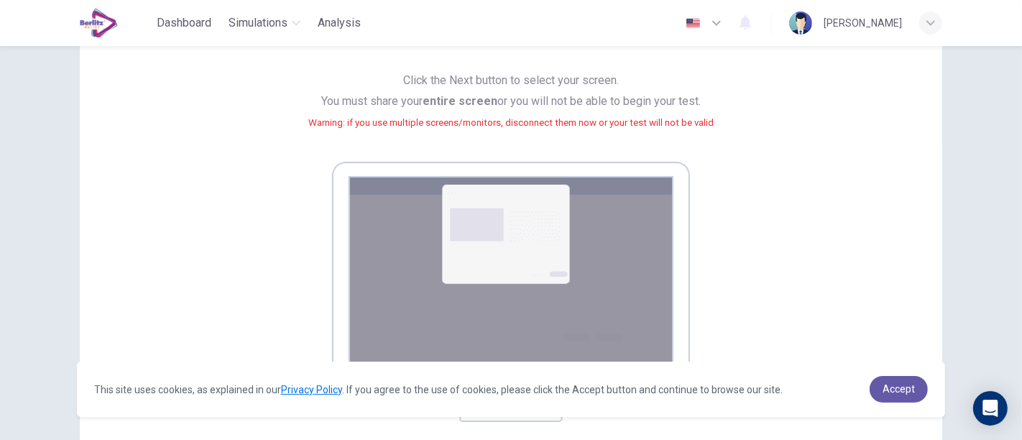
scroll to position [306, 0]
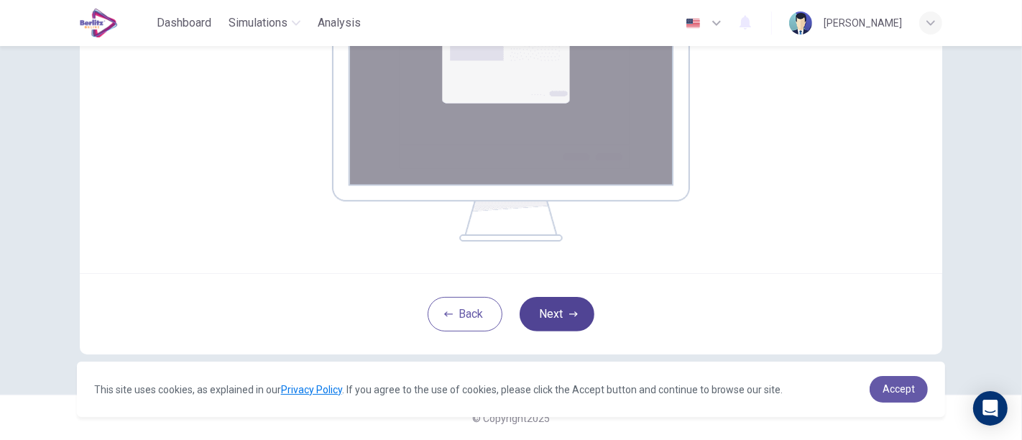
click at [541, 318] on button "Next" at bounding box center [557, 314] width 75 height 35
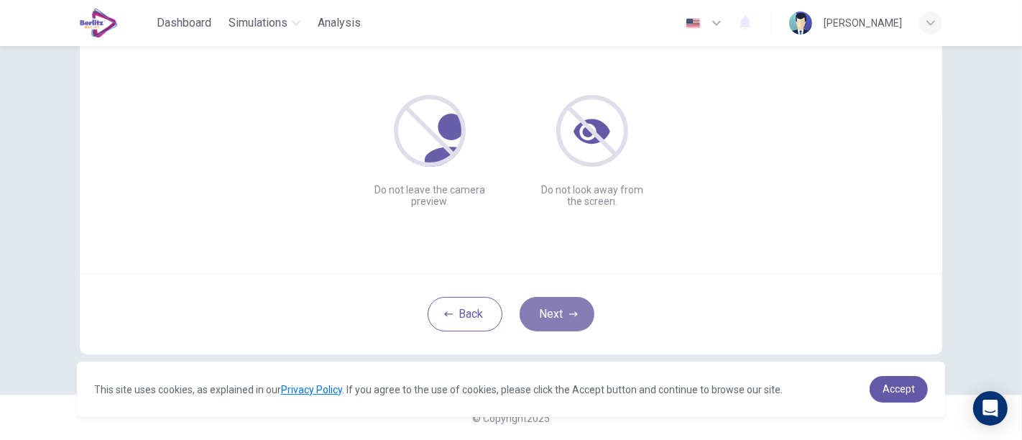
click at [544, 306] on button "Next" at bounding box center [557, 314] width 75 height 35
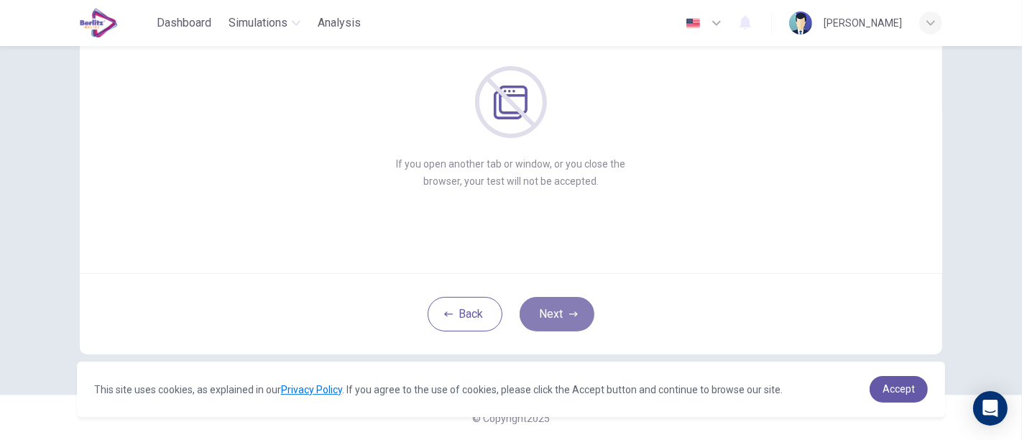
click at [559, 311] on button "Next" at bounding box center [557, 314] width 75 height 35
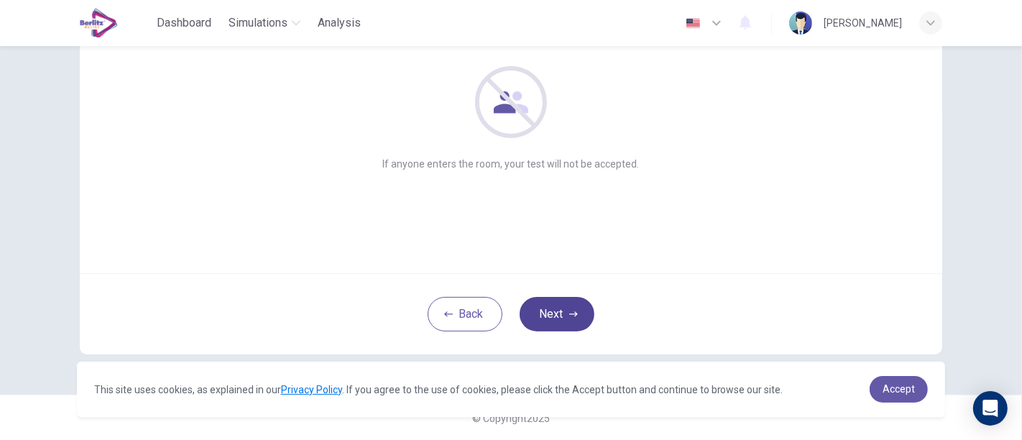
click at [559, 311] on button "Next" at bounding box center [557, 314] width 75 height 35
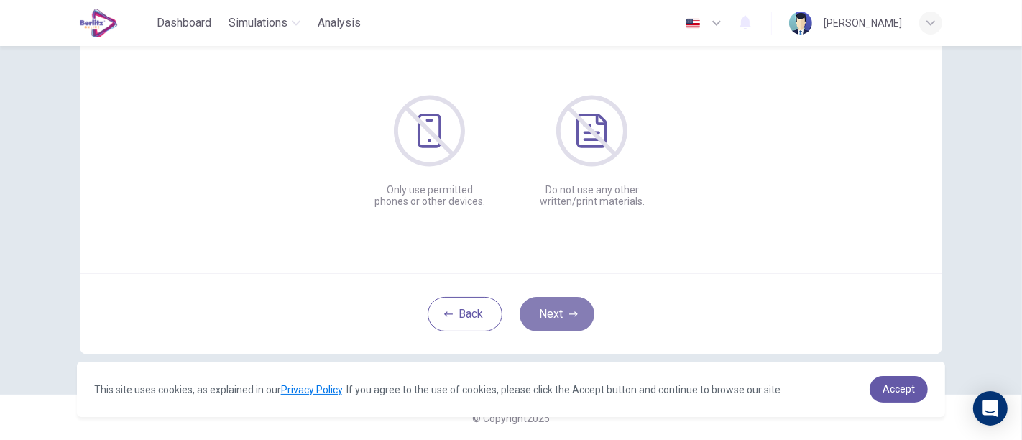
click at [559, 311] on button "Next" at bounding box center [557, 314] width 75 height 35
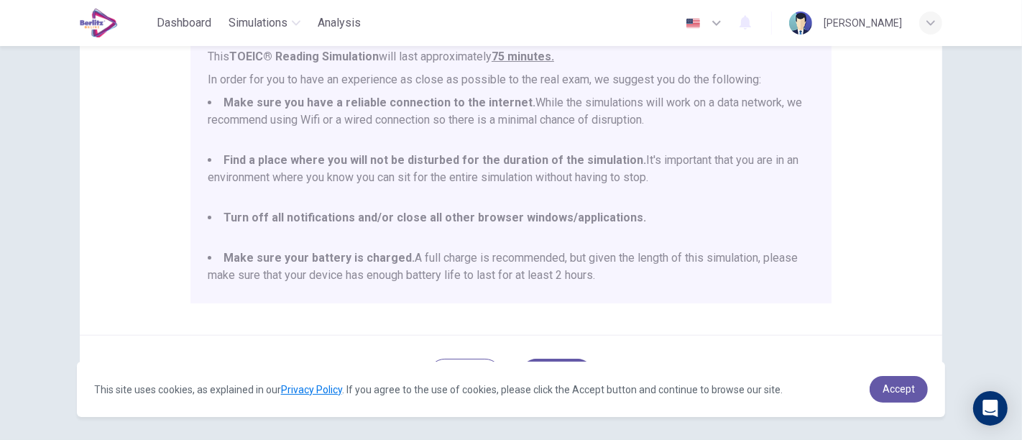
scroll to position [37, 0]
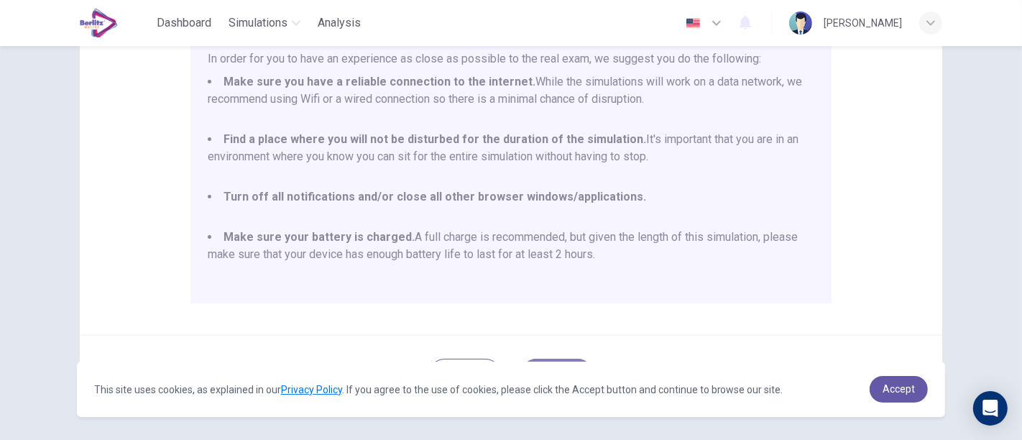
click at [558, 359] on button "Next" at bounding box center [557, 376] width 75 height 35
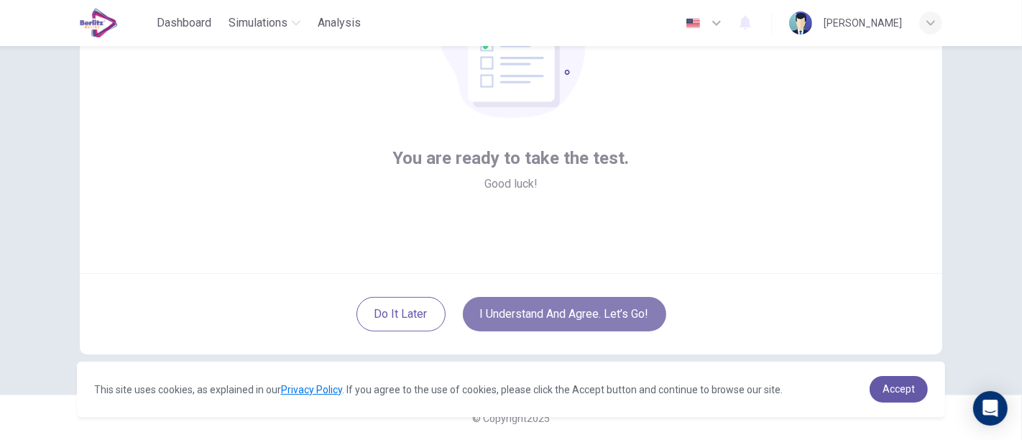
click at [632, 316] on button "I understand and agree. Let’s go!" at bounding box center [564, 314] width 203 height 35
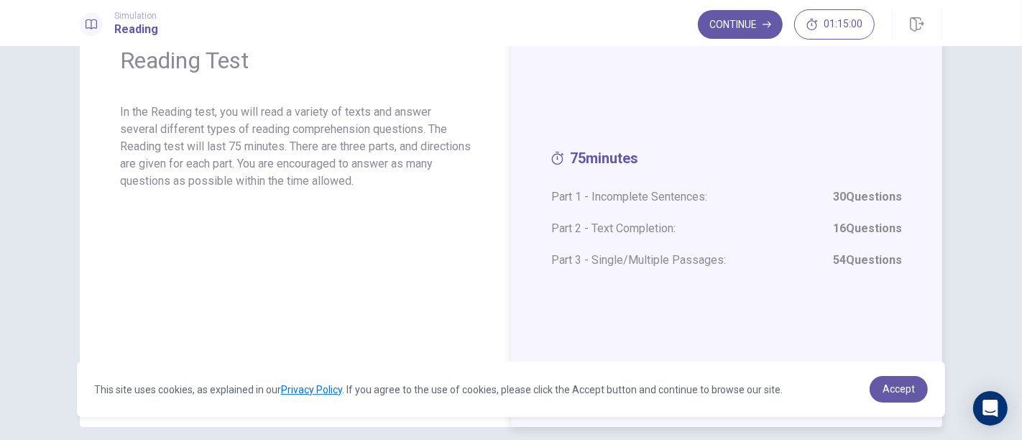
scroll to position [73, 0]
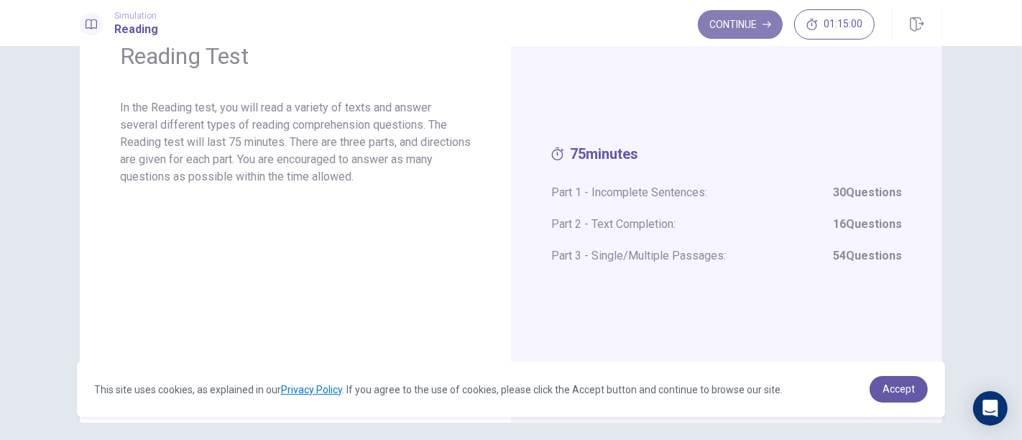
click at [738, 27] on button "Continue" at bounding box center [740, 24] width 85 height 29
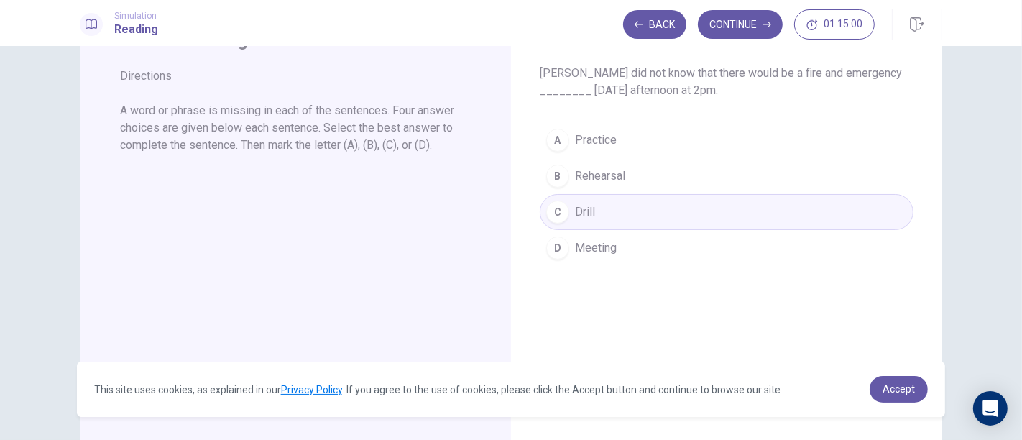
scroll to position [0, 0]
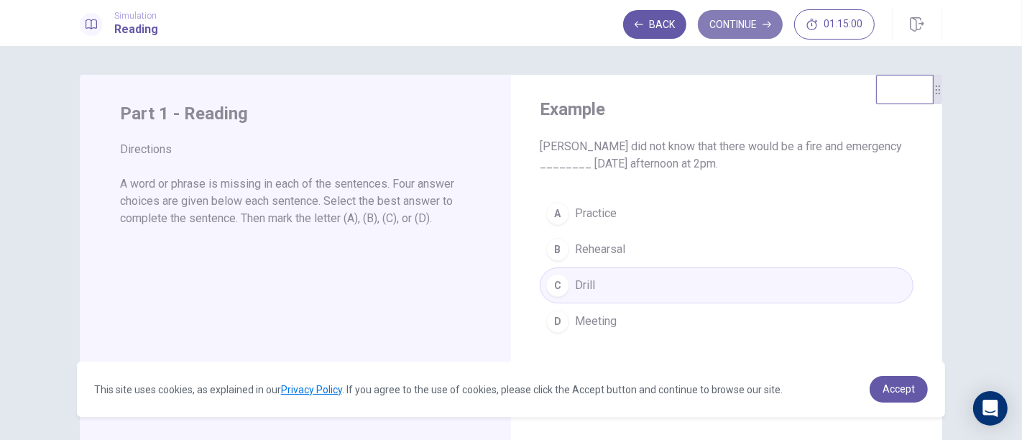
click at [752, 19] on button "Continue" at bounding box center [740, 24] width 85 height 29
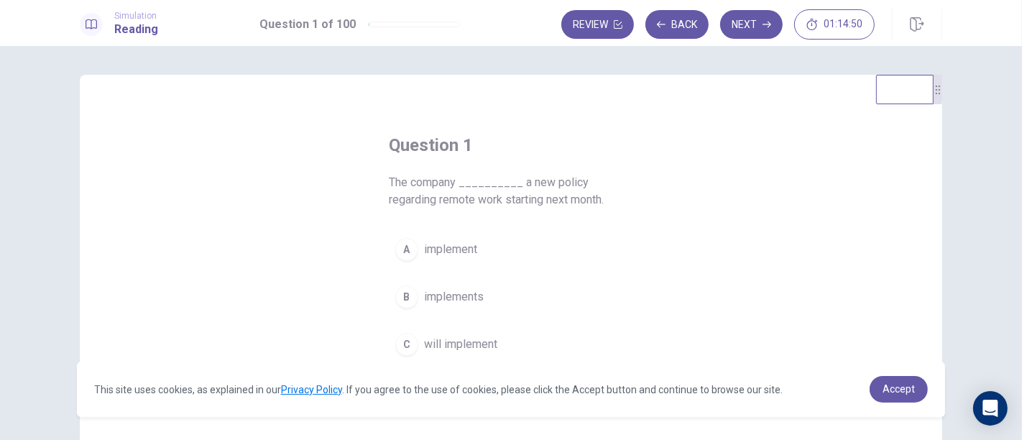
click at [518, 274] on div "A implement B implements C will implement D implementing" at bounding box center [511, 320] width 244 height 178
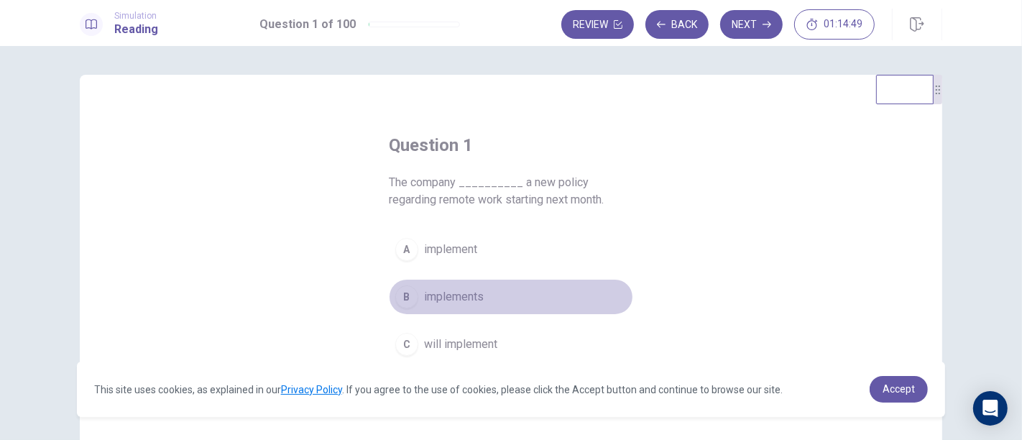
click at [497, 309] on button "B implements" at bounding box center [511, 297] width 244 height 36
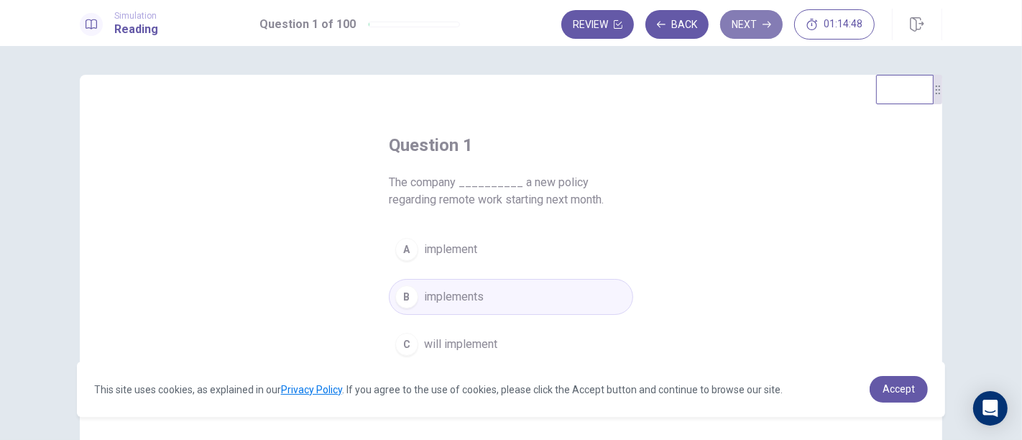
click at [749, 25] on button "Next" at bounding box center [751, 24] width 63 height 29
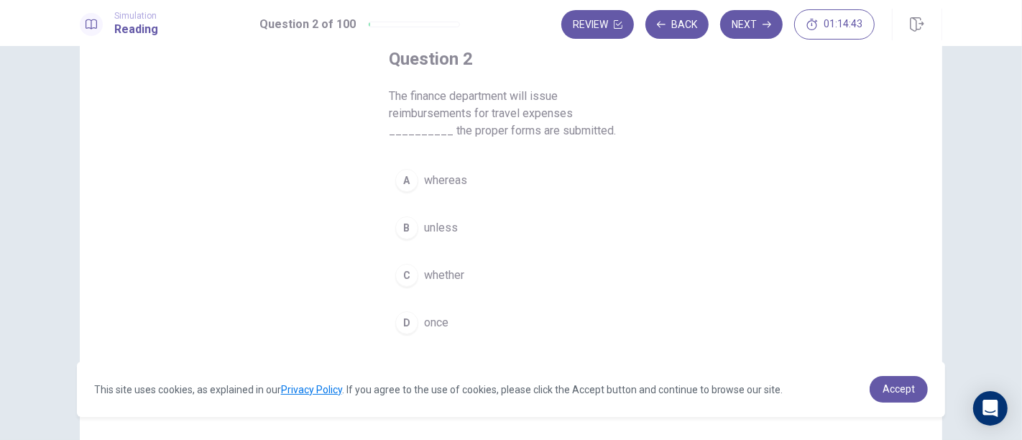
scroll to position [89, 0]
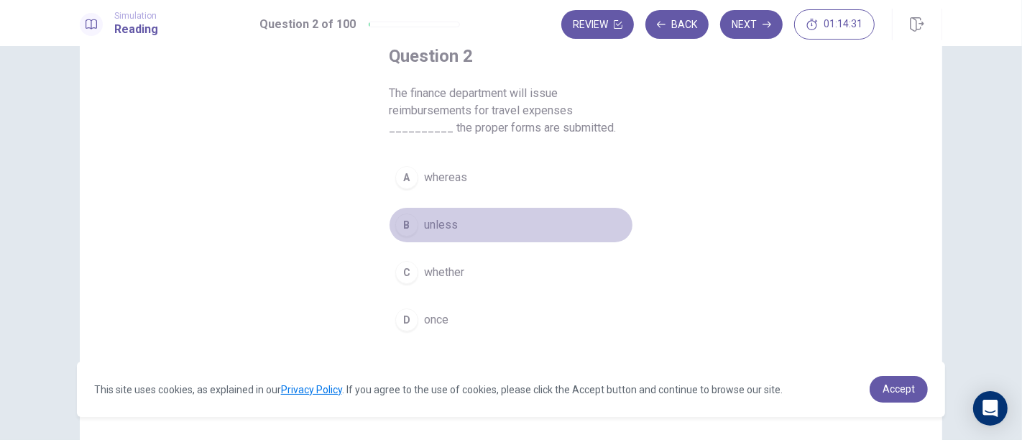
click at [490, 235] on button "B unless" at bounding box center [511, 225] width 244 height 36
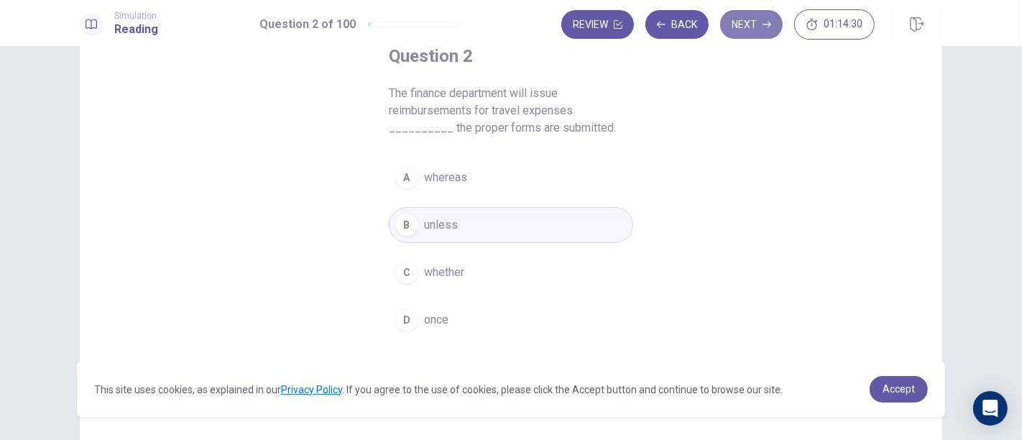
click at [758, 22] on button "Next" at bounding box center [751, 24] width 63 height 29
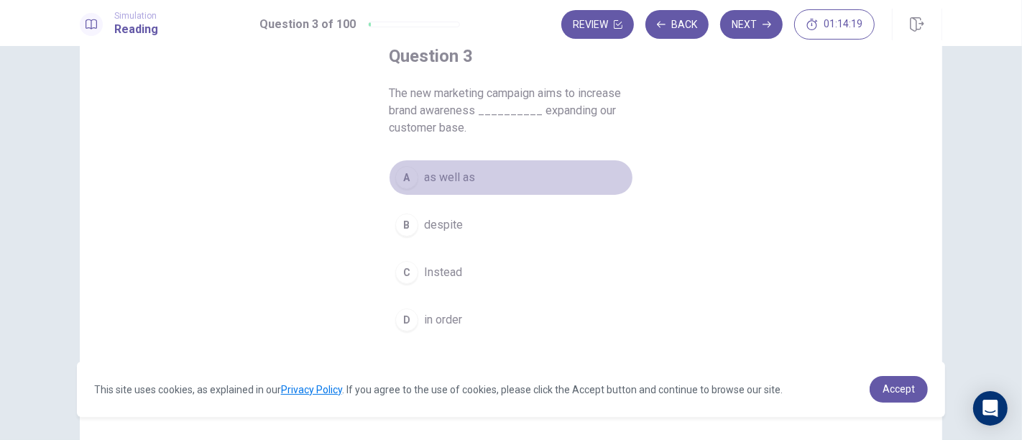
click at [516, 180] on button "A as well as" at bounding box center [511, 178] width 244 height 36
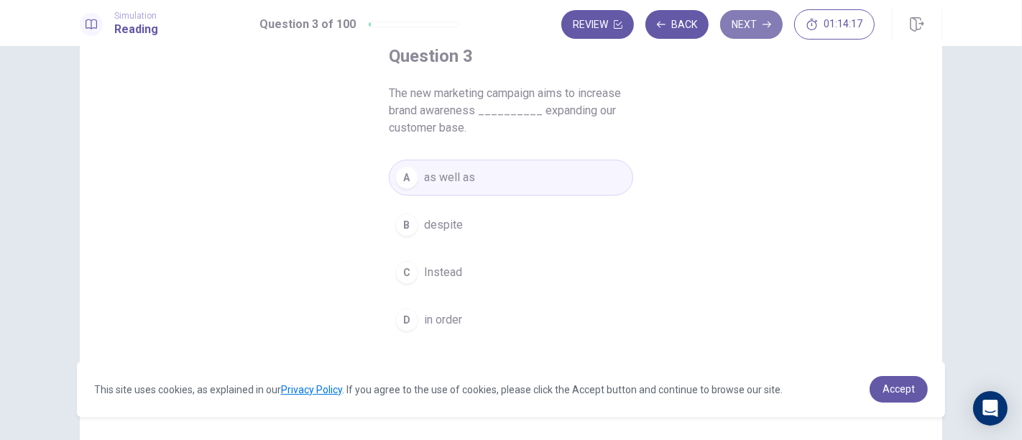
click at [764, 20] on icon "button" at bounding box center [767, 24] width 9 height 9
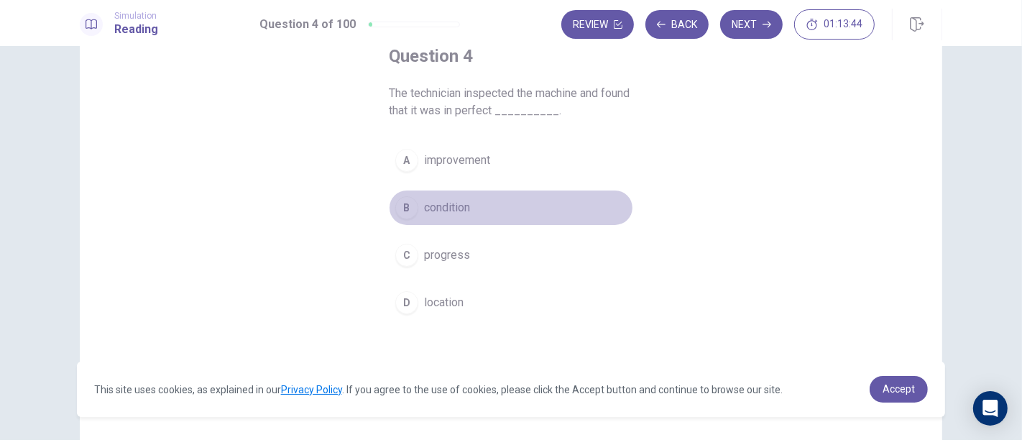
click at [553, 193] on button "B condition" at bounding box center [511, 208] width 244 height 36
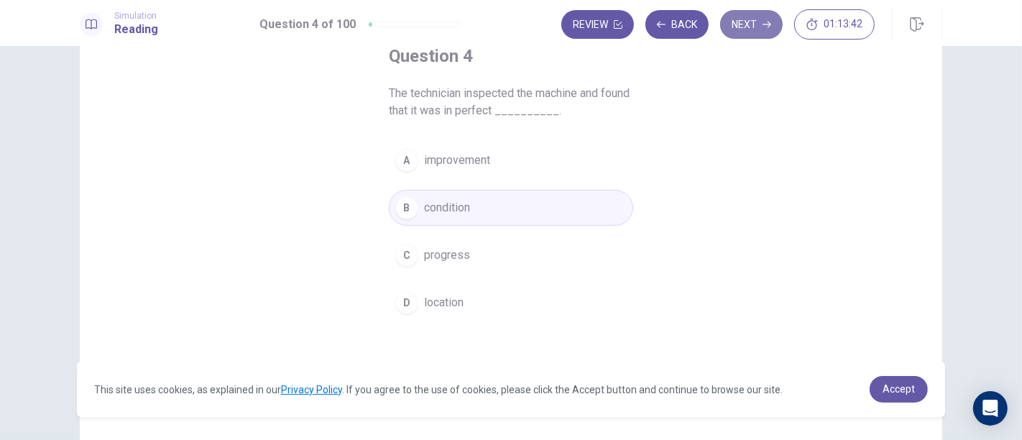
click at [758, 35] on button "Next" at bounding box center [751, 24] width 63 height 29
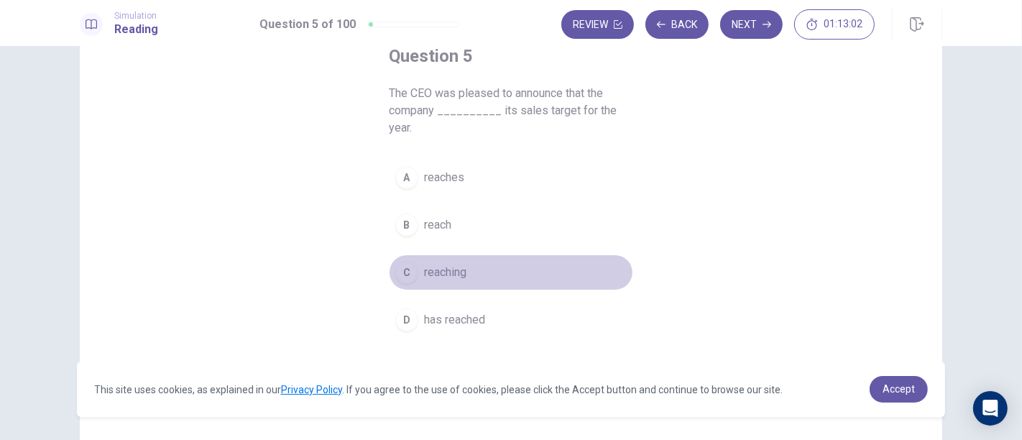
click at [469, 254] on button "C reaching" at bounding box center [511, 272] width 244 height 36
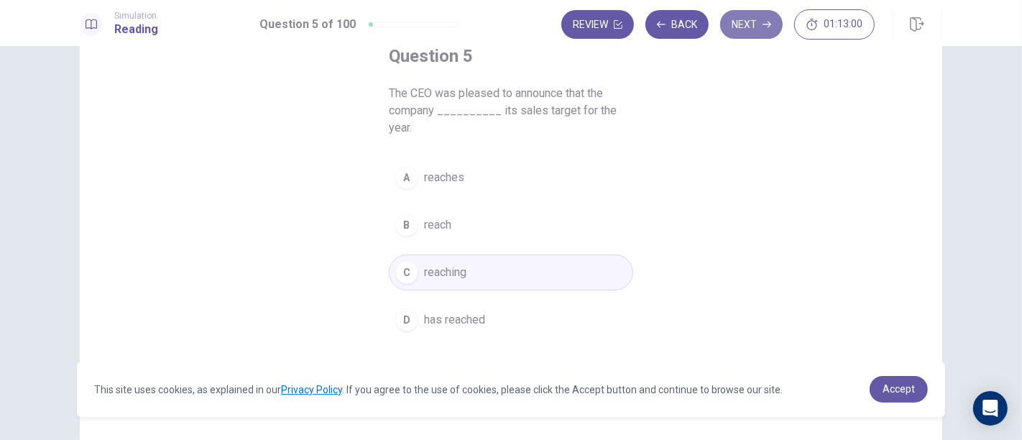
click at [763, 29] on button "Next" at bounding box center [751, 24] width 63 height 29
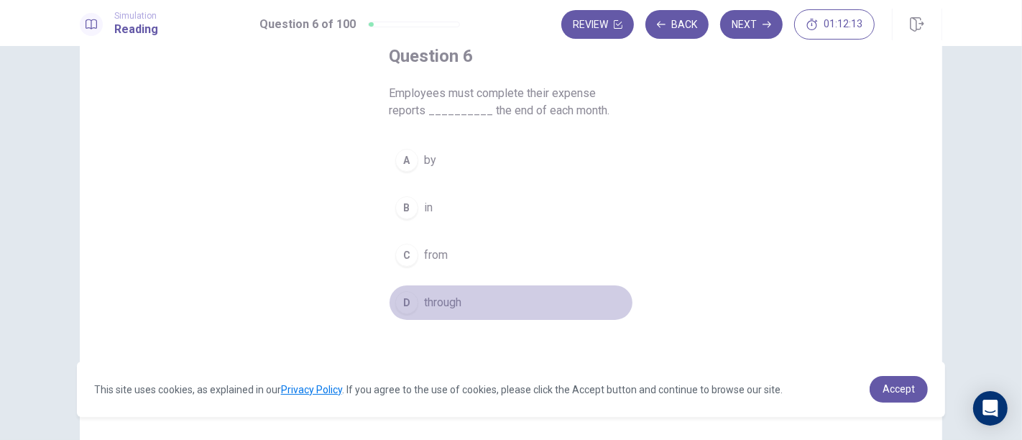
click at [437, 300] on span "through" at bounding box center [442, 302] width 37 height 17
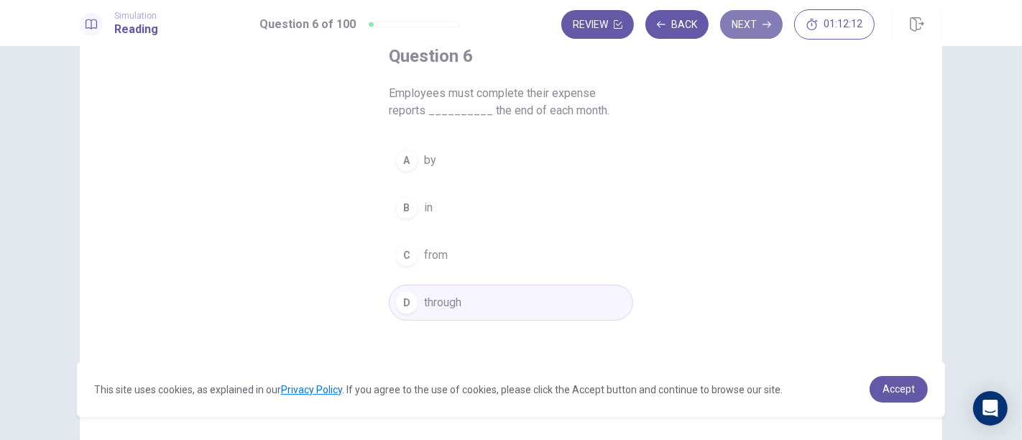
click at [768, 29] on button "Next" at bounding box center [751, 24] width 63 height 29
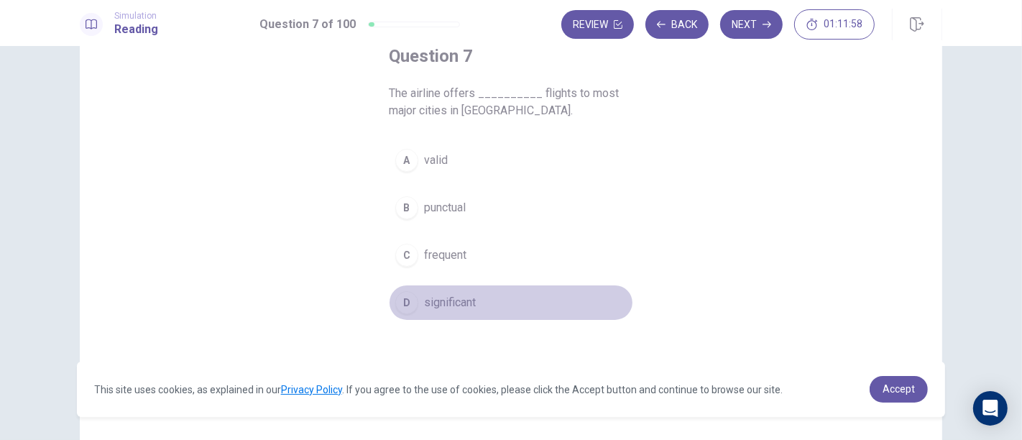
click at [464, 300] on span "significant" at bounding box center [450, 302] width 52 height 17
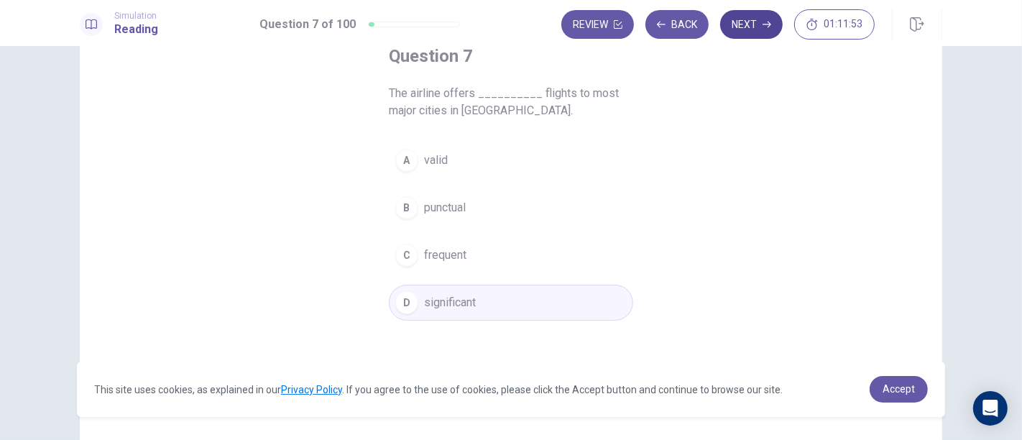
click at [764, 32] on button "Next" at bounding box center [751, 24] width 63 height 29
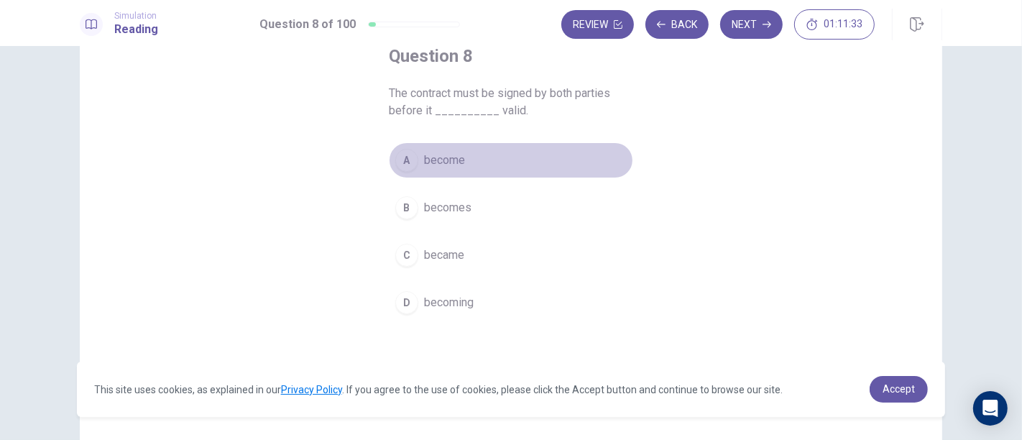
click at [487, 155] on button "A become" at bounding box center [511, 160] width 244 height 36
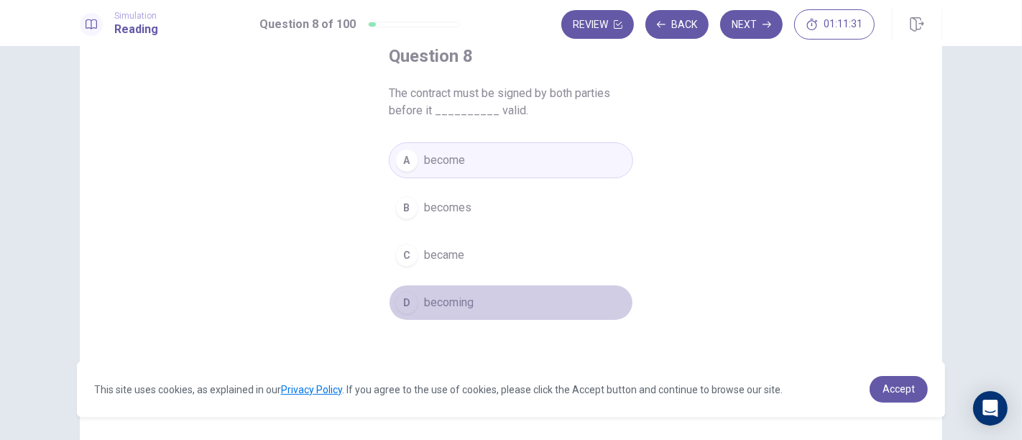
click at [449, 295] on span "becoming" at bounding box center [449, 302] width 50 height 17
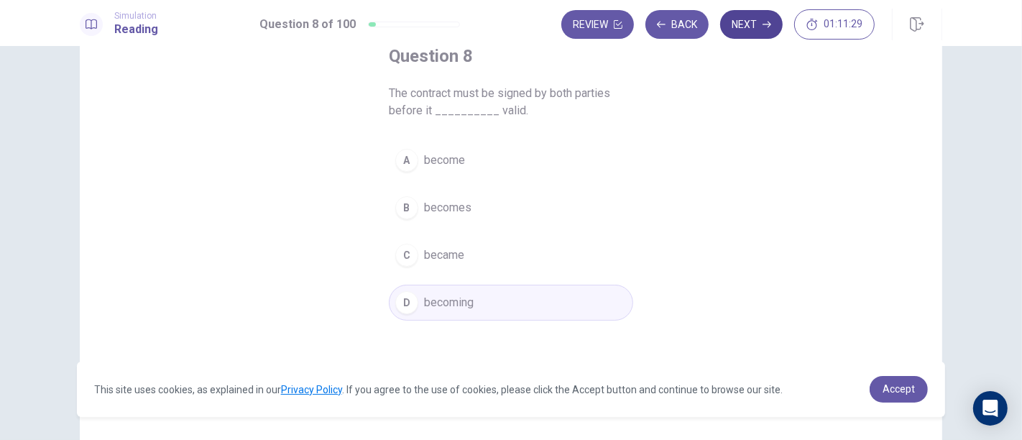
click at [747, 19] on button "Next" at bounding box center [751, 24] width 63 height 29
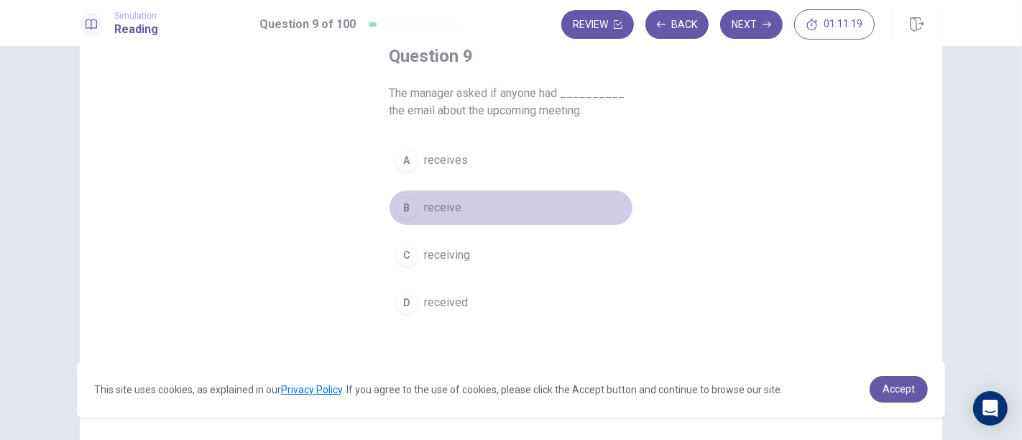
click at [519, 198] on button "B receive" at bounding box center [511, 208] width 244 height 36
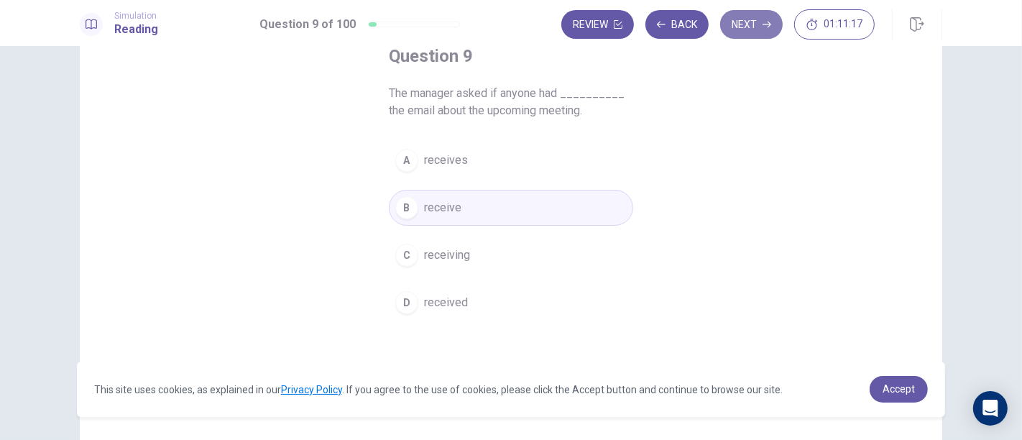
click at [759, 32] on button "Next" at bounding box center [751, 24] width 63 height 29
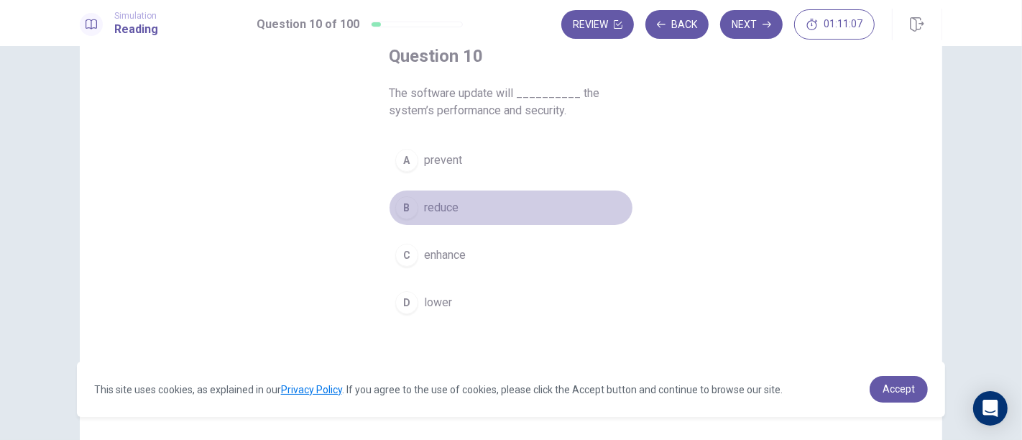
click at [508, 194] on button "B reduce" at bounding box center [511, 208] width 244 height 36
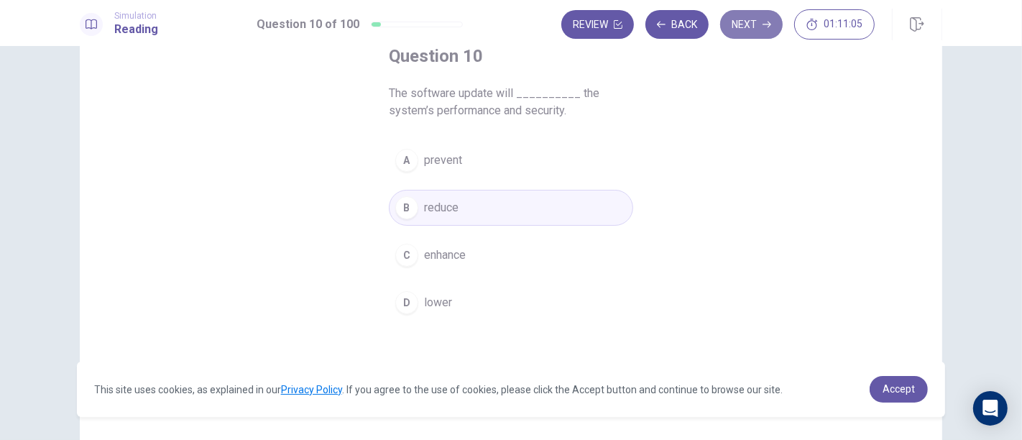
click at [739, 29] on button "Next" at bounding box center [751, 24] width 63 height 29
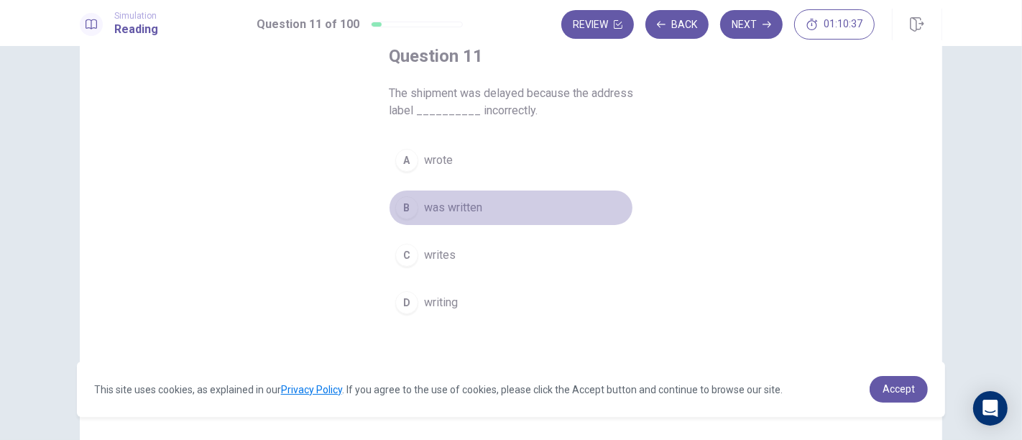
click at [518, 192] on button "B was written" at bounding box center [511, 208] width 244 height 36
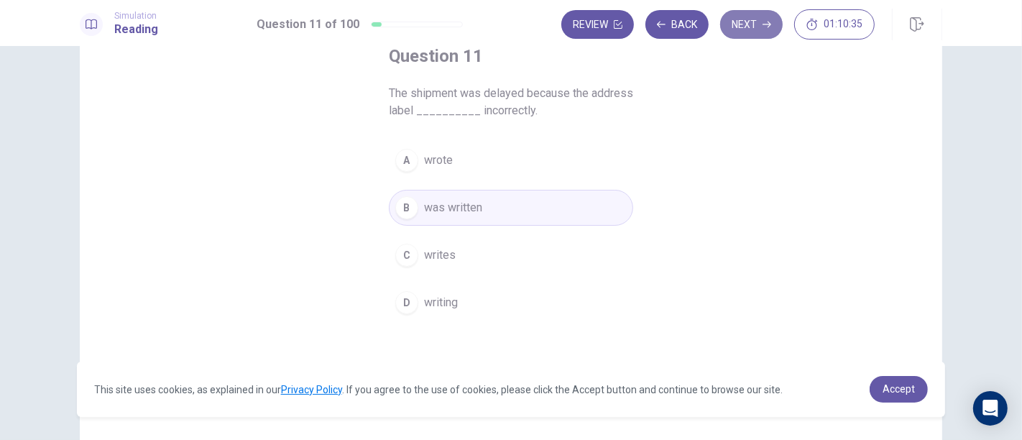
click at [748, 29] on button "Next" at bounding box center [751, 24] width 63 height 29
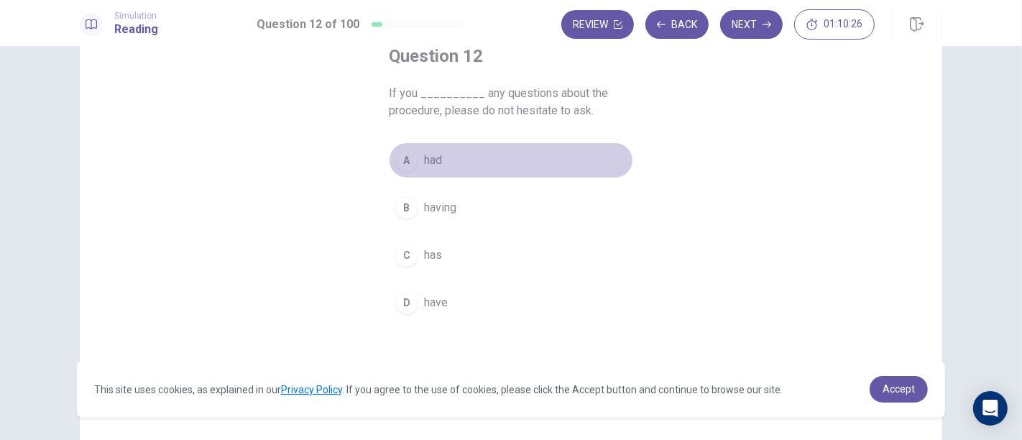
click at [461, 163] on button "A had" at bounding box center [511, 160] width 244 height 36
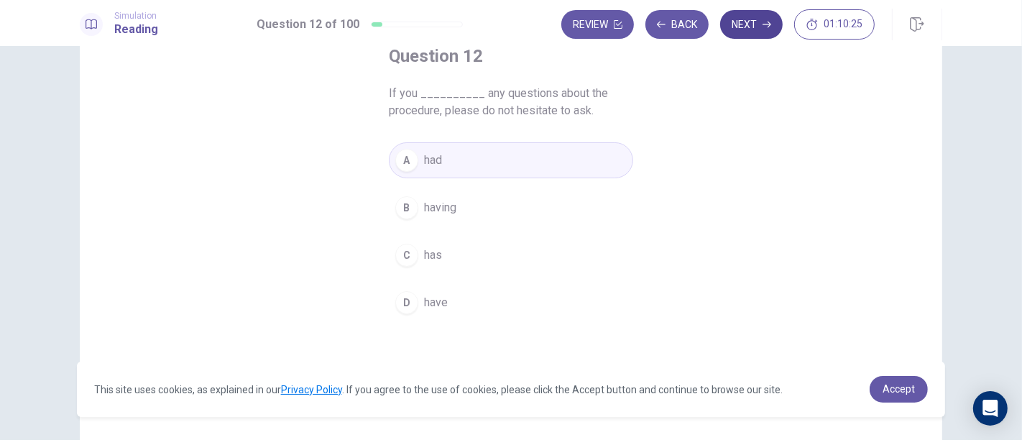
click at [743, 27] on button "Next" at bounding box center [751, 24] width 63 height 29
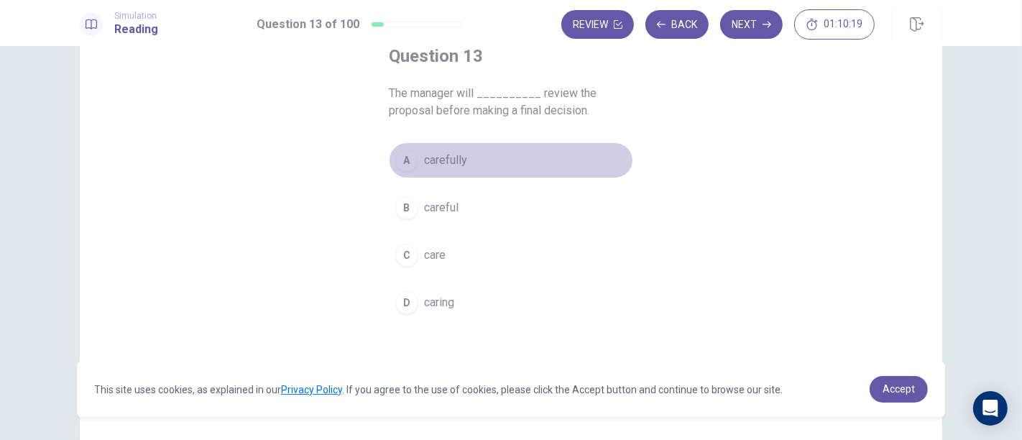
click at [556, 153] on button "A carefully" at bounding box center [511, 160] width 244 height 36
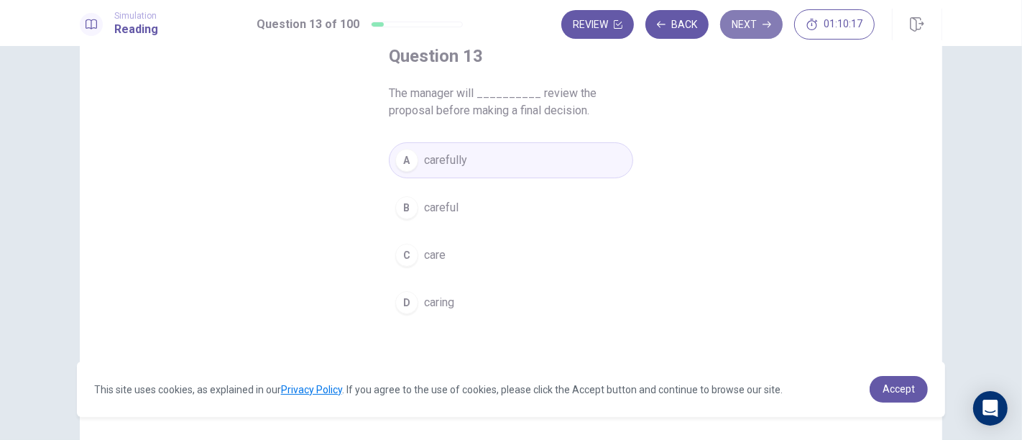
click at [740, 33] on button "Next" at bounding box center [751, 24] width 63 height 29
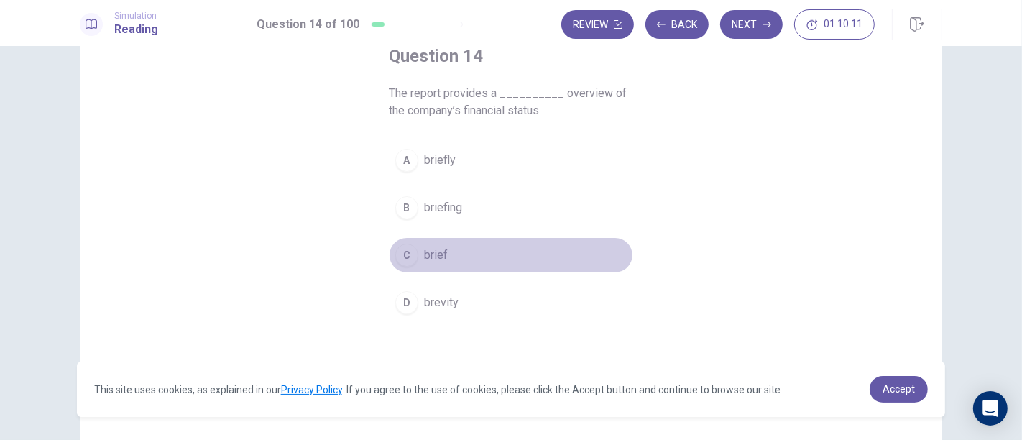
click at [467, 252] on button "C brief" at bounding box center [511, 255] width 244 height 36
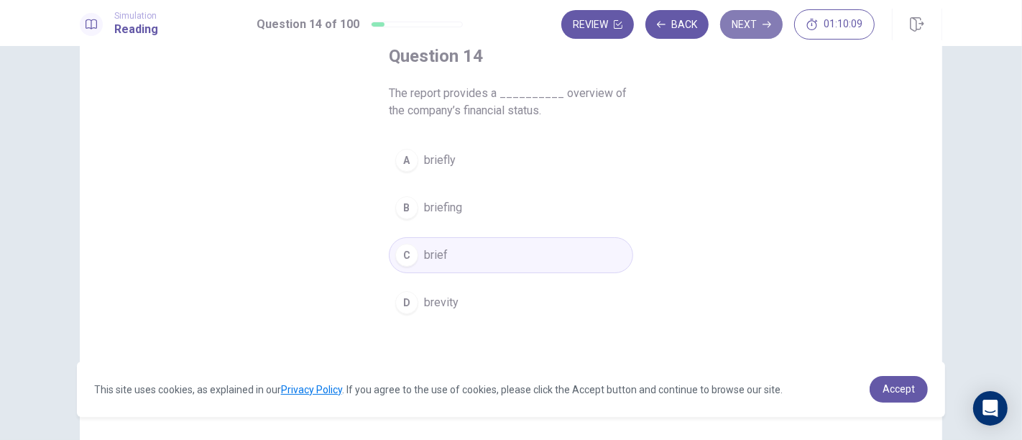
click at [754, 29] on button "Next" at bounding box center [751, 24] width 63 height 29
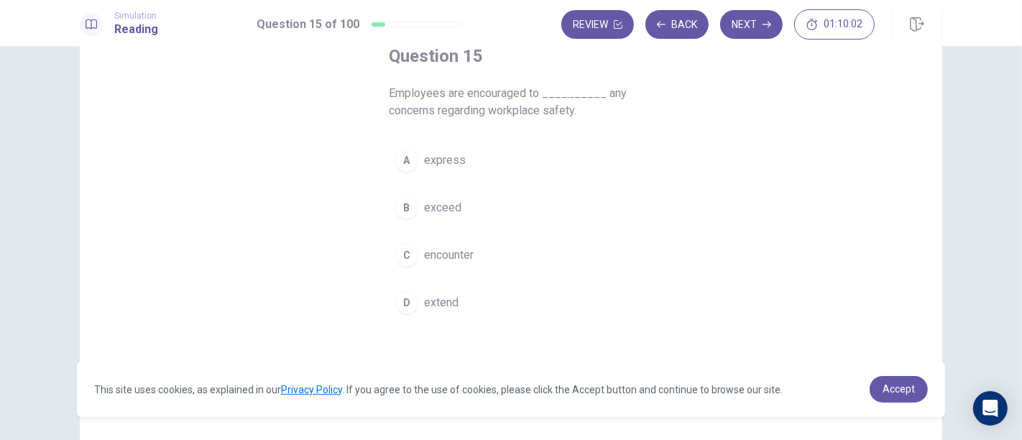
click at [486, 296] on button "D extend" at bounding box center [511, 303] width 244 height 36
click at [738, 42] on div "Simulation Reading Question 15 of 100 Review Back Next 01:09:55" at bounding box center [511, 23] width 1022 height 46
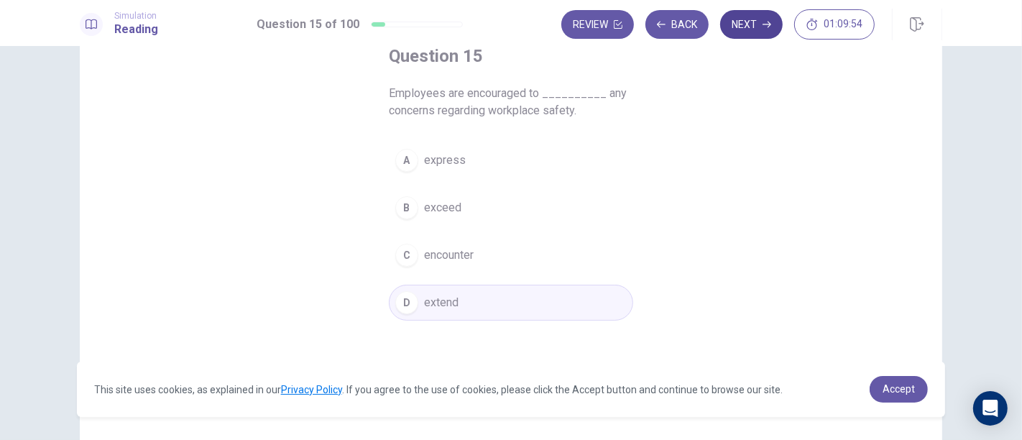
click at [735, 32] on button "Next" at bounding box center [751, 24] width 63 height 29
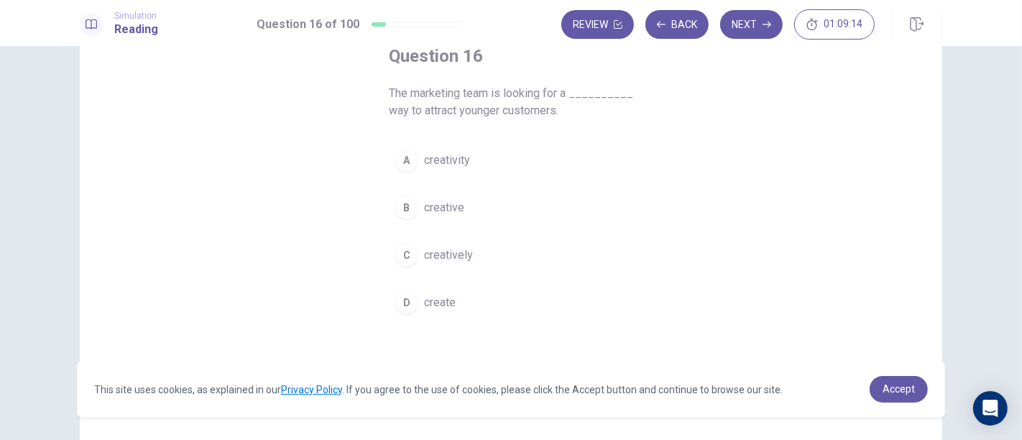
click at [482, 248] on button "C creatively" at bounding box center [511, 255] width 244 height 36
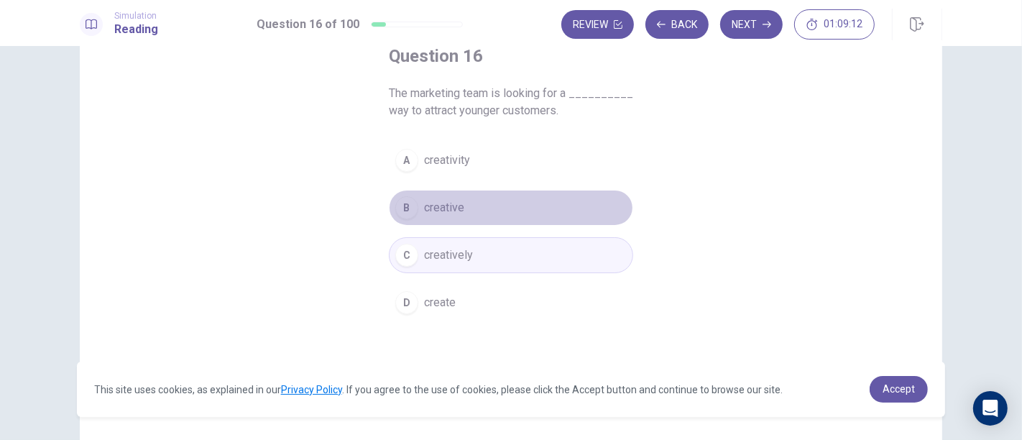
click at [473, 207] on button "B creative" at bounding box center [511, 208] width 244 height 36
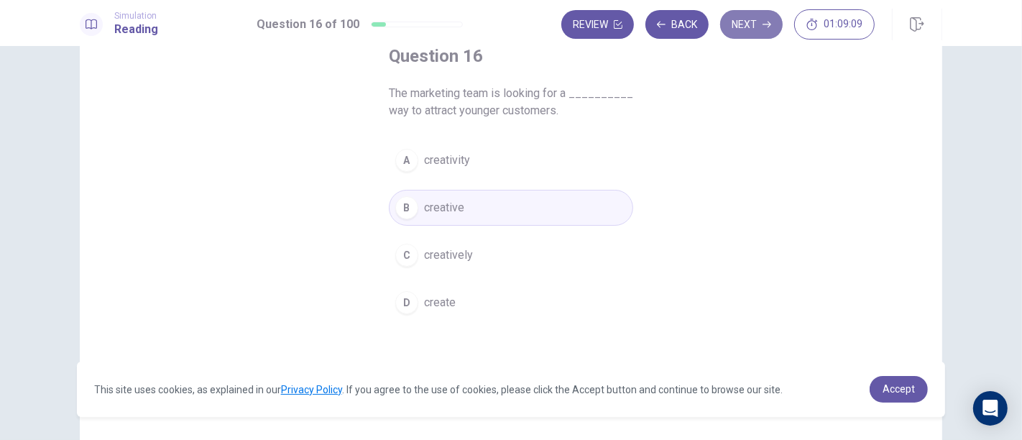
click at [744, 27] on button "Next" at bounding box center [751, 24] width 63 height 29
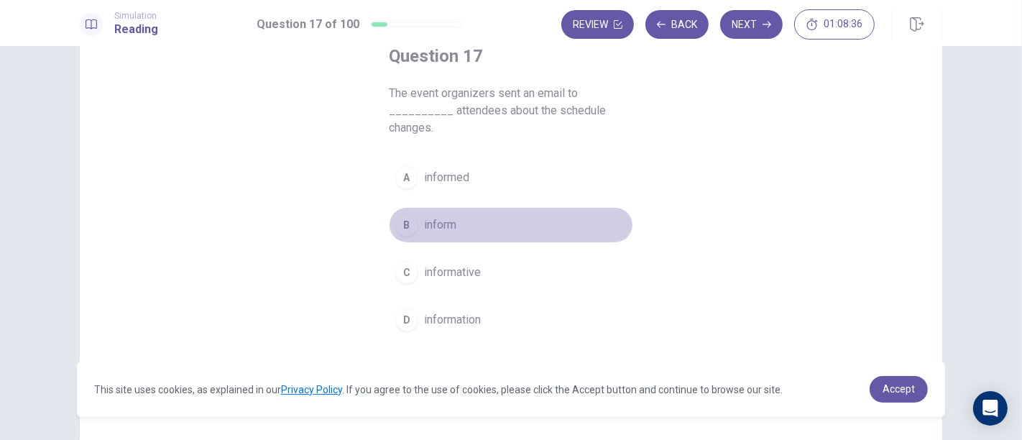
click at [467, 213] on button "B inform" at bounding box center [511, 225] width 244 height 36
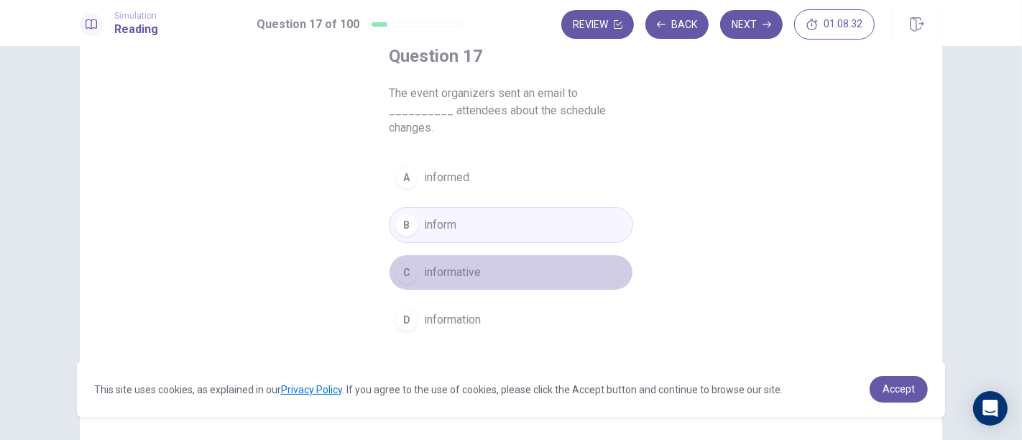
click at [513, 264] on button "C informative" at bounding box center [511, 272] width 244 height 36
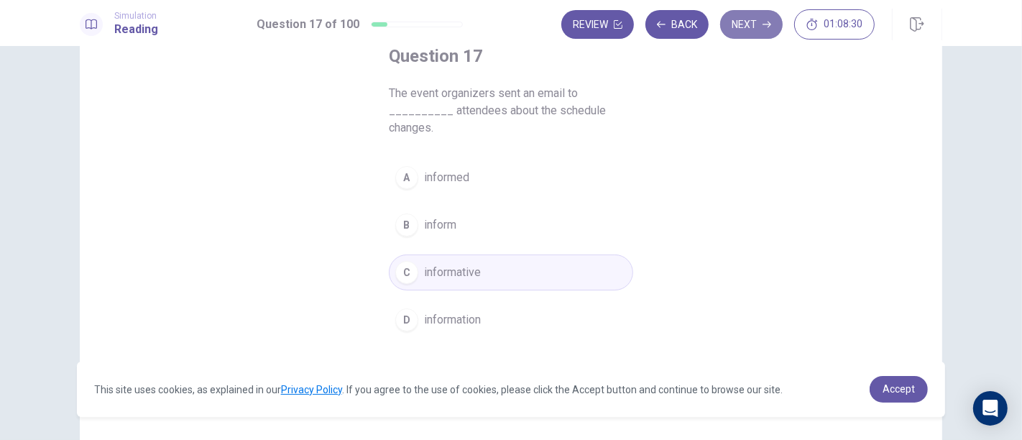
click at [755, 32] on button "Next" at bounding box center [751, 24] width 63 height 29
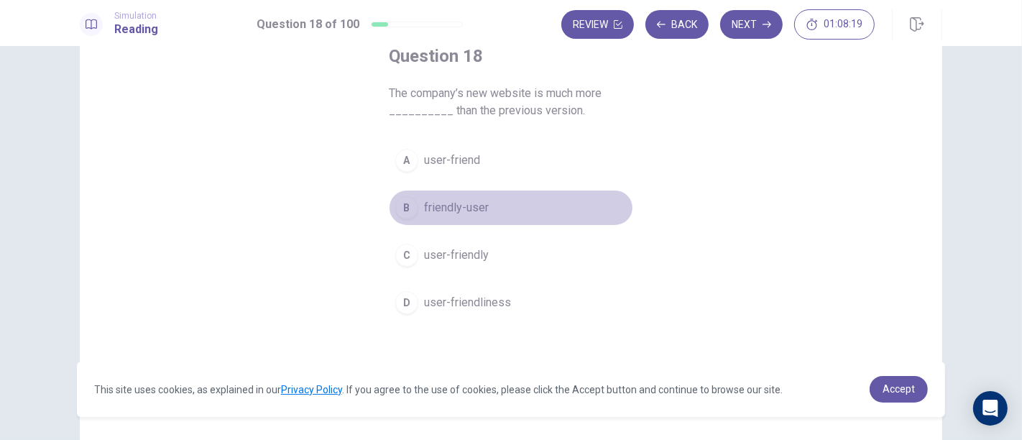
click at [461, 208] on span "friendly-user" at bounding box center [456, 207] width 65 height 17
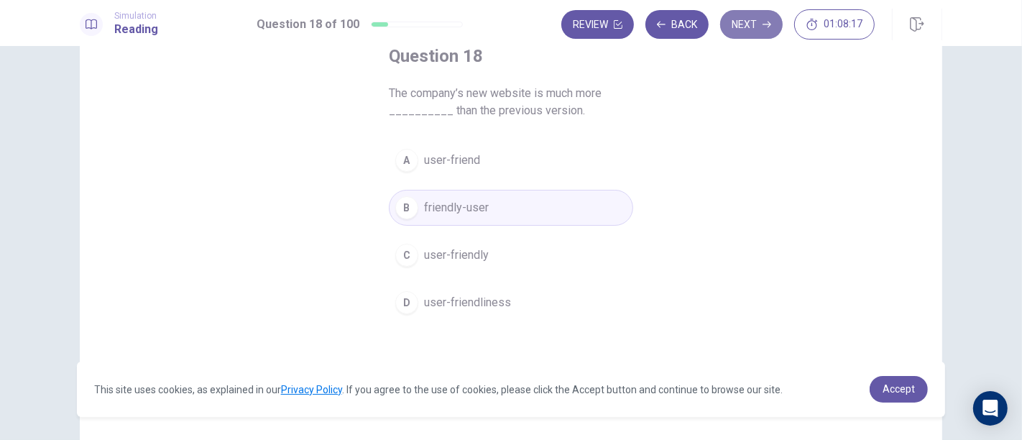
click at [744, 24] on button "Next" at bounding box center [751, 24] width 63 height 29
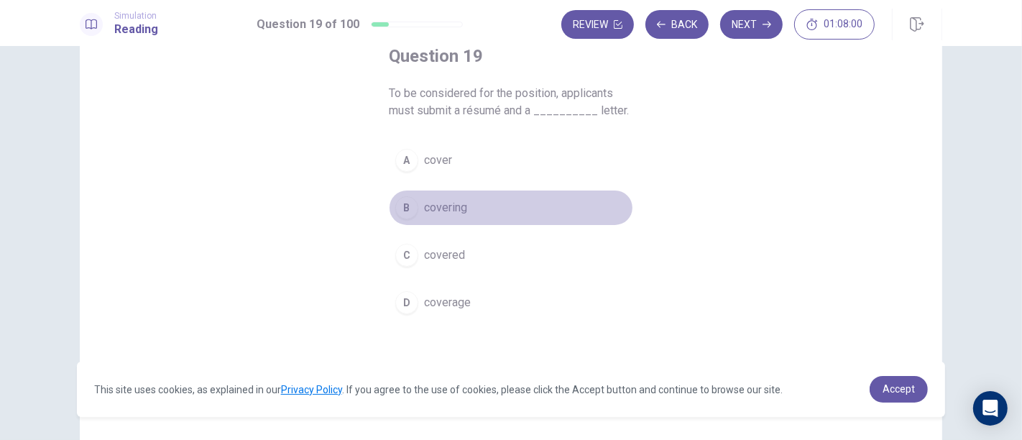
click at [476, 216] on button "B covering" at bounding box center [511, 208] width 244 height 36
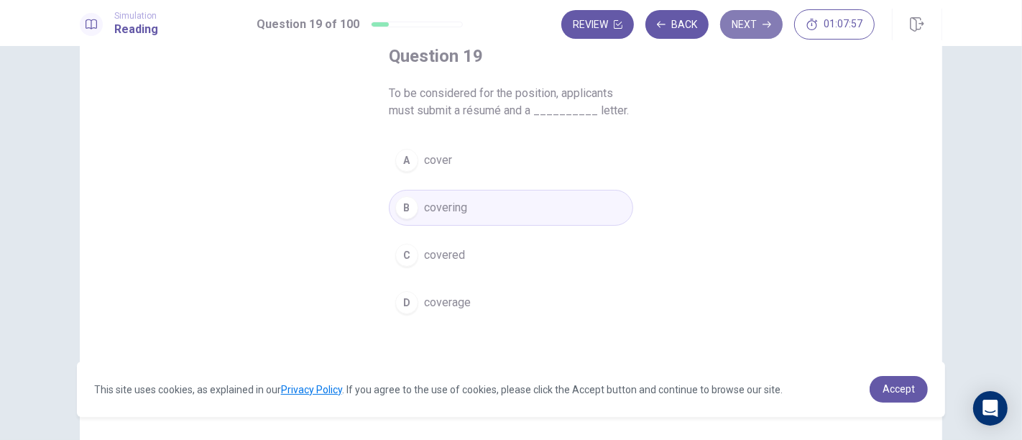
click at [756, 17] on button "Next" at bounding box center [751, 24] width 63 height 29
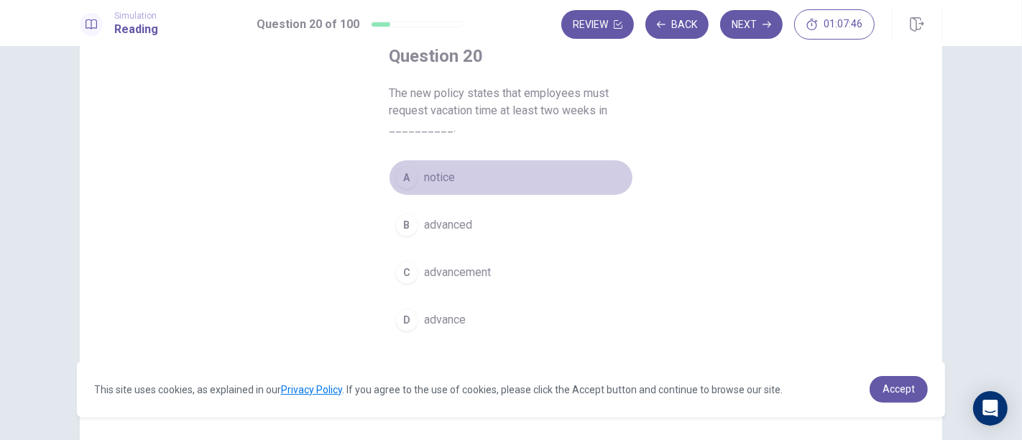
click at [446, 183] on span "notice" at bounding box center [439, 177] width 31 height 17
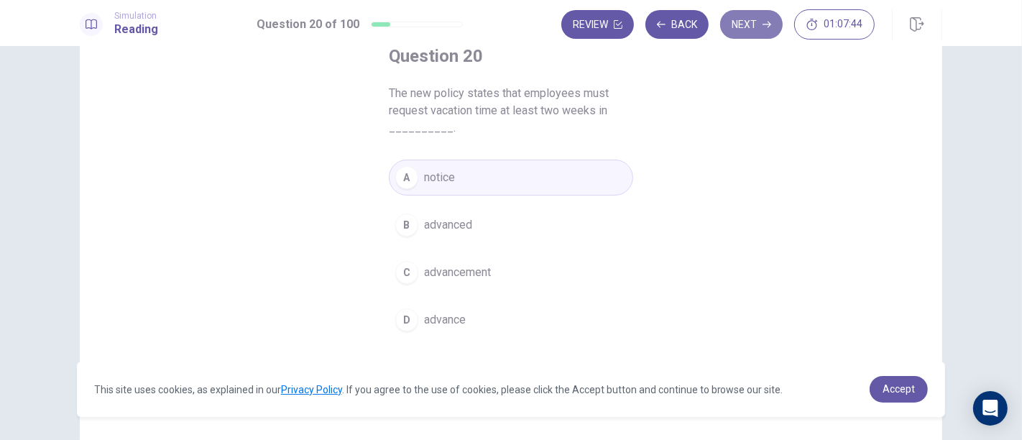
click at [744, 33] on button "Next" at bounding box center [751, 24] width 63 height 29
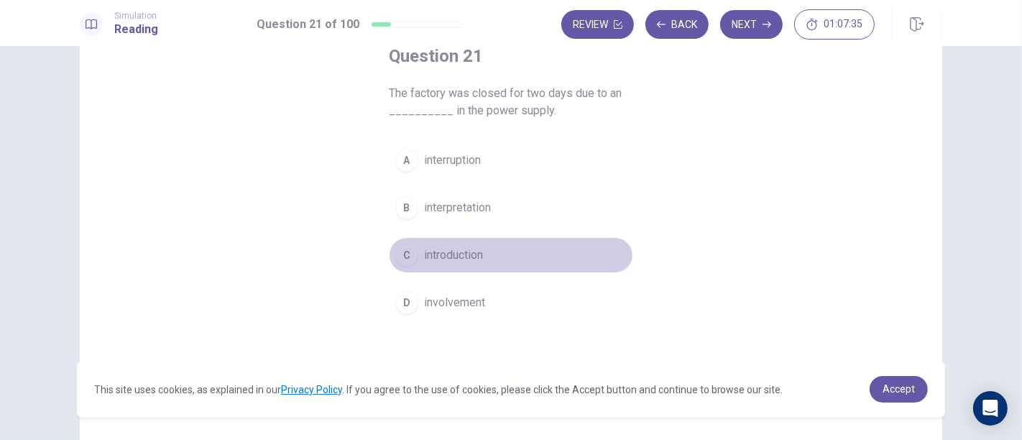
click at [490, 249] on button "C introduction" at bounding box center [511, 255] width 244 height 36
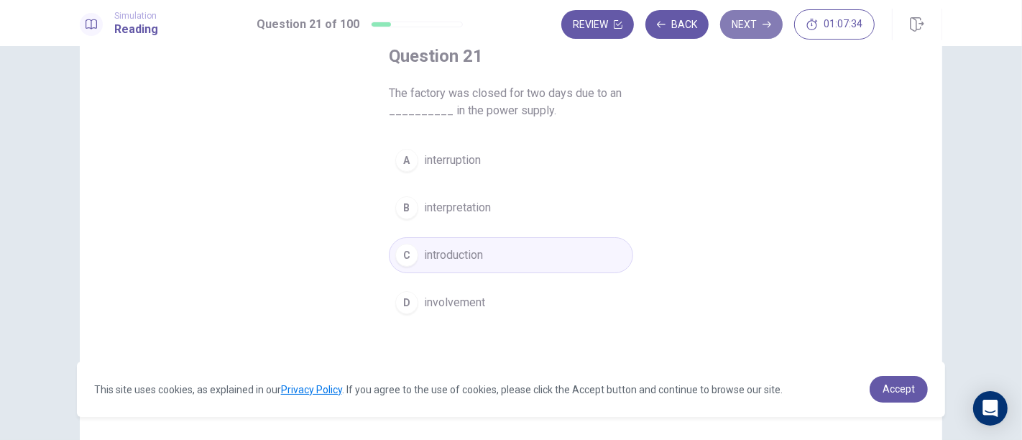
click at [751, 25] on button "Next" at bounding box center [751, 24] width 63 height 29
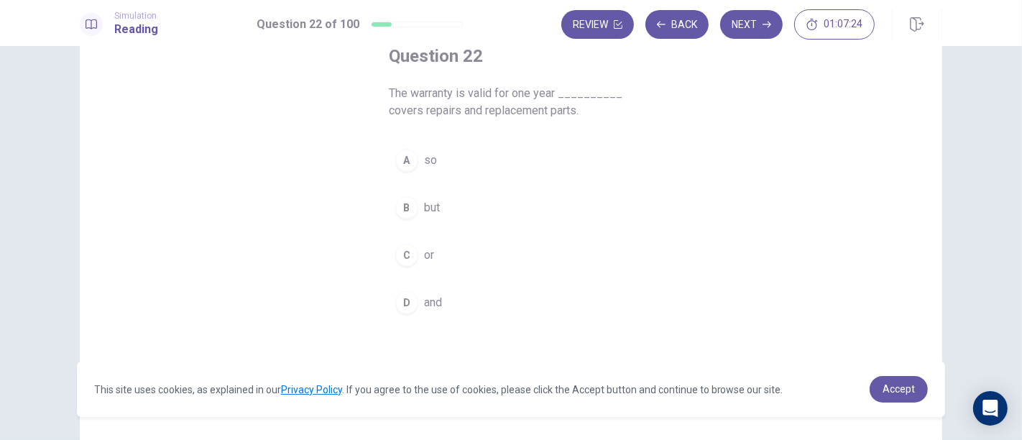
click at [495, 198] on button "B but" at bounding box center [511, 208] width 244 height 36
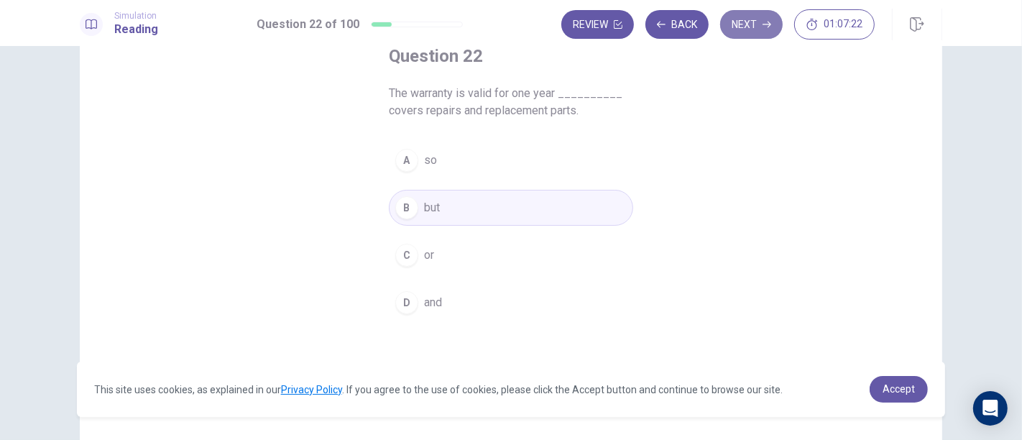
click at [760, 20] on button "Next" at bounding box center [751, 24] width 63 height 29
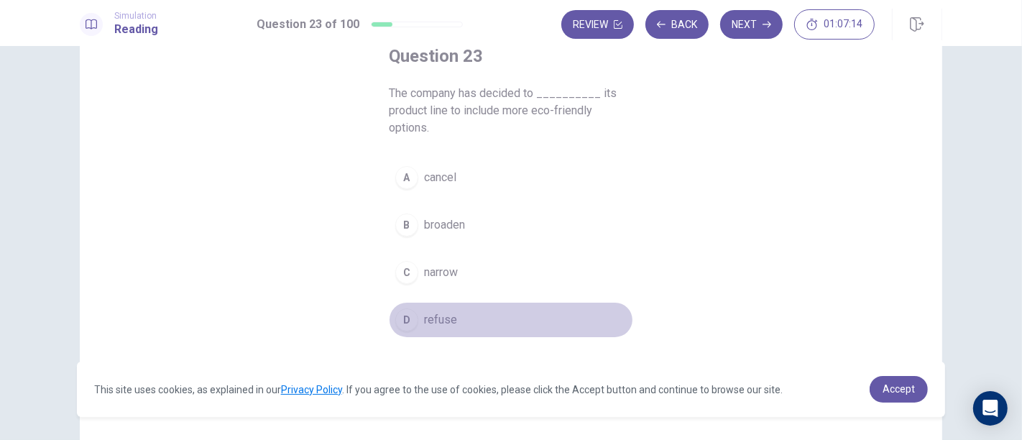
click at [462, 317] on button "D refuse" at bounding box center [511, 320] width 244 height 36
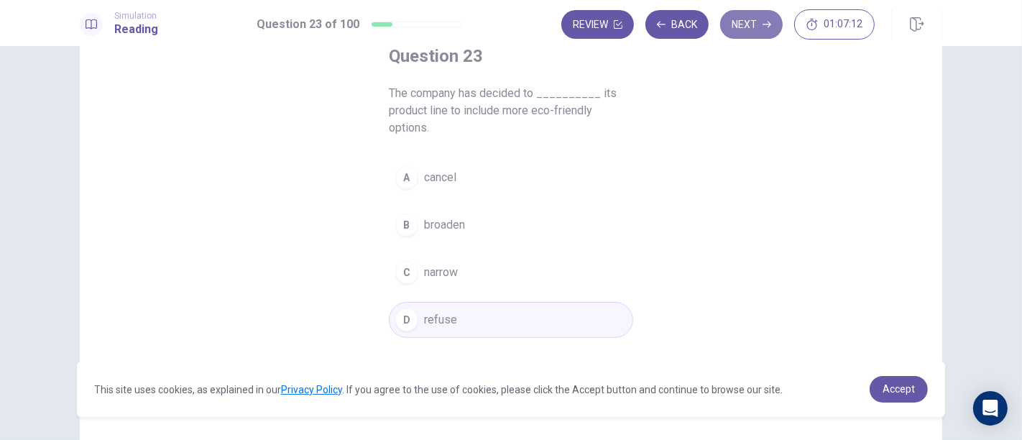
click at [756, 22] on button "Next" at bounding box center [751, 24] width 63 height 29
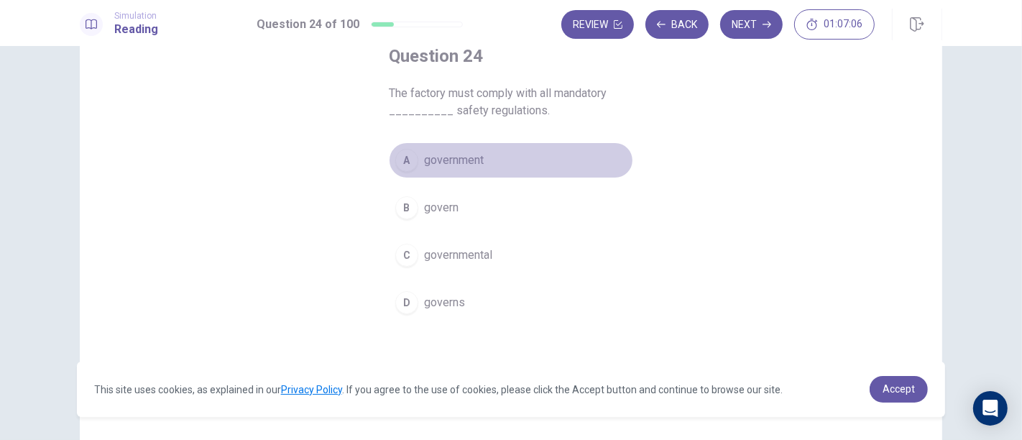
click at [534, 157] on button "A government" at bounding box center [511, 160] width 244 height 36
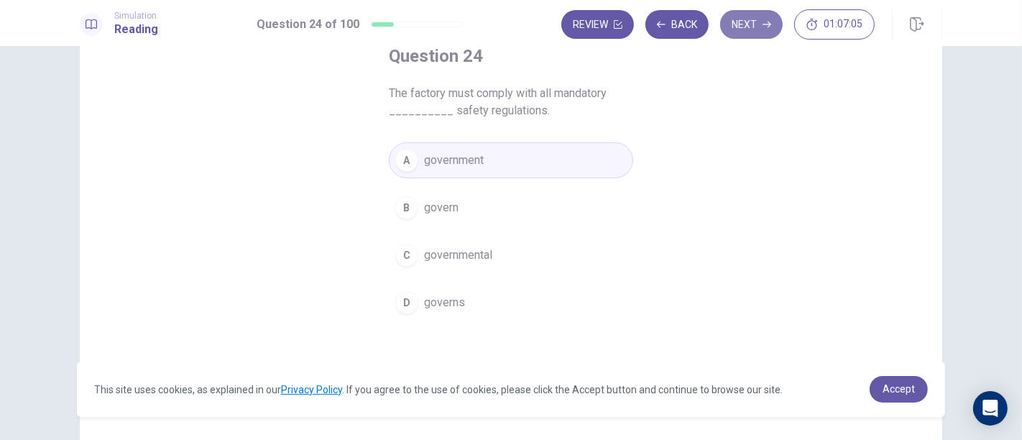
click at [749, 27] on button "Next" at bounding box center [751, 24] width 63 height 29
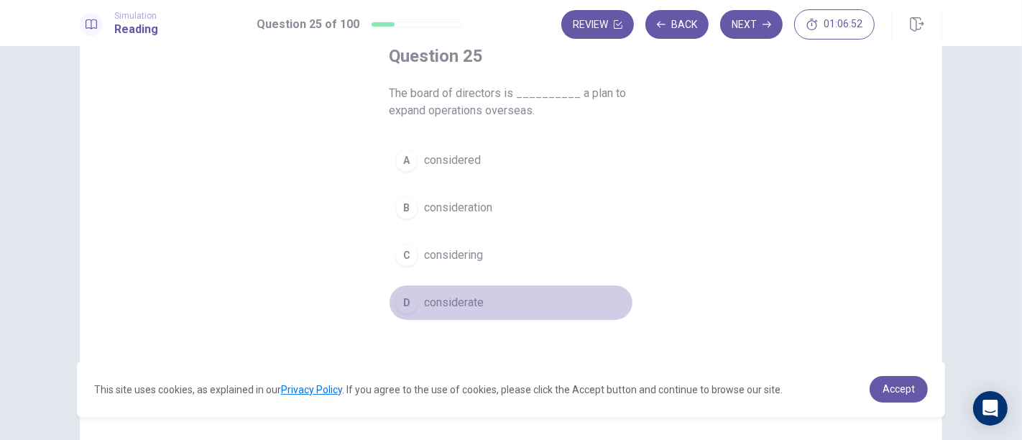
click at [546, 288] on button "D considerate" at bounding box center [511, 303] width 244 height 36
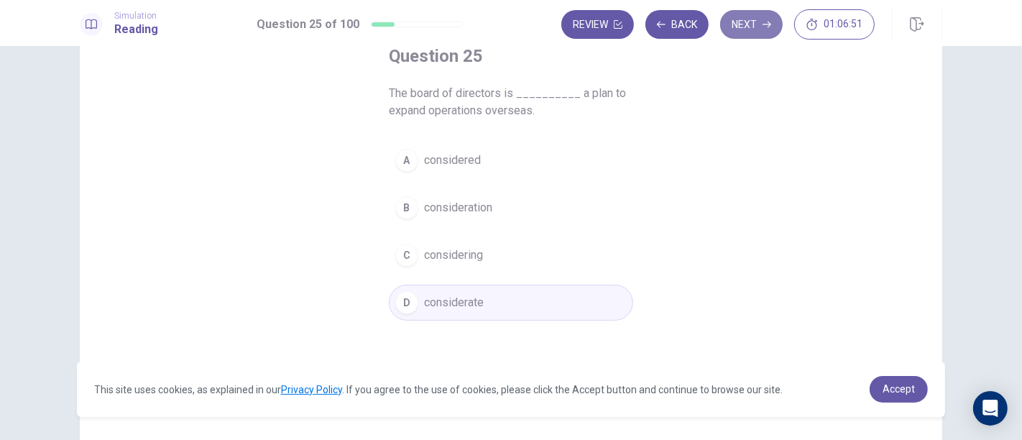
click at [748, 14] on button "Next" at bounding box center [751, 24] width 63 height 29
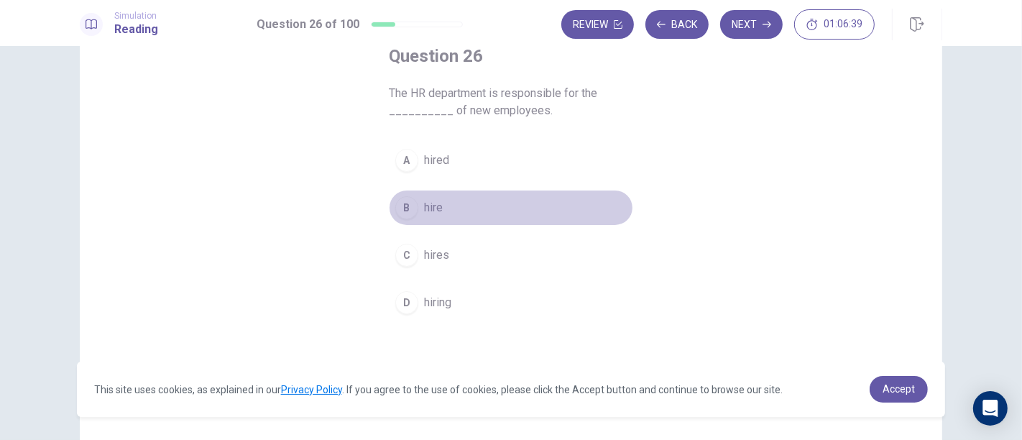
click at [495, 210] on button "B hire" at bounding box center [511, 208] width 244 height 36
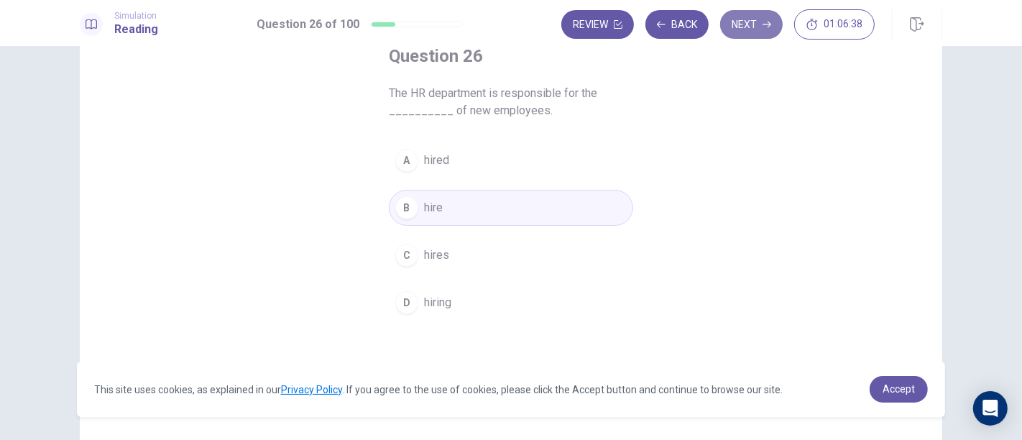
click at [745, 27] on button "Next" at bounding box center [751, 24] width 63 height 29
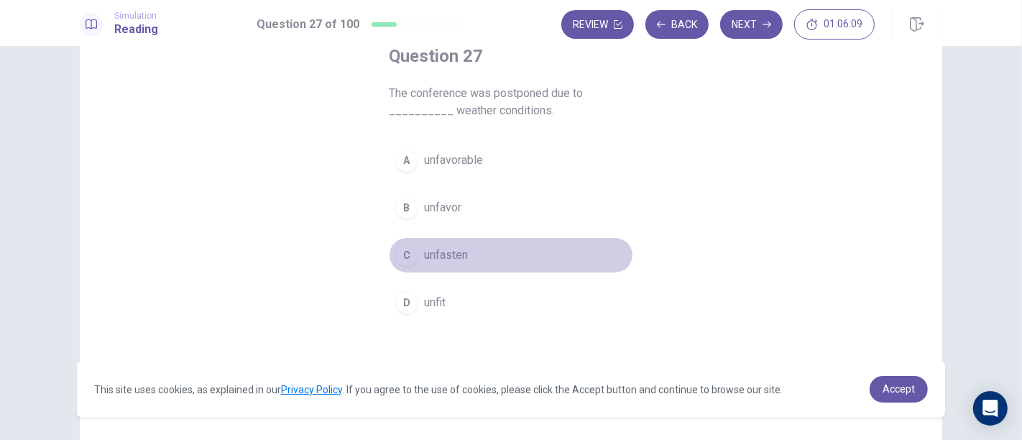
click at [468, 243] on button "C unfasten" at bounding box center [511, 255] width 244 height 36
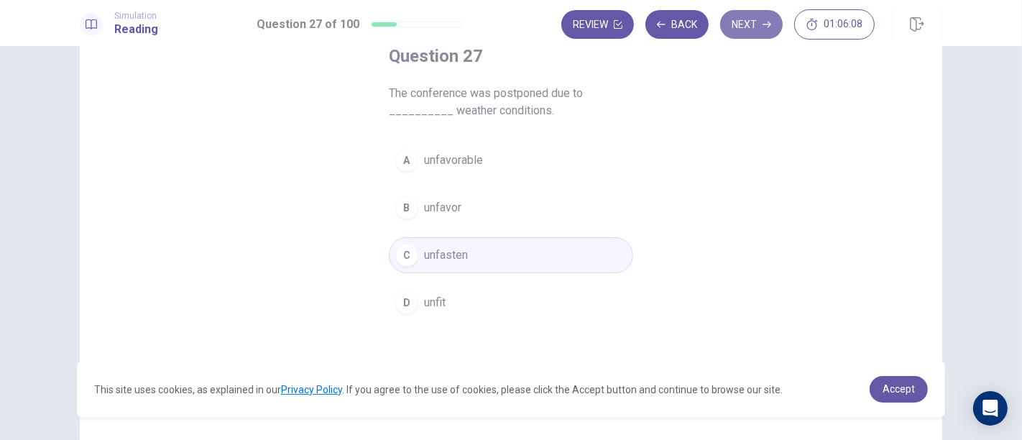
click at [733, 26] on button "Next" at bounding box center [751, 24] width 63 height 29
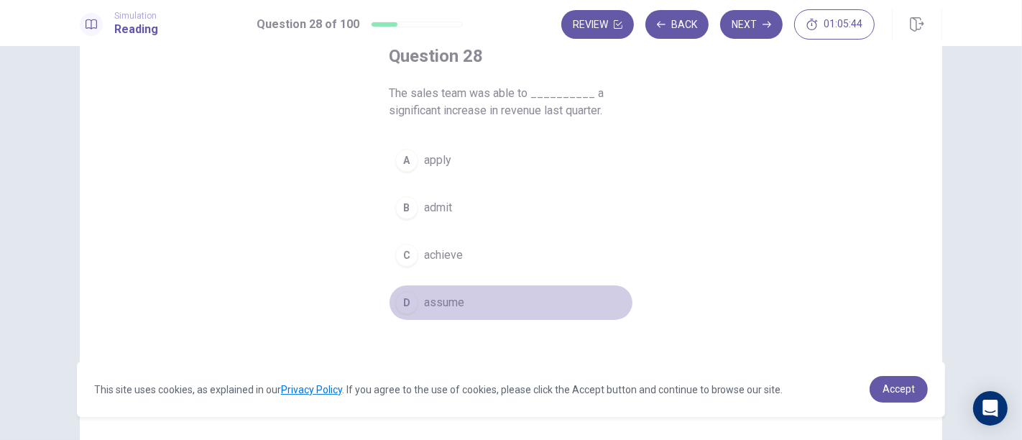
click at [469, 285] on button "D assume" at bounding box center [511, 303] width 244 height 36
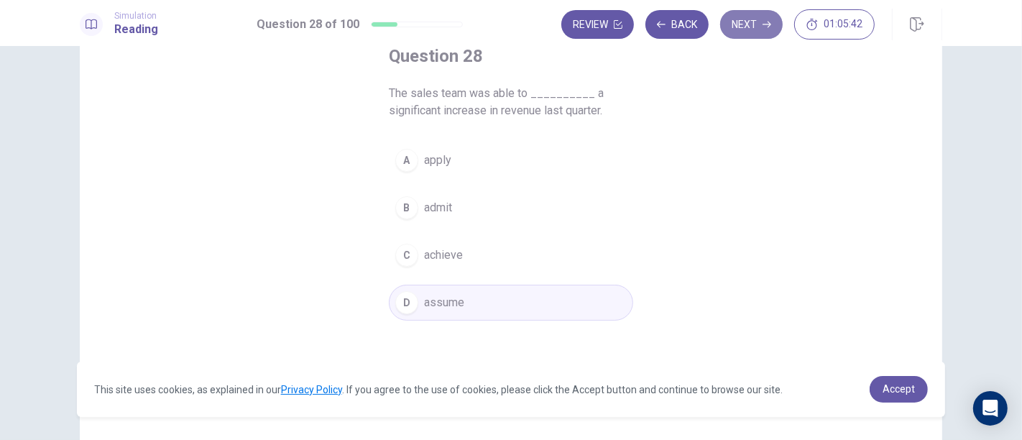
click at [752, 29] on button "Next" at bounding box center [751, 24] width 63 height 29
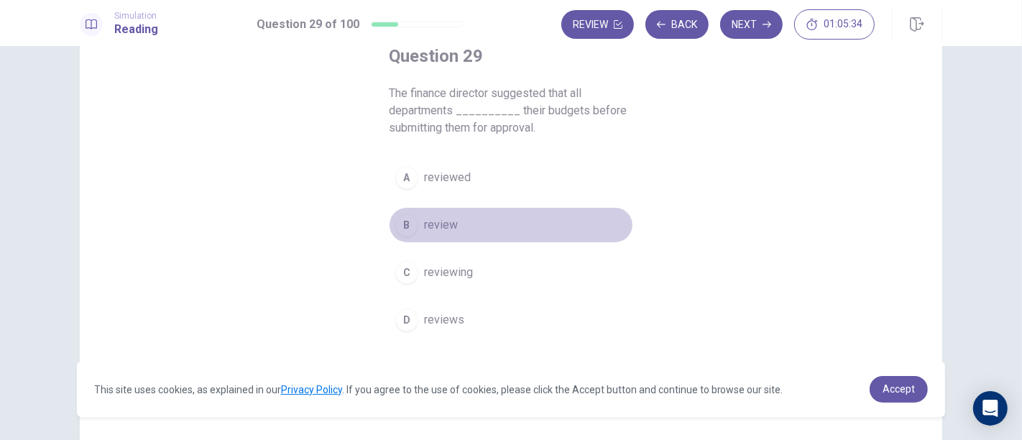
click at [493, 218] on button "B review" at bounding box center [511, 225] width 244 height 36
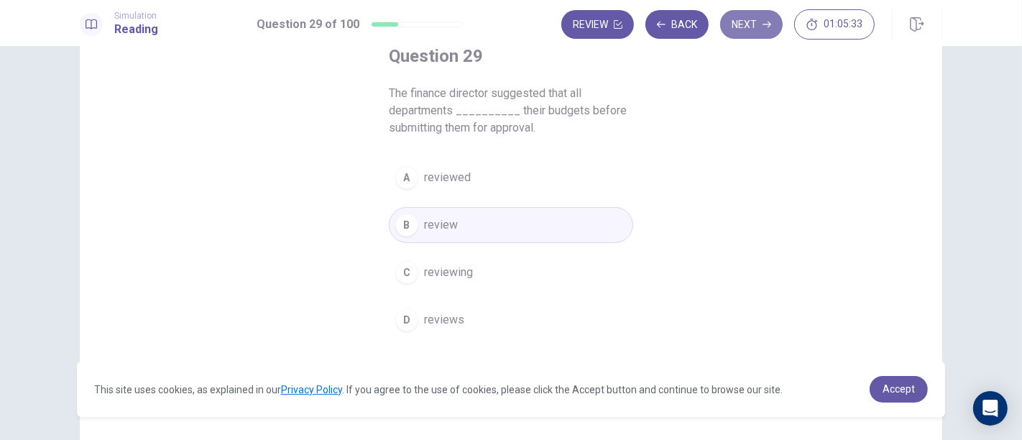
click at [753, 22] on button "Next" at bounding box center [751, 24] width 63 height 29
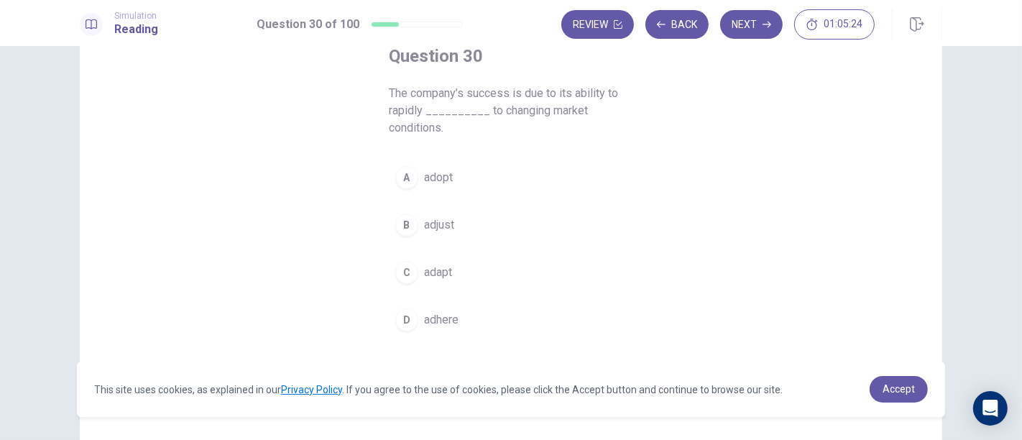
click at [546, 167] on button "A adopt" at bounding box center [511, 178] width 244 height 36
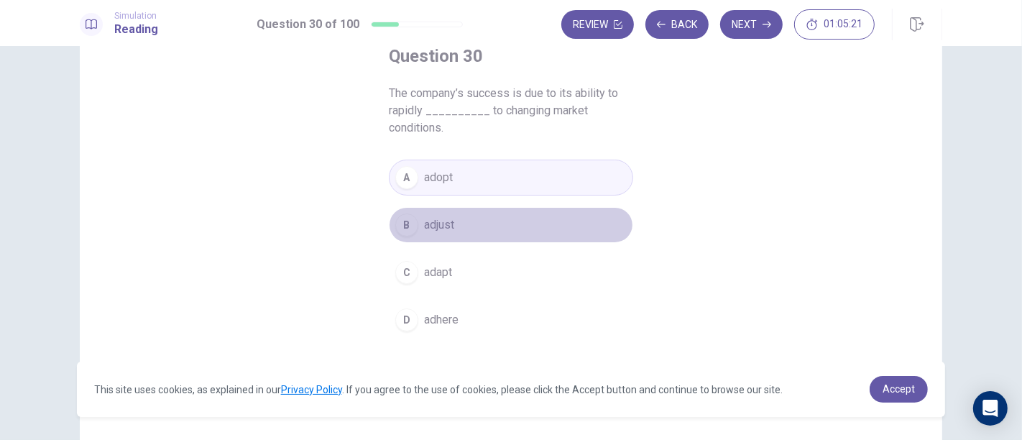
click at [495, 225] on button "B adjust" at bounding box center [511, 225] width 244 height 36
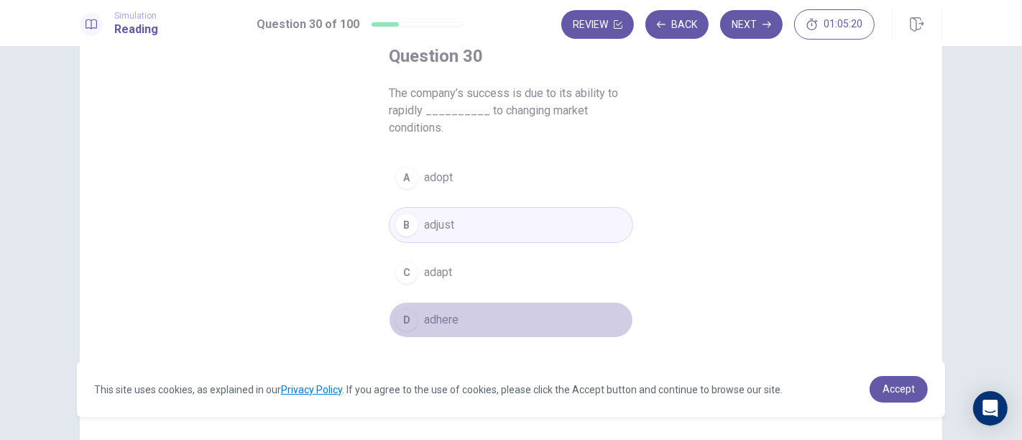
click at [467, 305] on button "D adhere" at bounding box center [511, 320] width 244 height 36
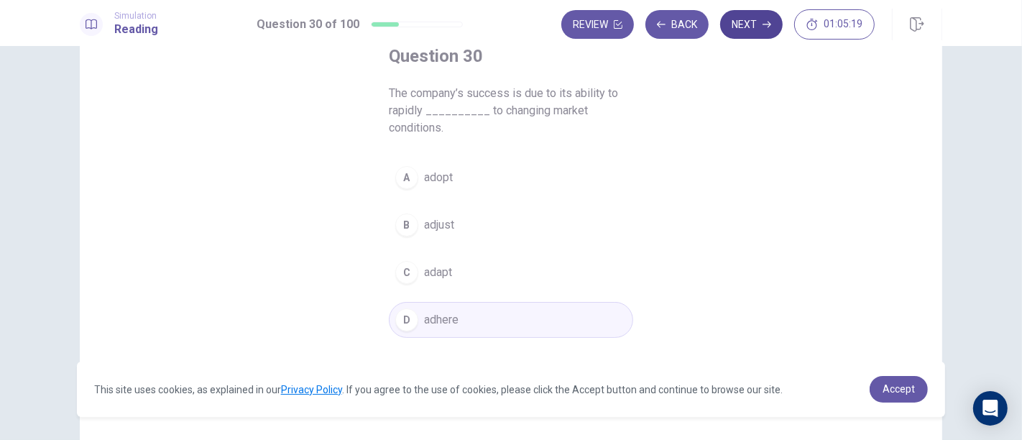
click at [754, 14] on button "Next" at bounding box center [751, 24] width 63 height 29
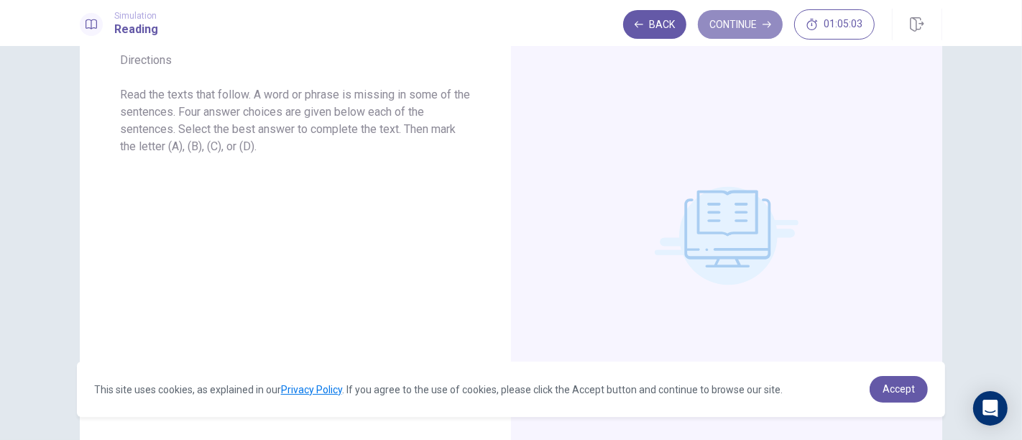
click at [754, 14] on button "Continue" at bounding box center [740, 24] width 85 height 29
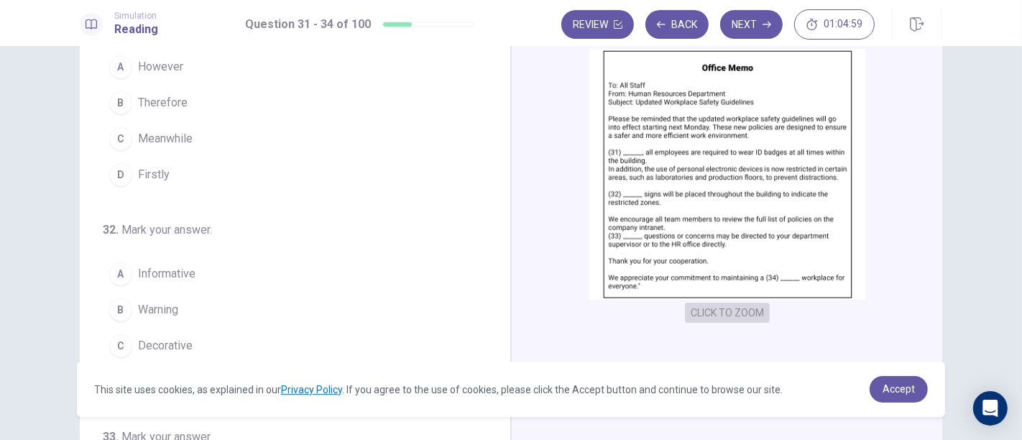
click at [754, 313] on button "CLICK TO ZOOM" at bounding box center [727, 313] width 85 height 20
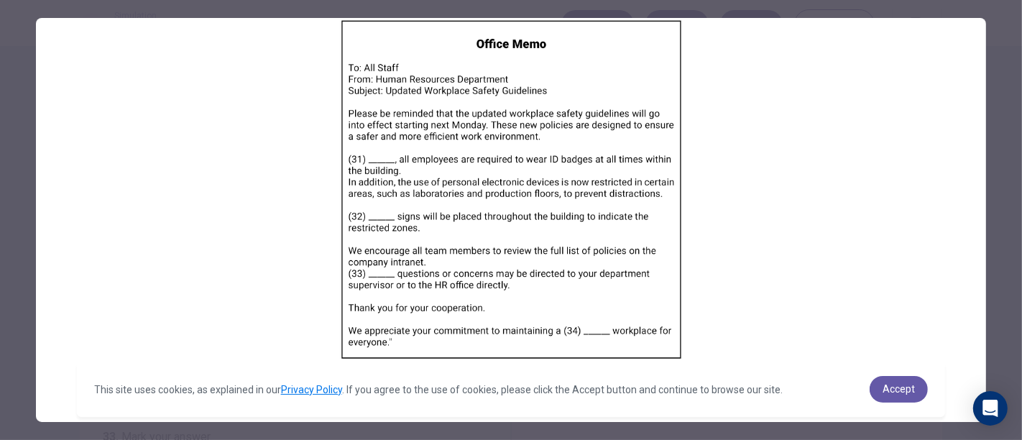
click at [807, 166] on img at bounding box center [511, 189] width 950 height 343
click at [762, 228] on img at bounding box center [511, 189] width 950 height 343
click at [901, 395] on span "Accept" at bounding box center [899, 389] width 32 height 12
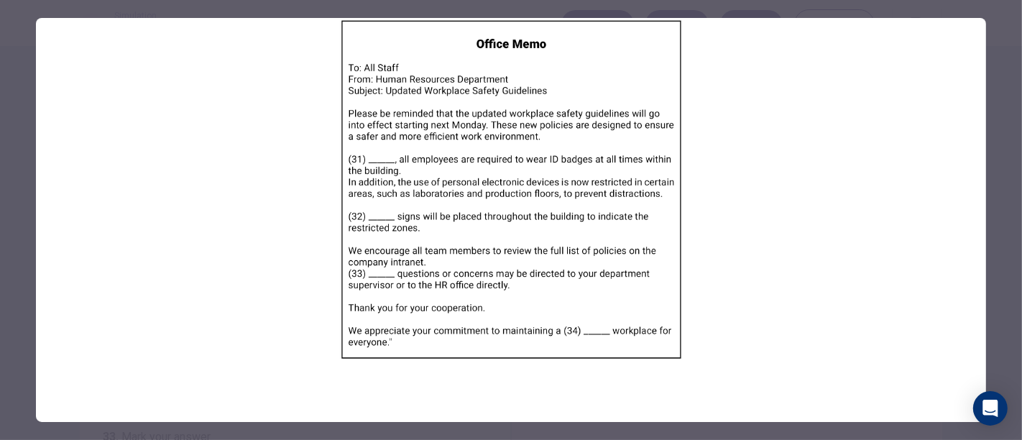
click at [991, 47] on div at bounding box center [511, 220] width 1022 height 440
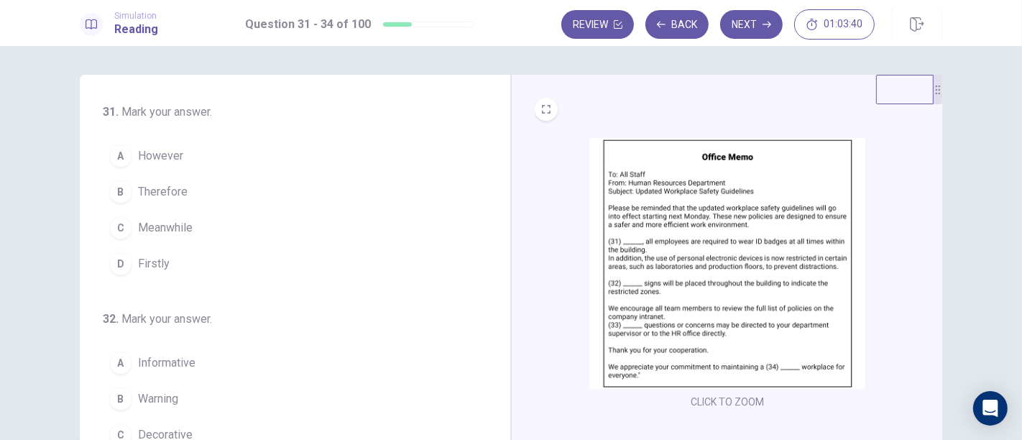
scroll to position [0, 0]
click at [121, 196] on div "B" at bounding box center [120, 191] width 23 height 23
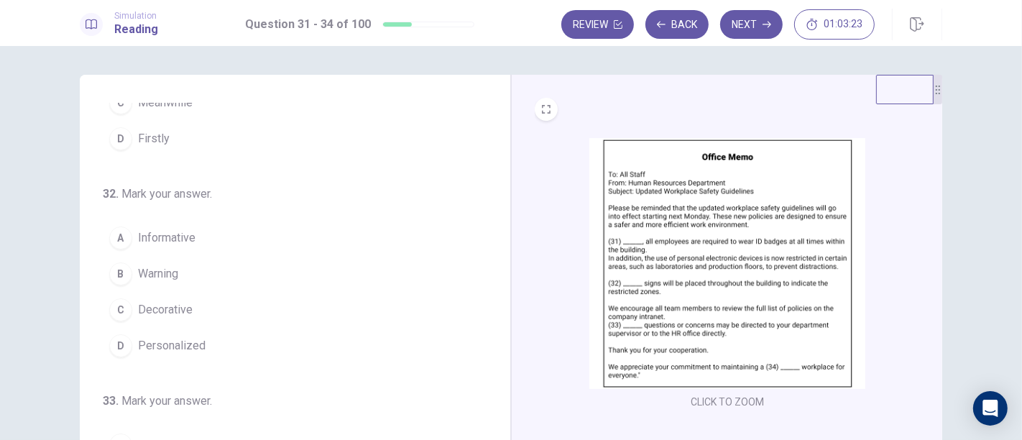
scroll to position [127, 0]
click at [116, 339] on div "D" at bounding box center [120, 343] width 23 height 23
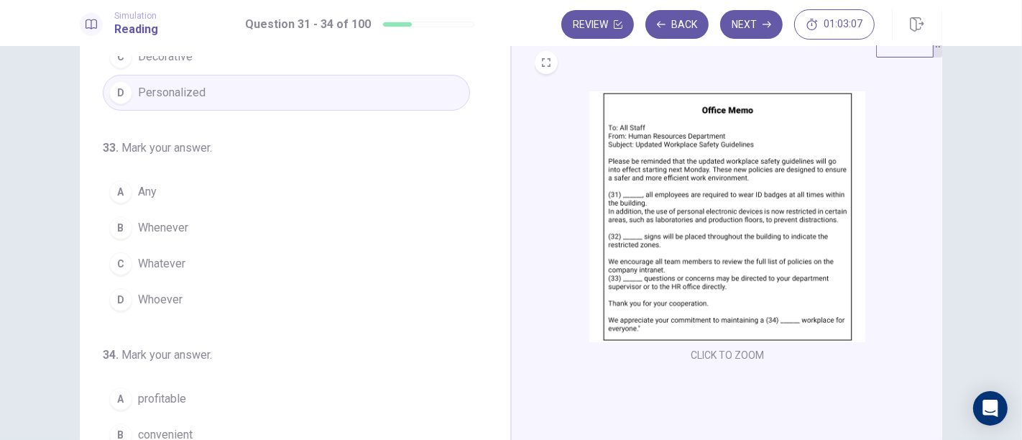
scroll to position [351, 0]
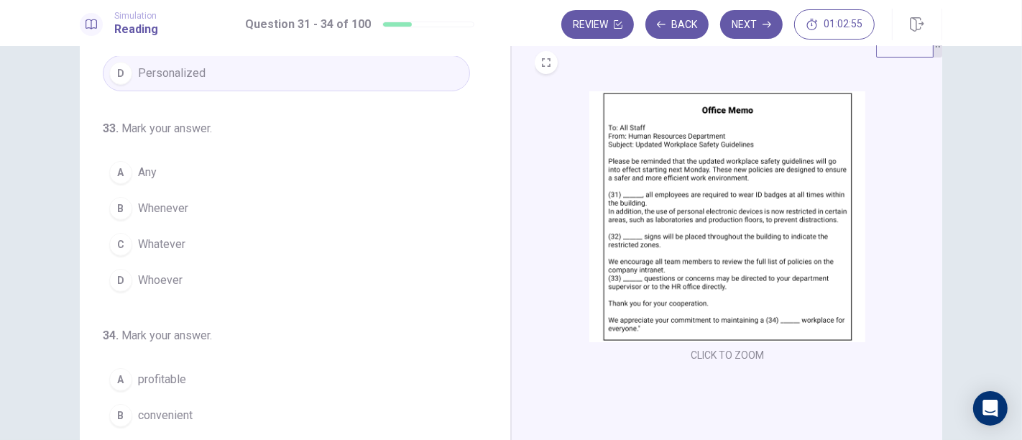
click at [119, 175] on div "A" at bounding box center [120, 172] width 23 height 23
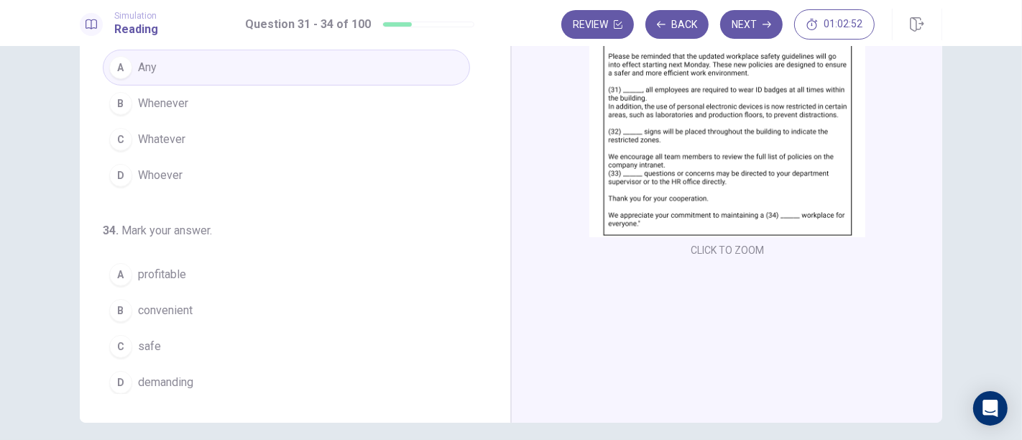
scroll to position [150, 0]
click at [119, 342] on div "C" at bounding box center [120, 348] width 23 height 23
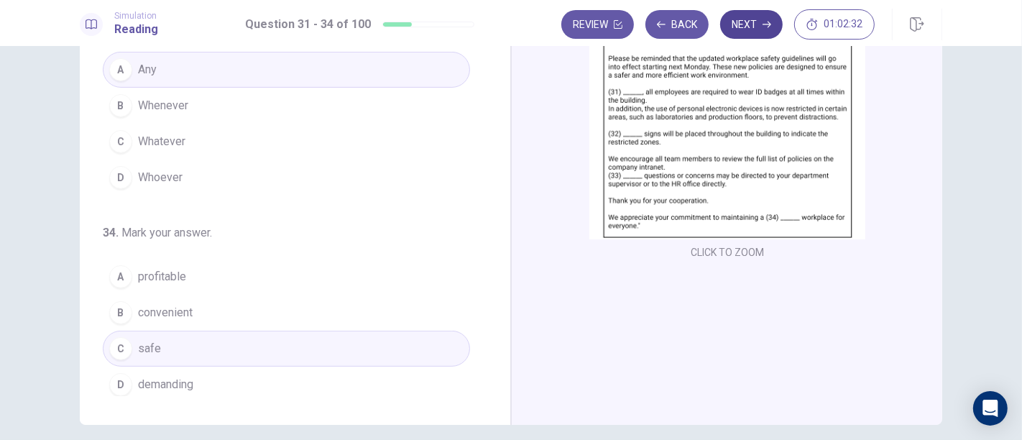
click at [746, 25] on button "Next" at bounding box center [751, 24] width 63 height 29
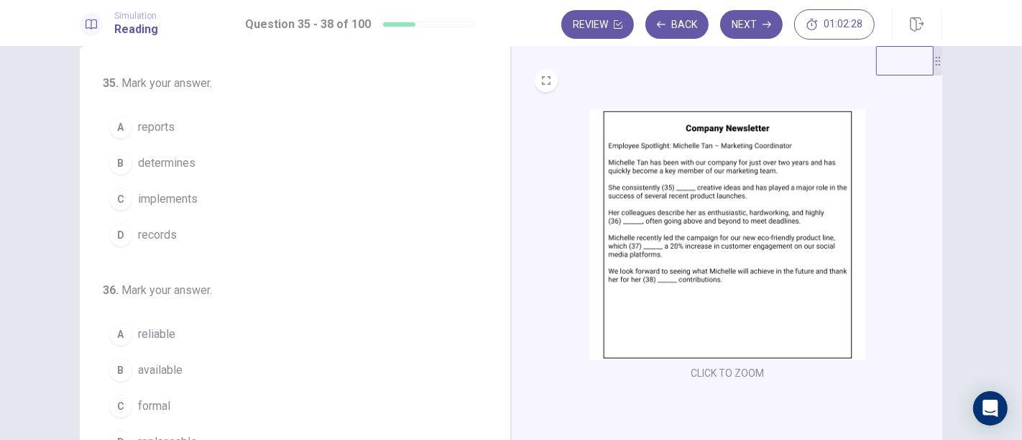
scroll to position [0, 0]
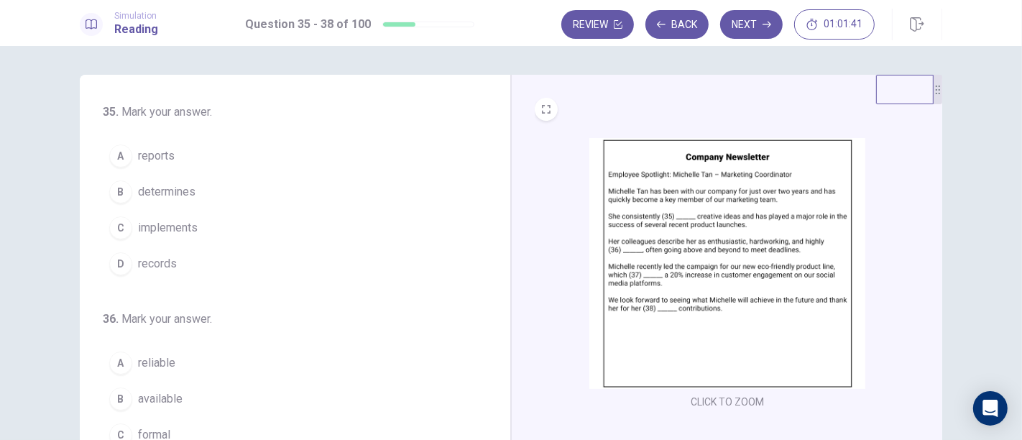
click at [121, 261] on div "D" at bounding box center [120, 263] width 23 height 23
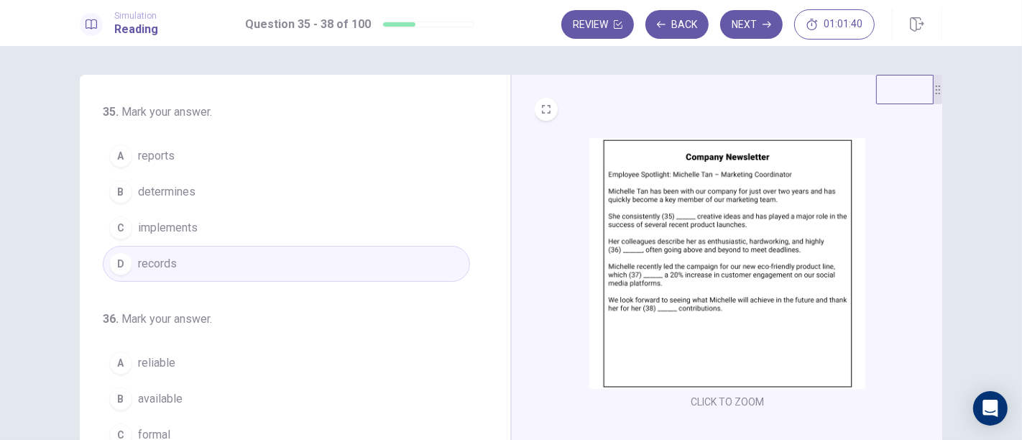
click at [116, 228] on div "C" at bounding box center [120, 227] width 23 height 23
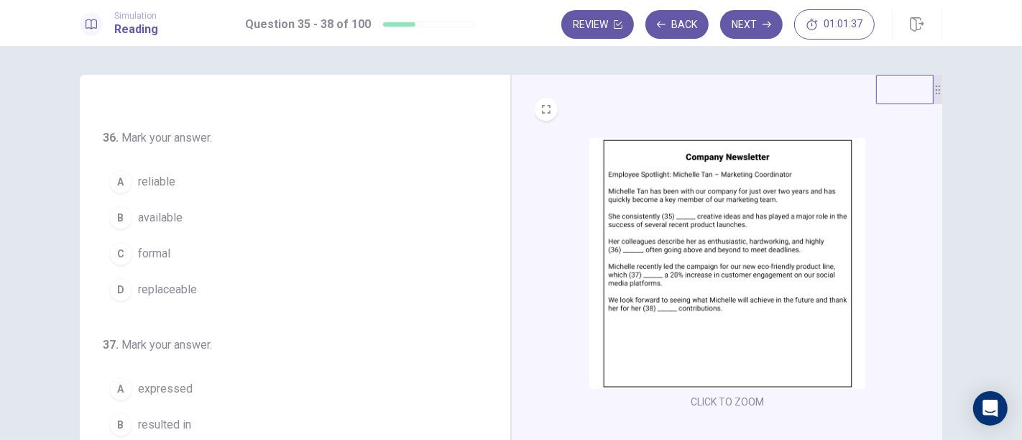
scroll to position [183, 0]
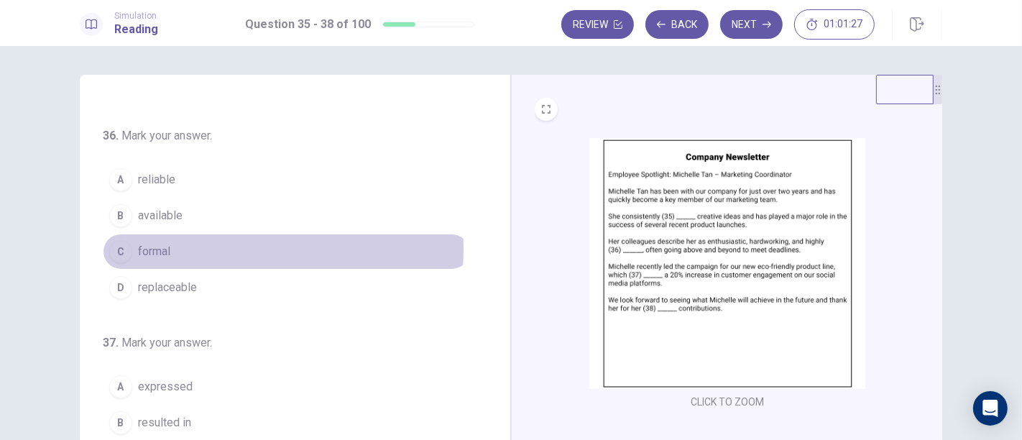
click at [163, 246] on span "formal" at bounding box center [154, 251] width 32 height 17
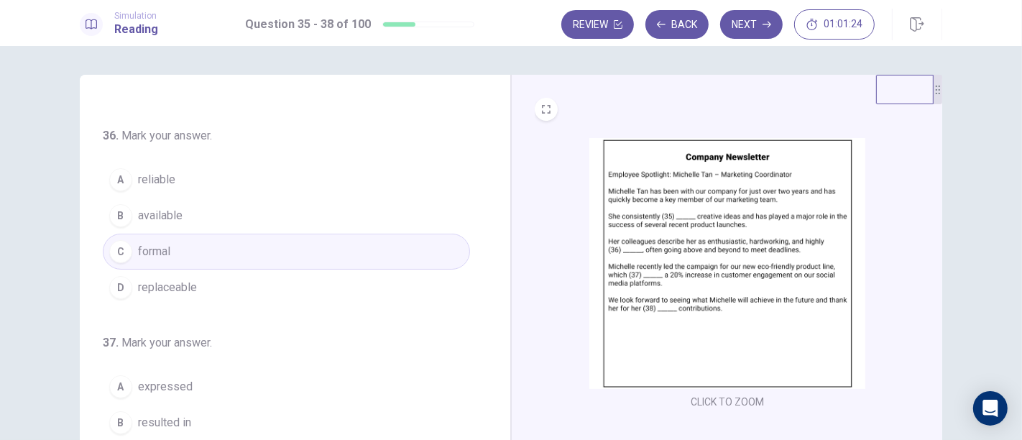
scroll to position [208, 0]
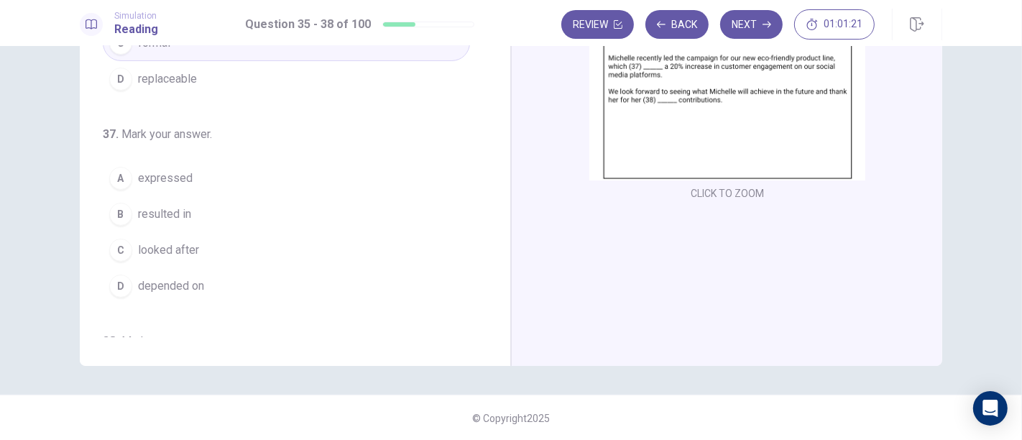
click at [484, 326] on div "35 . Mark your answer. A reports B determines C implements D records 36 . Mark …" at bounding box center [301, 116] width 396 height 442
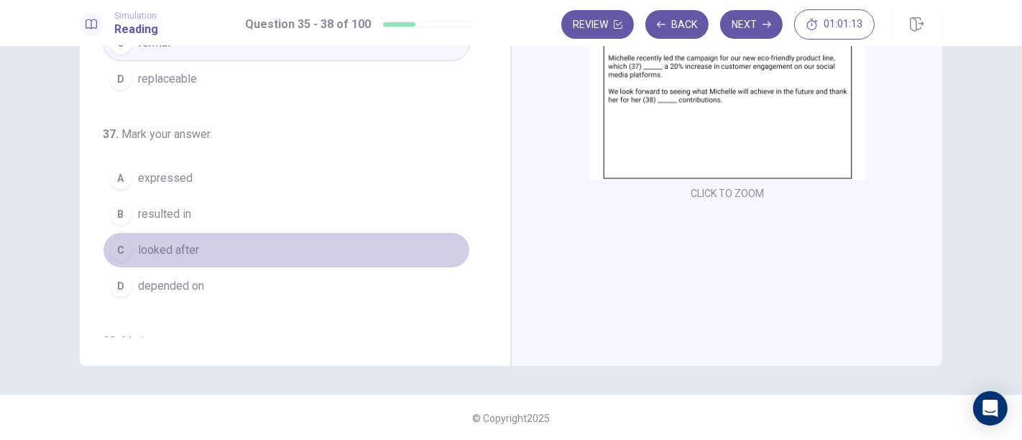
click at [331, 232] on button "C looked after" at bounding box center [286, 250] width 367 height 36
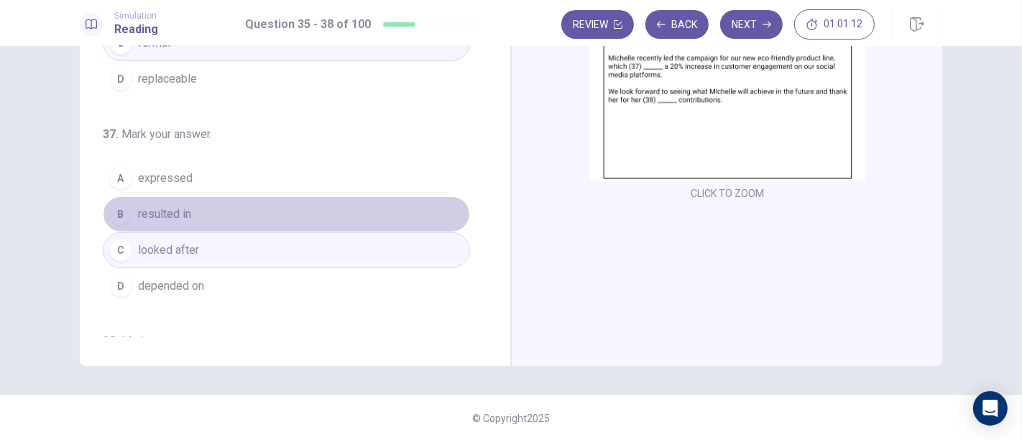
click at [303, 211] on button "B resulted in" at bounding box center [286, 214] width 367 height 36
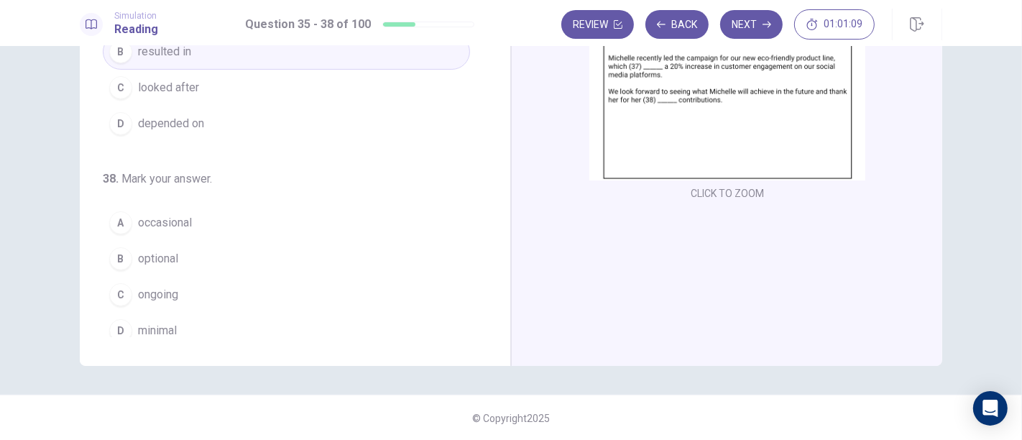
scroll to position [351, 0]
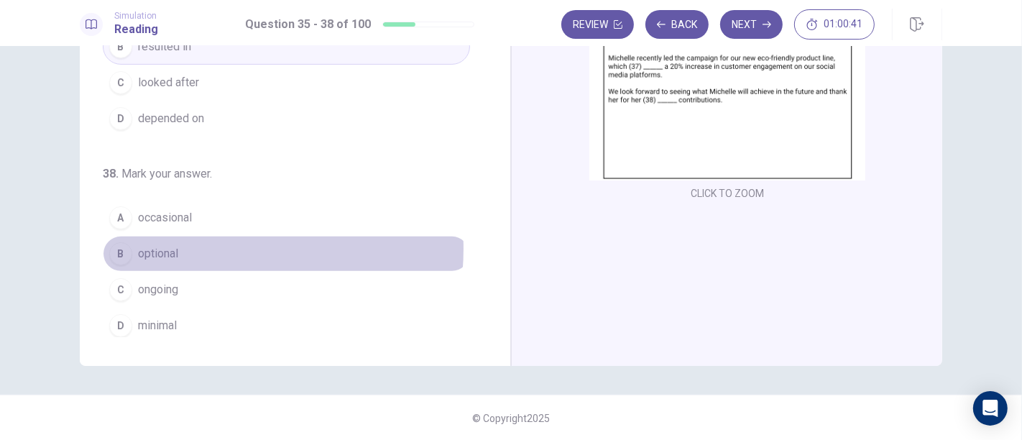
click at [180, 243] on button "B optional" at bounding box center [286, 254] width 367 height 36
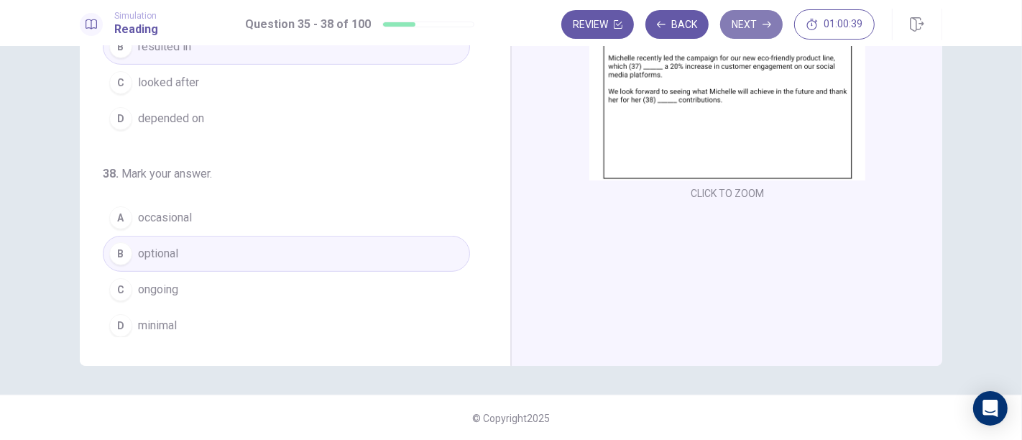
click at [759, 26] on button "Next" at bounding box center [751, 24] width 63 height 29
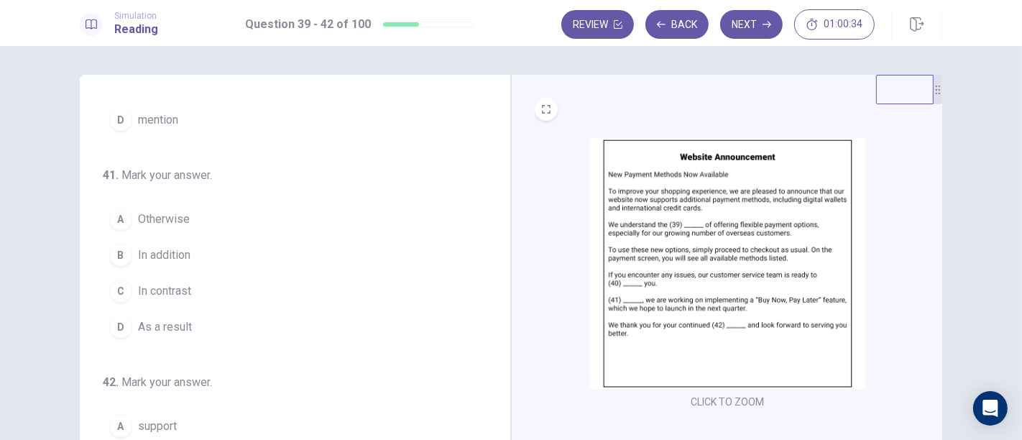
scroll to position [0, 0]
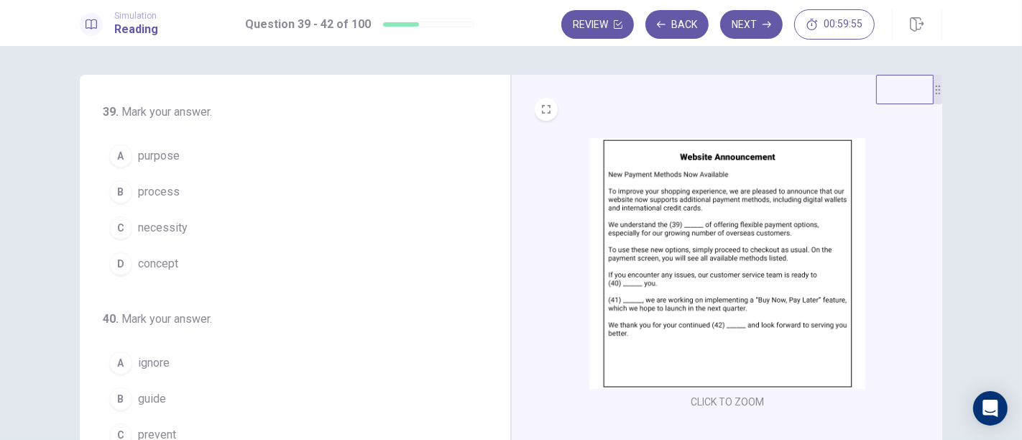
click at [163, 192] on span "process" at bounding box center [159, 191] width 42 height 17
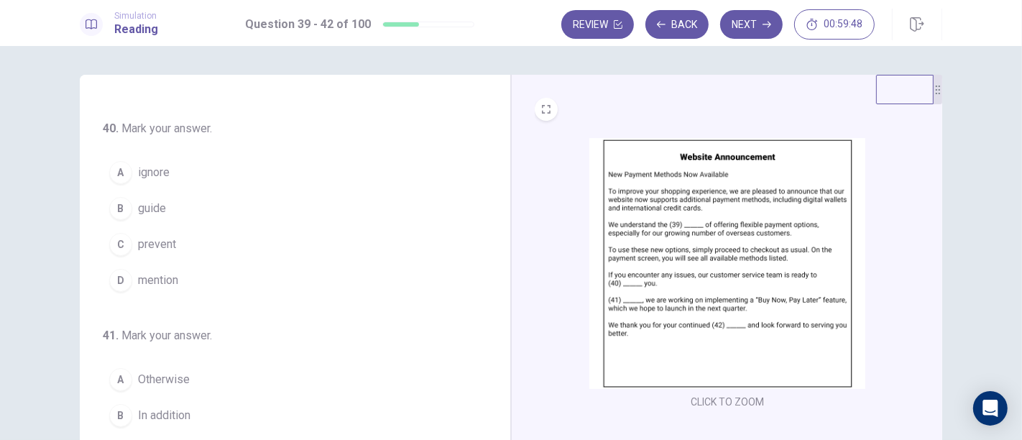
scroll to position [159, 0]
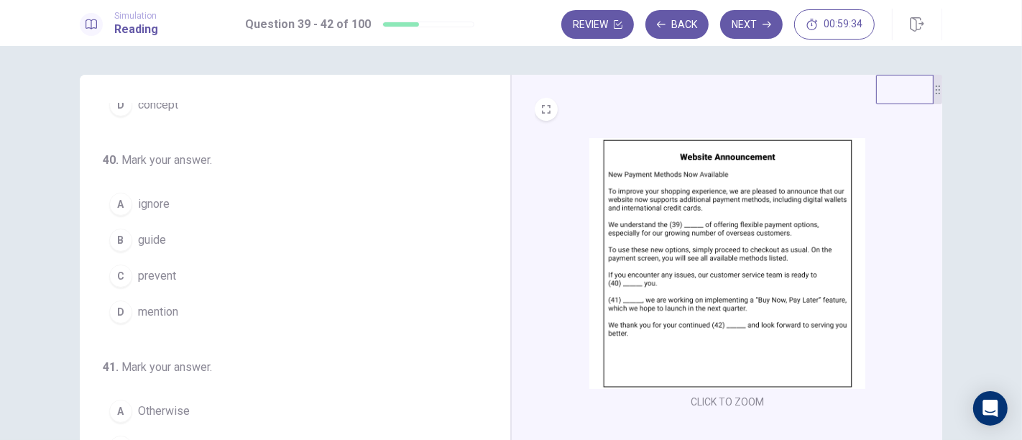
click at [240, 243] on button "B guide" at bounding box center [286, 240] width 367 height 36
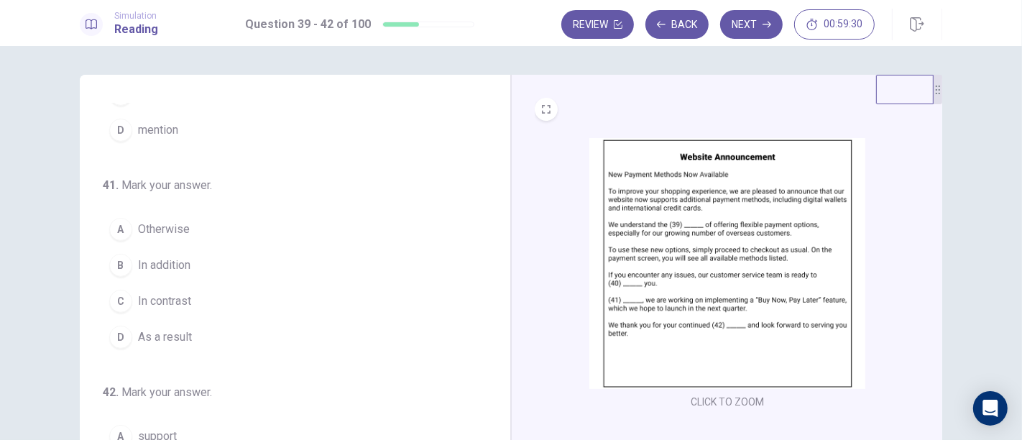
scroll to position [351, 0]
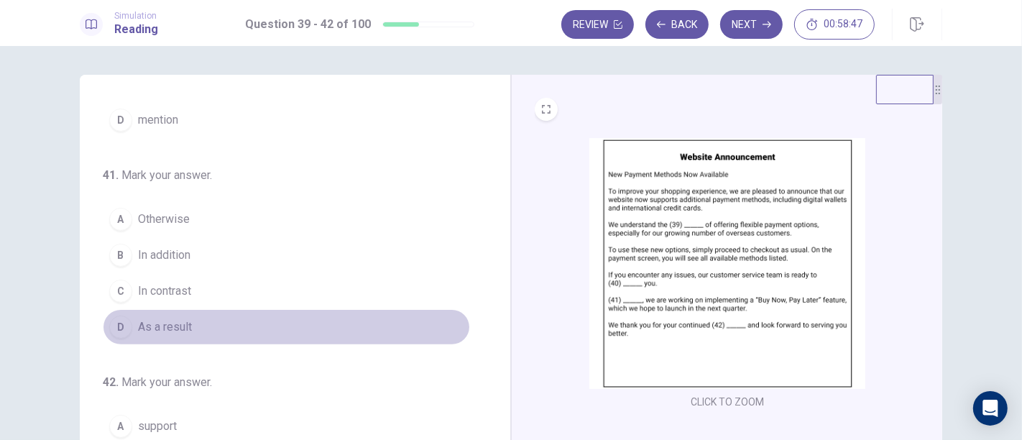
click at [318, 309] on button "D As a result" at bounding box center [286, 327] width 367 height 36
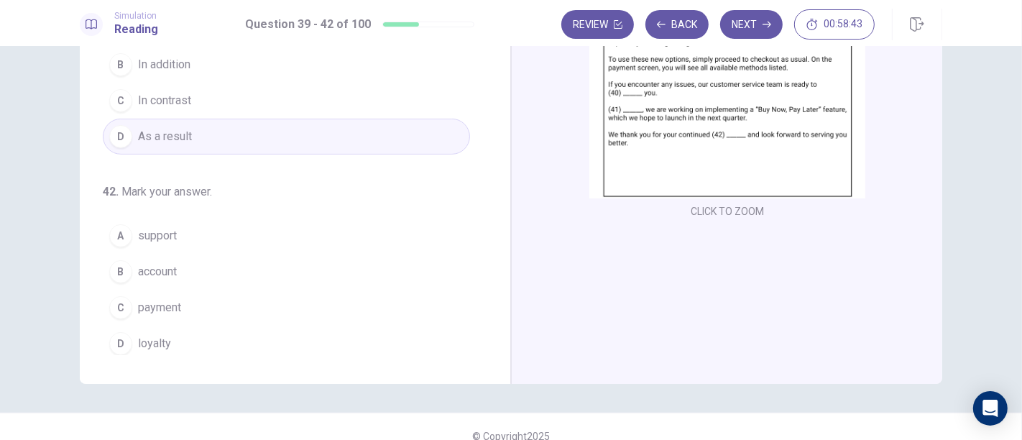
scroll to position [191, 0]
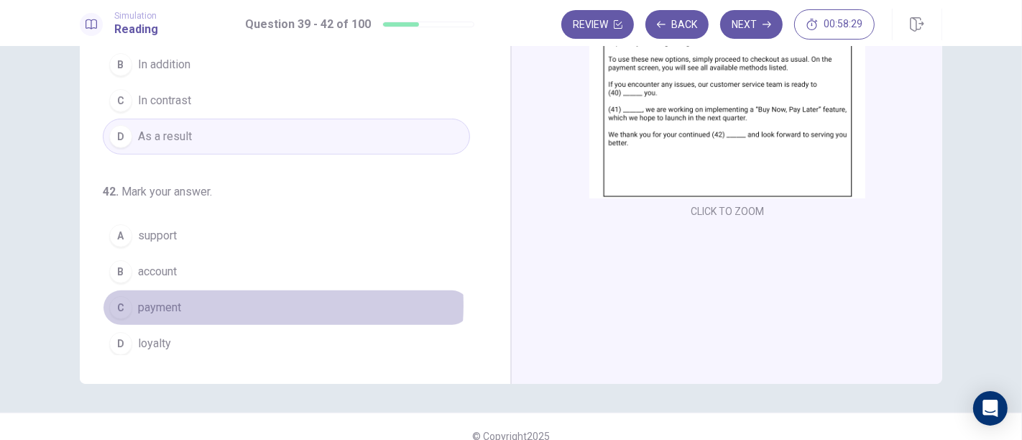
click at [221, 299] on button "C payment" at bounding box center [286, 308] width 367 height 36
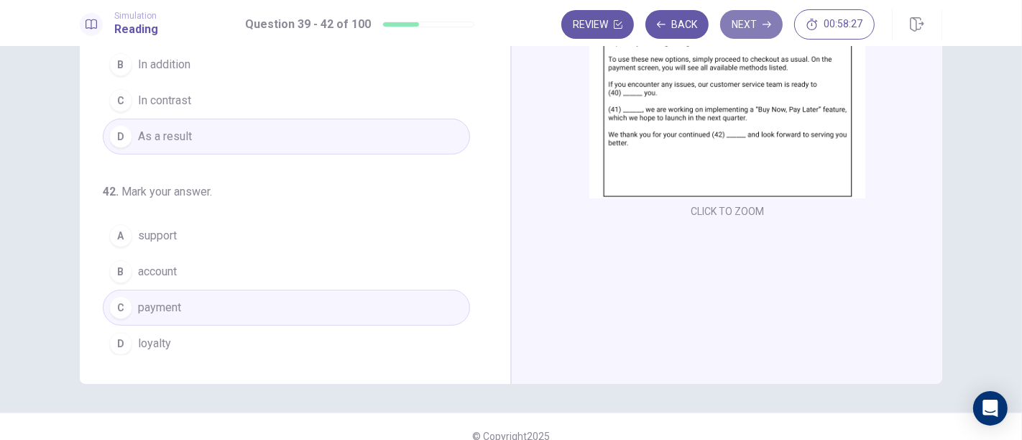
click at [743, 27] on button "Next" at bounding box center [751, 24] width 63 height 29
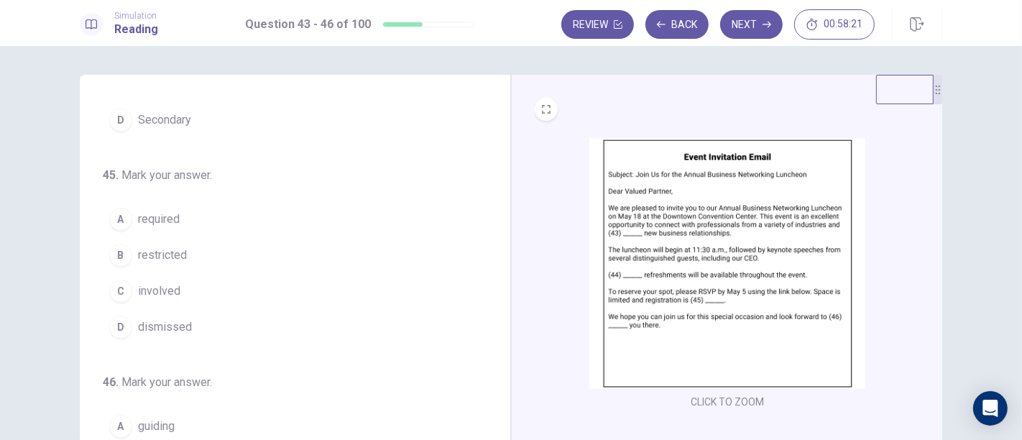
scroll to position [0, 0]
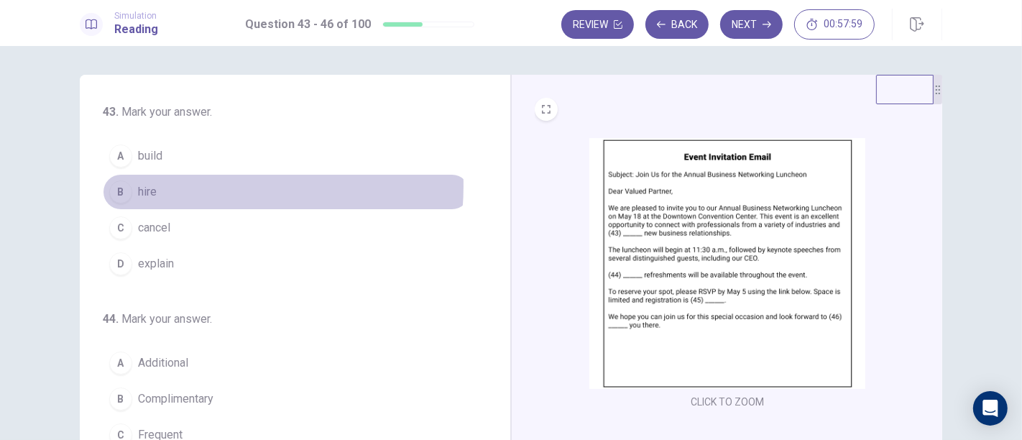
click at [184, 185] on button "B hire" at bounding box center [286, 192] width 367 height 36
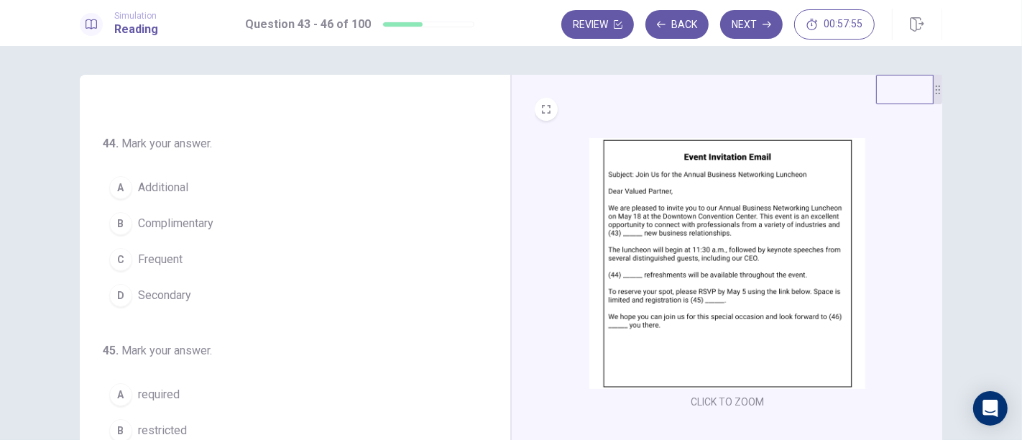
scroll to position [185, 0]
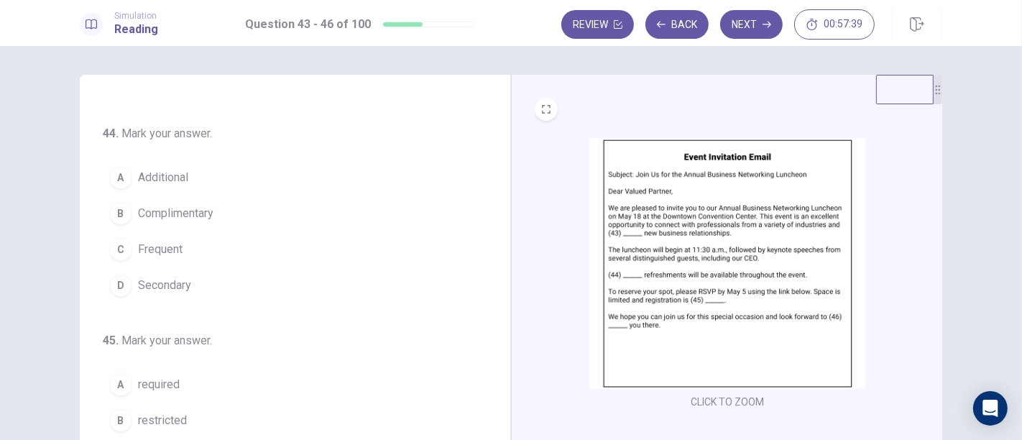
click at [139, 281] on span "Secondary" at bounding box center [164, 285] width 53 height 17
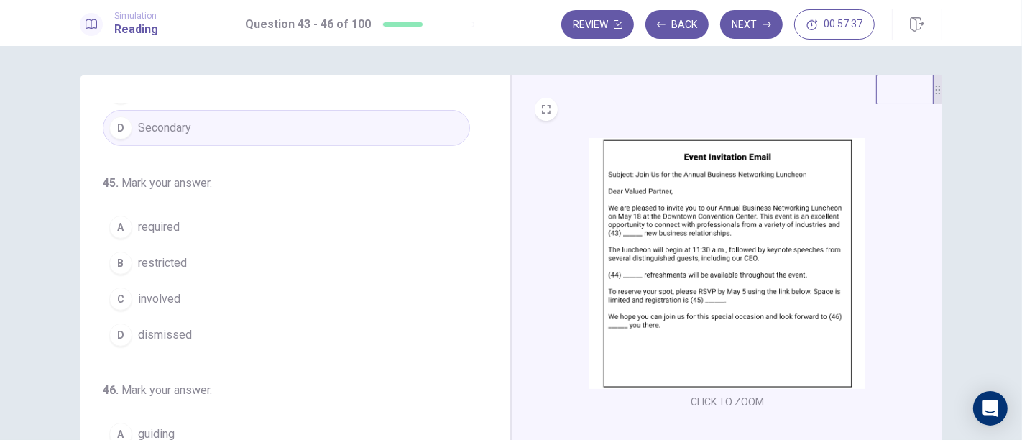
scroll to position [344, 0]
click at [150, 292] on span "involved" at bounding box center [159, 298] width 42 height 17
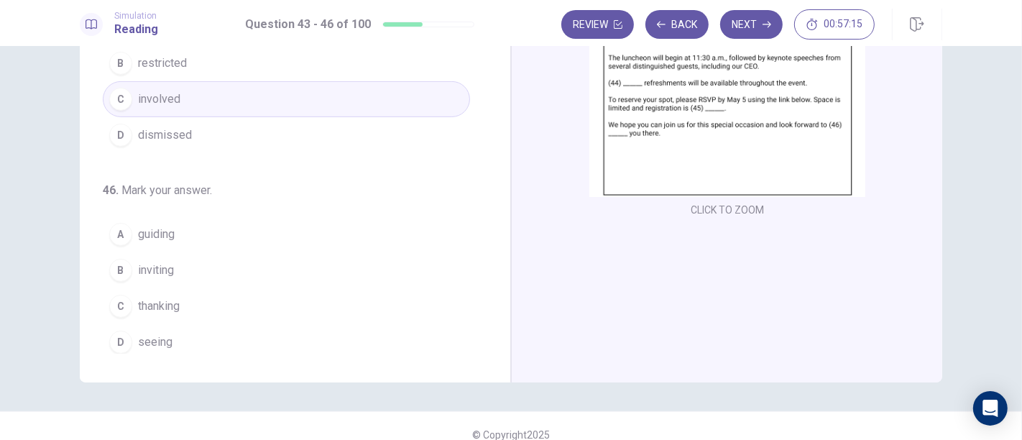
scroll to position [197, 0]
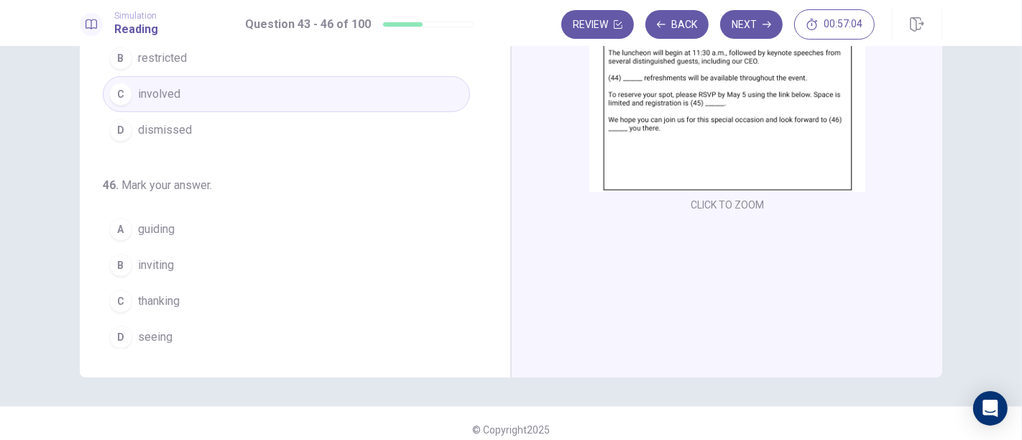
click at [119, 336] on div "D" at bounding box center [120, 337] width 23 height 23
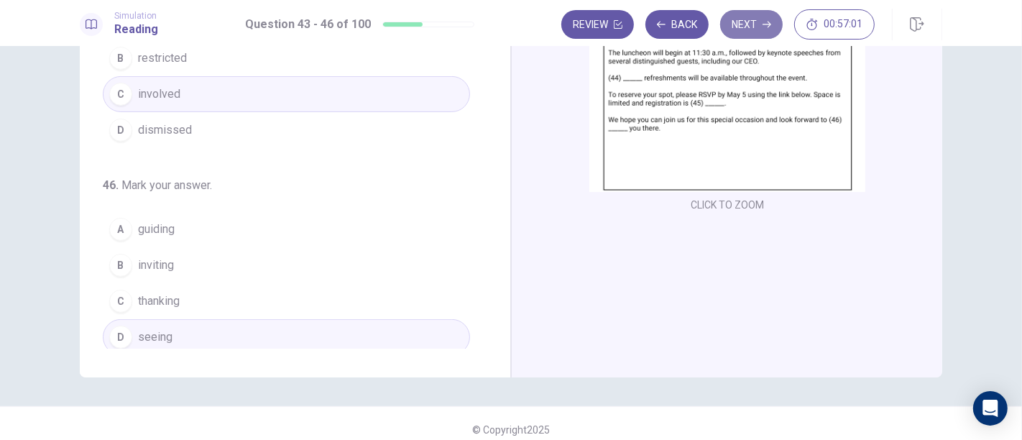
click at [758, 18] on button "Next" at bounding box center [751, 24] width 63 height 29
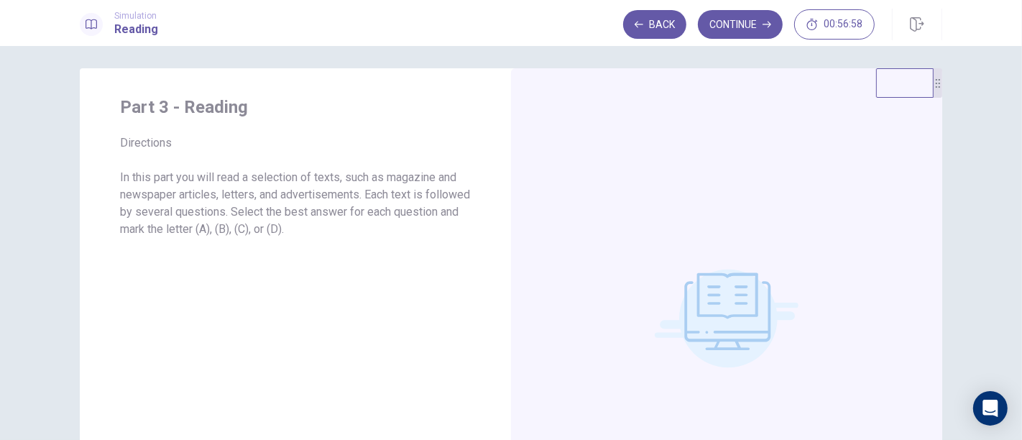
scroll to position [0, 0]
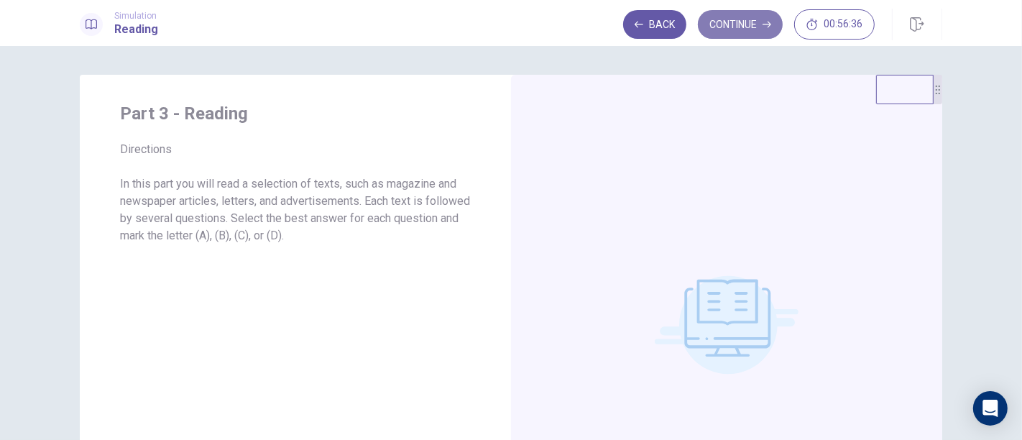
click at [720, 24] on button "Continue" at bounding box center [740, 24] width 85 height 29
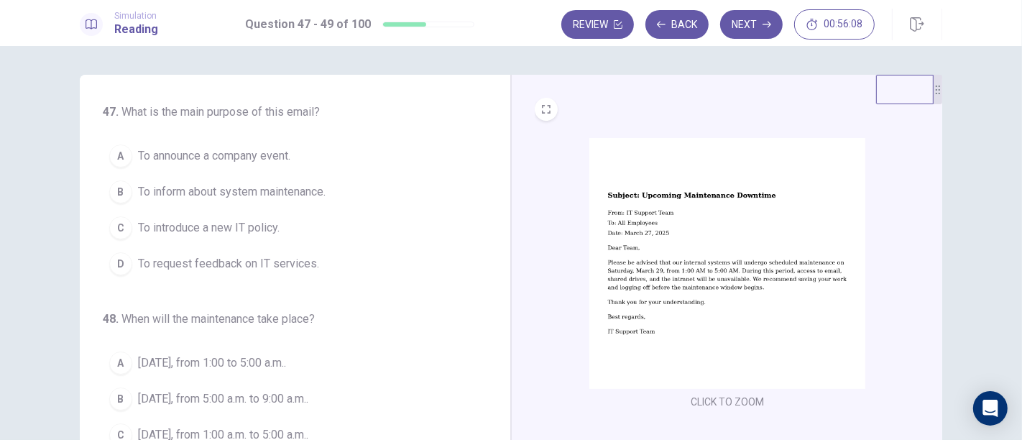
click at [116, 183] on div "B" at bounding box center [120, 191] width 23 height 23
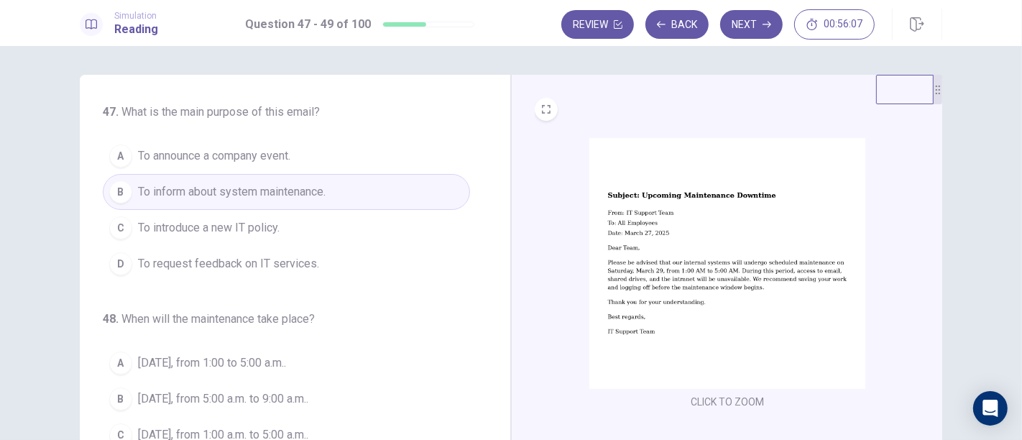
click at [141, 155] on span "To announce a company event." at bounding box center [214, 155] width 152 height 17
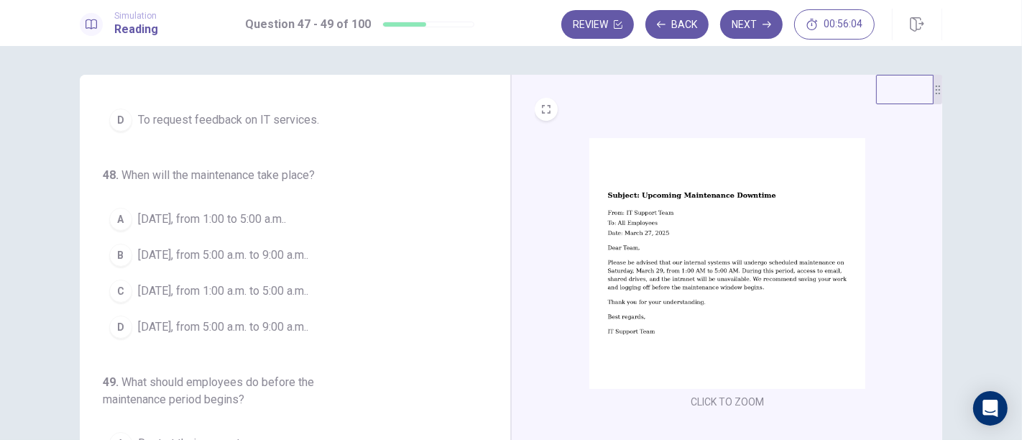
scroll to position [162, 0]
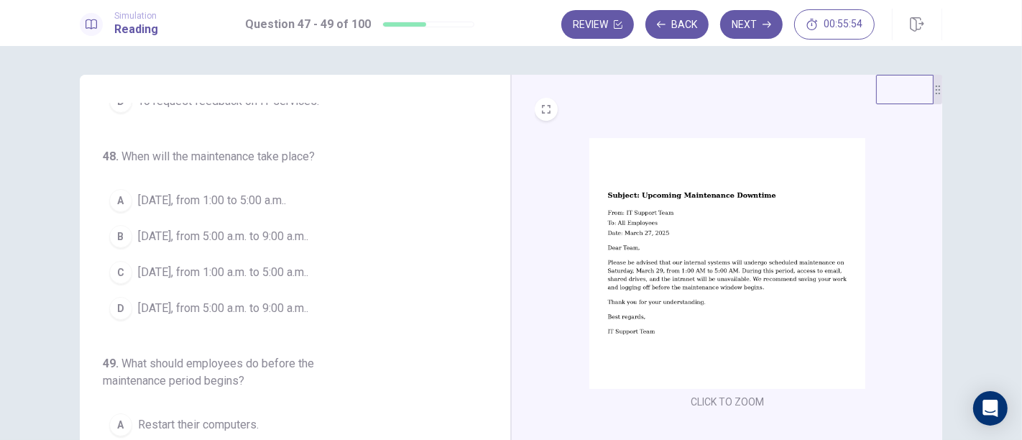
click at [117, 273] on div "C" at bounding box center [120, 272] width 23 height 23
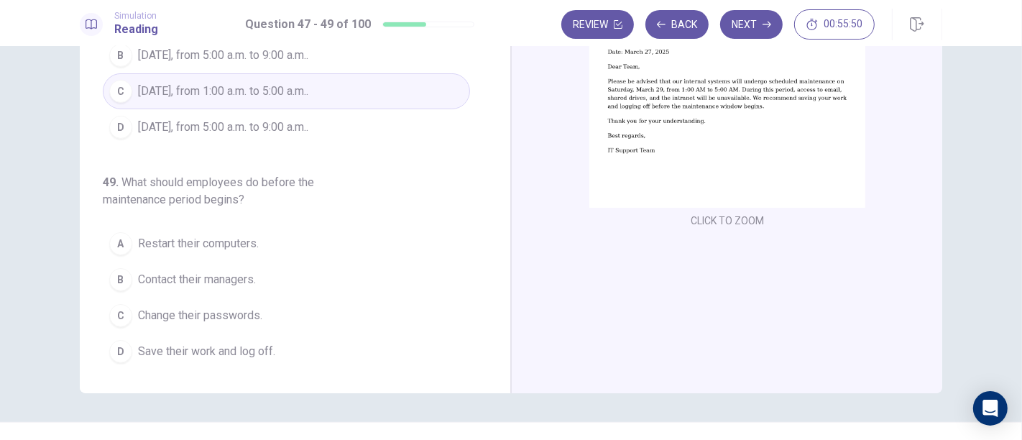
scroll to position [168, 0]
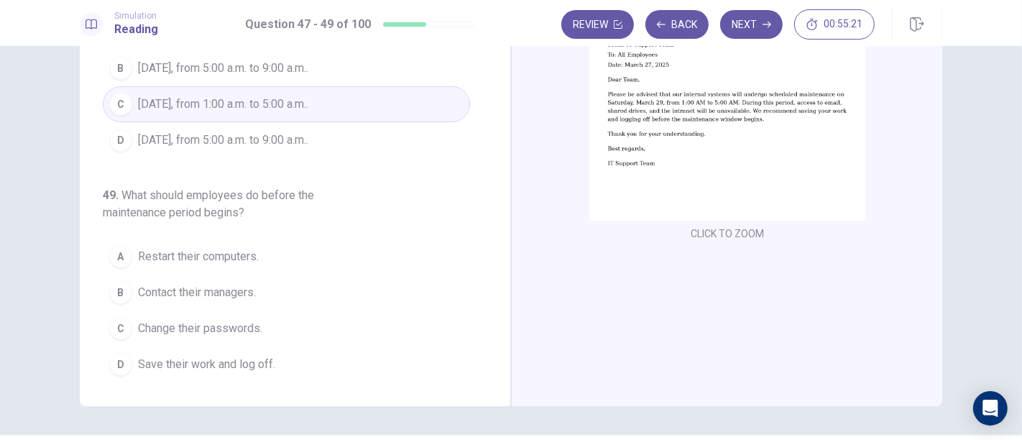
click at [254, 248] on span "Restart their computers." at bounding box center [198, 256] width 121 height 17
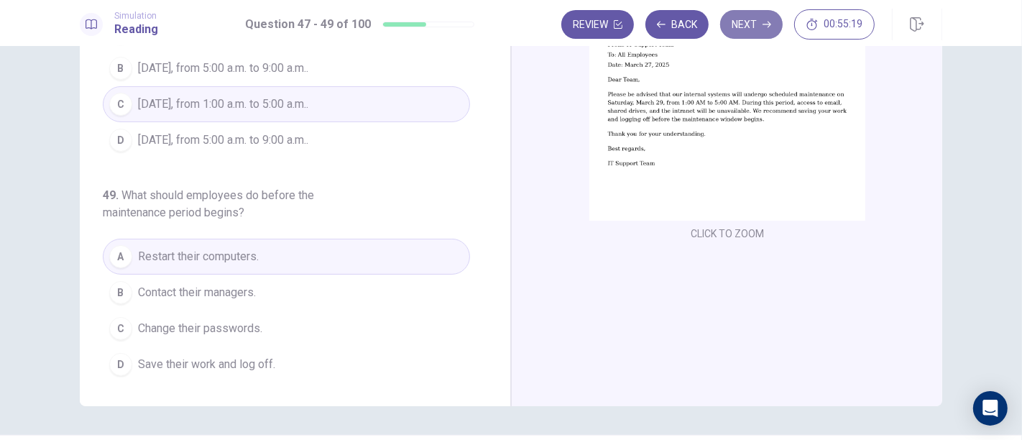
click at [746, 29] on button "Next" at bounding box center [751, 24] width 63 height 29
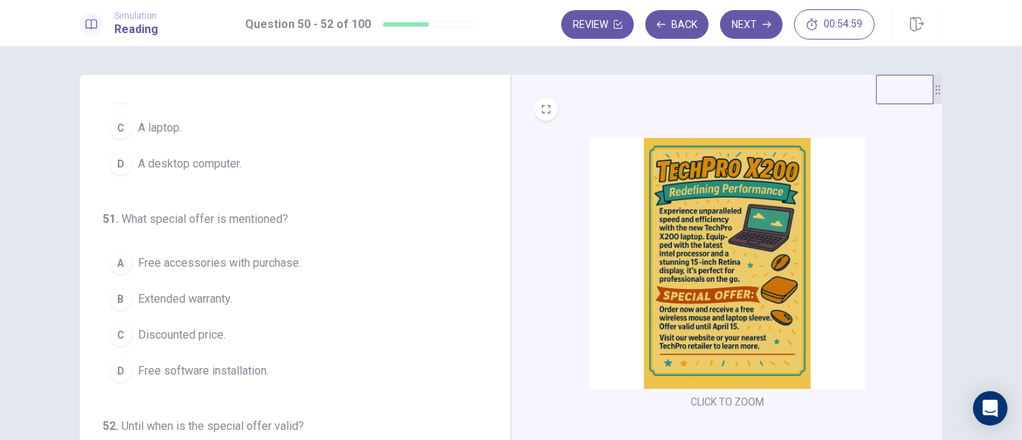
scroll to position [0, 0]
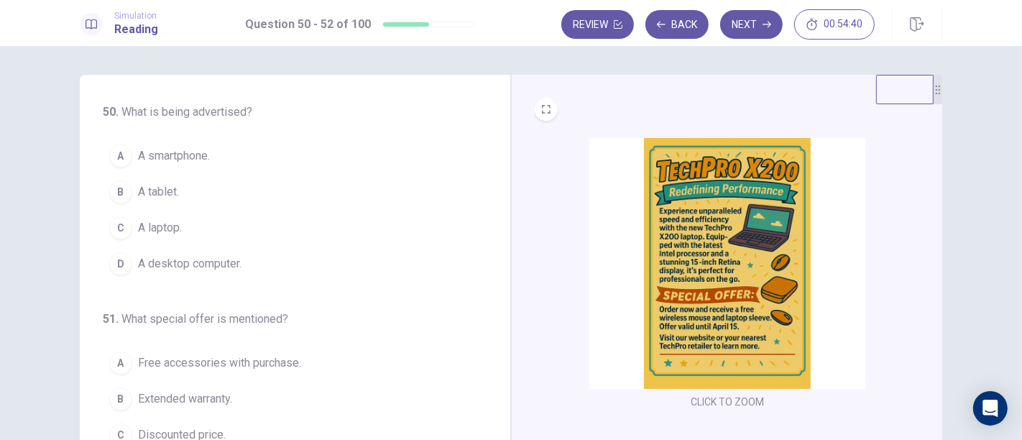
click at [120, 220] on div "C" at bounding box center [120, 227] width 23 height 23
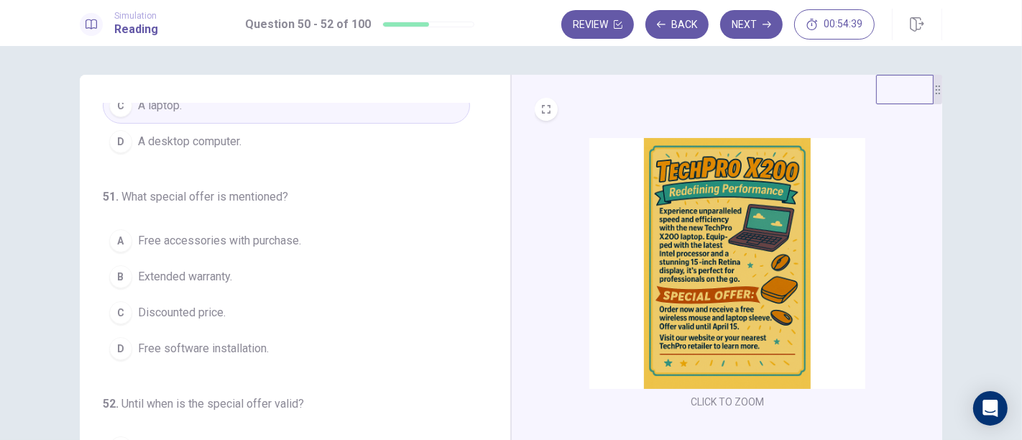
scroll to position [145, 0]
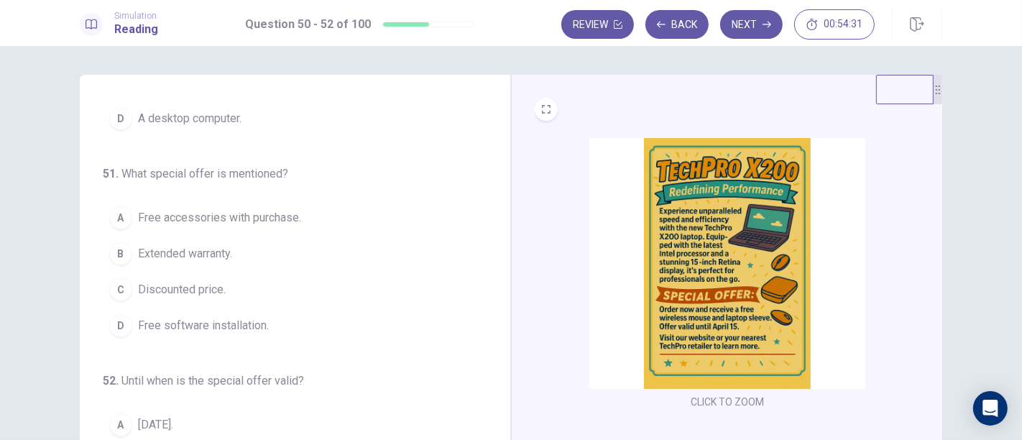
click at [138, 290] on span "Discounted price." at bounding box center [182, 289] width 88 height 17
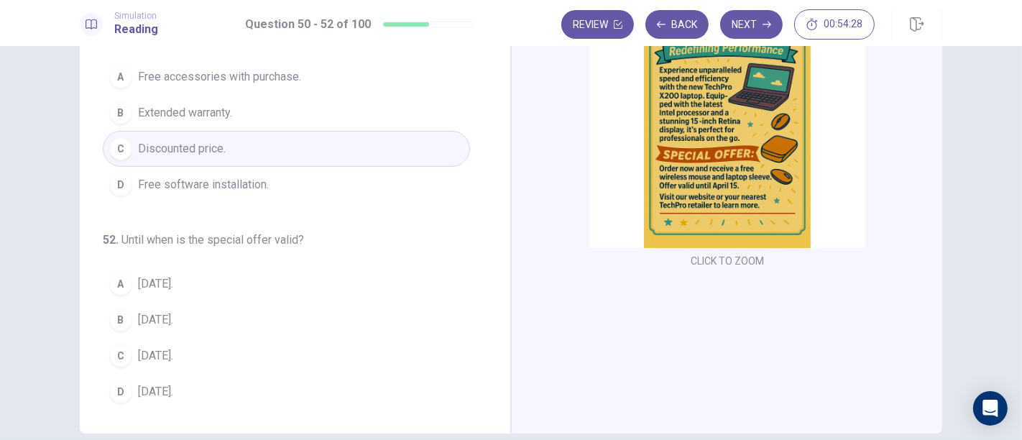
scroll to position [142, 0]
click at [144, 355] on span "April 15." at bounding box center [155, 355] width 35 height 17
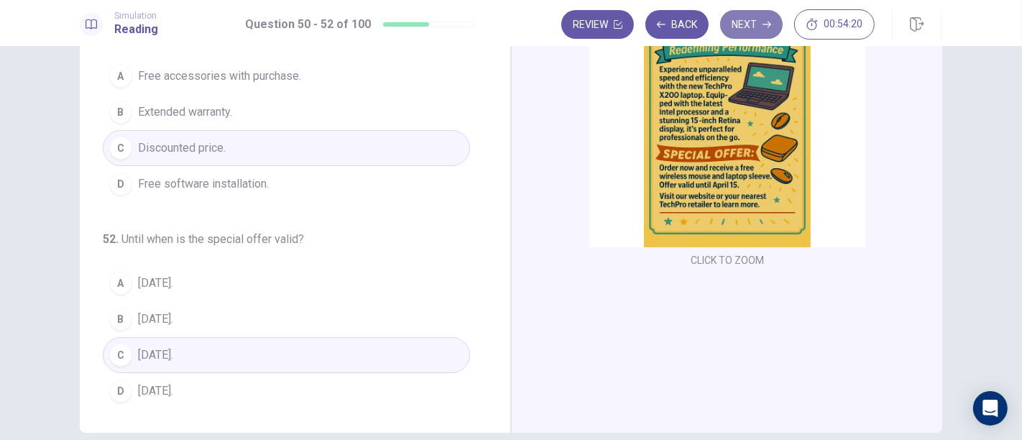
click at [766, 24] on icon "button" at bounding box center [767, 25] width 9 height 6
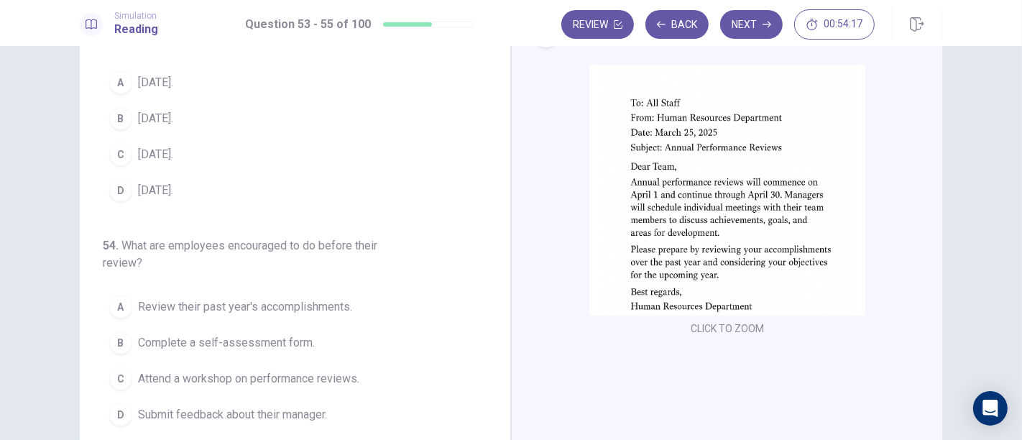
scroll to position [0, 0]
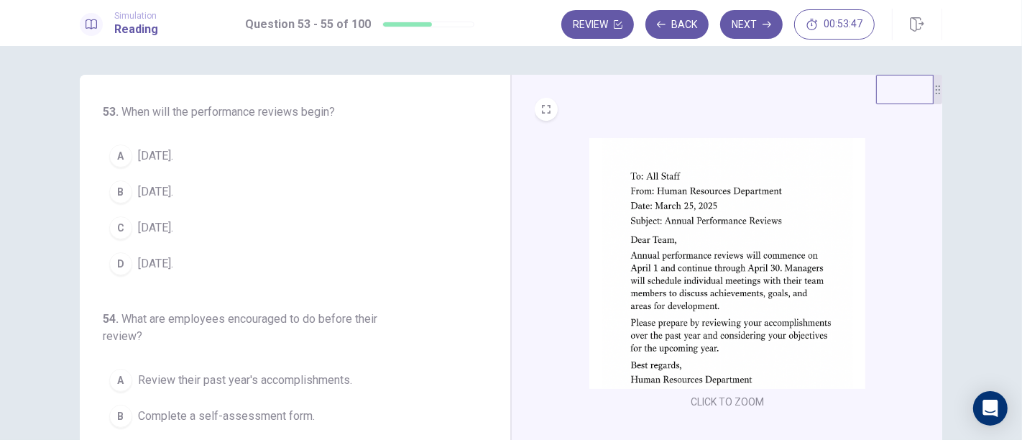
click at [119, 232] on div "C" at bounding box center [120, 227] width 23 height 23
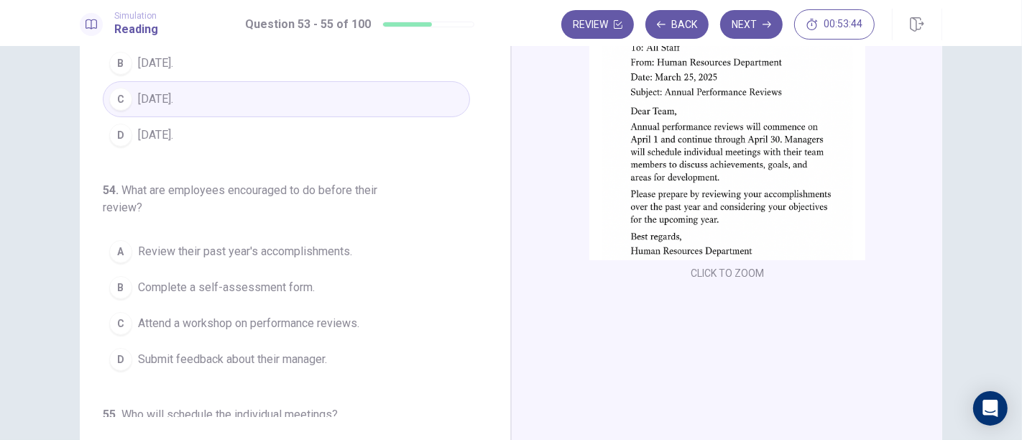
scroll to position [134, 0]
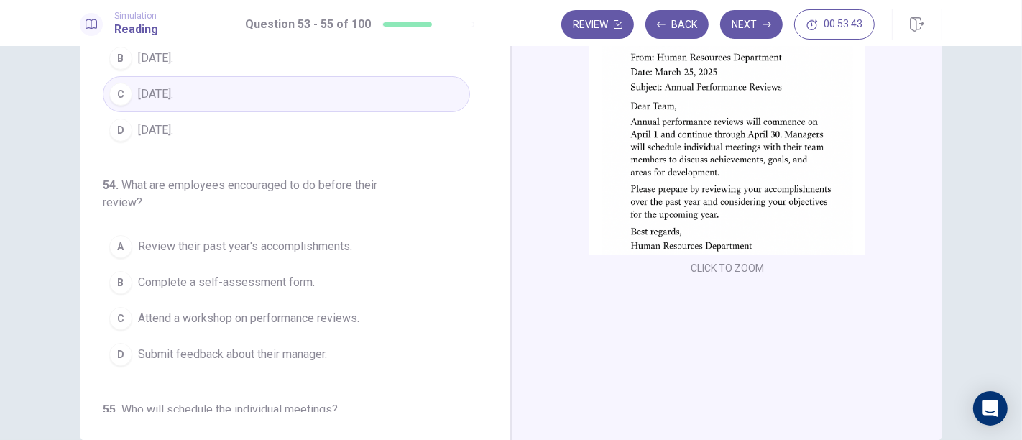
click at [116, 279] on div "B" at bounding box center [120, 282] width 23 height 23
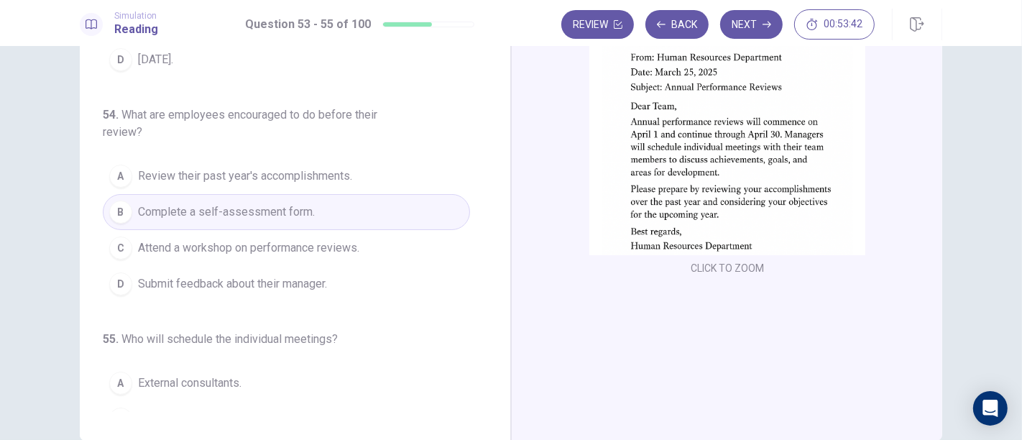
scroll to position [162, 0]
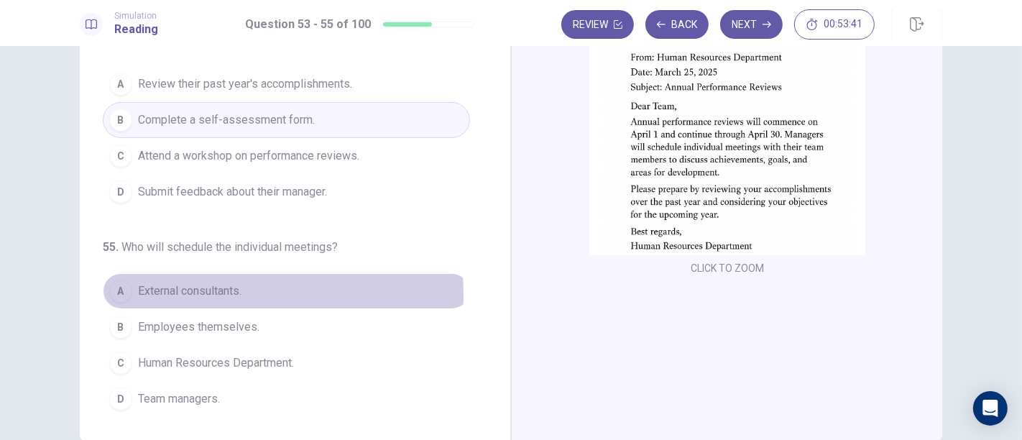
click at [116, 286] on div "A" at bounding box center [120, 291] width 23 height 23
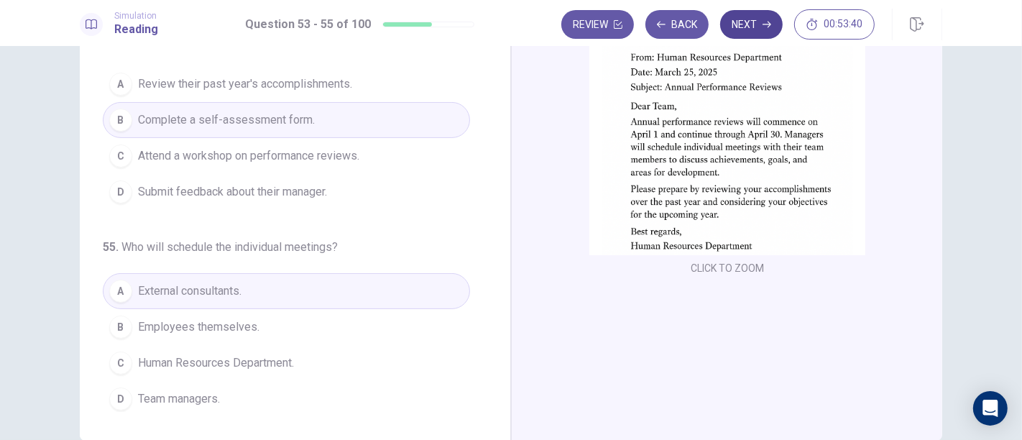
click at [768, 24] on icon "button" at bounding box center [767, 24] width 9 height 9
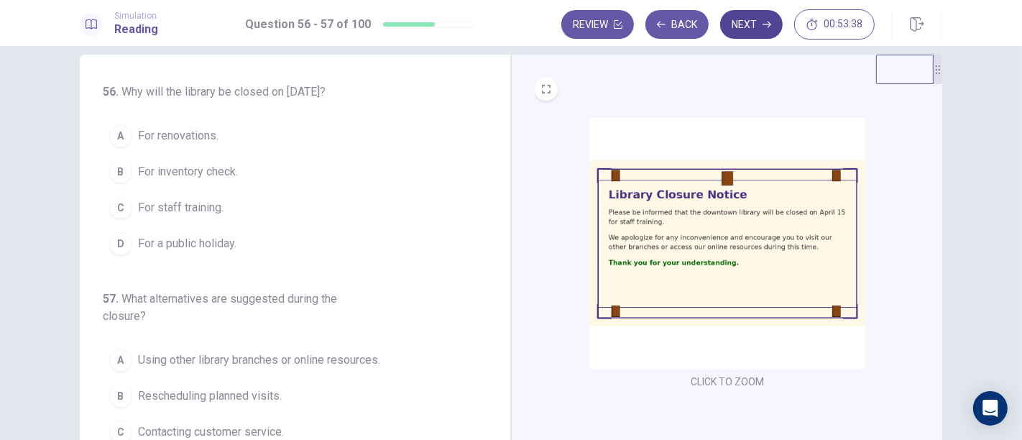
scroll to position [19, 0]
click at [116, 134] on div "A" at bounding box center [120, 136] width 23 height 23
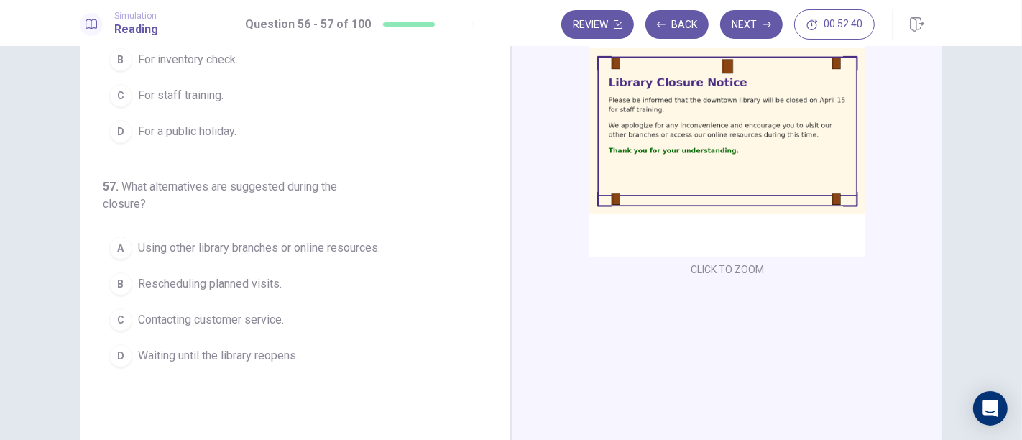
scroll to position [133, 0]
click at [144, 356] on span "Waiting until the library reopens." at bounding box center [218, 355] width 160 height 17
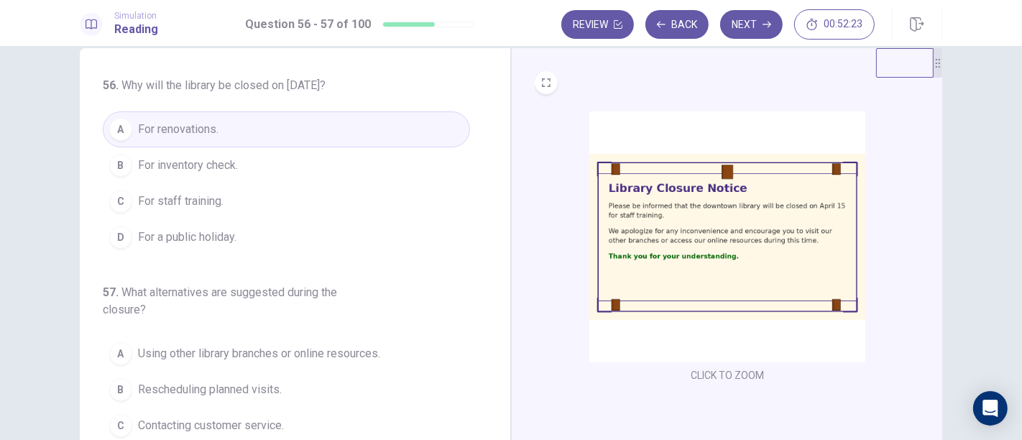
scroll to position [0, 0]
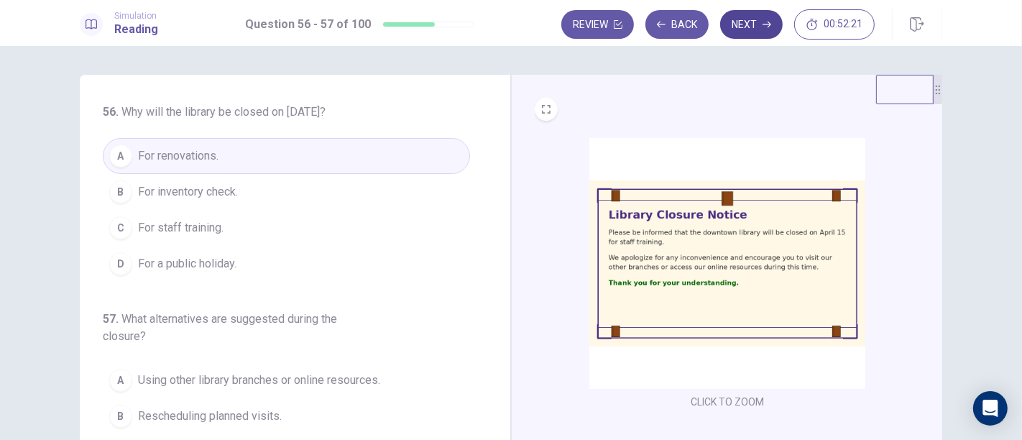
click at [748, 27] on button "Next" at bounding box center [751, 24] width 63 height 29
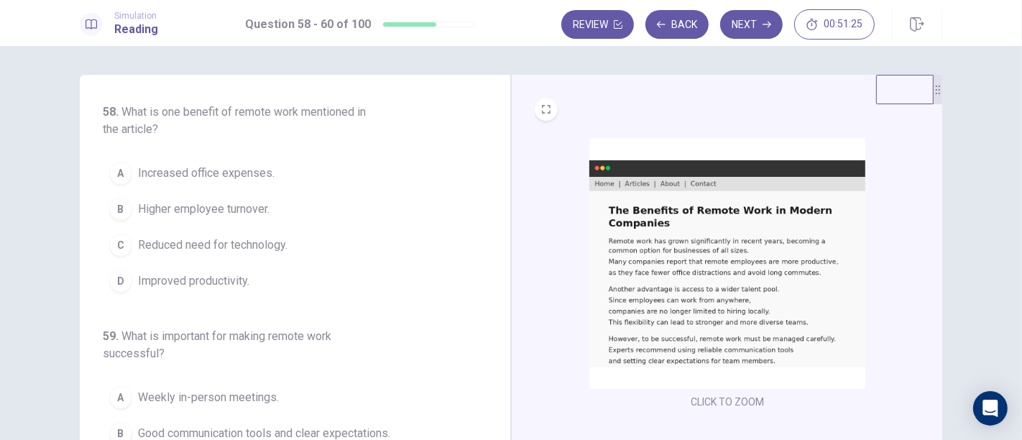
click at [116, 279] on div "D" at bounding box center [120, 281] width 23 height 23
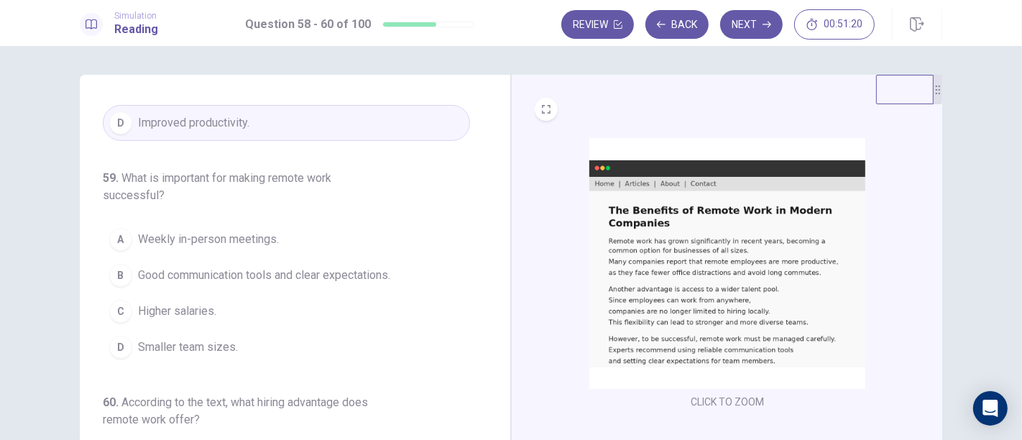
scroll to position [160, 0]
click at [116, 306] on div "C" at bounding box center [120, 309] width 23 height 23
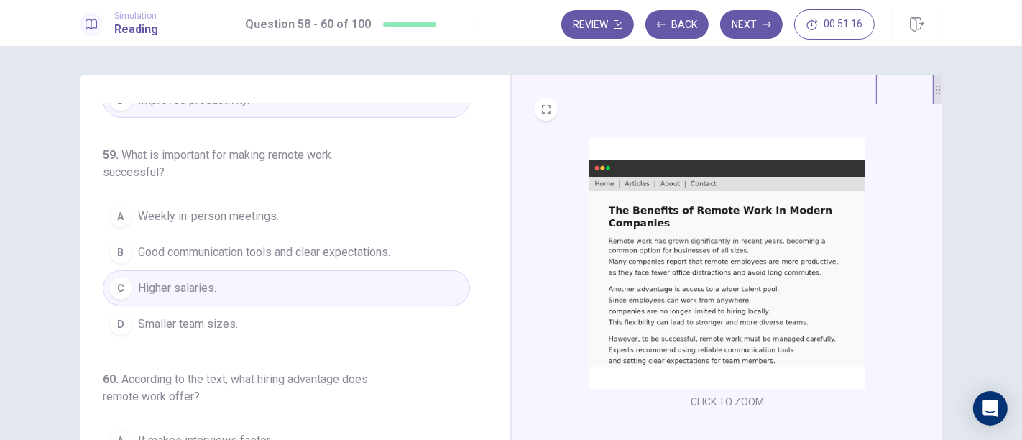
scroll to position [197, 0]
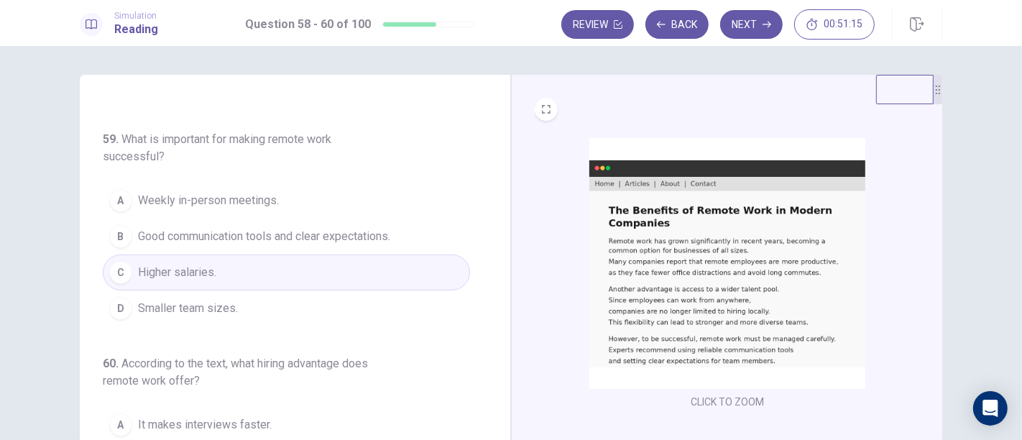
click at [150, 416] on span "It makes interviews faster." at bounding box center [205, 424] width 134 height 17
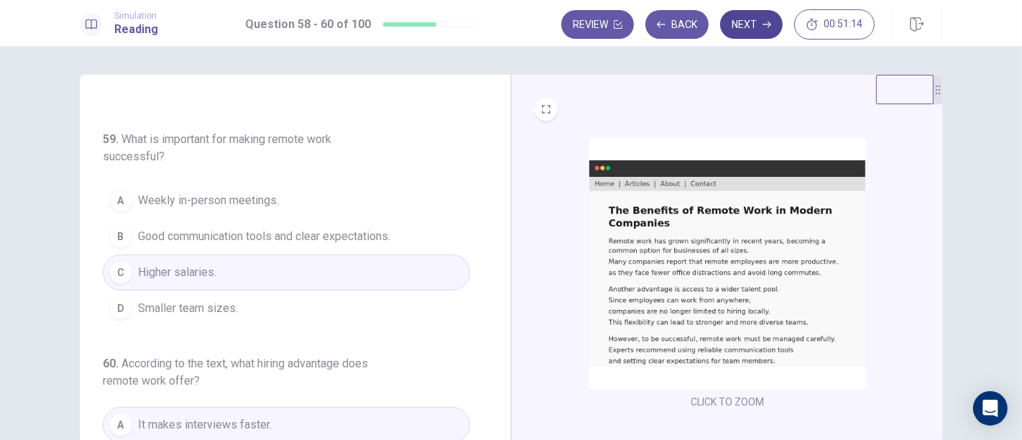
click at [763, 24] on icon "button" at bounding box center [767, 24] width 9 height 9
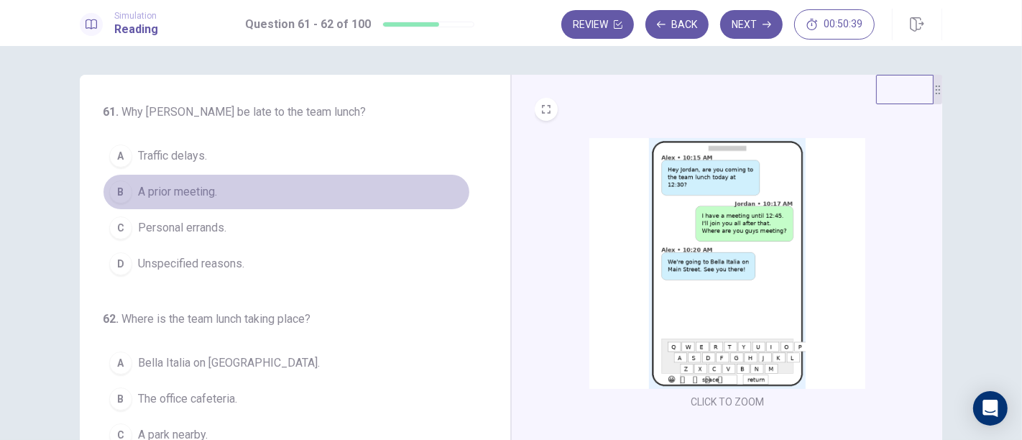
click at [235, 191] on button "B A prior meeting." at bounding box center [286, 192] width 367 height 36
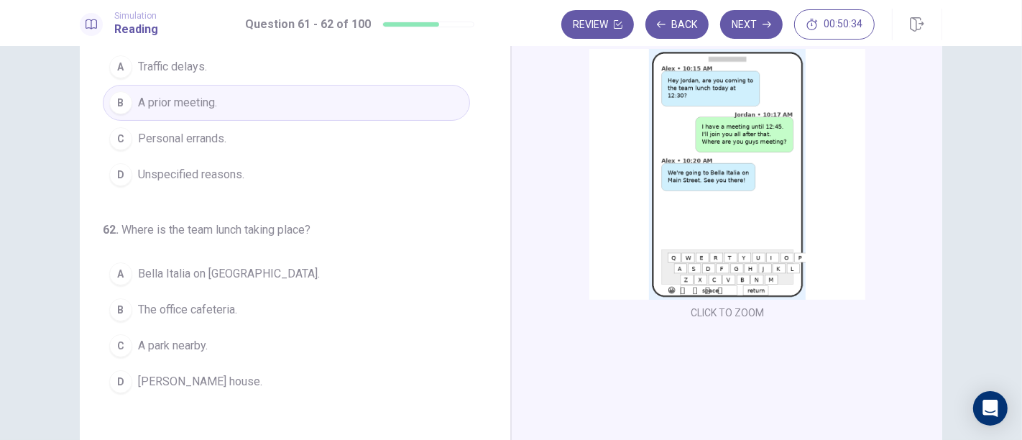
scroll to position [88, 0]
click at [117, 267] on div "A" at bounding box center [120, 275] width 23 height 23
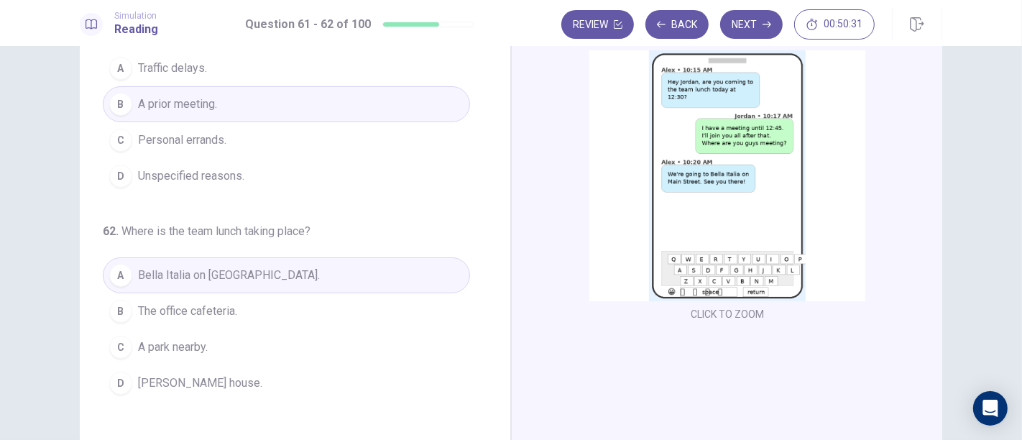
click at [116, 267] on div "A" at bounding box center [120, 275] width 23 height 23
click at [751, 17] on button "Next" at bounding box center [751, 24] width 63 height 29
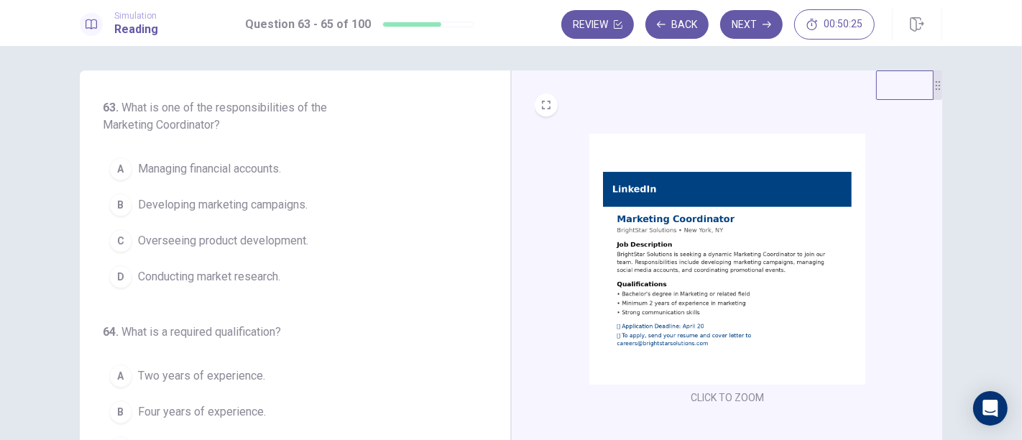
scroll to position [0, 0]
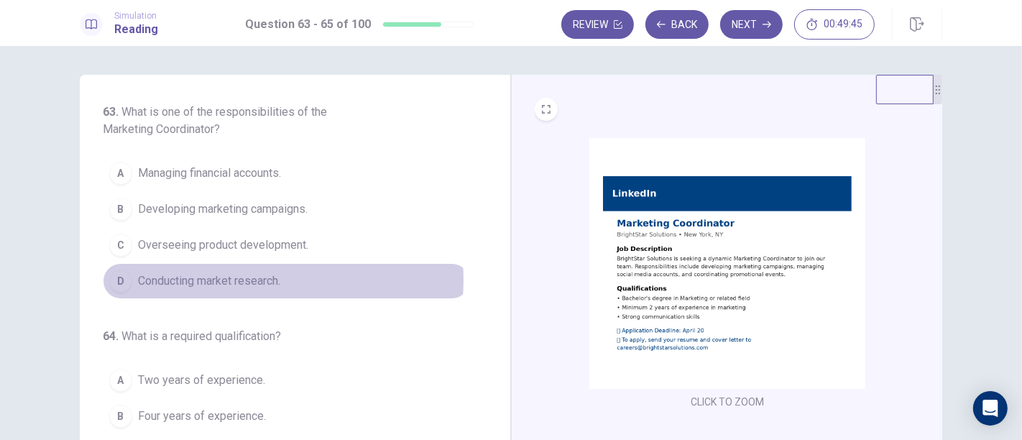
click at [248, 278] on span "Conducting market research." at bounding box center [209, 280] width 142 height 17
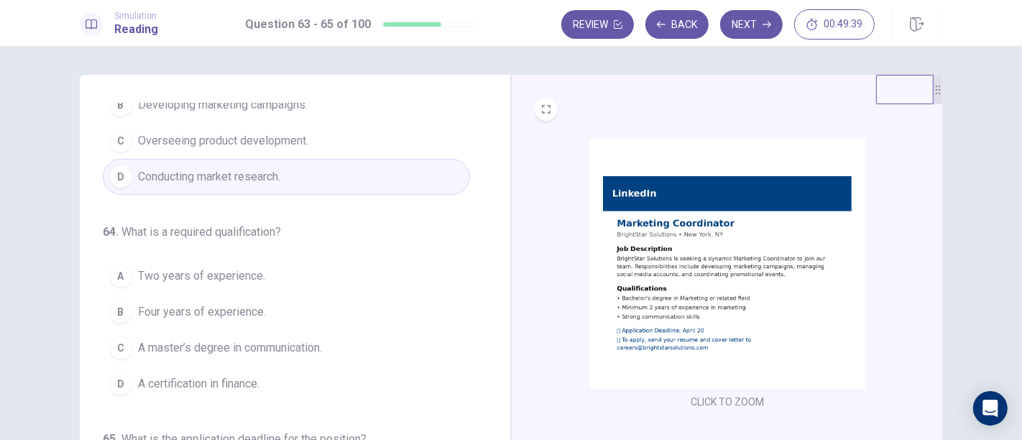
scroll to position [121, 0]
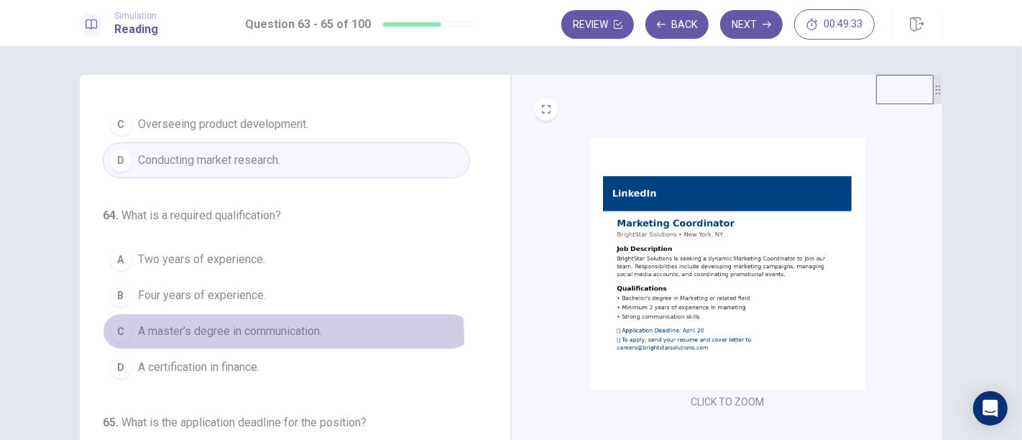
click at [209, 336] on span "A master’s degree in communication." at bounding box center [230, 331] width 184 height 17
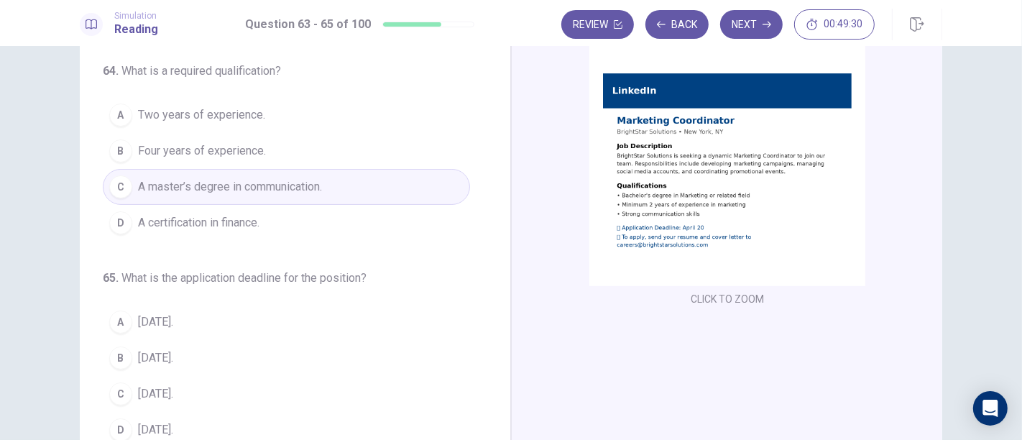
scroll to position [104, 0]
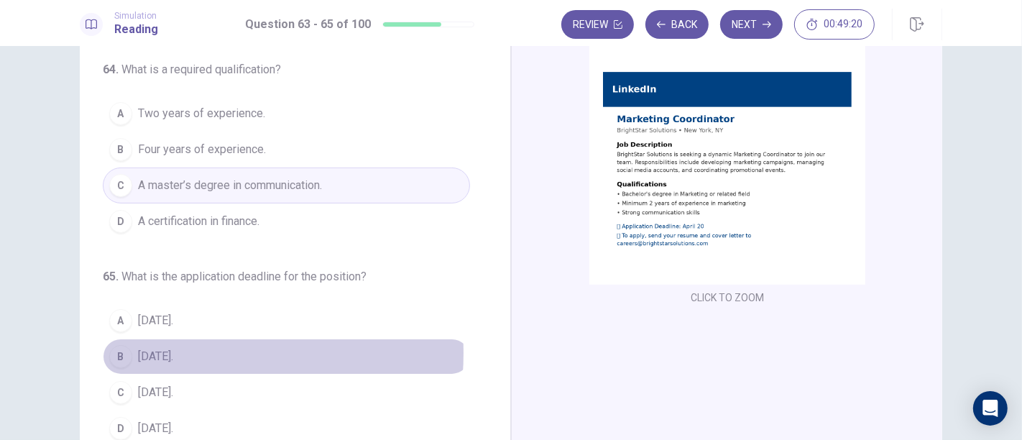
click at [152, 348] on span "April 18." at bounding box center [155, 356] width 35 height 17
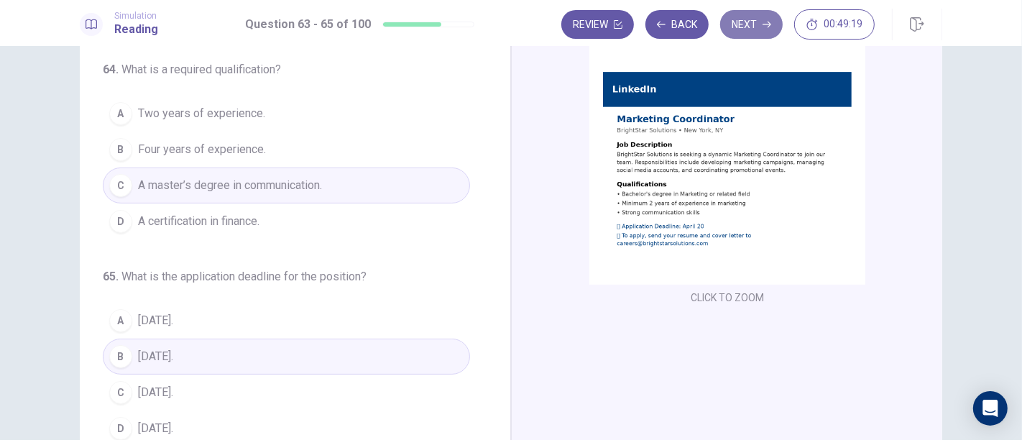
click at [758, 14] on button "Next" at bounding box center [751, 24] width 63 height 29
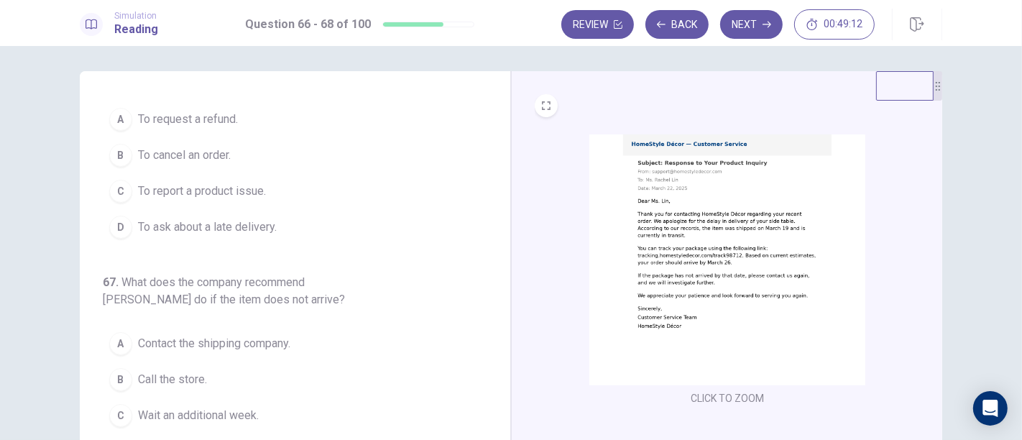
scroll to position [0, 0]
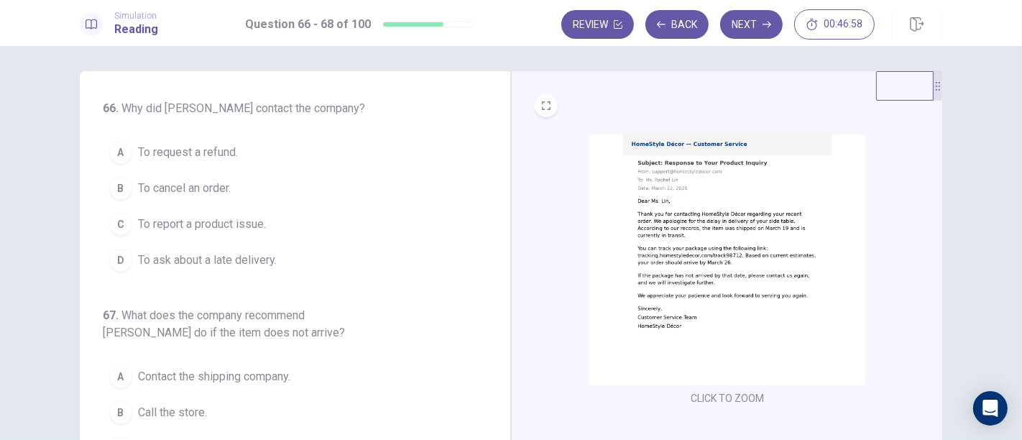
click at [139, 227] on span "To report a product issue." at bounding box center [202, 224] width 128 height 17
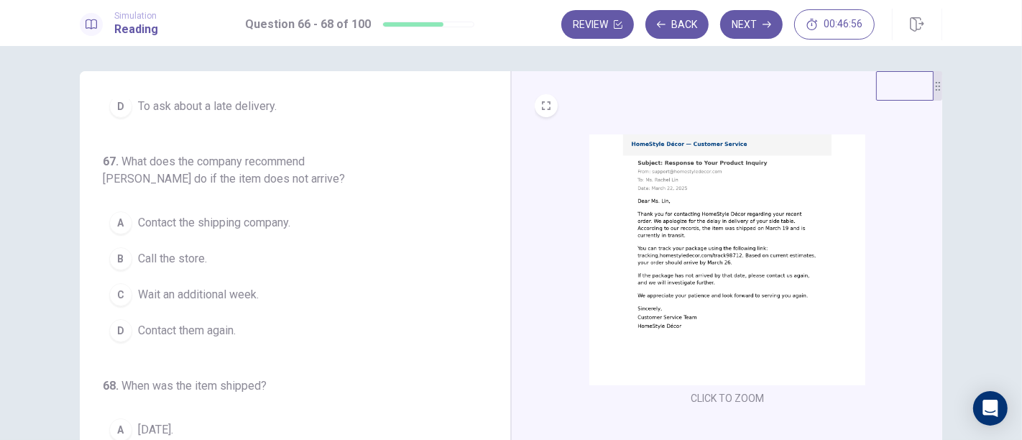
scroll to position [162, 0]
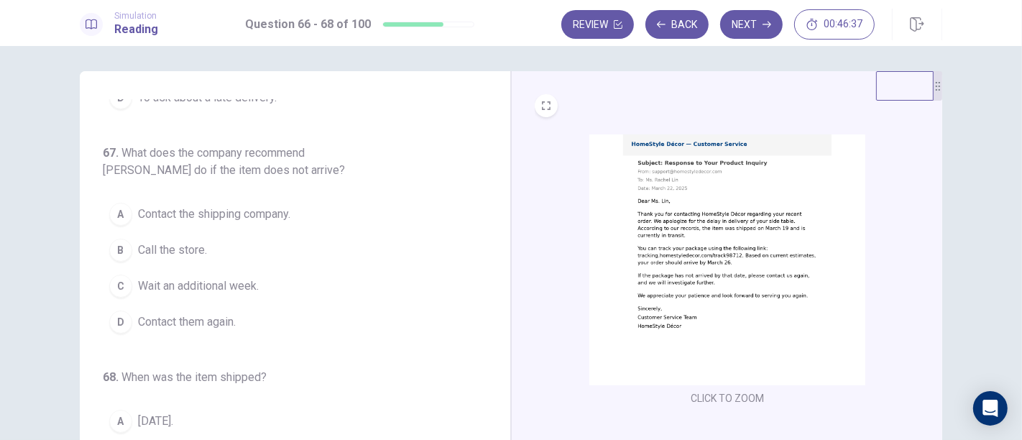
click at [116, 246] on div "B" at bounding box center [120, 250] width 23 height 23
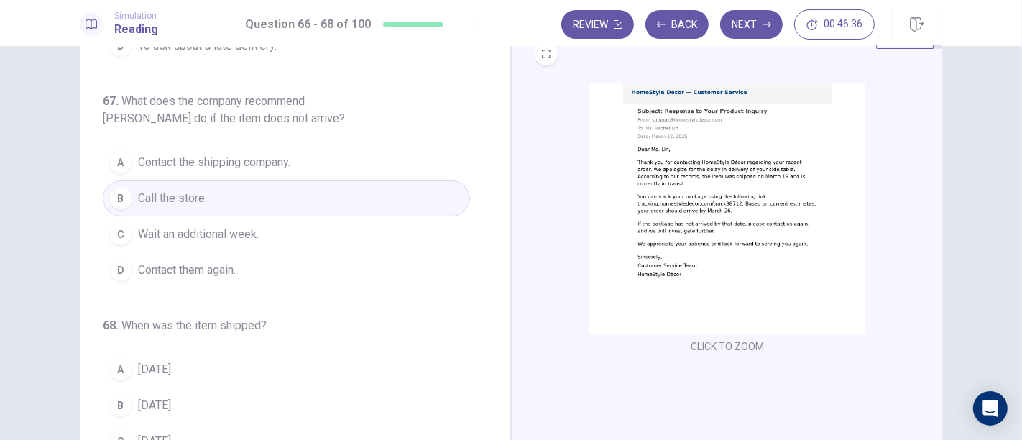
scroll to position [55, 0]
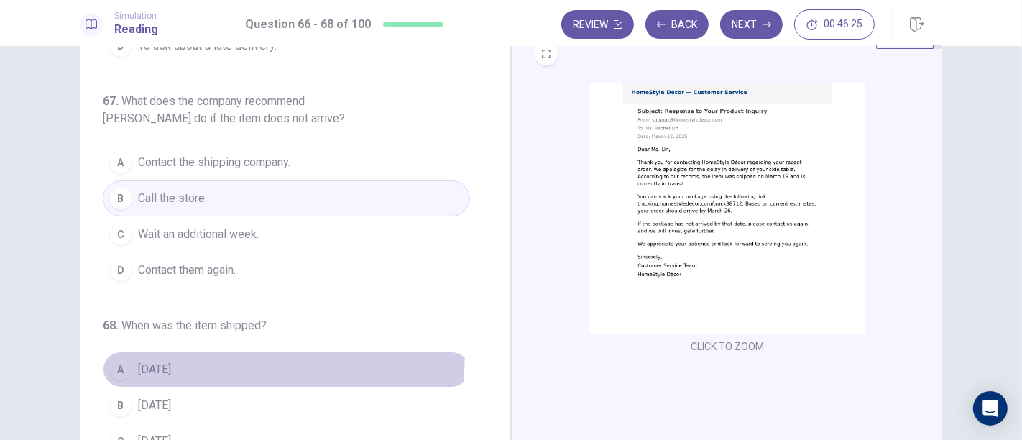
click at [140, 361] on span "March 22." at bounding box center [155, 369] width 35 height 17
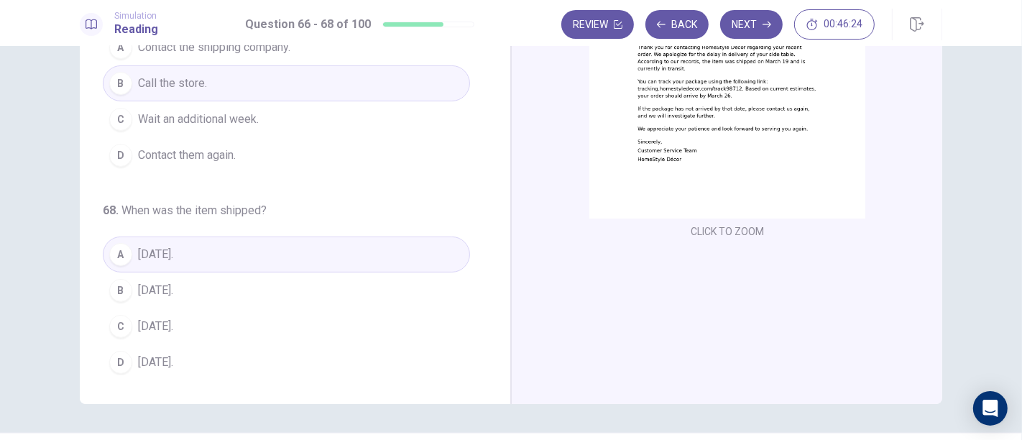
scroll to position [173, 0]
click at [754, 18] on button "Next" at bounding box center [751, 24] width 63 height 29
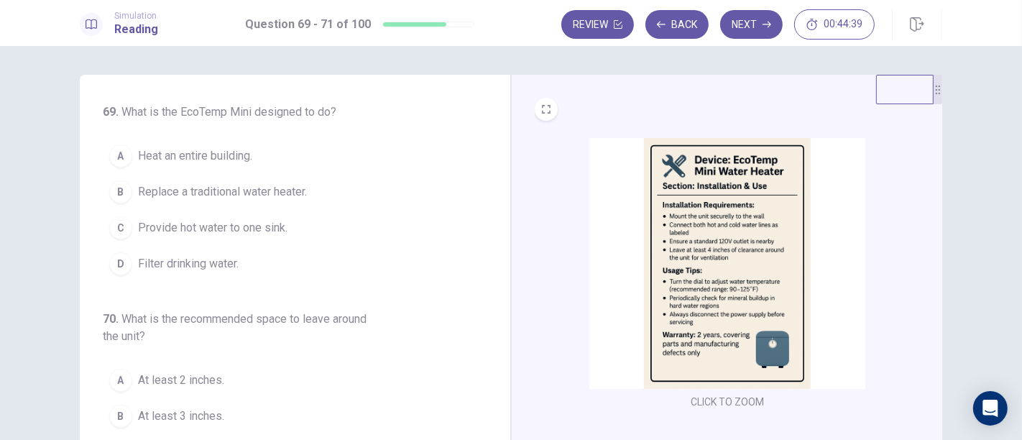
scroll to position [4, 0]
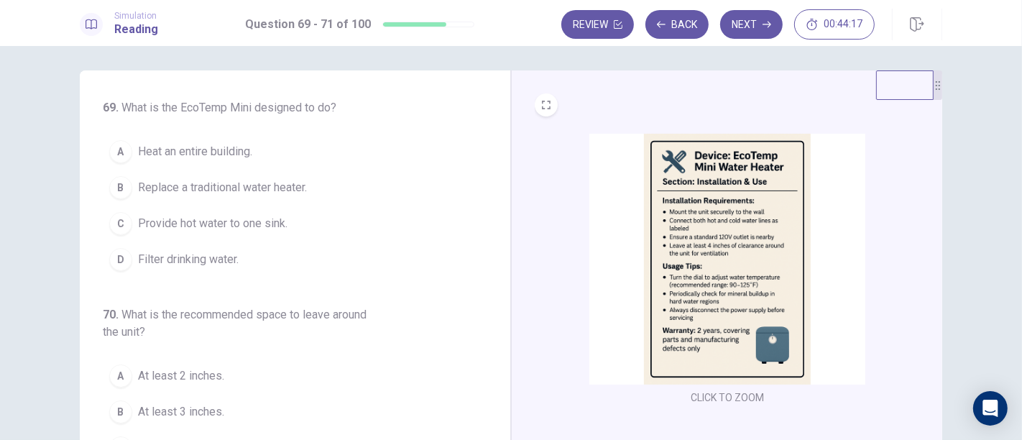
click at [116, 144] on div "A" at bounding box center [120, 151] width 23 height 23
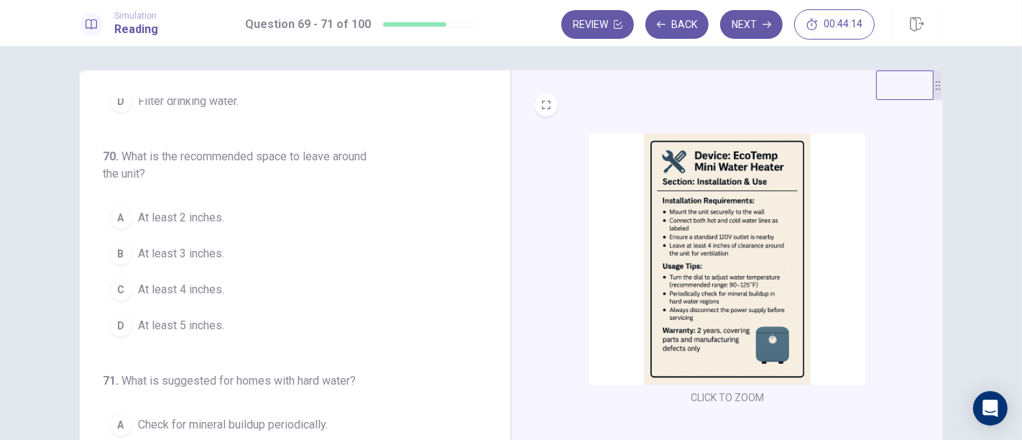
scroll to position [162, 0]
click at [109, 279] on div "C" at bounding box center [120, 285] width 23 height 23
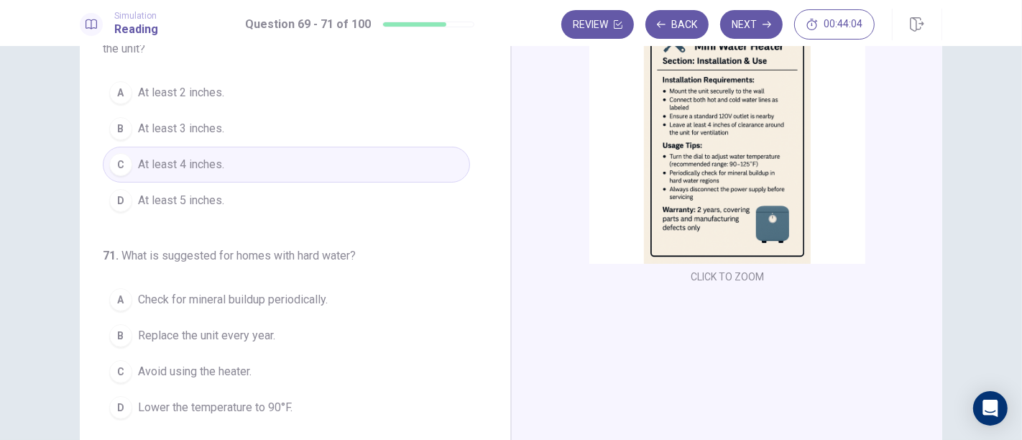
scroll to position [129, 0]
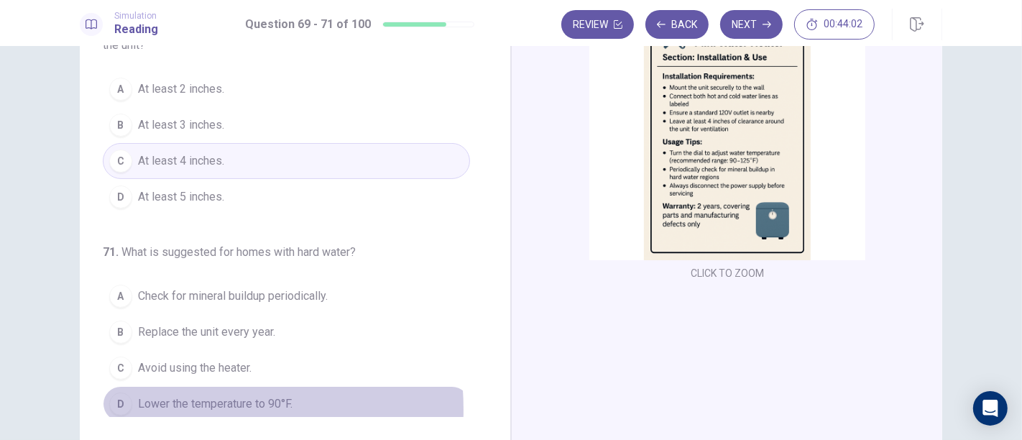
click at [147, 404] on span "Lower the temperature to 90°F." at bounding box center [215, 403] width 155 height 17
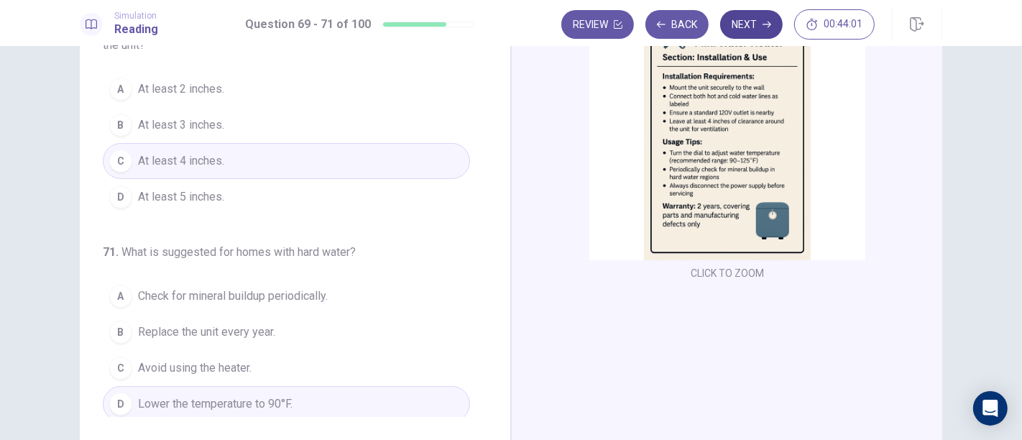
click at [748, 26] on button "Next" at bounding box center [751, 24] width 63 height 29
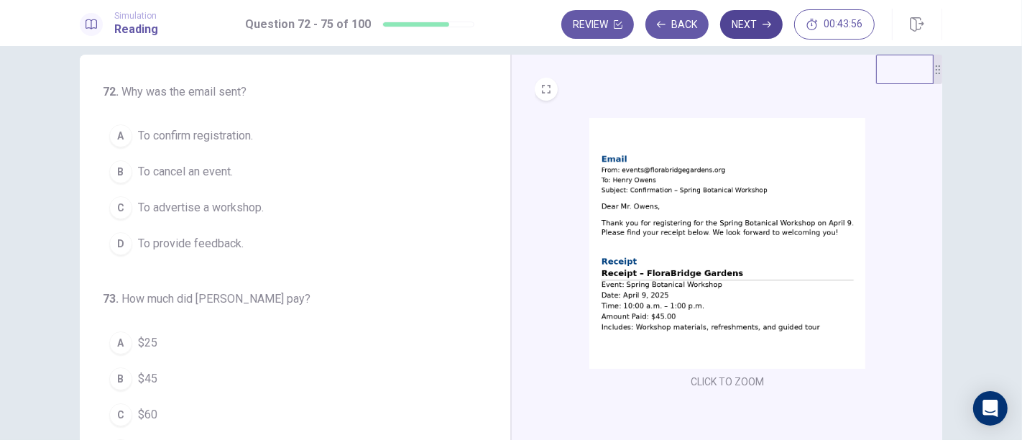
scroll to position [20, 0]
click at [116, 135] on div "A" at bounding box center [120, 135] width 23 height 23
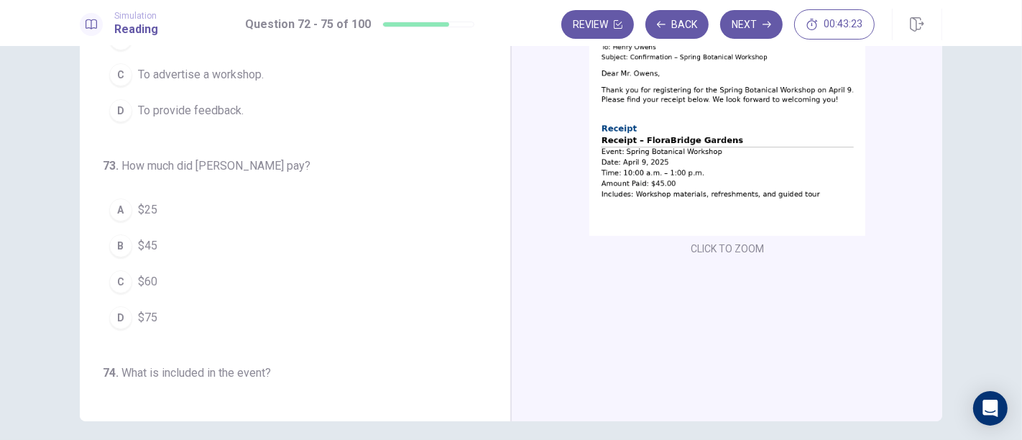
scroll to position [160, 0]
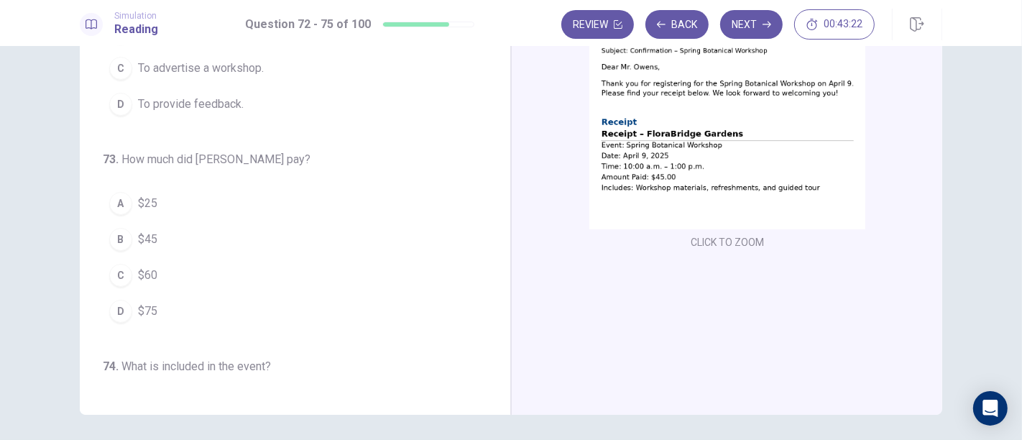
click at [116, 231] on div "B" at bounding box center [120, 239] width 23 height 23
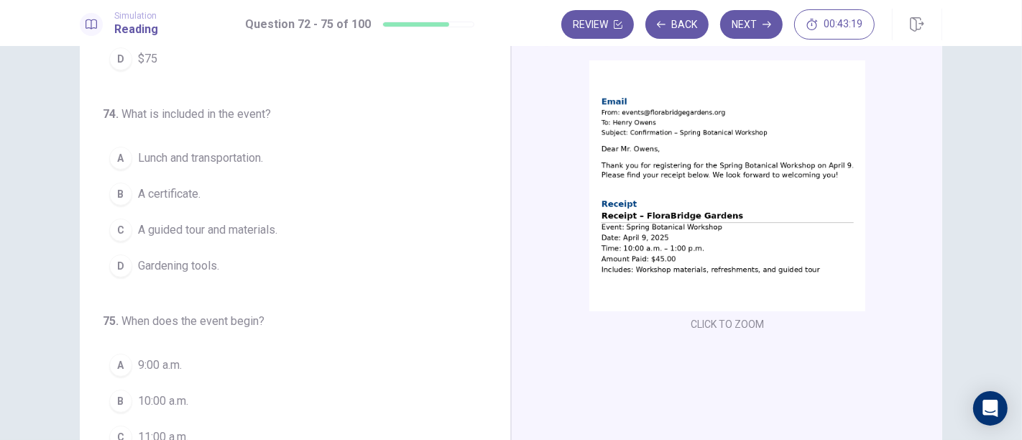
scroll to position [73, 0]
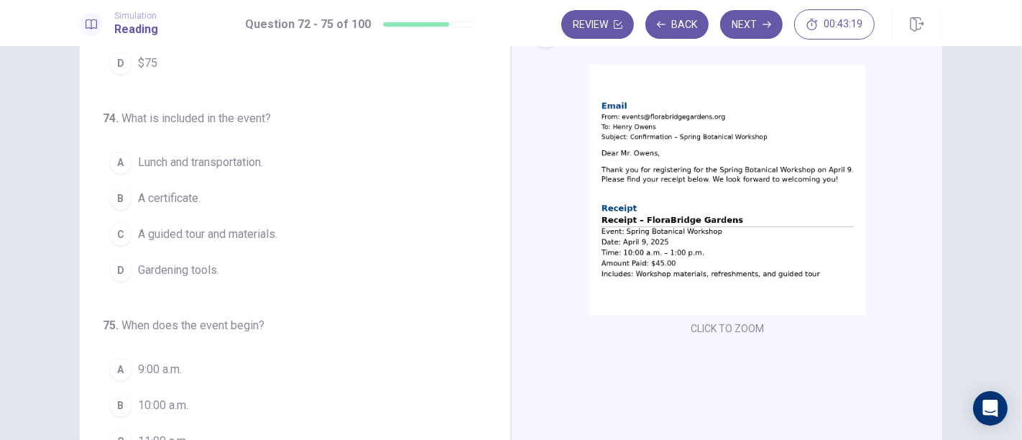
click at [118, 166] on div "A" at bounding box center [120, 162] width 23 height 23
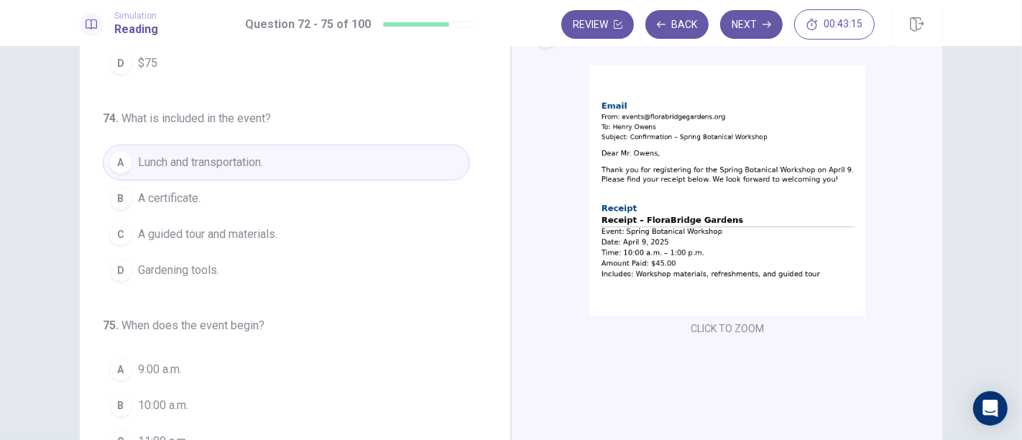
click at [116, 396] on div "B" at bounding box center [120, 405] width 23 height 23
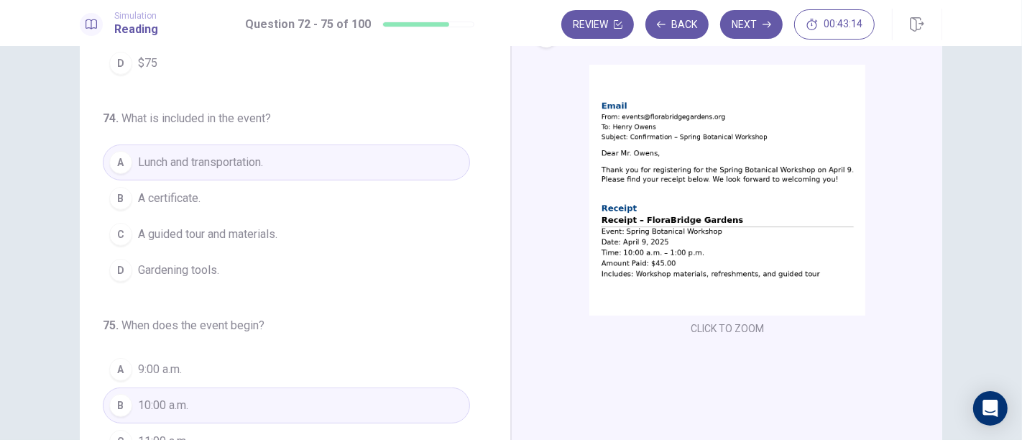
scroll to position [351, 0]
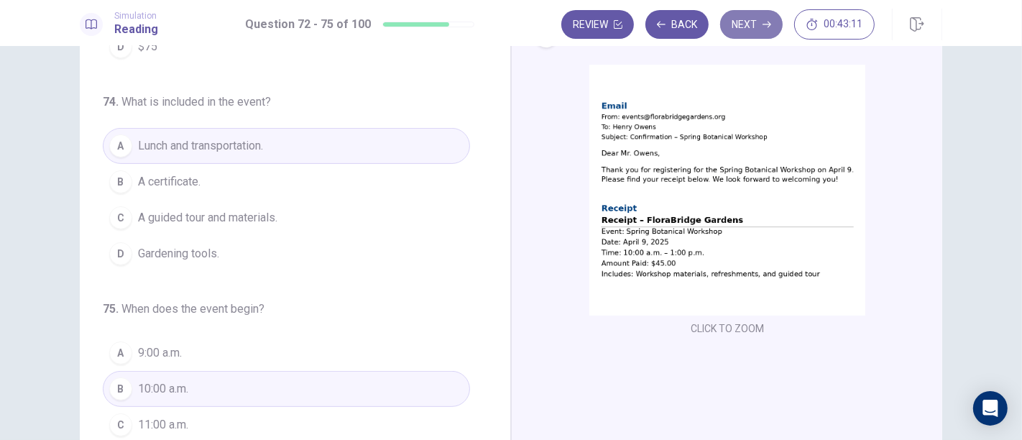
click at [743, 32] on button "Next" at bounding box center [751, 24] width 63 height 29
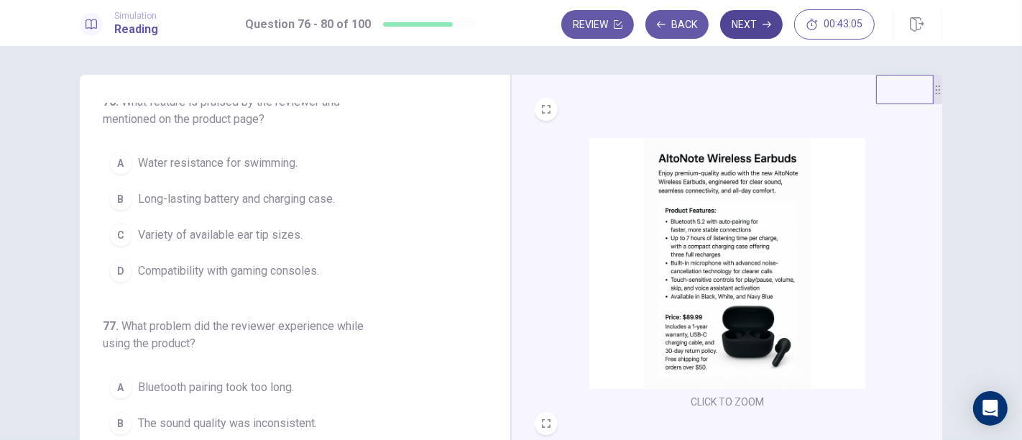
scroll to position [0, 0]
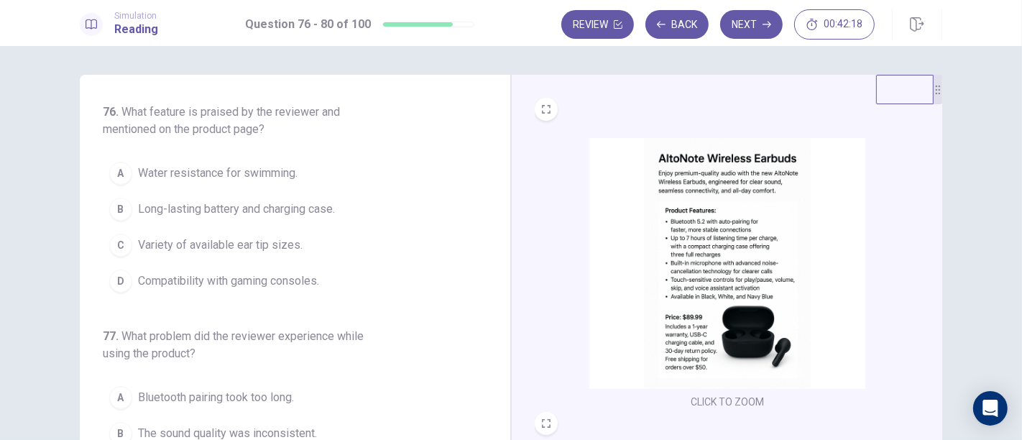
click at [117, 173] on div "A" at bounding box center [120, 173] width 23 height 23
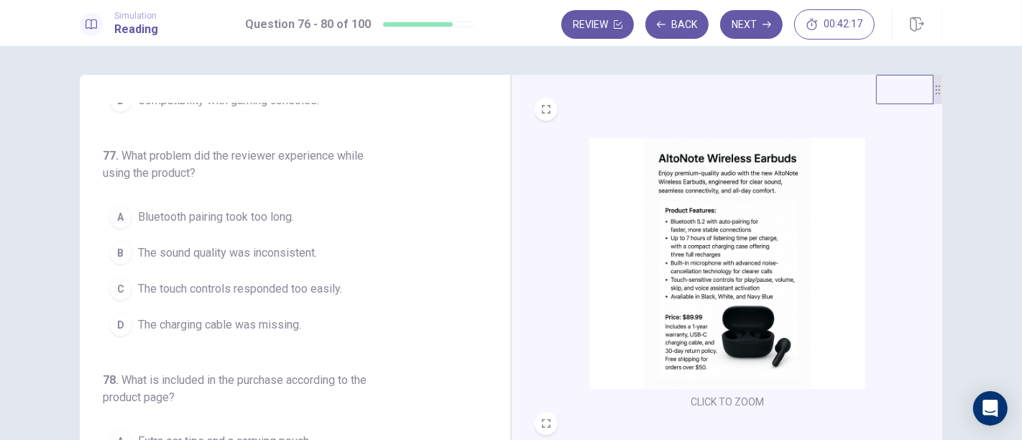
scroll to position [202, 0]
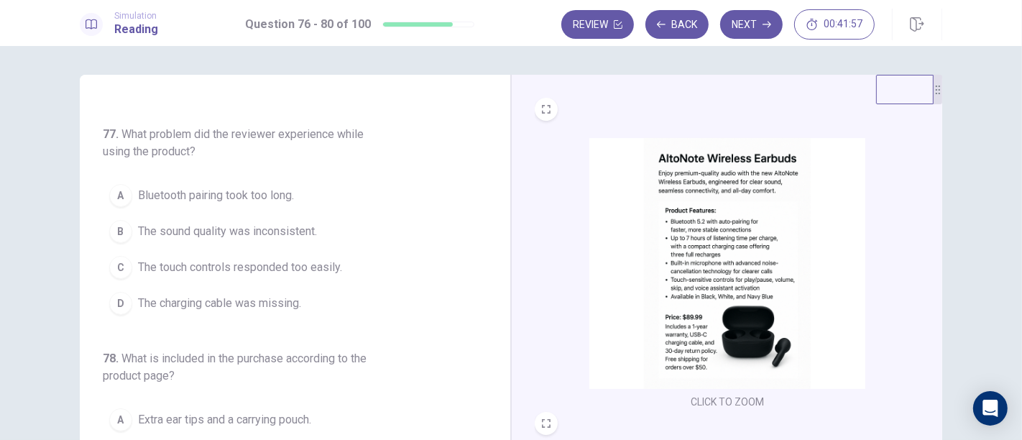
click at [116, 265] on div "C" at bounding box center [120, 267] width 23 height 23
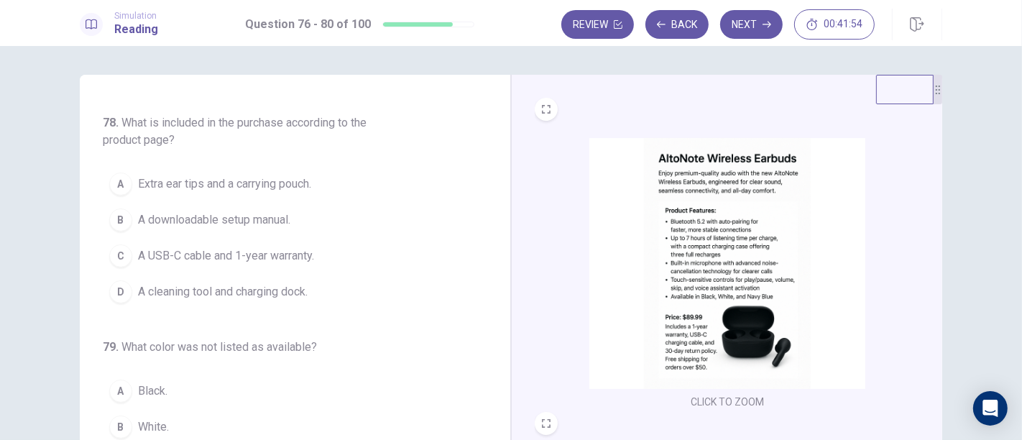
scroll to position [441, 0]
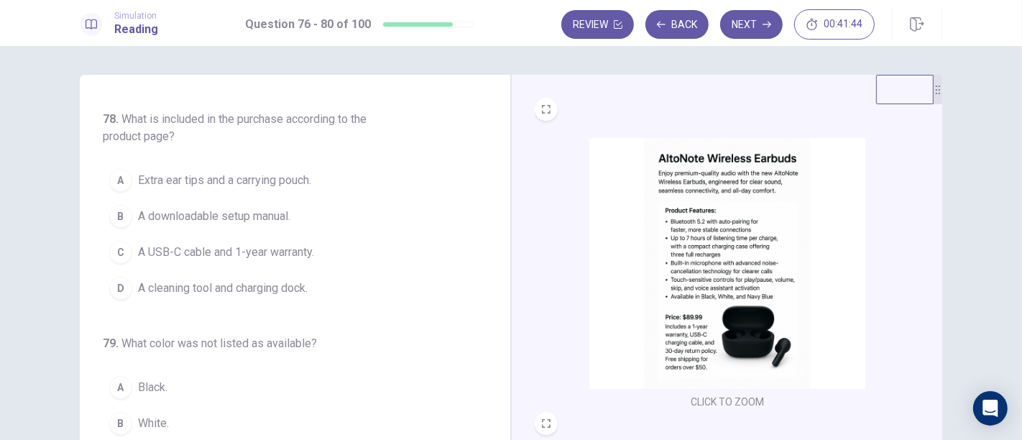
click at [116, 283] on div "D" at bounding box center [120, 288] width 23 height 23
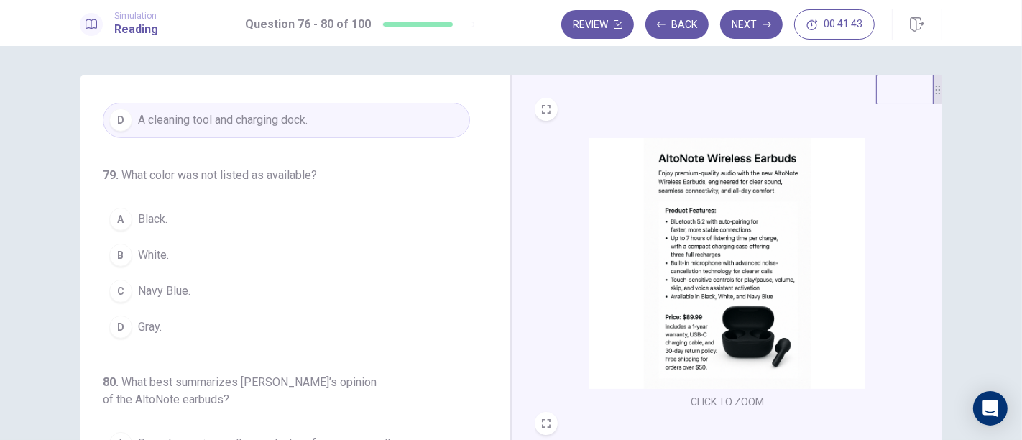
scroll to position [616, 0]
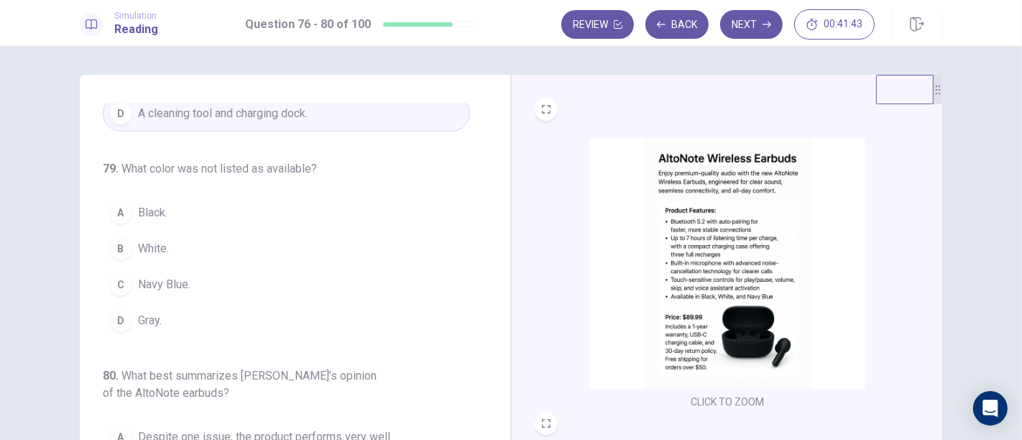
click at [103, 164] on span "79 ." at bounding box center [111, 169] width 16 height 14
click at [116, 320] on div "D" at bounding box center [120, 320] width 23 height 23
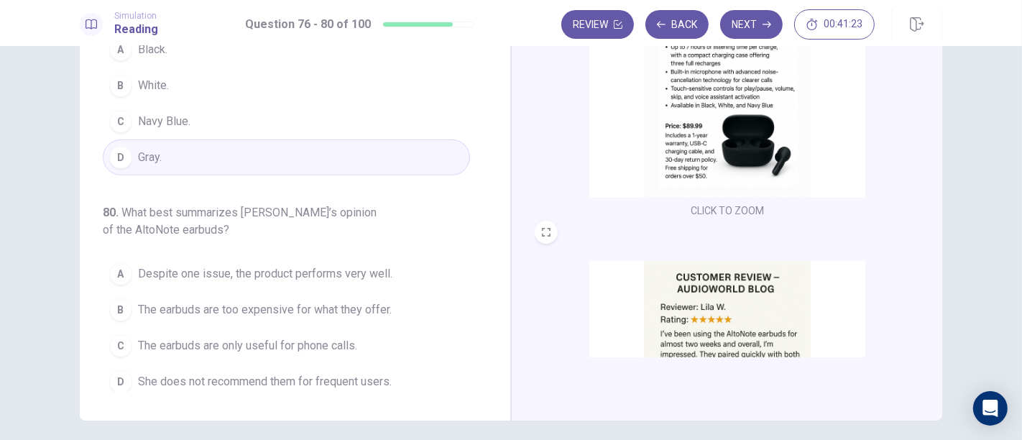
scroll to position [0, 0]
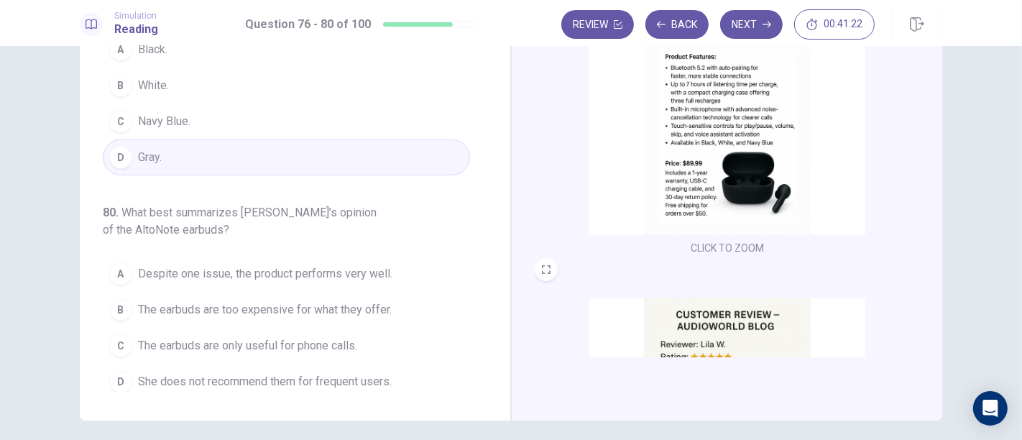
click at [382, 267] on span "Despite one issue, the product performs very well." at bounding box center [265, 273] width 254 height 17
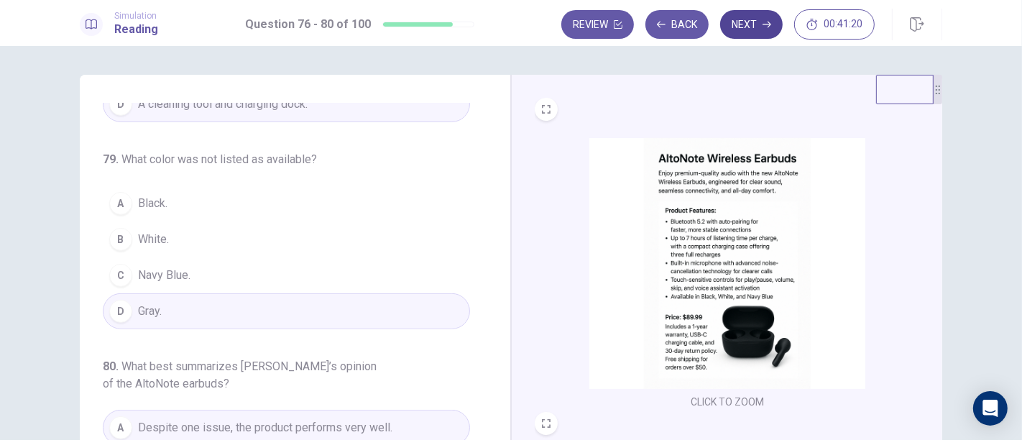
click at [749, 30] on button "Next" at bounding box center [751, 24] width 63 height 29
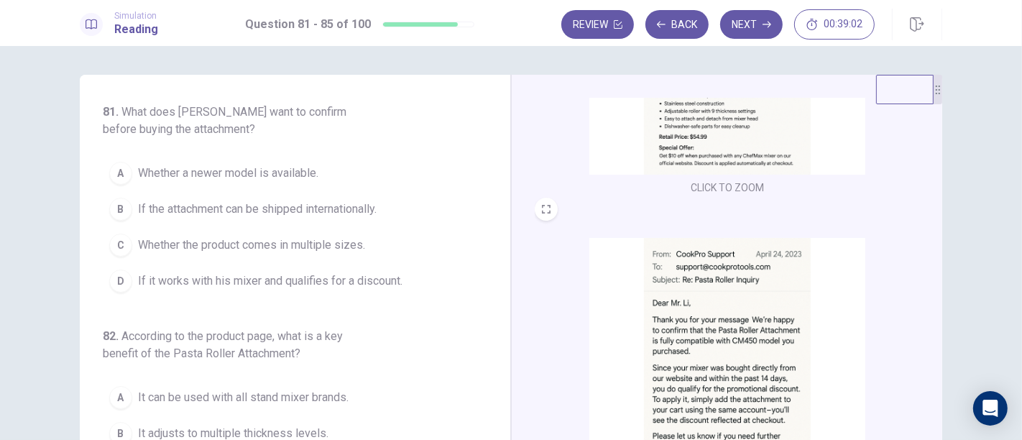
click at [138, 244] on span "Whether the product comes in multiple sizes." at bounding box center [251, 245] width 227 height 17
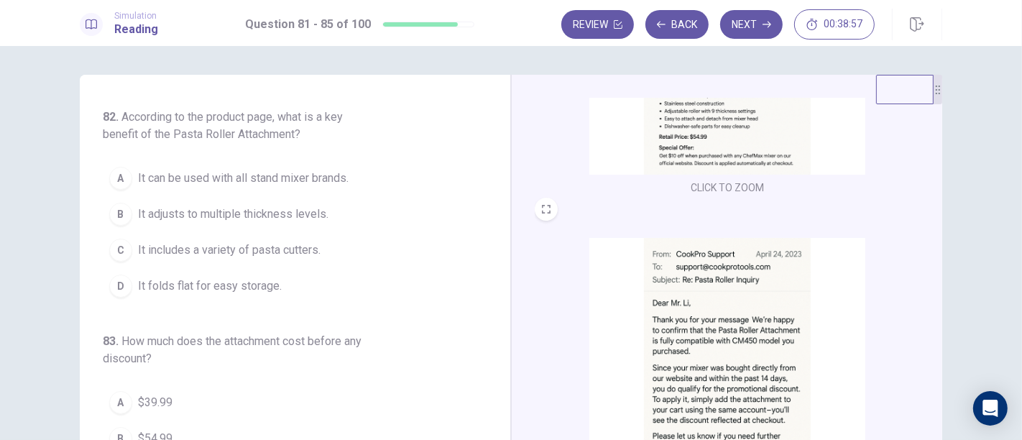
scroll to position [222, 0]
click at [123, 244] on div "C" at bounding box center [120, 247] width 23 height 23
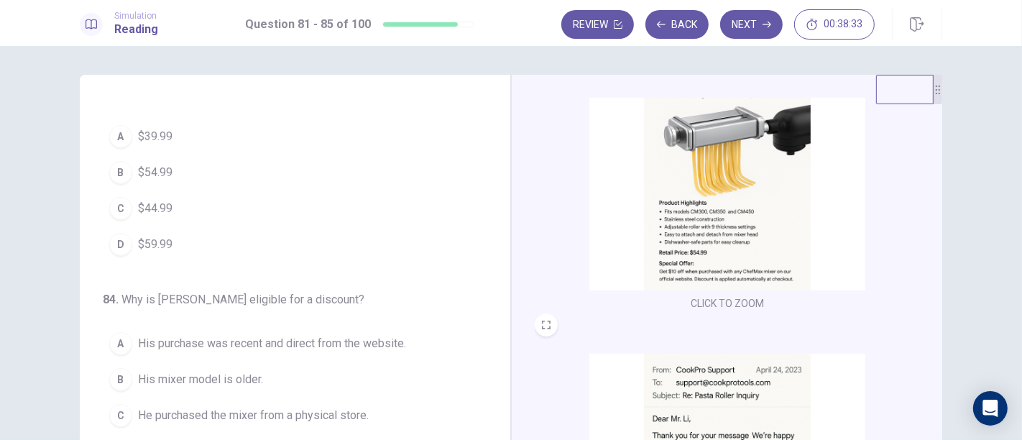
scroll to position [407, 0]
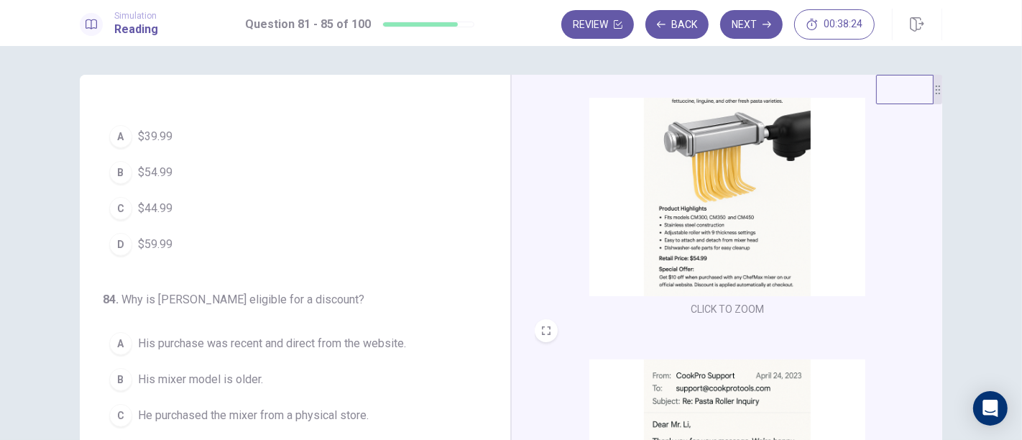
click at [139, 203] on span "$44.99" at bounding box center [155, 208] width 35 height 17
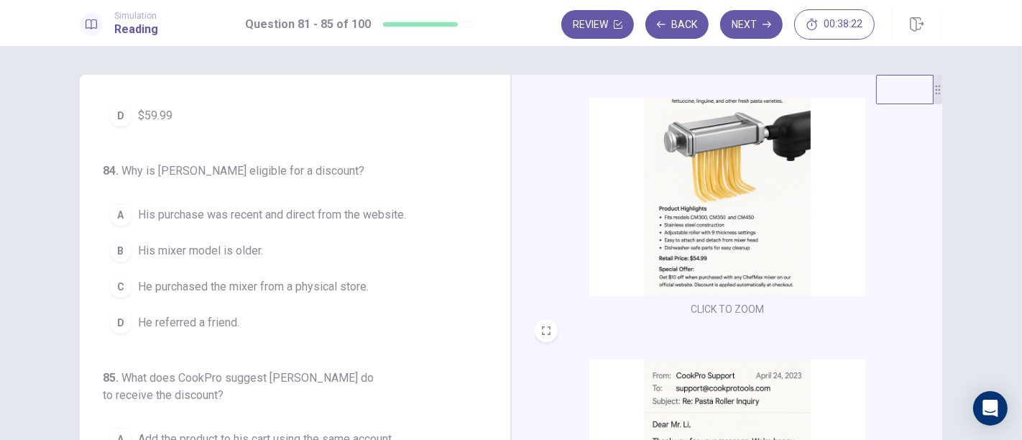
scroll to position [625, 0]
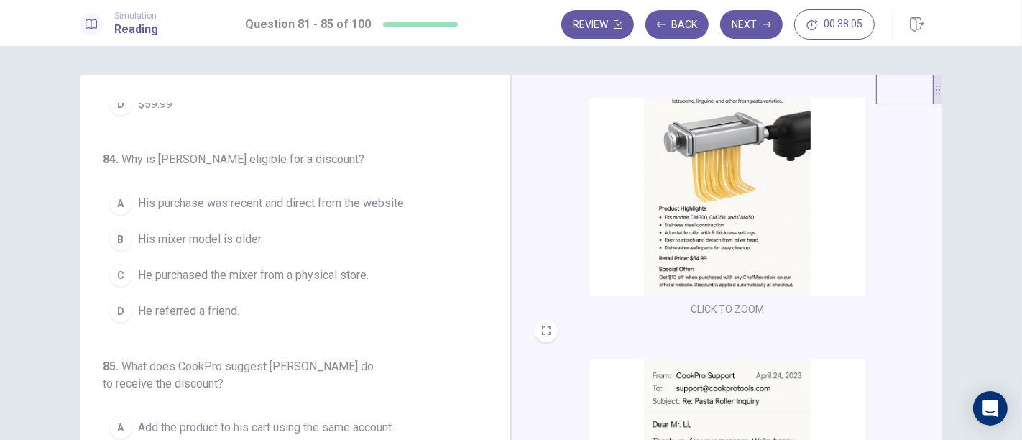
click at [116, 271] on div "C" at bounding box center [120, 275] width 23 height 23
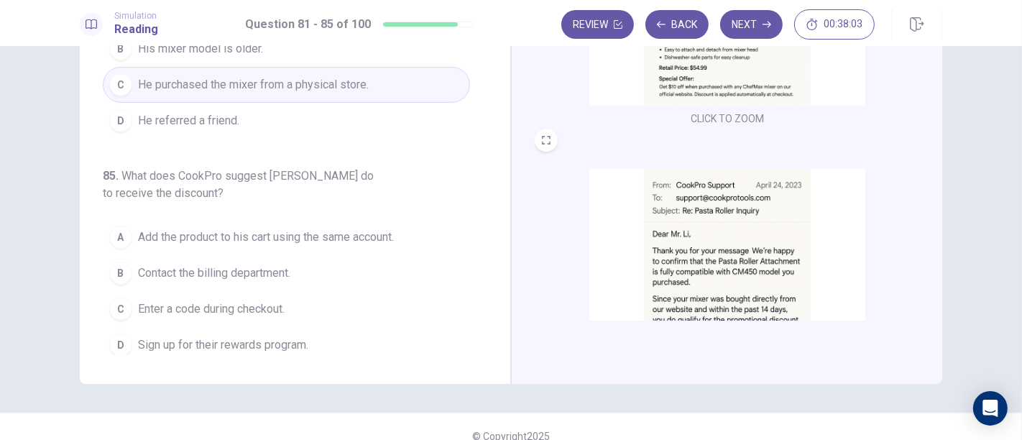
scroll to position [191, 0]
click at [369, 303] on button "C Enter a code during checkout." at bounding box center [286, 308] width 367 height 36
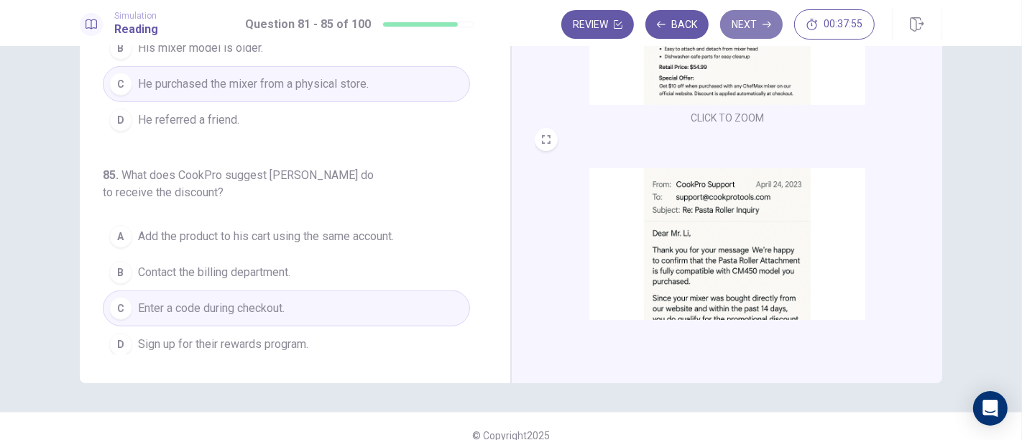
click at [761, 33] on button "Next" at bounding box center [751, 24] width 63 height 29
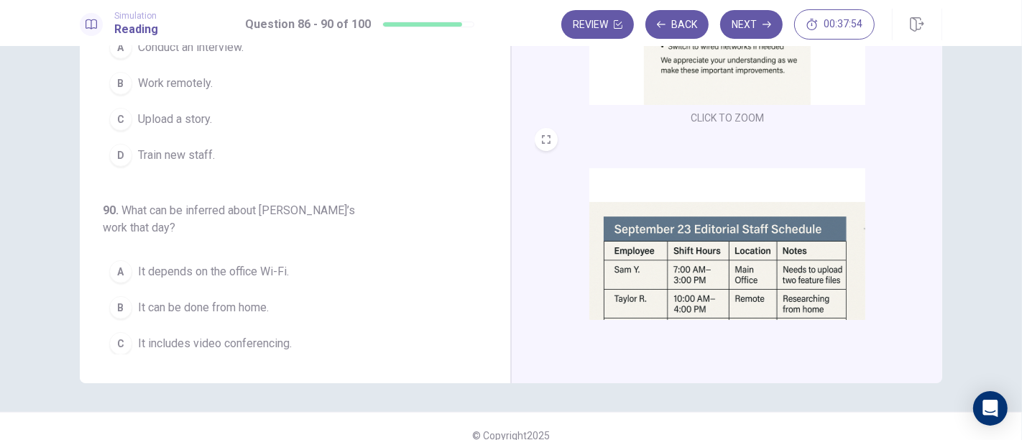
click at [495, 124] on div "86 . What is the main purpose of Gregor’s email? A To cancel shifts. B To annou…" at bounding box center [295, 134] width 431 height 500
click at [492, 124] on div "86 . What is the main purpose of Gregor’s email? A To cancel shifts. B To annou…" at bounding box center [295, 134] width 431 height 500
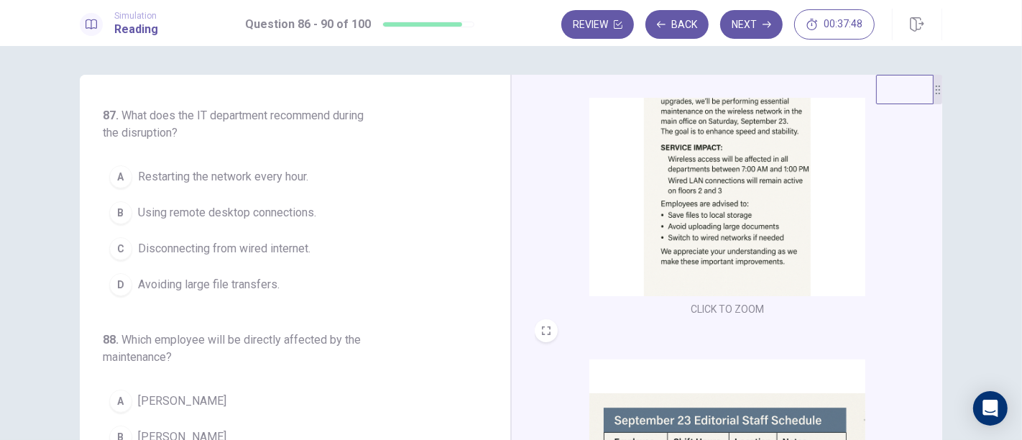
scroll to position [0, 0]
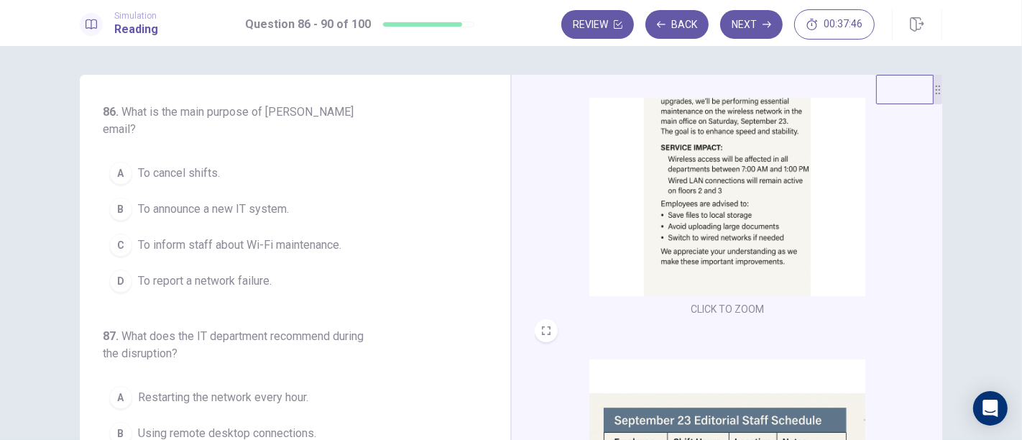
click at [936, 161] on div "CLICK TO ZOOM CLICK TO ZOOM CLICK TO ZOOM" at bounding box center [726, 325] width 431 height 500
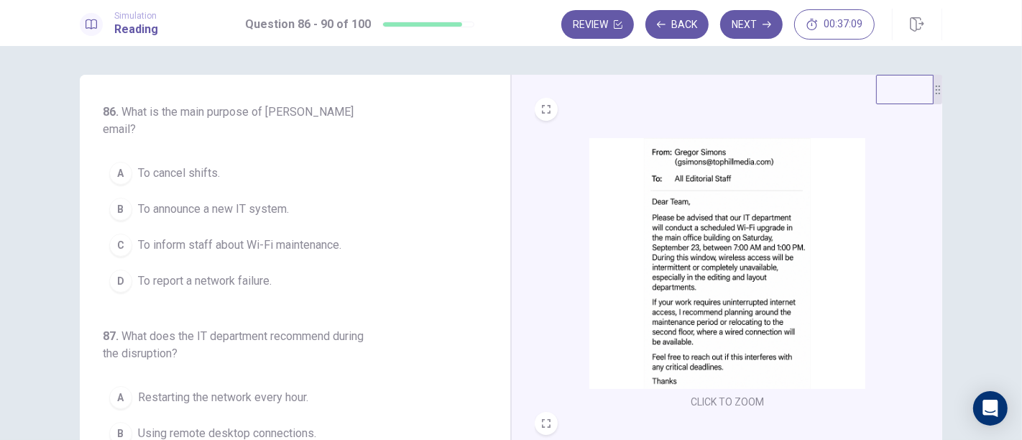
click at [116, 270] on div "D" at bounding box center [120, 281] width 23 height 23
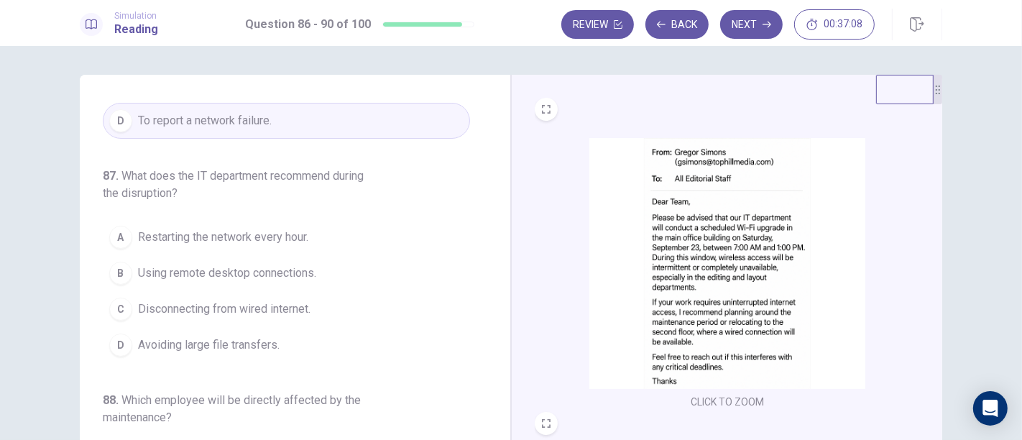
scroll to position [164, 0]
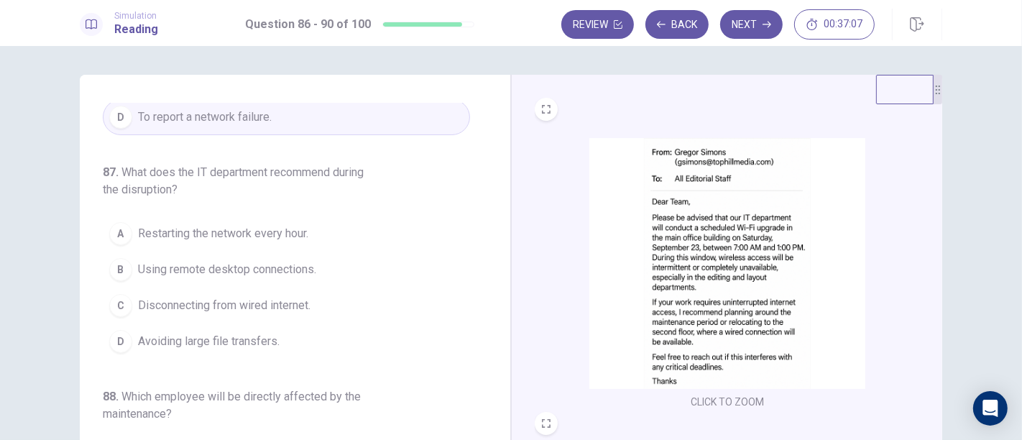
click at [119, 294] on div "C" at bounding box center [120, 305] width 23 height 23
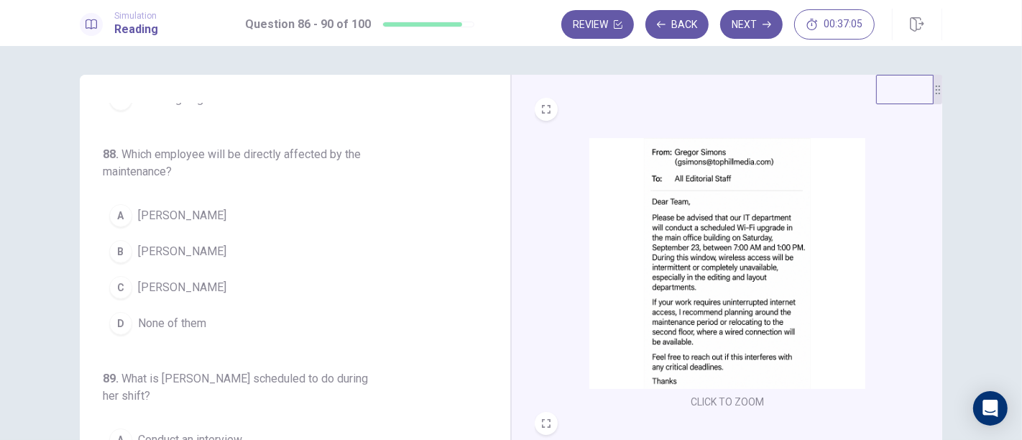
scroll to position [406, 0]
click at [166, 315] on span "None of them" at bounding box center [172, 323] width 68 height 17
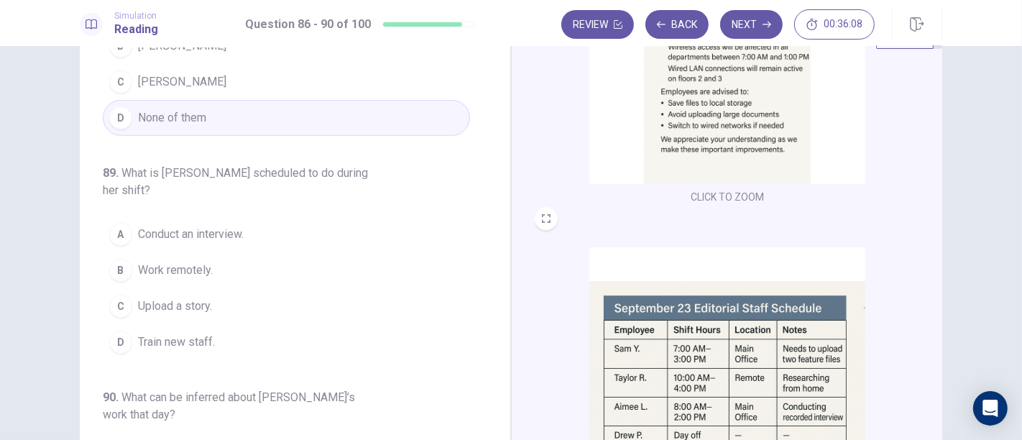
scroll to position [528, 0]
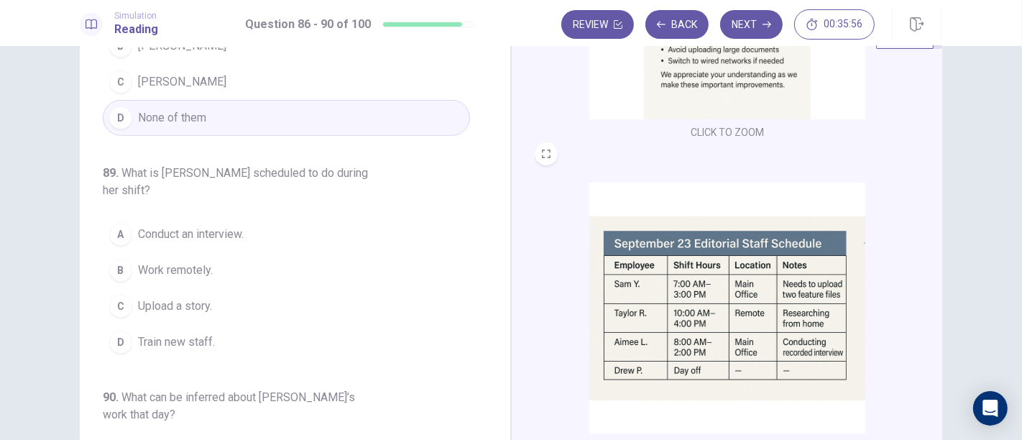
click at [169, 226] on span "Conduct an interview." at bounding box center [191, 234] width 106 height 17
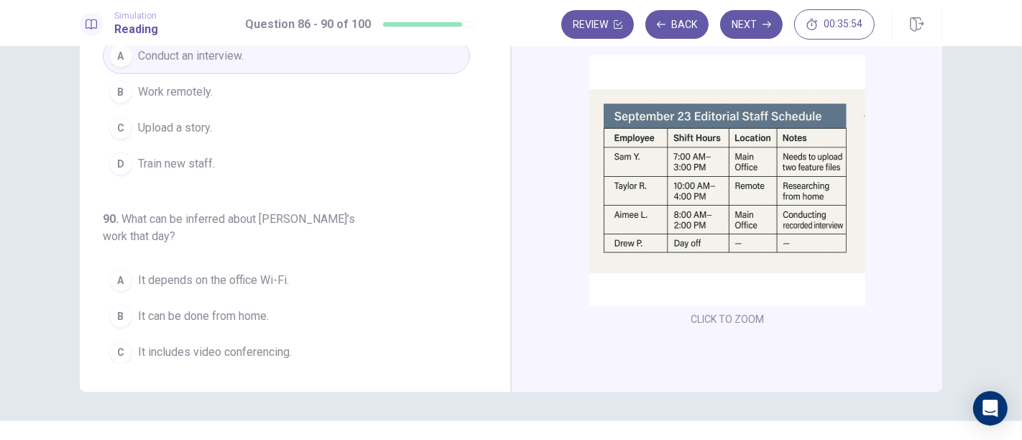
scroll to position [189, 0]
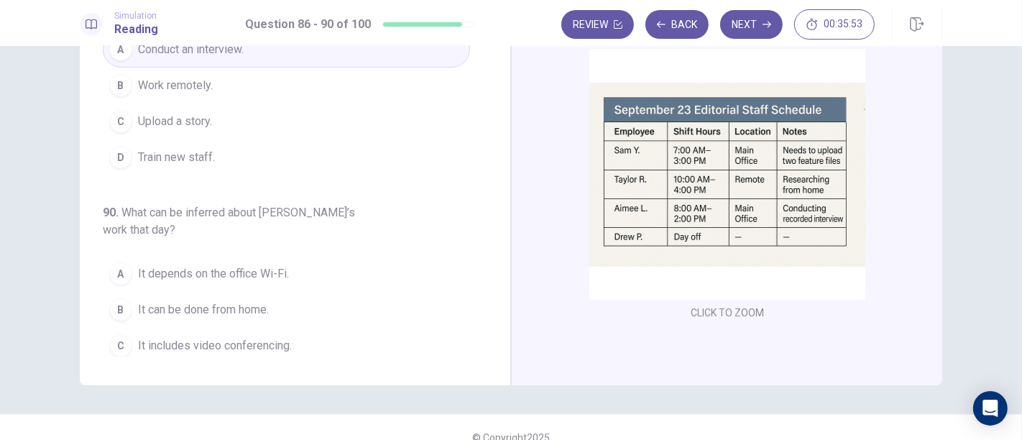
click at [158, 373] on span "It involves uploading files." at bounding box center [204, 381] width 132 height 17
click at [745, 19] on button "Next" at bounding box center [751, 24] width 63 height 29
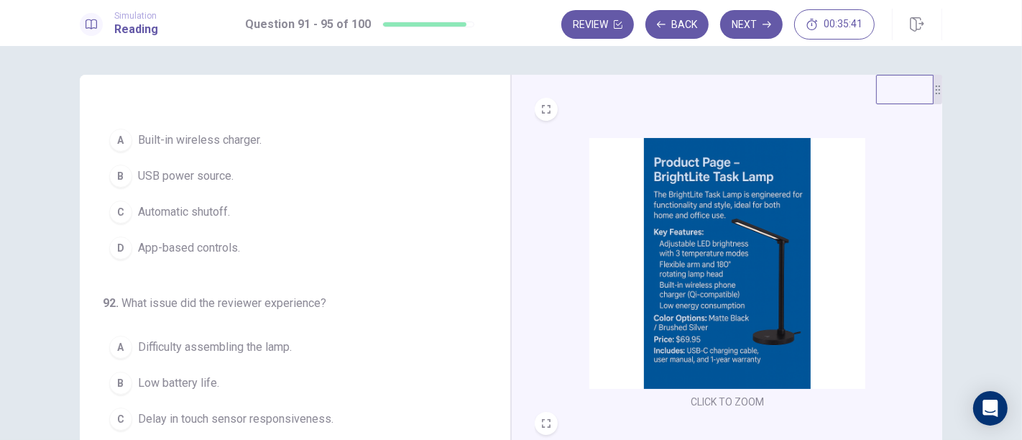
scroll to position [0, 0]
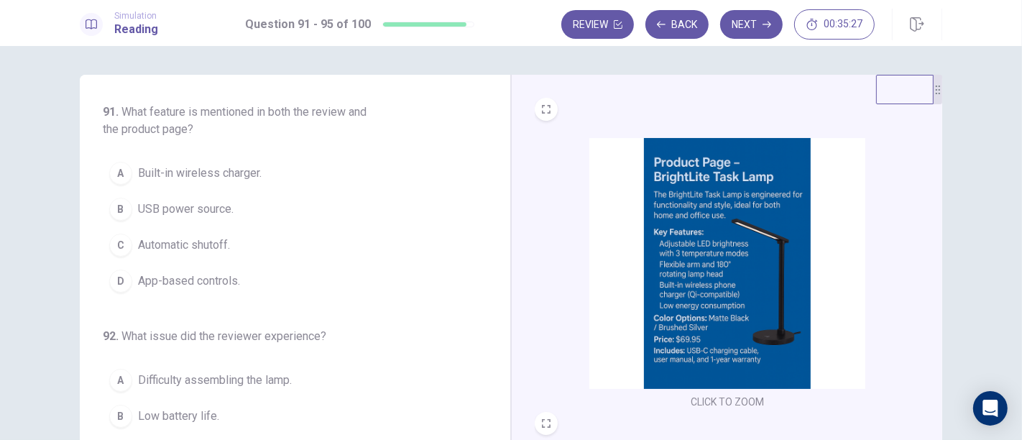
click at [138, 280] on span "App-based controls." at bounding box center [189, 280] width 102 height 17
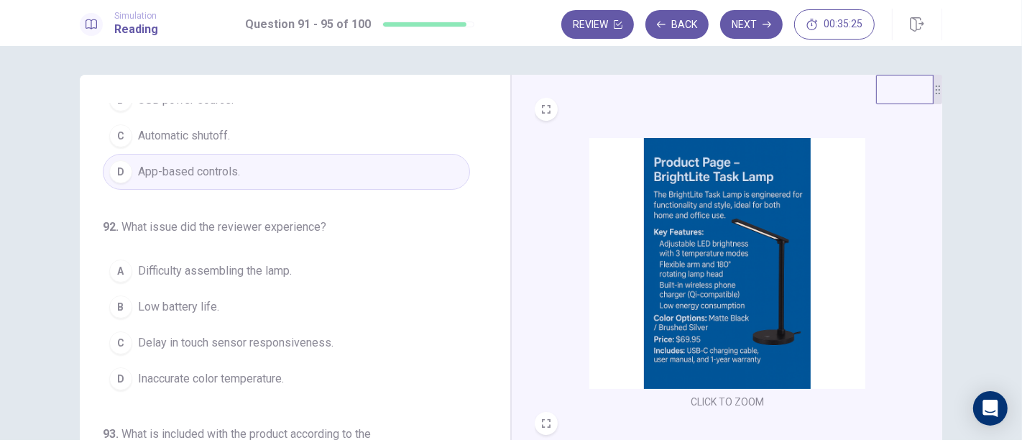
scroll to position [110, 0]
click at [122, 375] on div "D" at bounding box center [120, 378] width 23 height 23
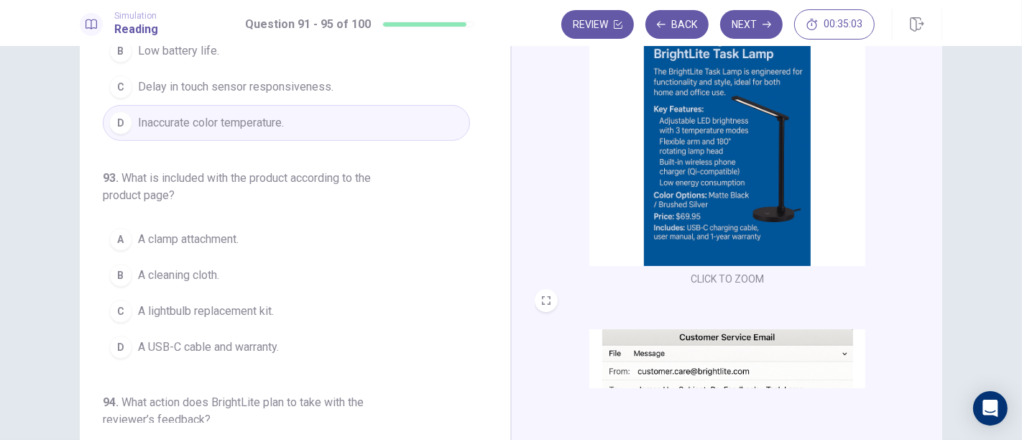
scroll to position [246, 0]
click at [410, 284] on button "B A cleaning cloth." at bounding box center [286, 272] width 367 height 36
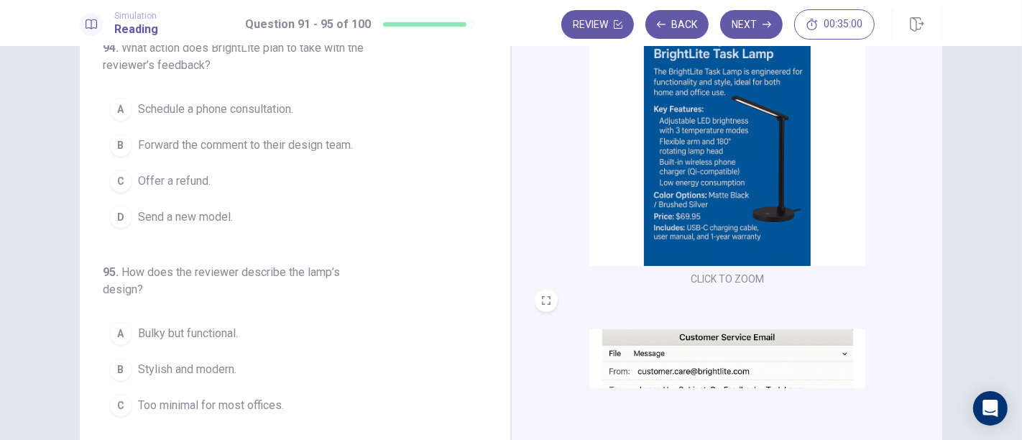
scroll to position [602, 0]
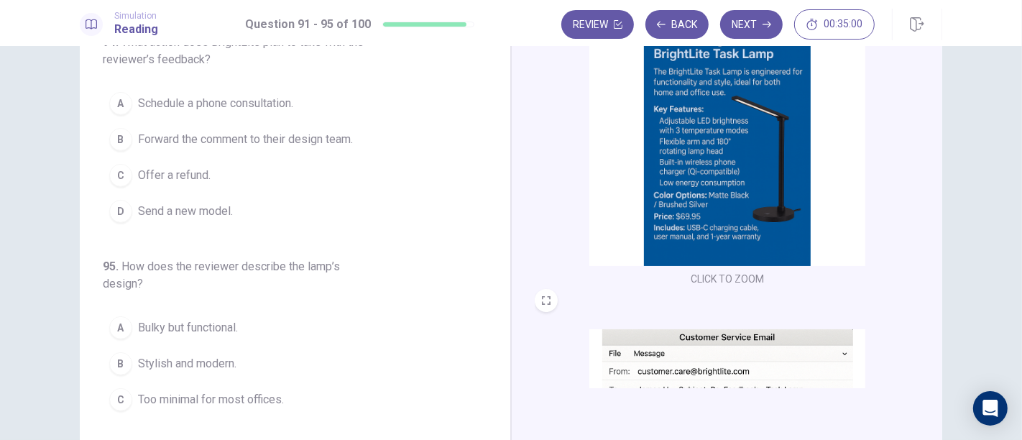
click at [431, 175] on button "C Offer a refund." at bounding box center [286, 175] width 367 height 36
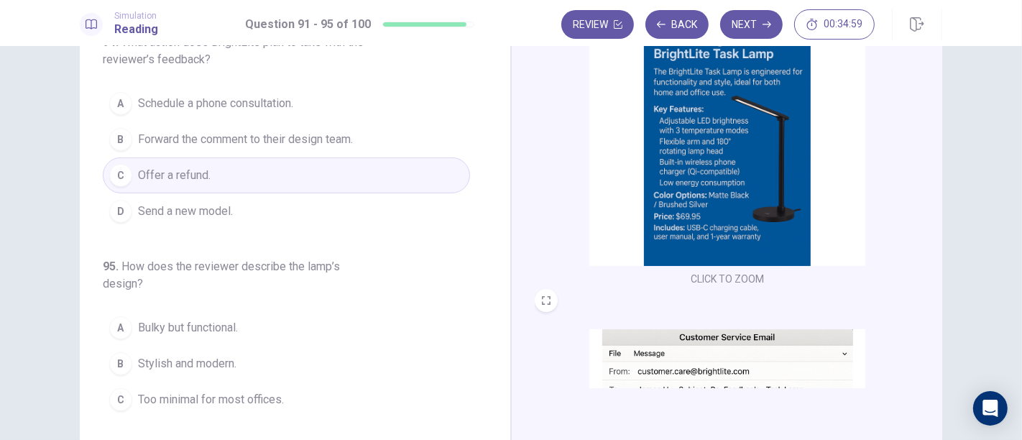
scroll to position [625, 0]
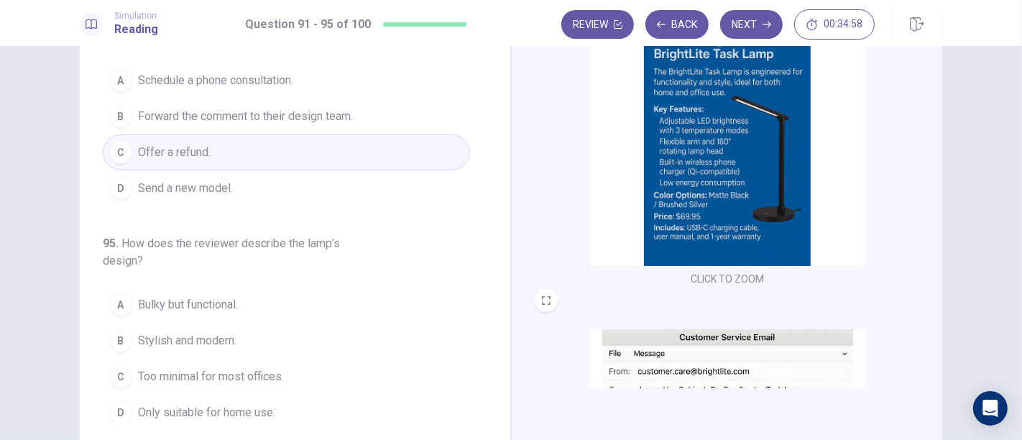
click at [390, 300] on button "A Bulky but functional." at bounding box center [286, 305] width 367 height 36
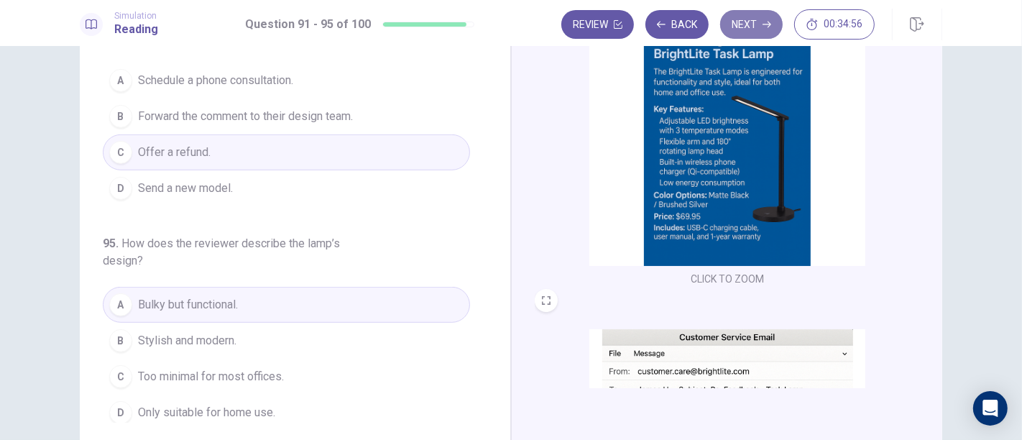
click at [746, 22] on button "Next" at bounding box center [751, 24] width 63 height 29
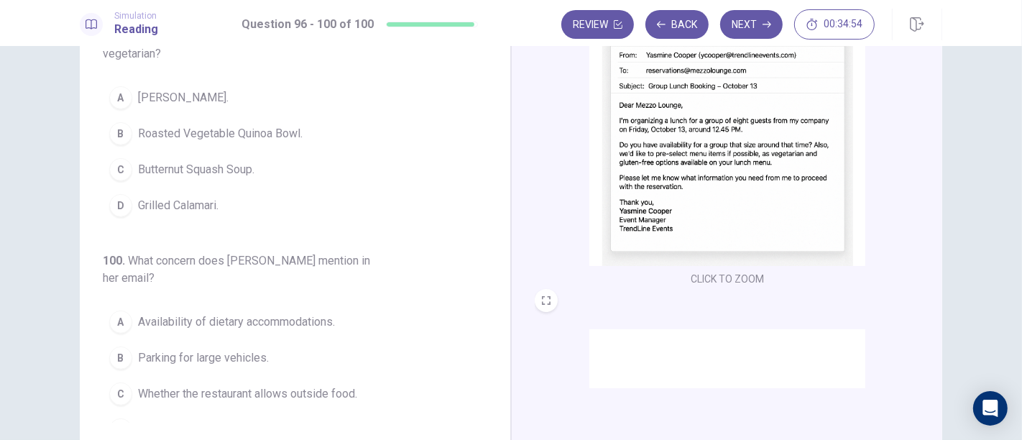
click at [1013, 86] on div "96 . What is the main purpose of Yasmine’s email? A To request a quote for cate…" at bounding box center [511, 243] width 1022 height 394
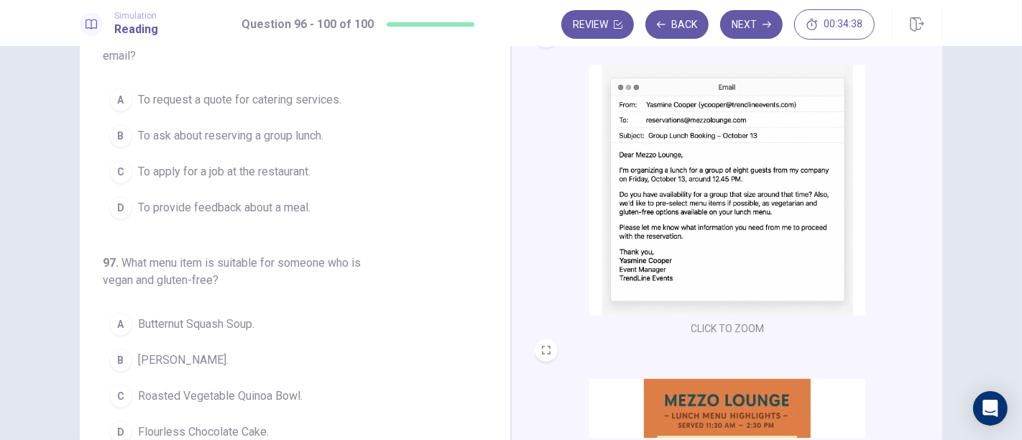
scroll to position [0, 0]
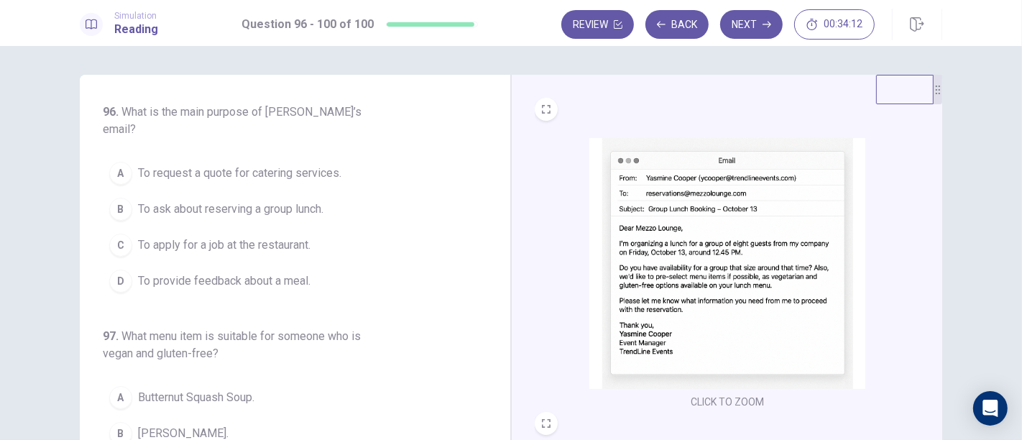
click at [205, 165] on span "To request a quote for catering services." at bounding box center [239, 173] width 203 height 17
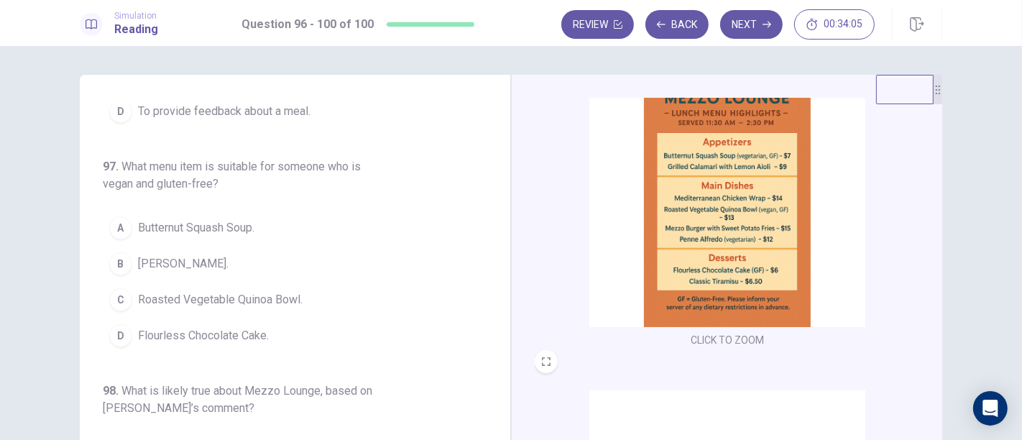
scroll to position [384, 0]
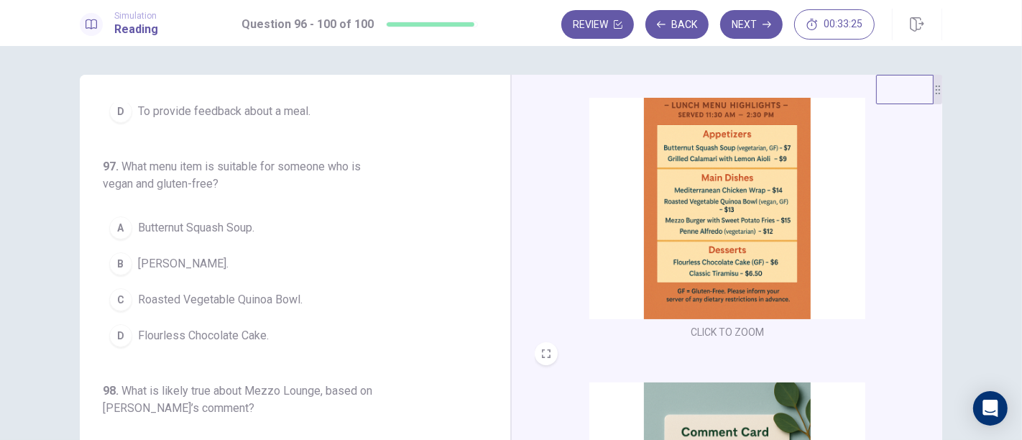
click at [122, 324] on div "D" at bounding box center [120, 335] width 23 height 23
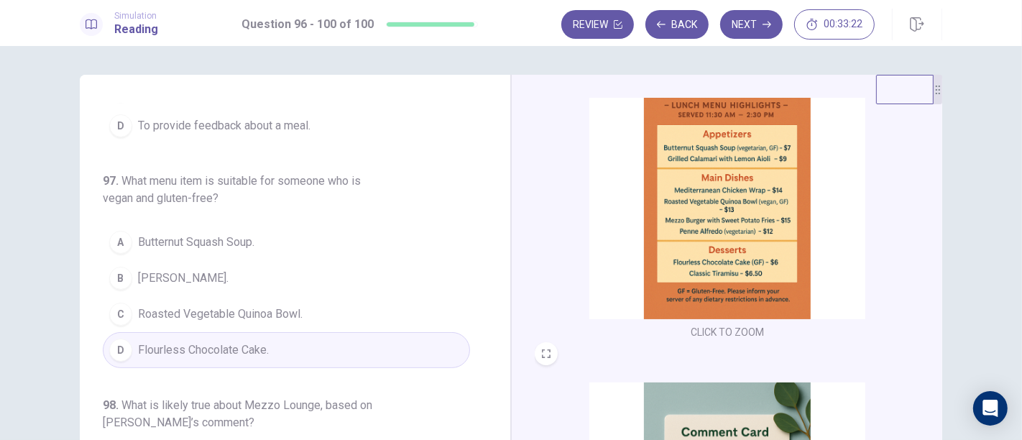
scroll to position [154, 0]
click at [123, 232] on div "A" at bounding box center [120, 243] width 23 height 23
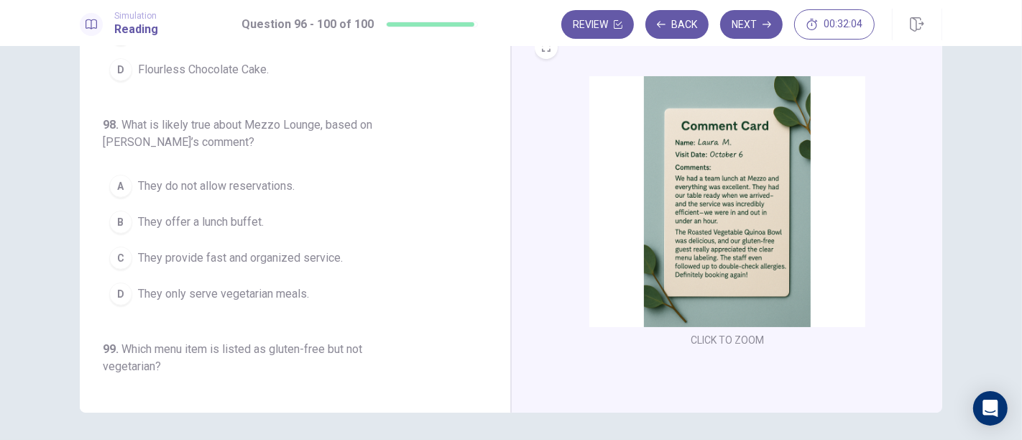
scroll to position [273, 0]
click at [116, 175] on div "A" at bounding box center [120, 186] width 23 height 23
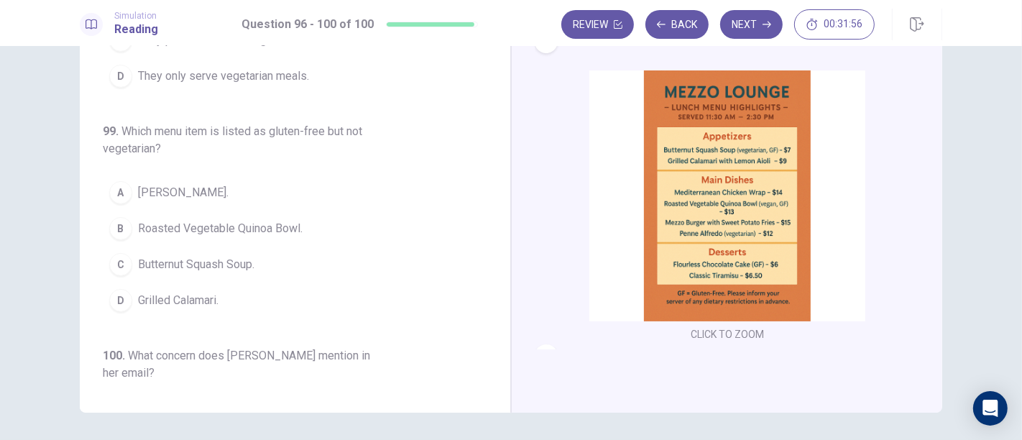
scroll to position [219, 0]
click at [116, 181] on div "A" at bounding box center [120, 192] width 23 height 23
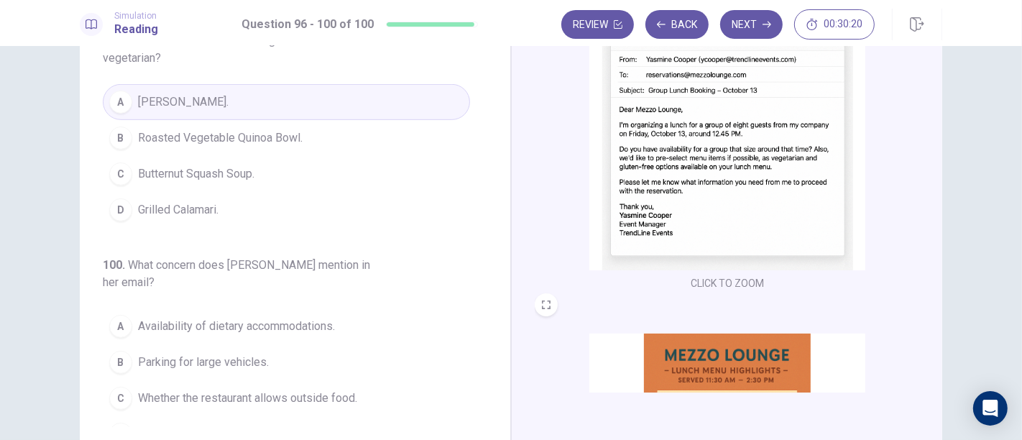
scroll to position [117, 0]
click at [122, 424] on div "D" at bounding box center [120, 435] width 23 height 23
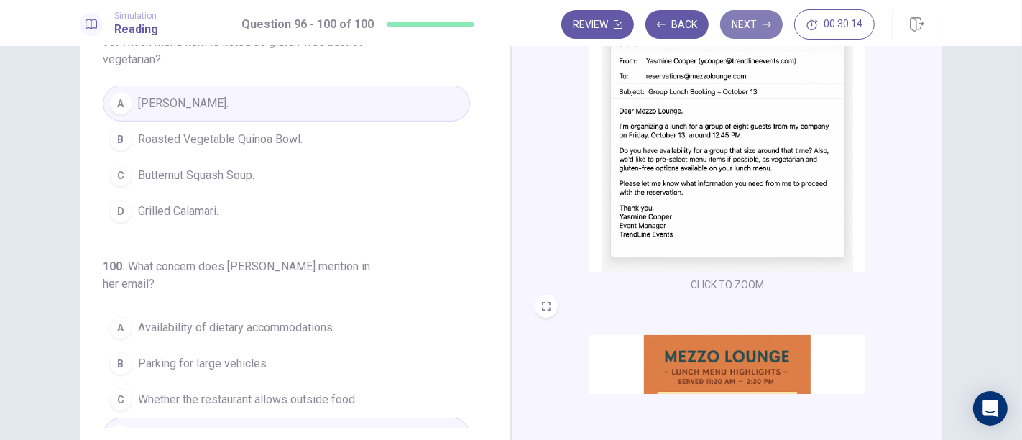
click at [758, 13] on button "Next" at bounding box center [751, 24] width 63 height 29
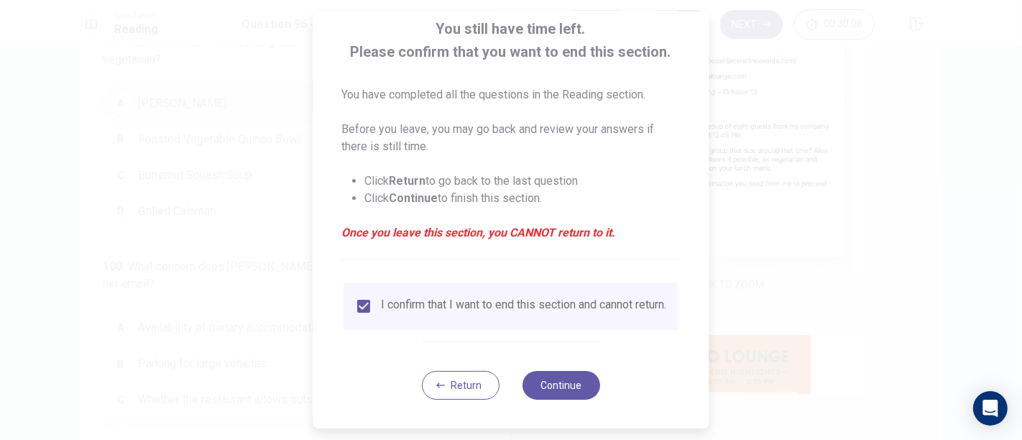
scroll to position [96, 0]
click at [546, 397] on button "Continue" at bounding box center [562, 385] width 78 height 29
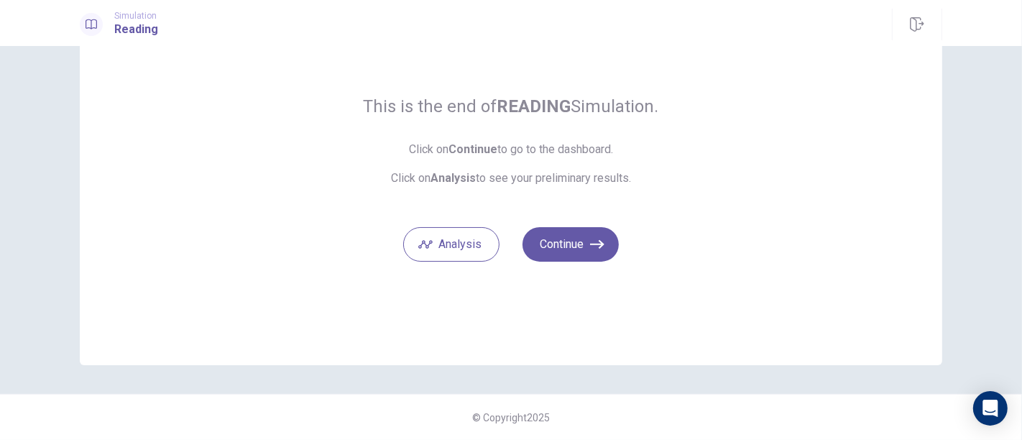
scroll to position [82, 0]
click at [586, 242] on button "Continue" at bounding box center [571, 246] width 96 height 35
